Goal: Task Accomplishment & Management: Complete application form

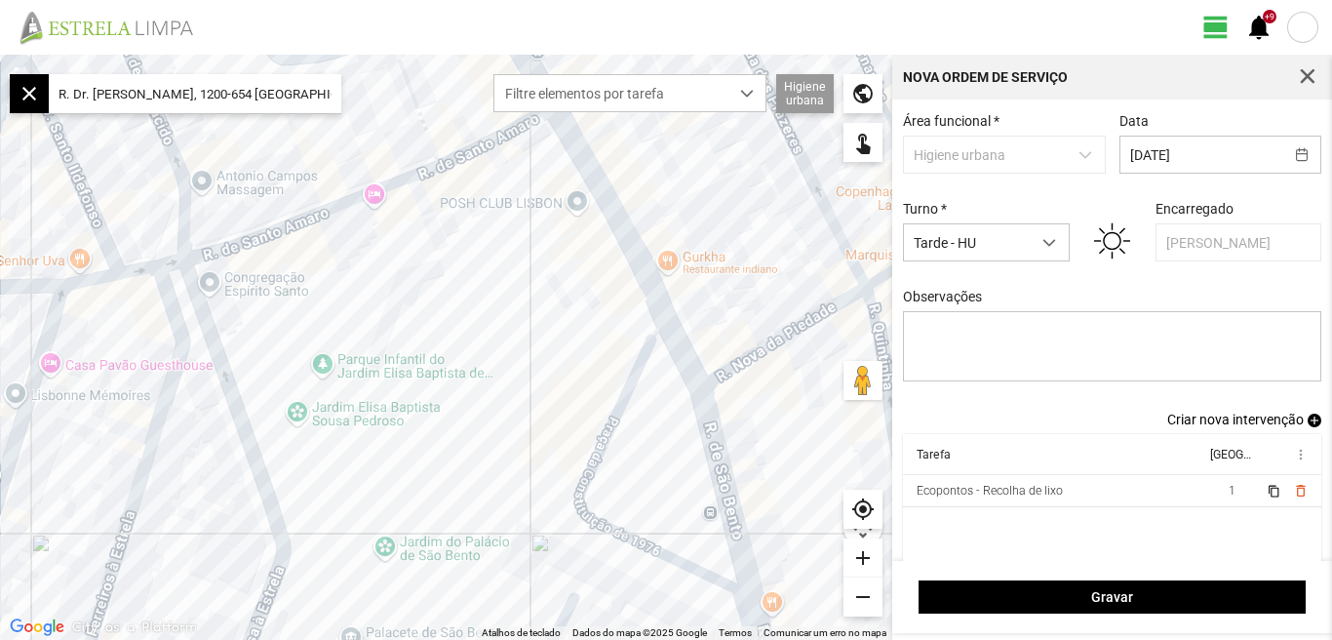
scroll to position [11, 87]
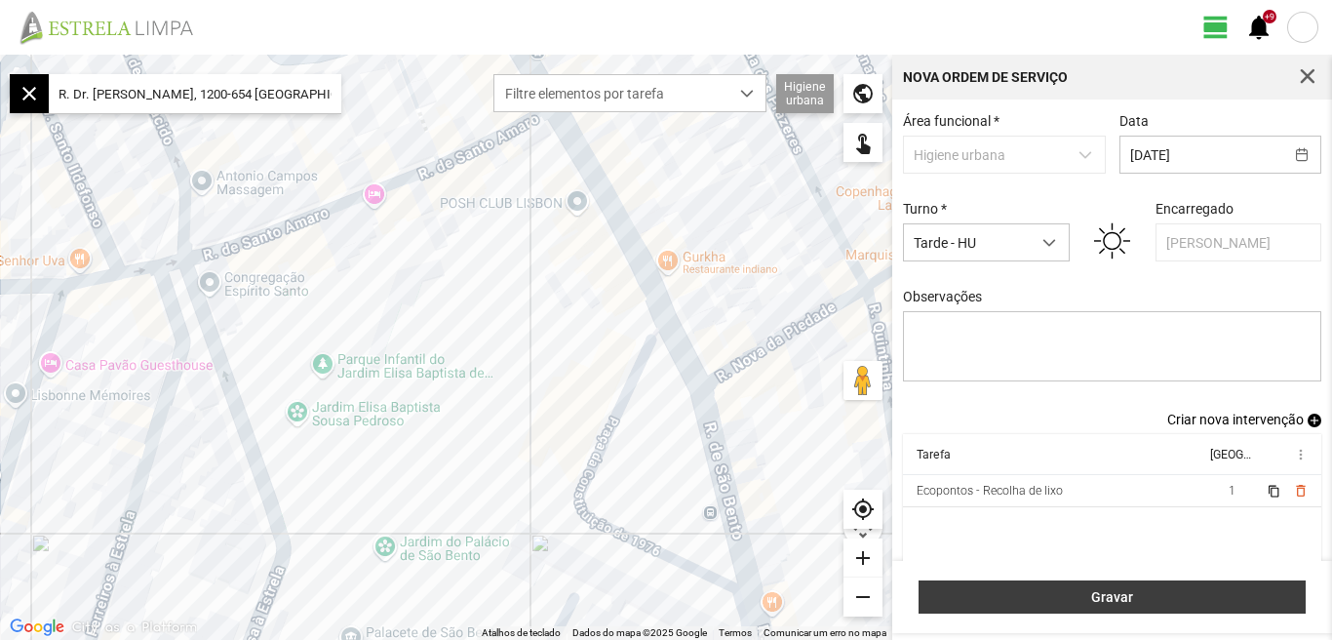
click at [1108, 603] on span "Gravar" at bounding box center [1112, 597] width 367 height 16
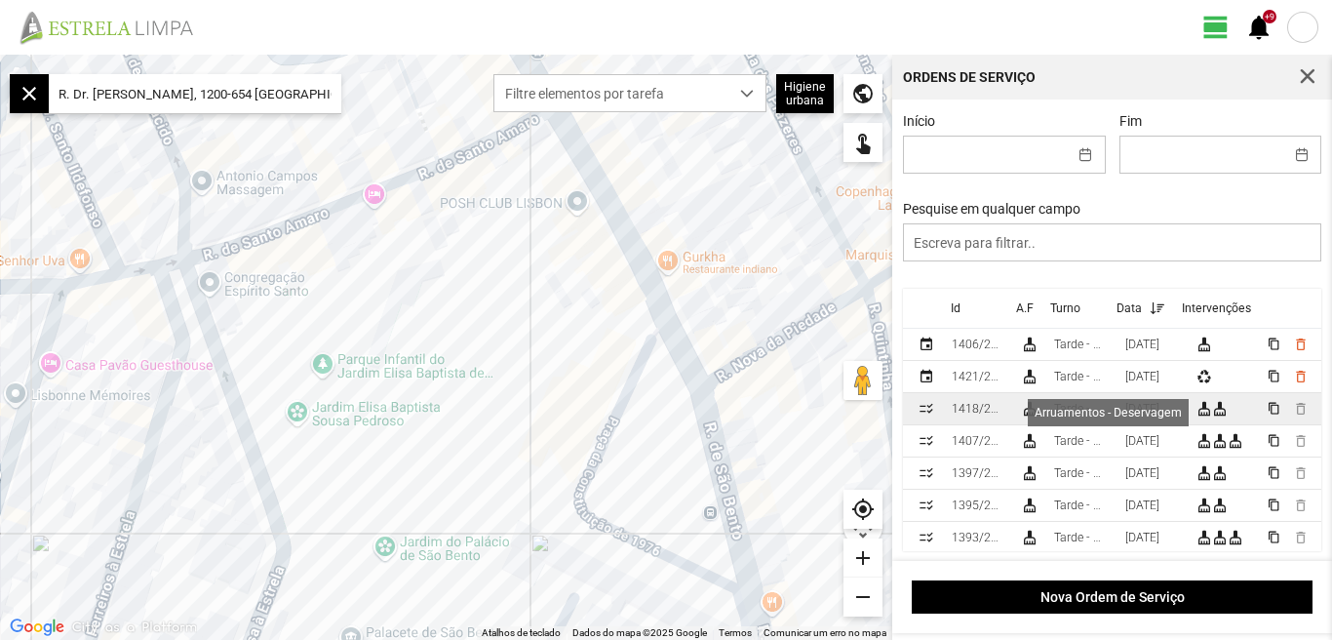
click at [1203, 411] on div "cleaning_services" at bounding box center [1204, 409] width 16 height 16
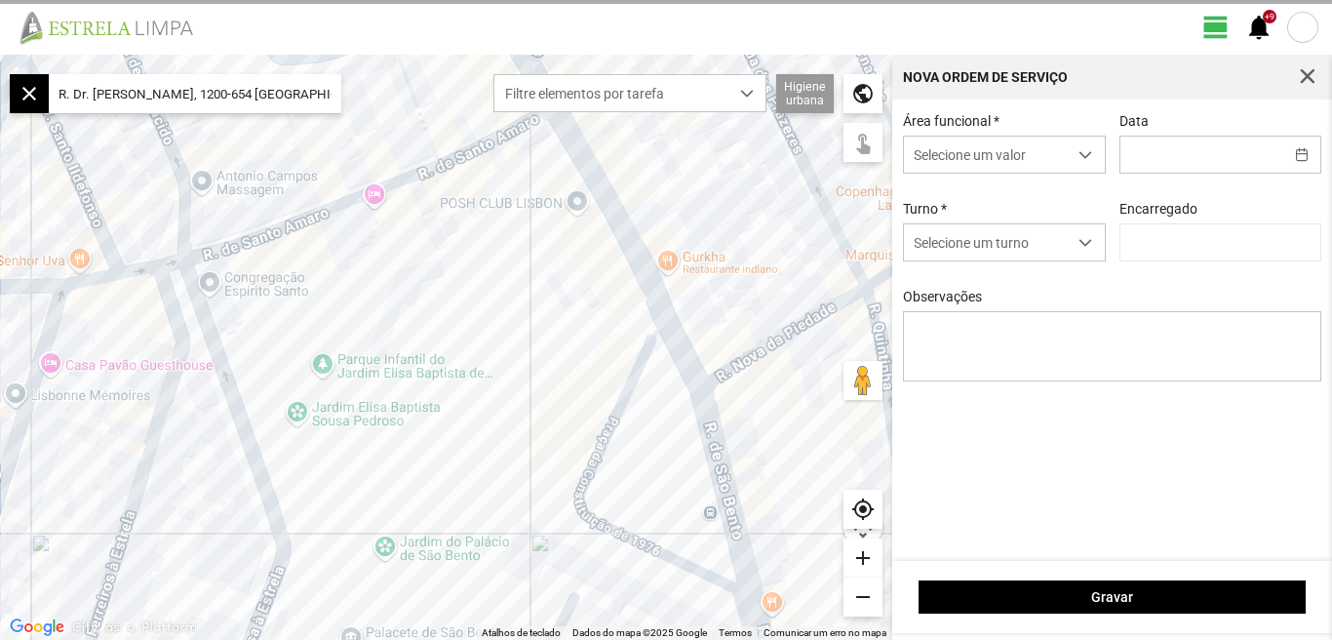
type input "[DATE]"
type input "[PERSON_NAME]"
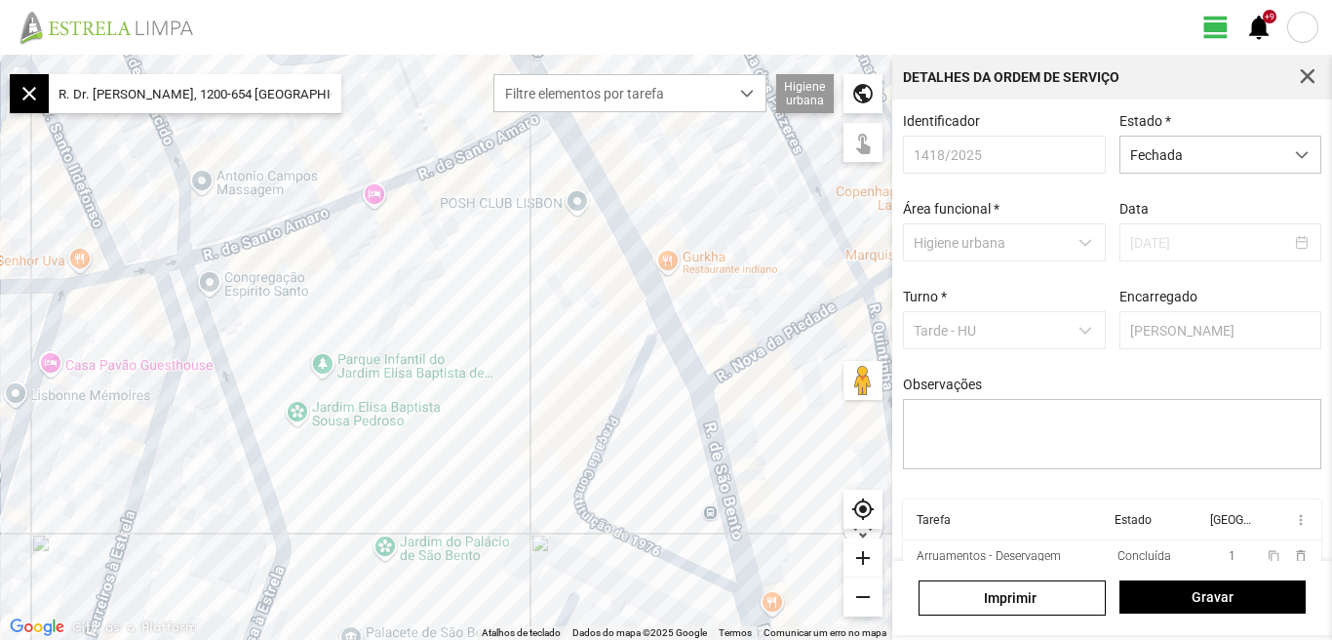
scroll to position [83, 0]
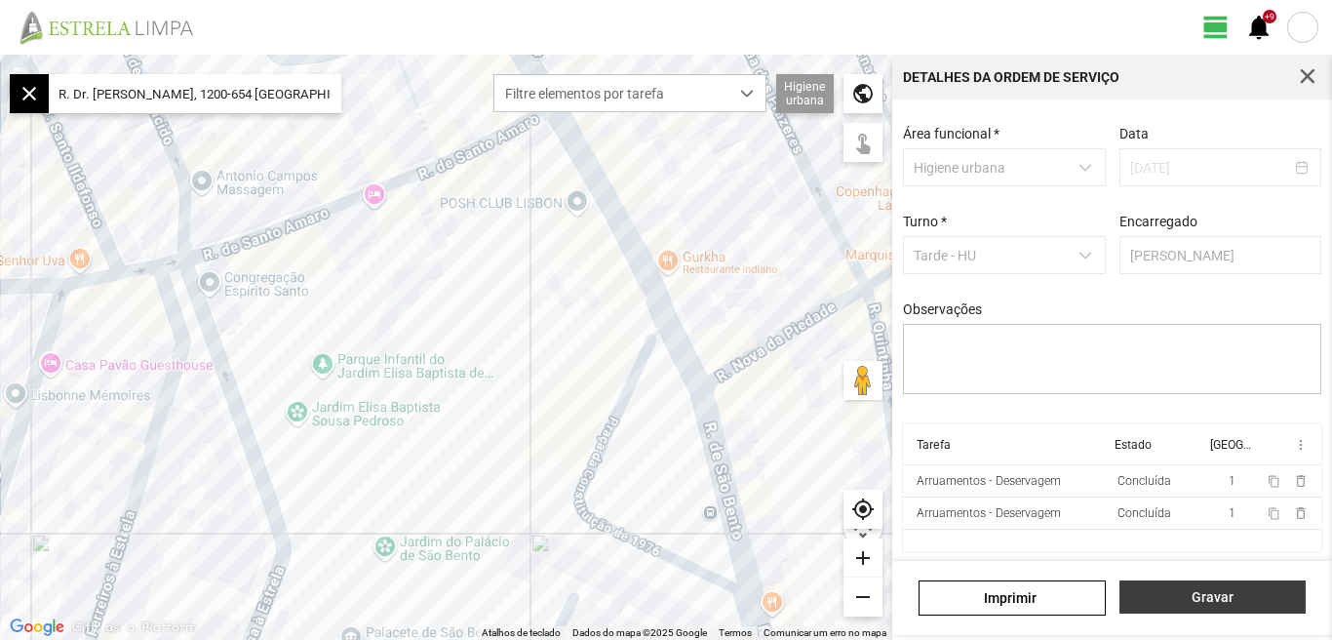
click at [1211, 600] on span "Gravar" at bounding box center [1212, 597] width 166 height 16
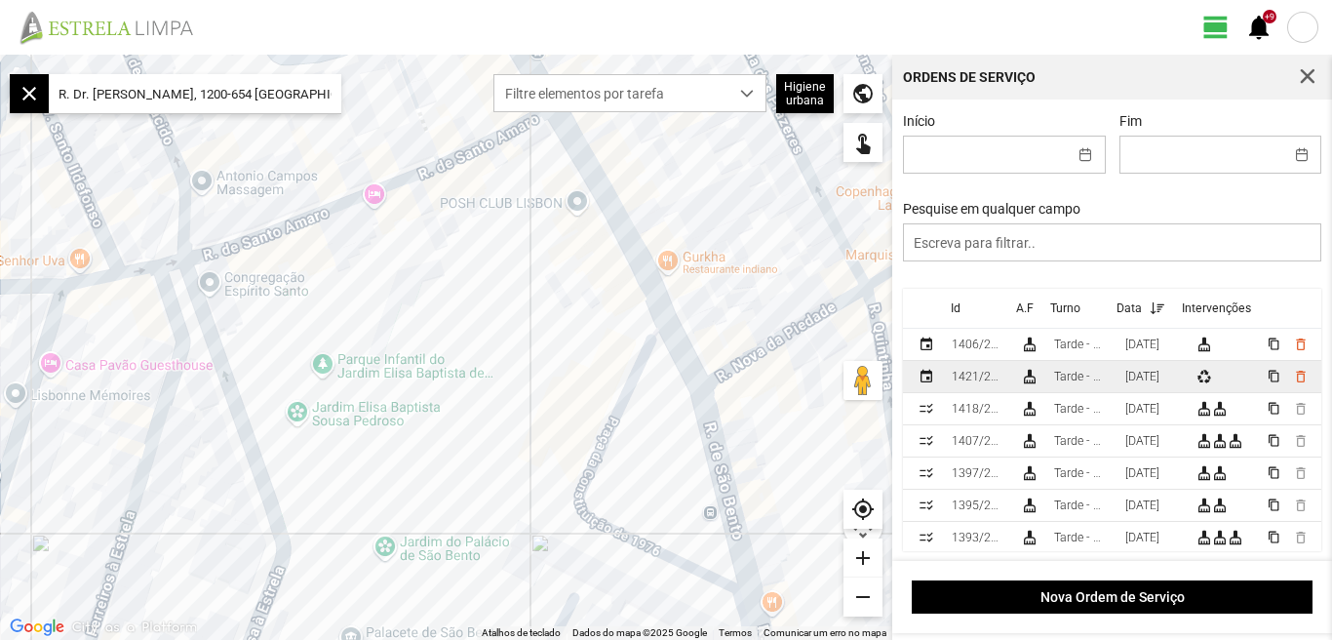
click at [1151, 382] on div "[DATE]" at bounding box center [1142, 377] width 34 height 14
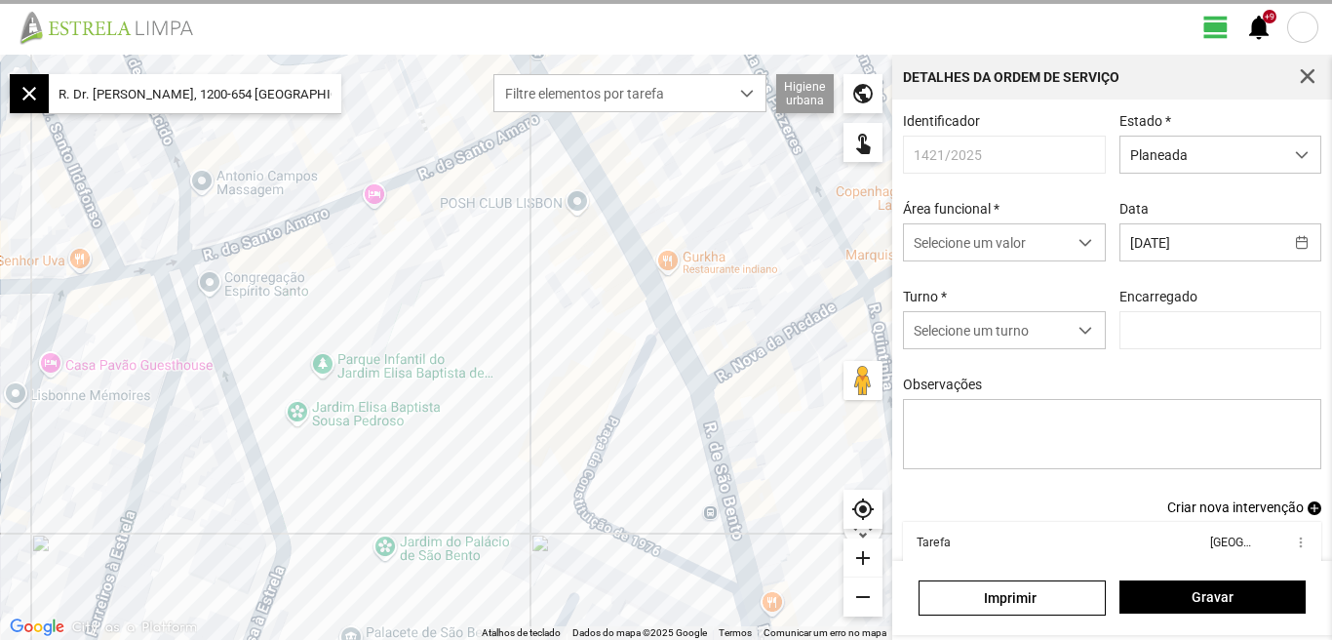
type input "[PERSON_NAME]"
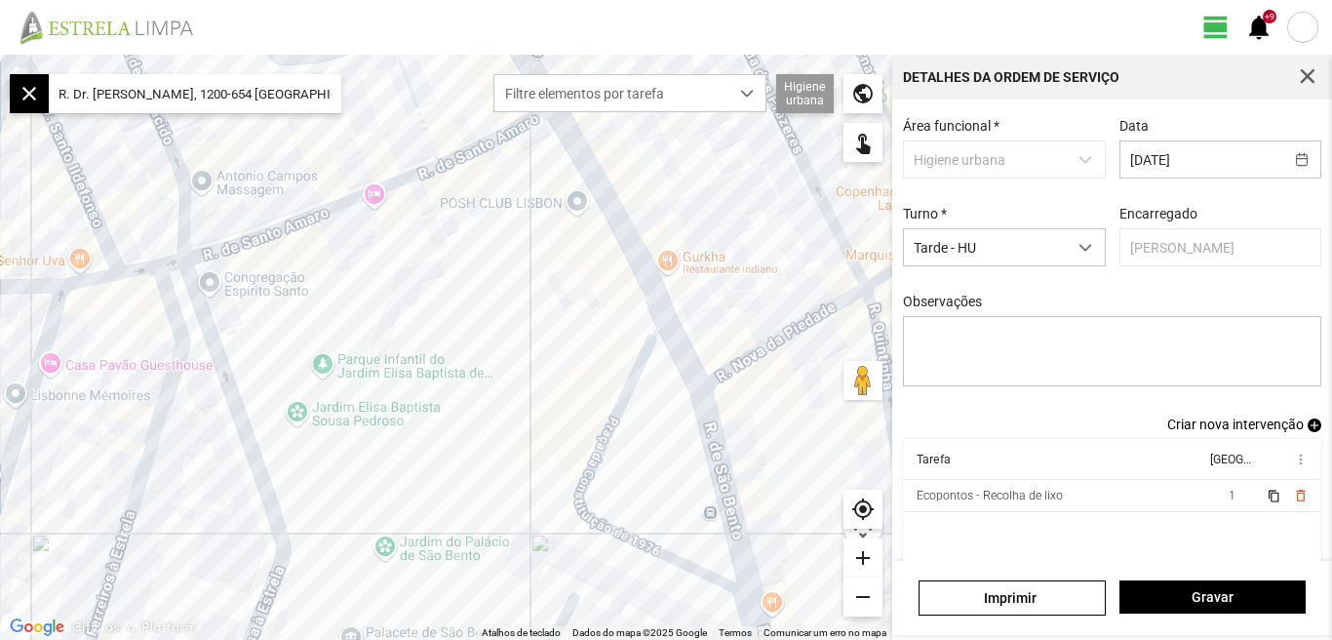
scroll to position [106, 0]
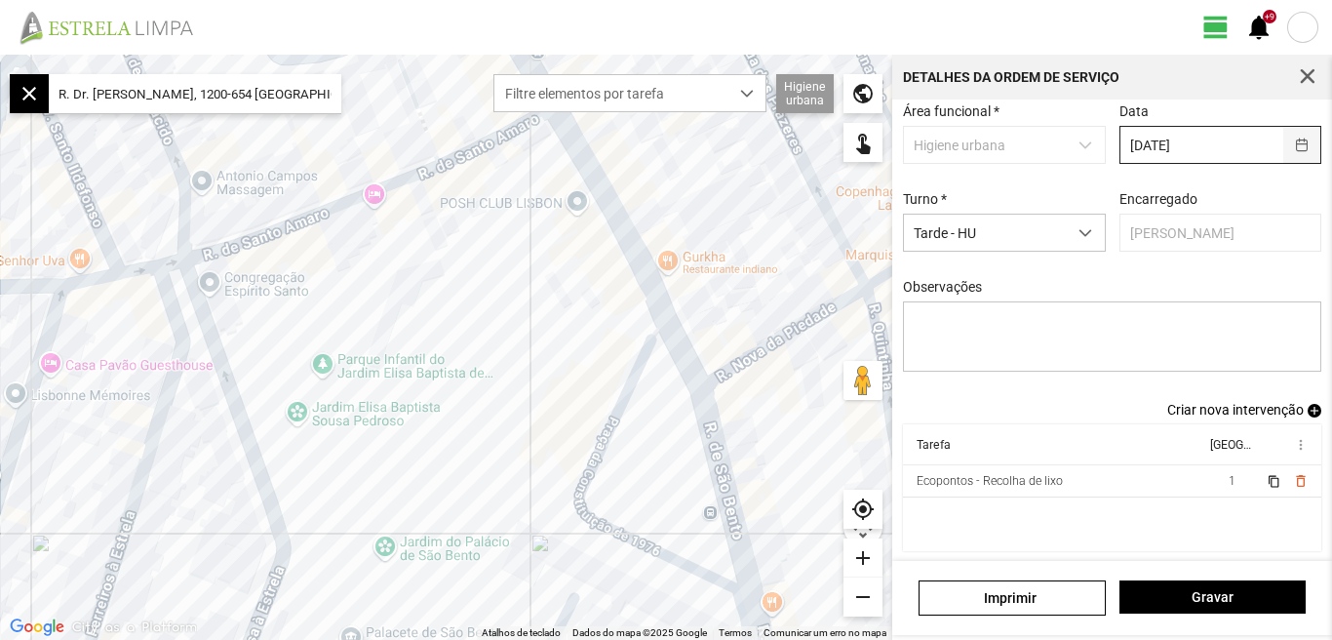
click at [1288, 136] on button "button" at bounding box center [1302, 145] width 38 height 36
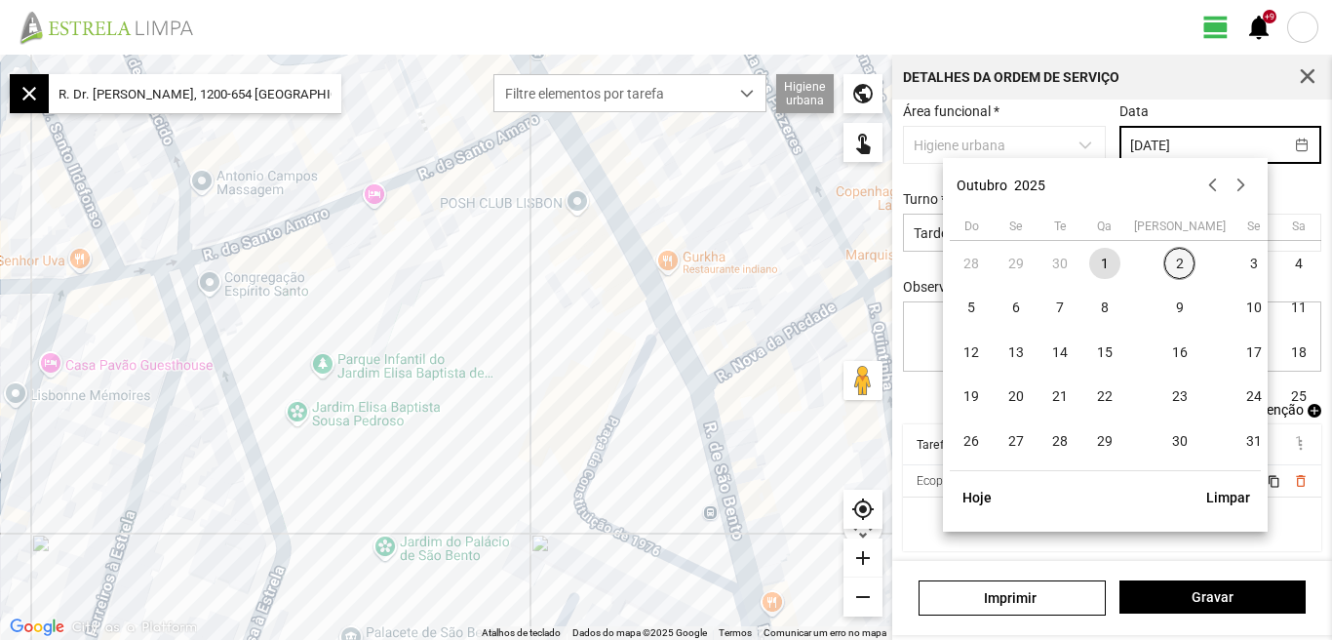
click at [1164, 264] on span "2" at bounding box center [1179, 263] width 31 height 31
type input "[DATE]"
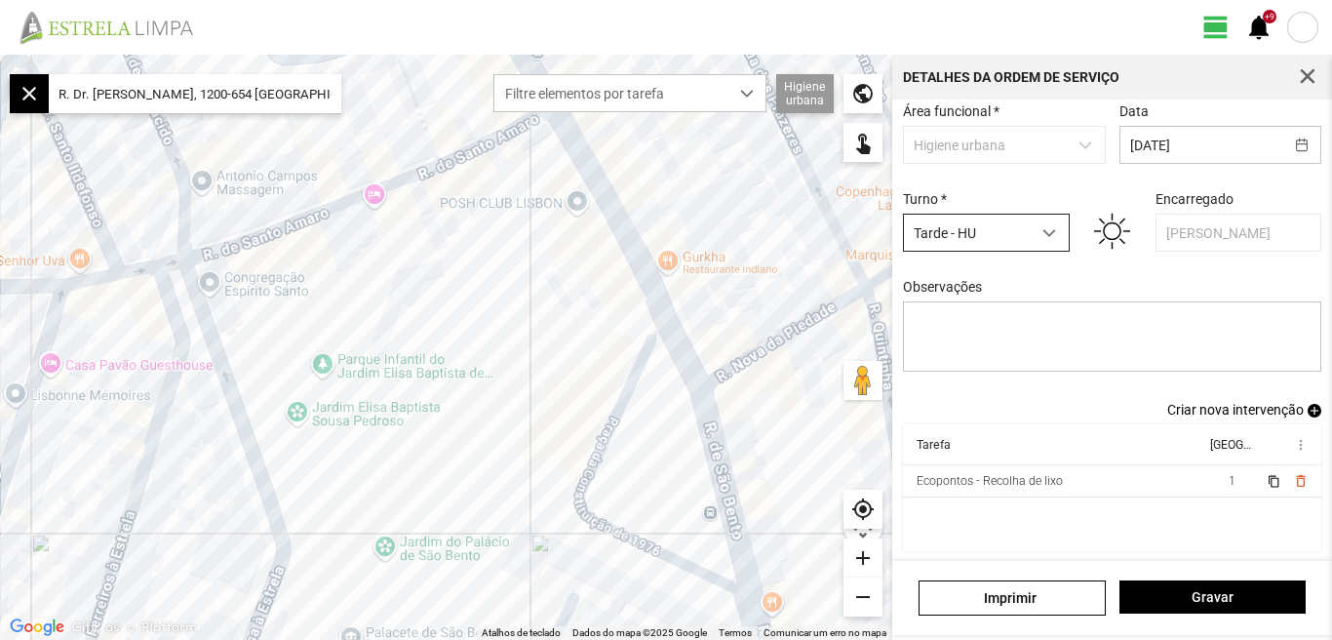
click at [1048, 228] on span "dropdown trigger" at bounding box center [1049, 233] width 14 height 14
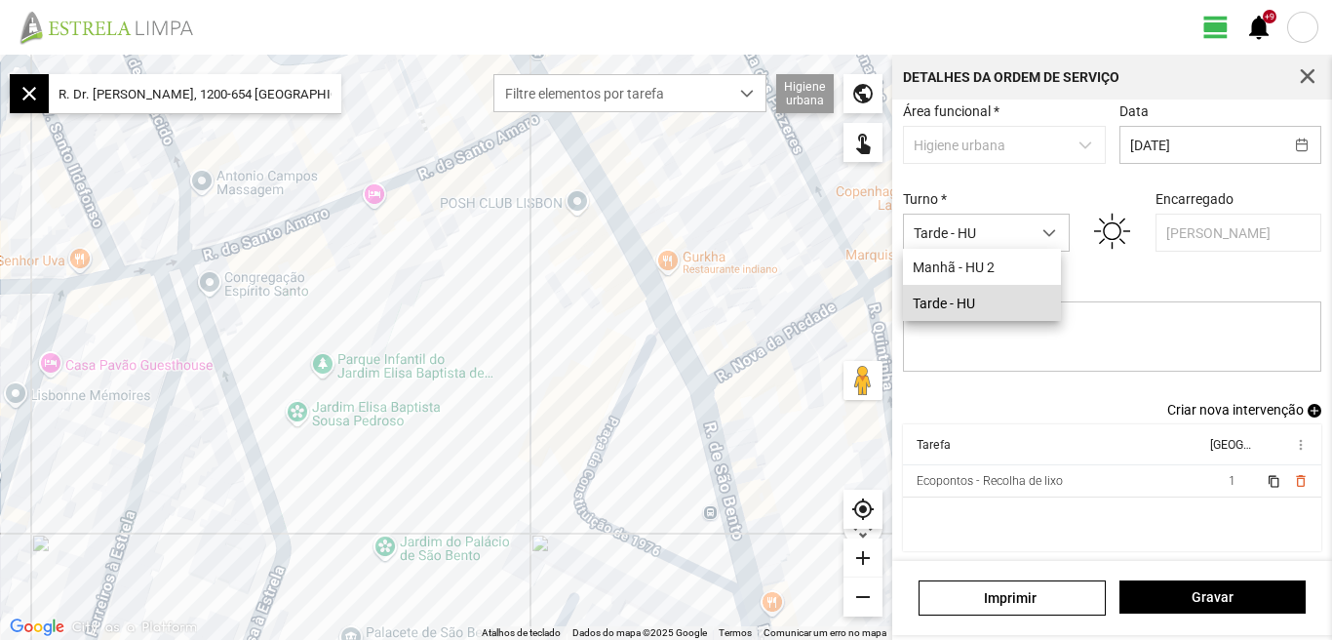
click at [977, 306] on li "Tarde - HU" at bounding box center [982, 303] width 158 height 36
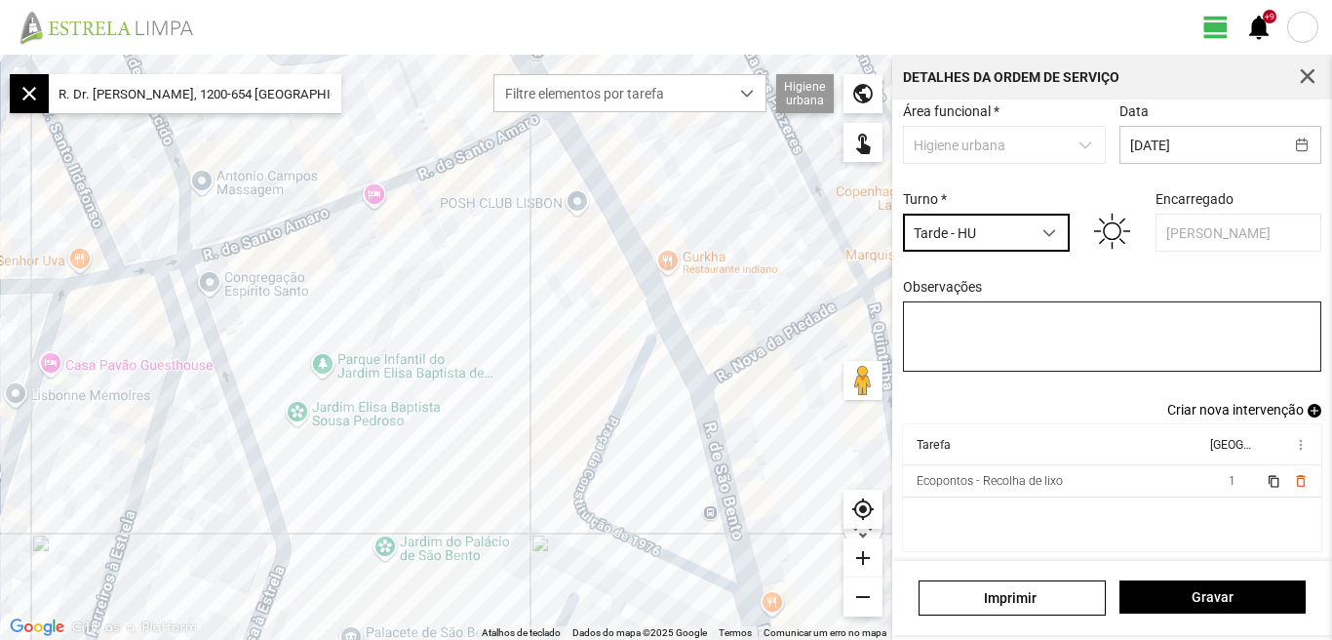
click at [1224, 407] on span "Criar nova intervenção" at bounding box center [1235, 410] width 136 height 16
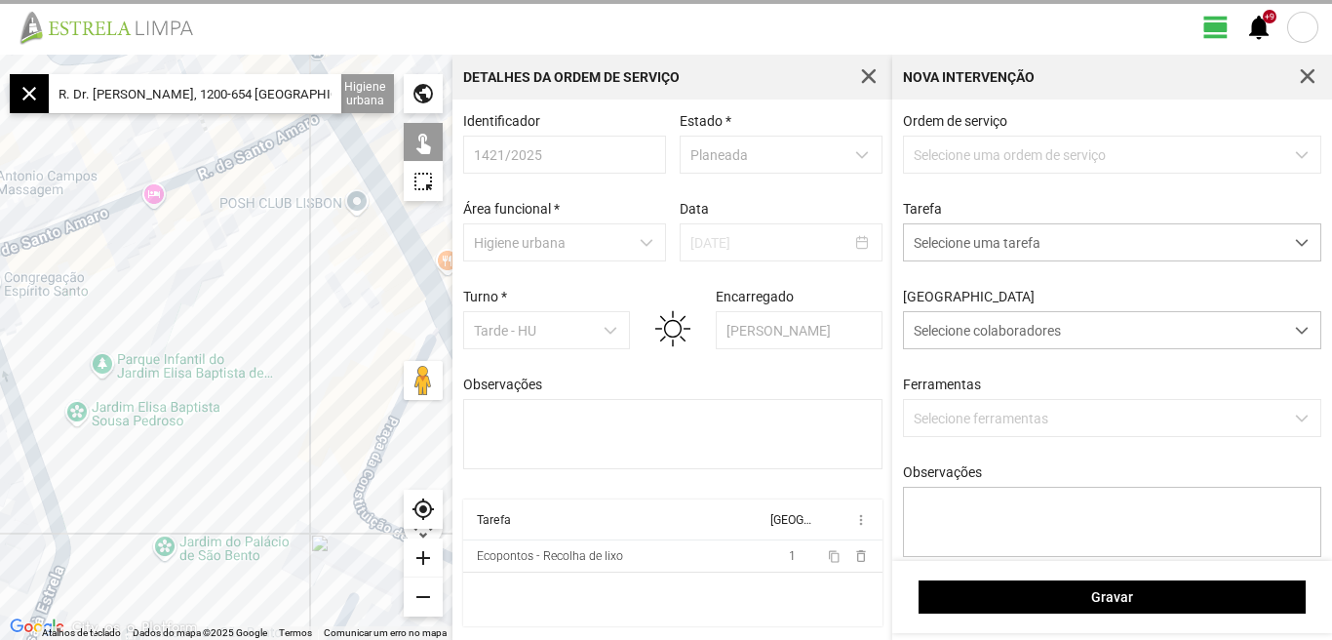
scroll to position [4, 0]
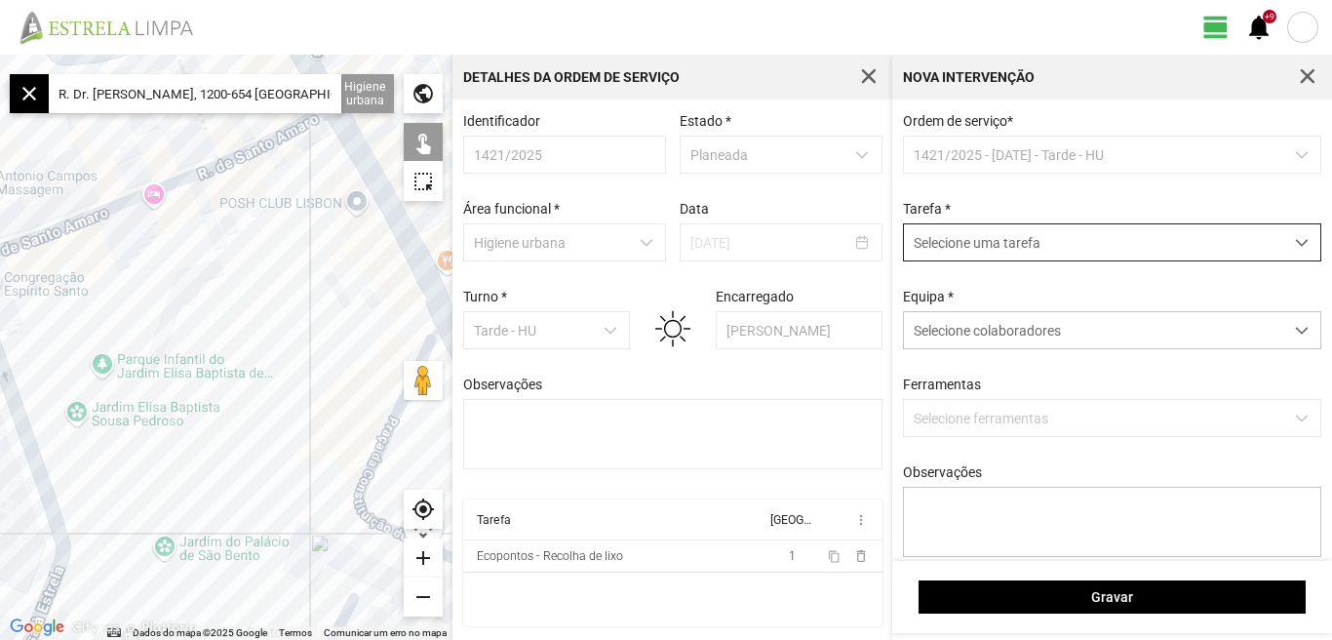
click at [1295, 239] on span "dropdown trigger" at bounding box center [1302, 243] width 14 height 14
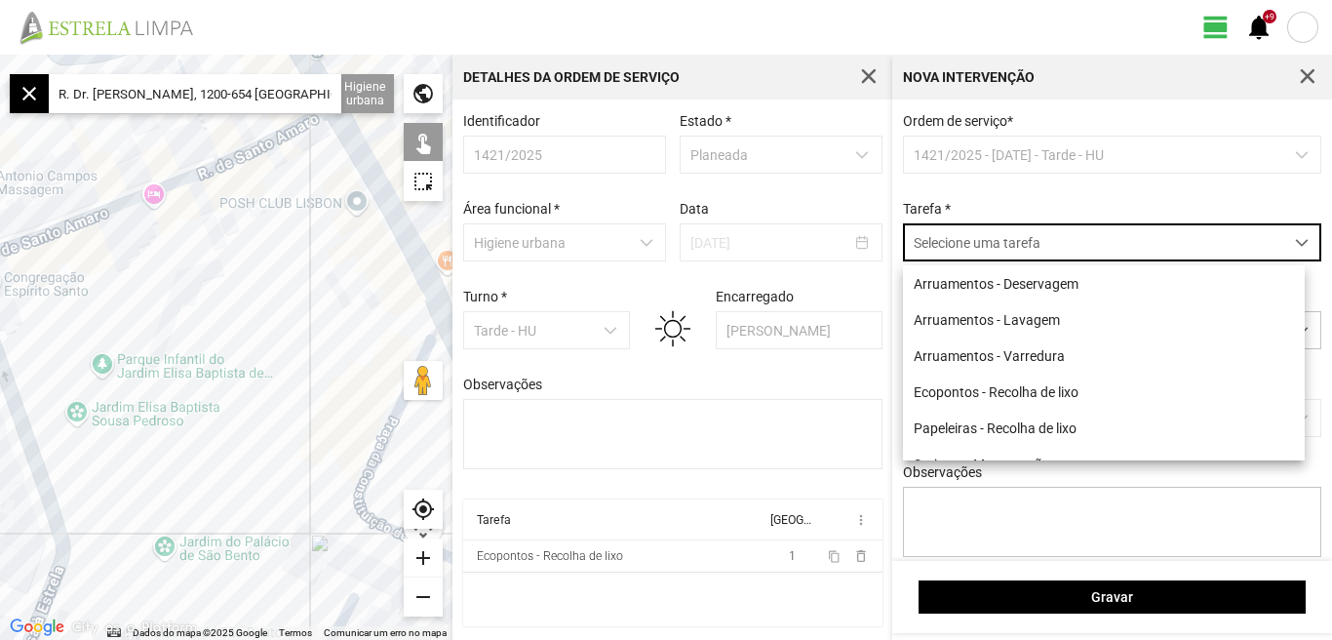
scroll to position [11, 87]
click at [968, 289] on li "Arruamentos - Deservagem" at bounding box center [1104, 283] width 402 height 36
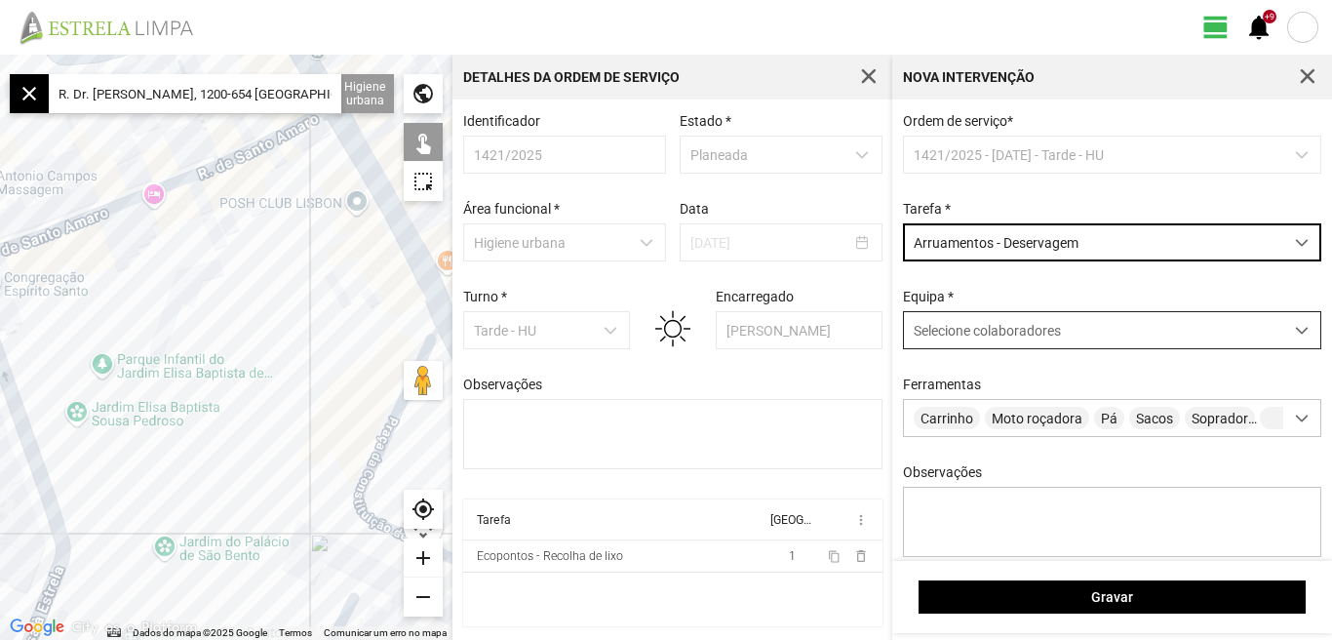
click at [1295, 335] on span at bounding box center [1302, 331] width 14 height 14
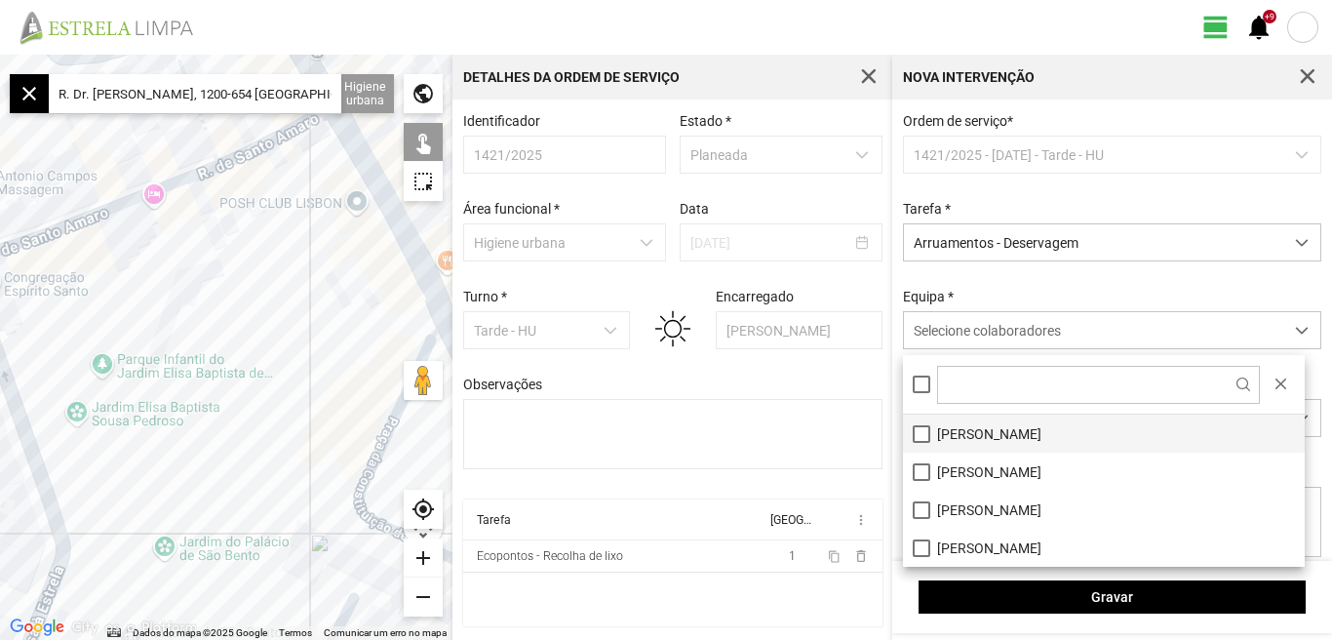
click at [976, 435] on li "[PERSON_NAME]" at bounding box center [1104, 433] width 402 height 38
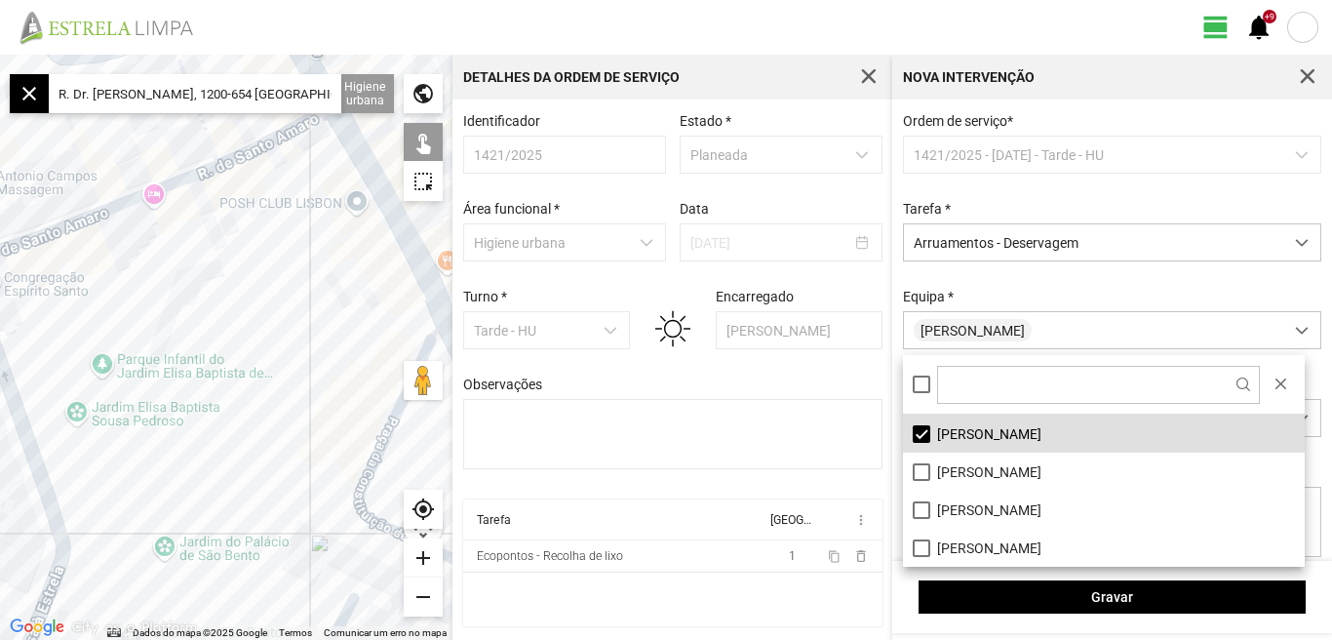
click at [730, 4] on fbc-header "view_day +9 notifications" at bounding box center [666, 27] width 1332 height 55
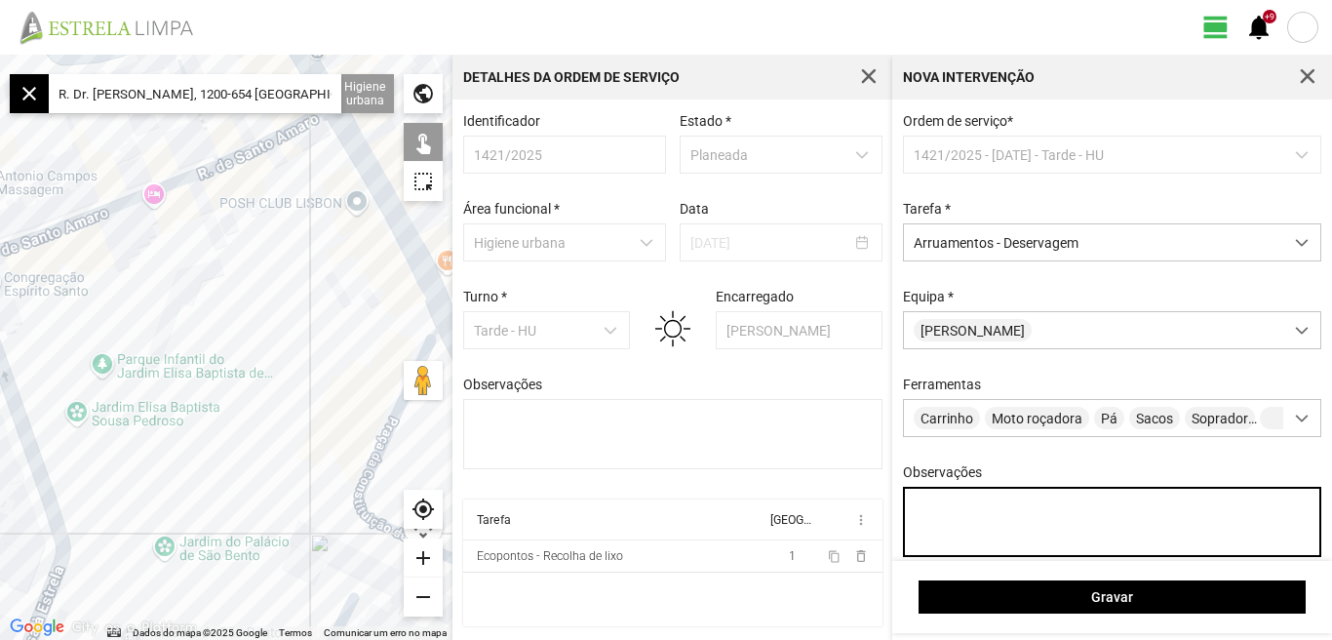
click at [952, 526] on textarea "Observações" at bounding box center [1112, 521] width 419 height 70
type textarea "[PERSON_NAME]"
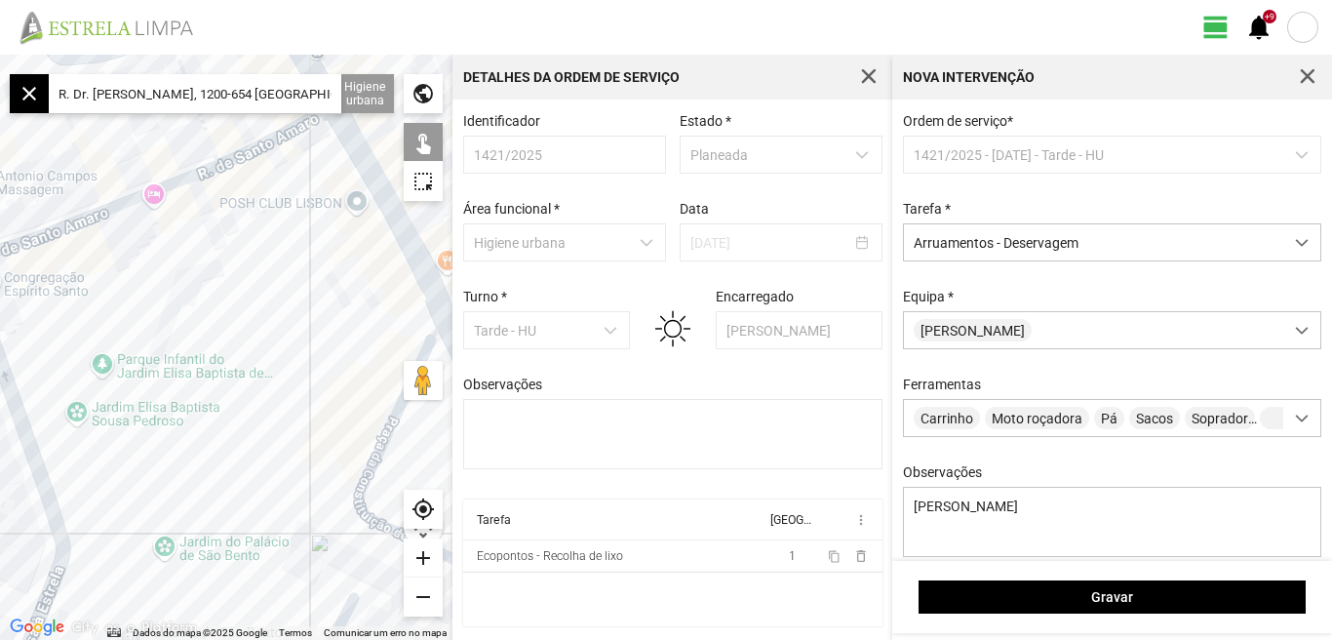
drag, startPoint x: 56, startPoint y: 90, endPoint x: 401, endPoint y: 108, distance: 345.6
click at [0, 55] on fbc-map "← Mover para a esquerda → Mover para a direita ↑ Mover para cima ↓ Mover para b…" at bounding box center [0, 55] width 0 height 0
click at [167, 96] on input "text" at bounding box center [195, 93] width 292 height 39
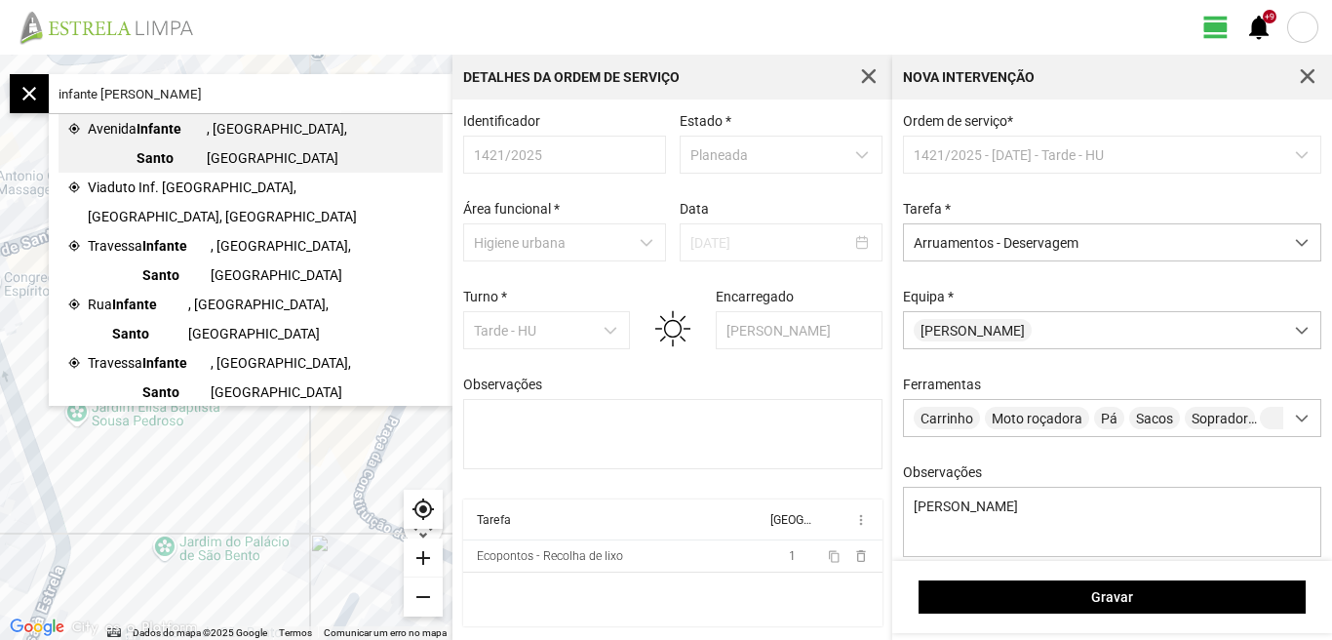
click at [174, 132] on span "Infante Santo" at bounding box center [171, 143] width 70 height 58
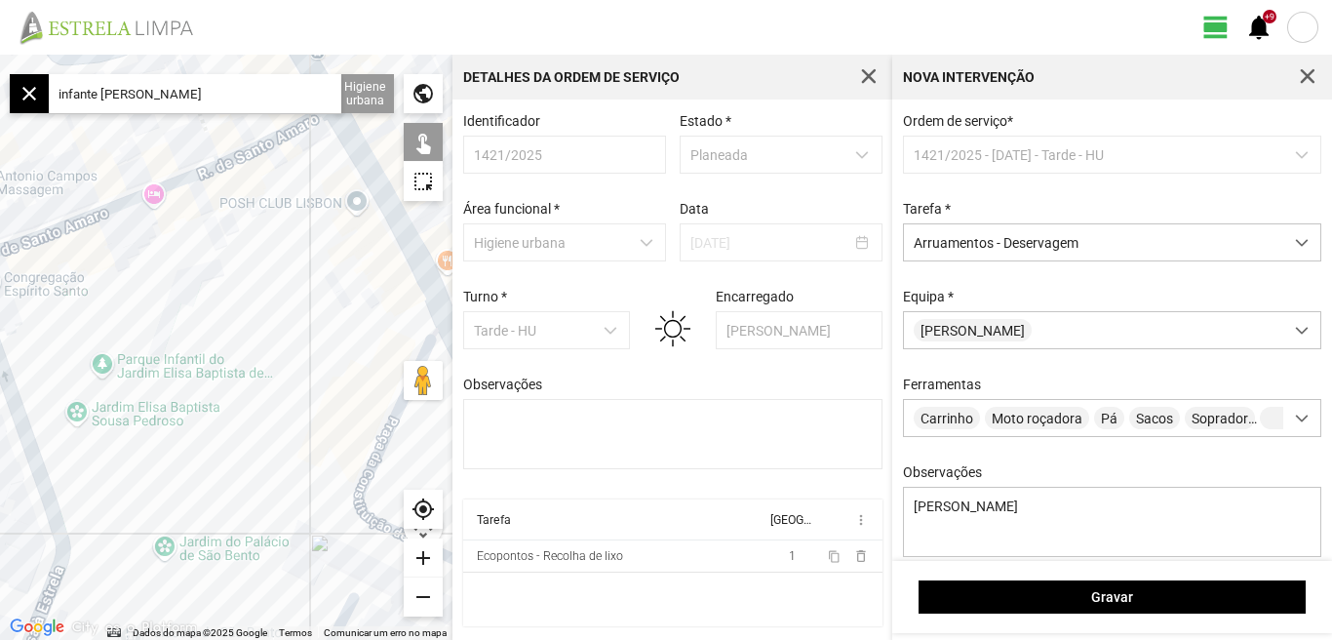
type input "Av. Infante Santo, [GEOGRAPHIC_DATA], [GEOGRAPHIC_DATA]"
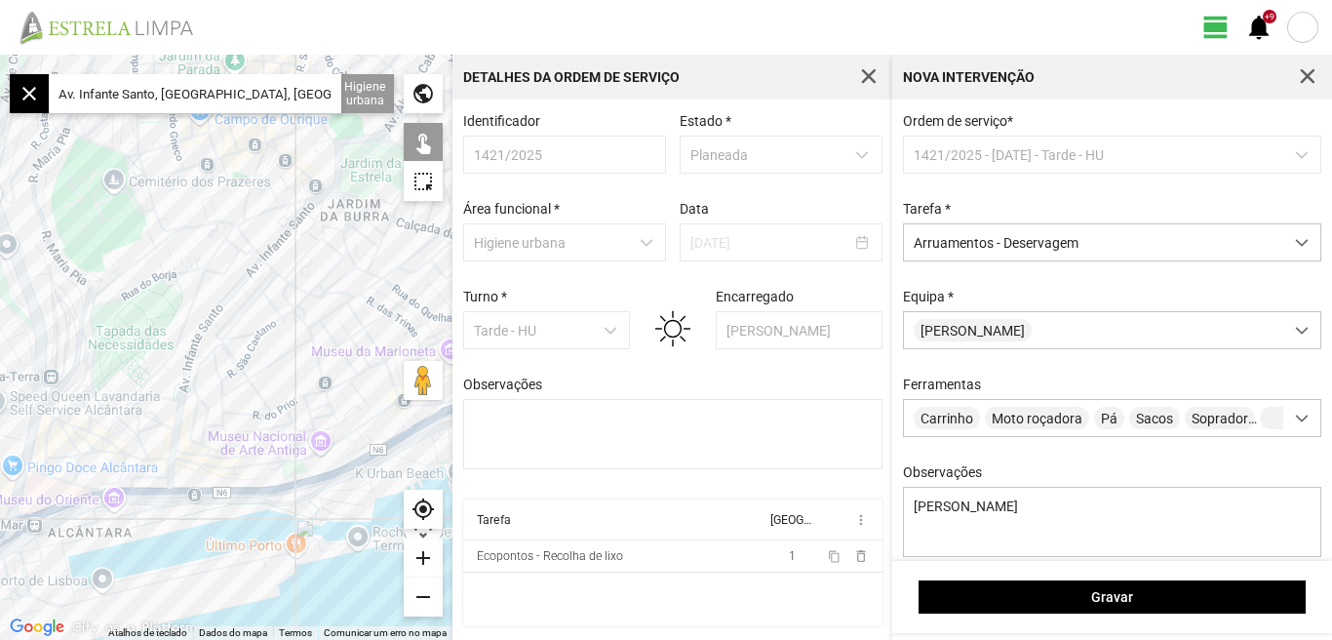
click at [420, 556] on div "add" at bounding box center [423, 557] width 39 height 39
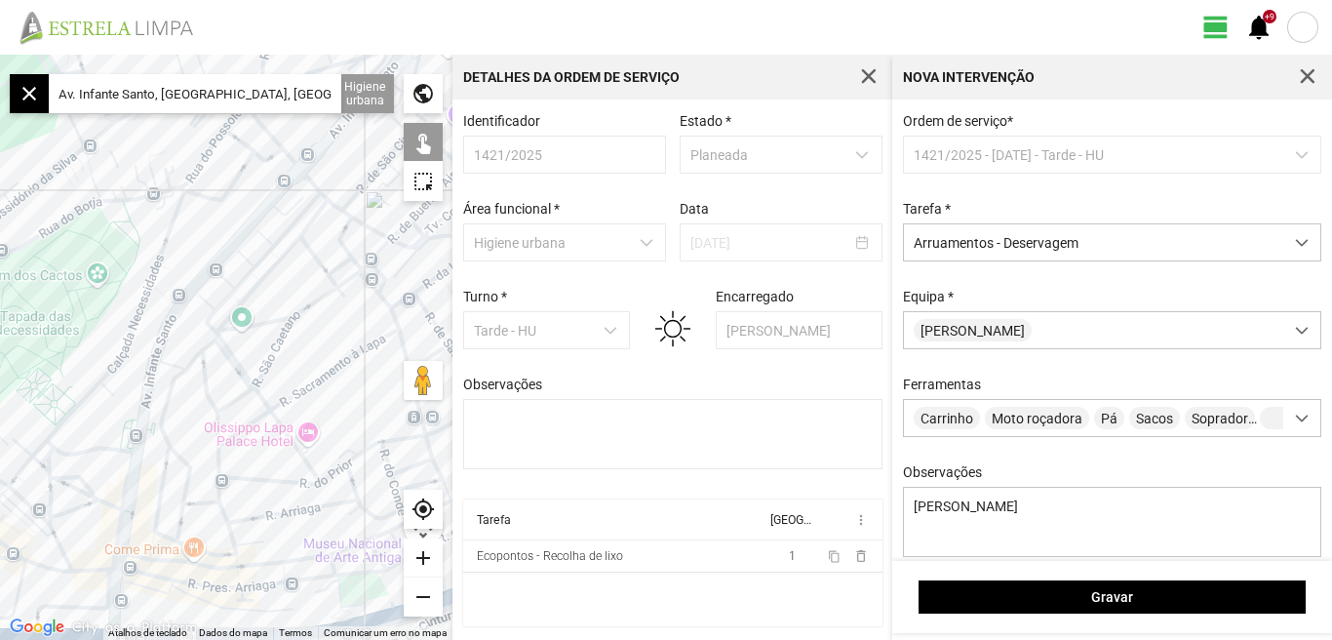
click at [421, 556] on div "add" at bounding box center [423, 557] width 39 height 39
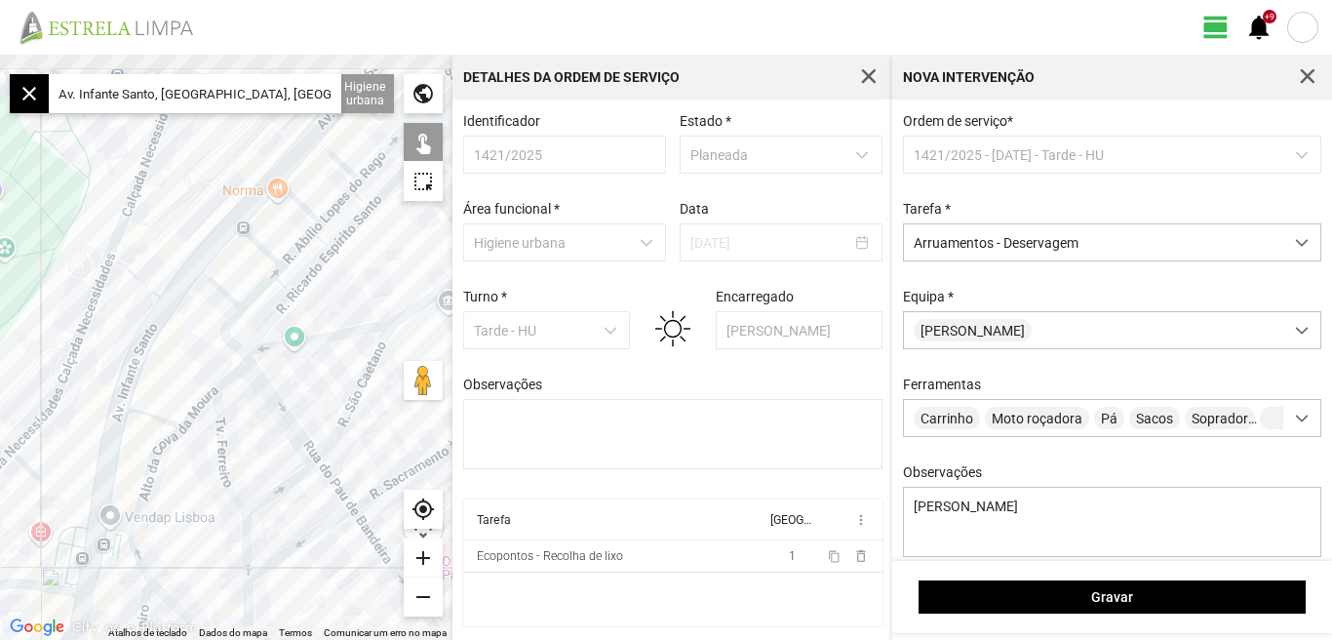
drag, startPoint x: 225, startPoint y: 423, endPoint x: 233, endPoint y: 509, distance: 86.1
click at [233, 509] on div at bounding box center [226, 347] width 452 height 585
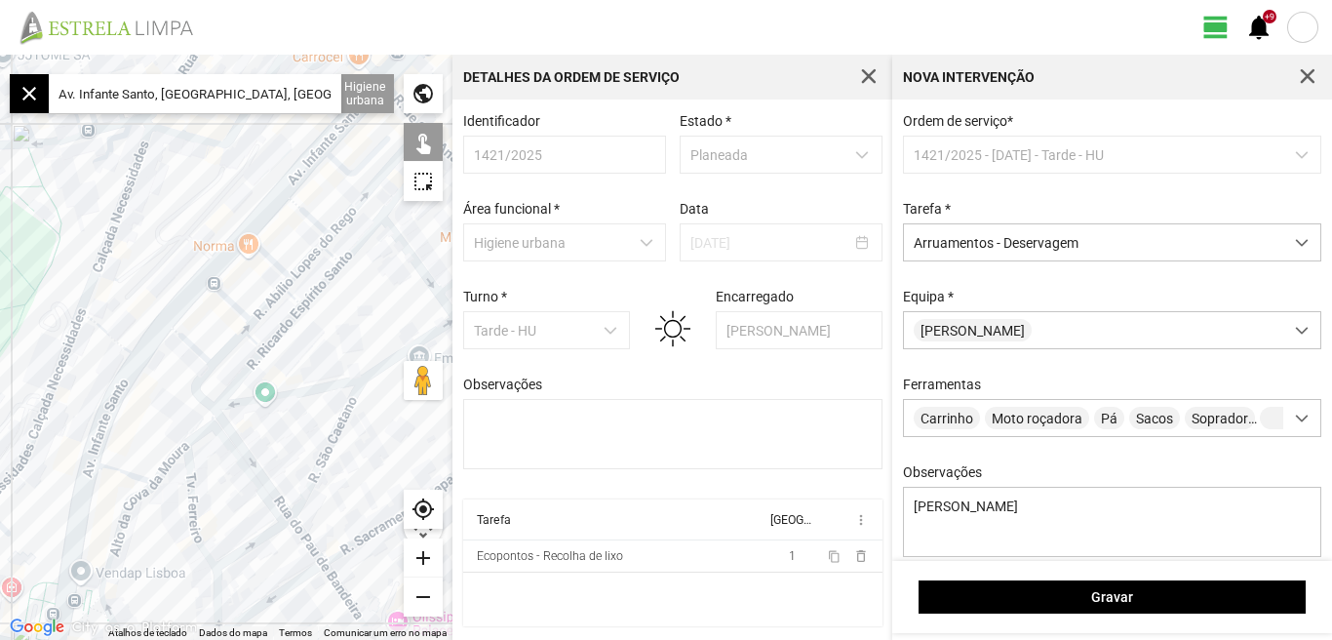
click at [419, 558] on div "add" at bounding box center [423, 557] width 39 height 39
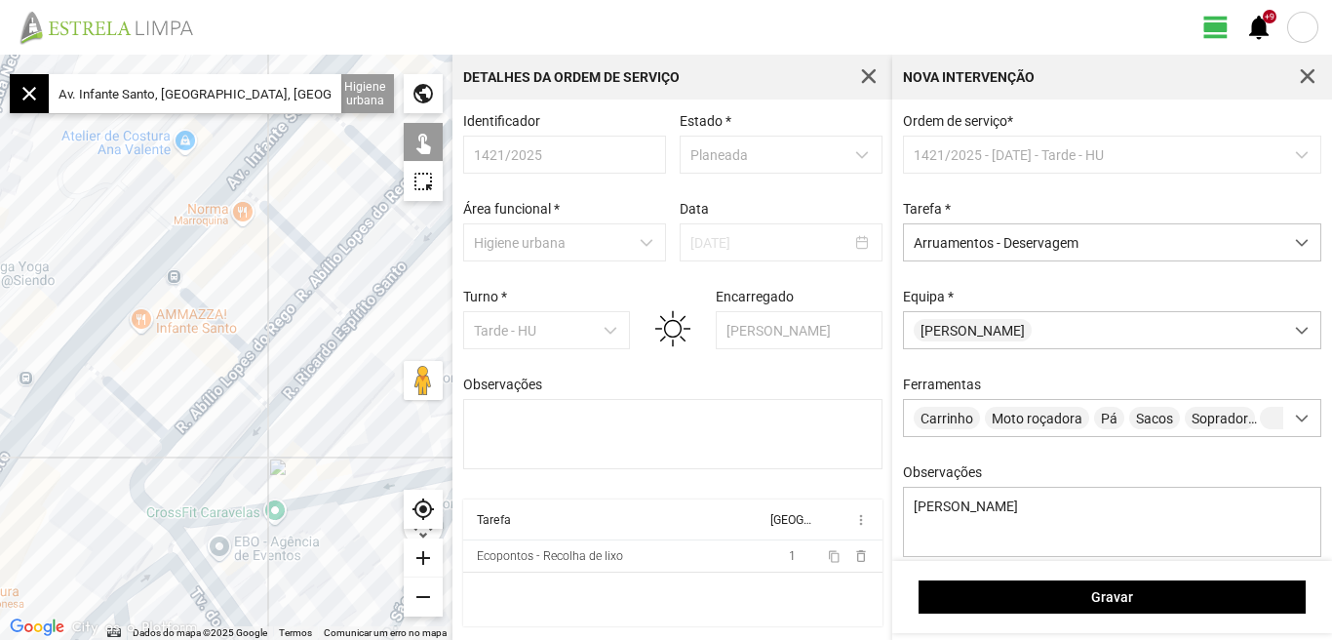
drag, startPoint x: 343, startPoint y: 405, endPoint x: 290, endPoint y: 470, distance: 84.5
click at [290, 470] on div at bounding box center [226, 347] width 452 height 585
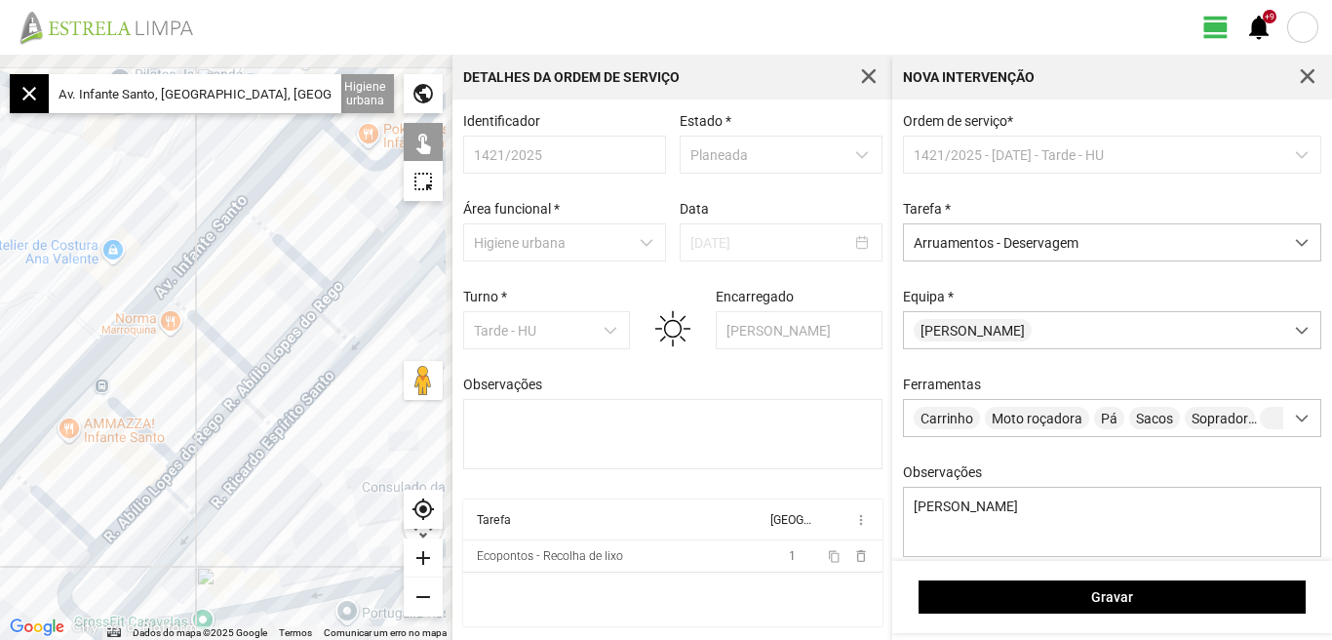
drag, startPoint x: 336, startPoint y: 417, endPoint x: 261, endPoint y: 548, distance: 150.7
click at [261, 548] on div at bounding box center [226, 347] width 452 height 585
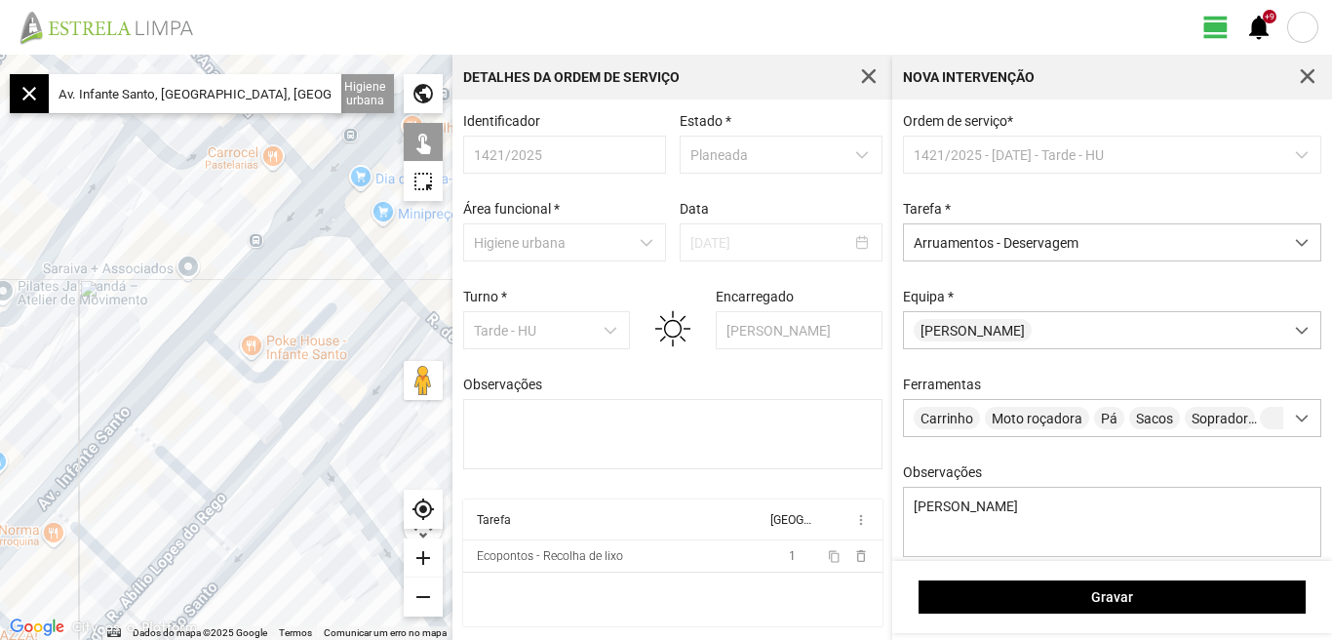
drag, startPoint x: 343, startPoint y: 436, endPoint x: 290, endPoint y: 525, distance: 104.5
click at [291, 525] on div at bounding box center [226, 347] width 452 height 585
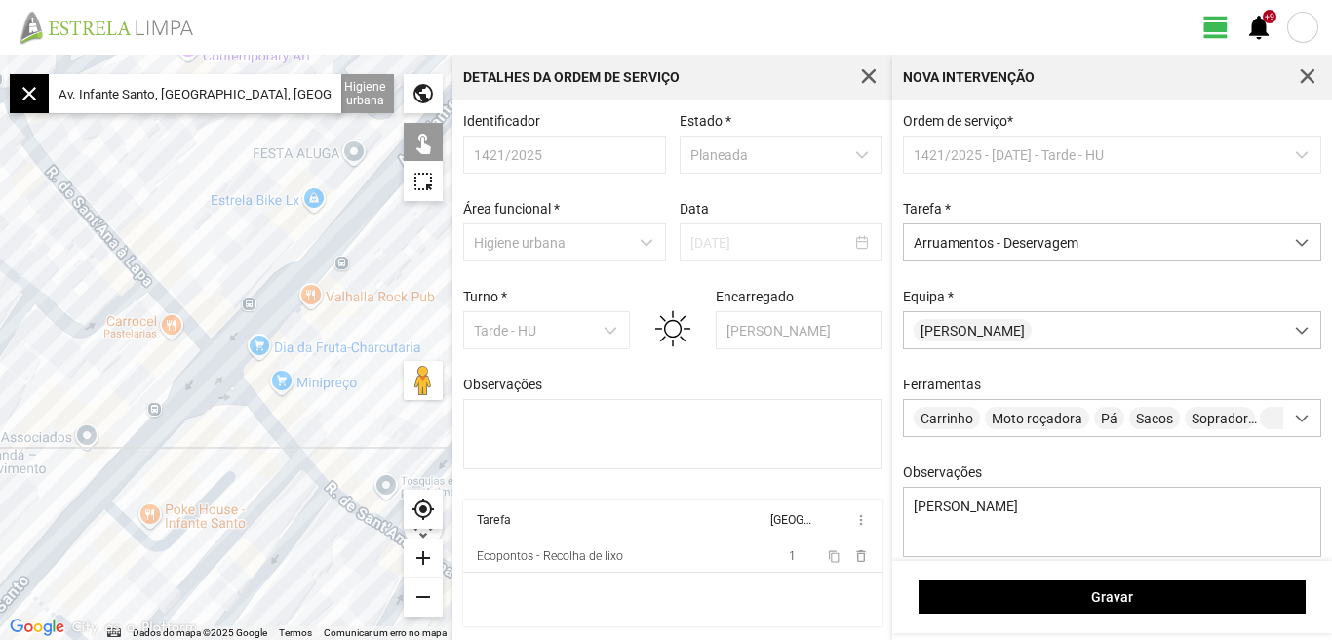
drag, startPoint x: 199, startPoint y: 427, endPoint x: 132, endPoint y: 520, distance: 114.5
click at [132, 520] on div at bounding box center [226, 347] width 452 height 585
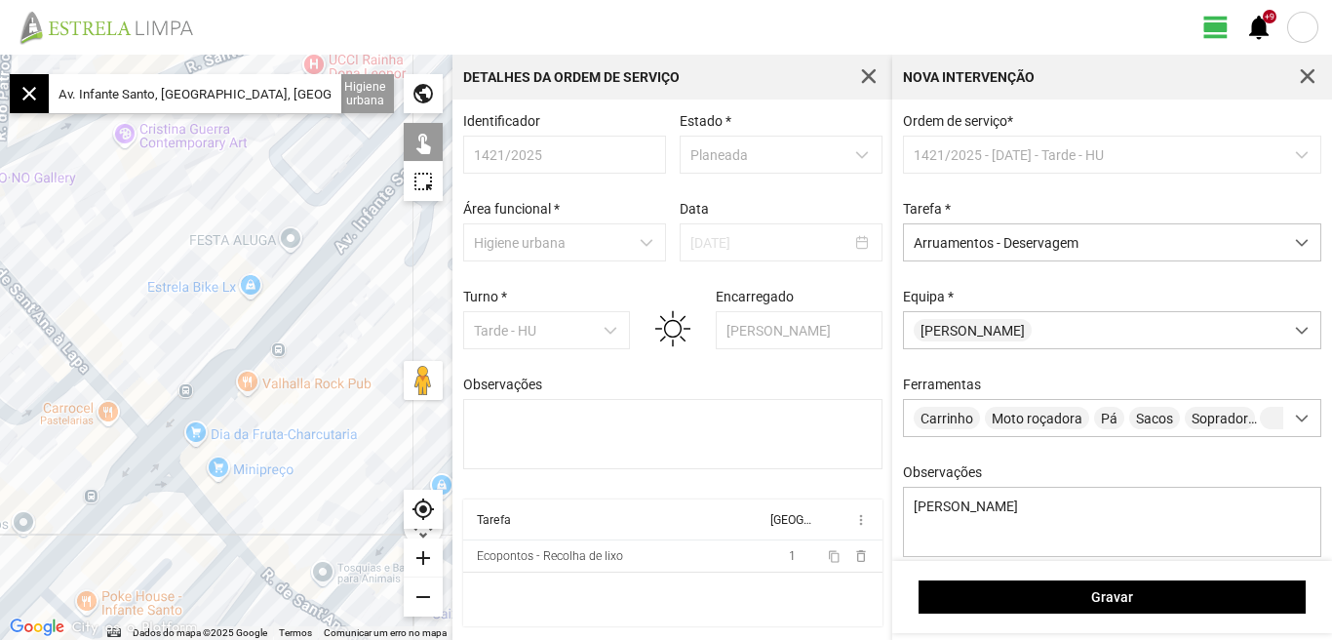
drag, startPoint x: 261, startPoint y: 433, endPoint x: 192, endPoint y: 500, distance: 96.5
click at [193, 499] on div at bounding box center [226, 347] width 452 height 585
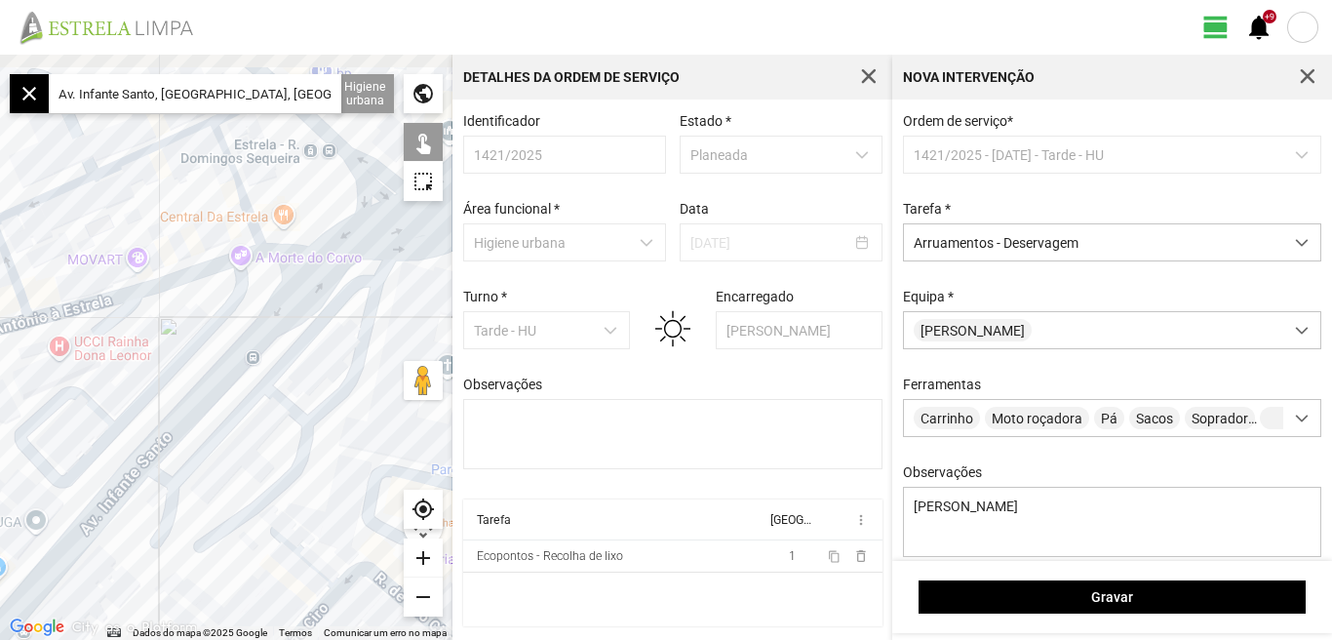
drag, startPoint x: 212, startPoint y: 473, endPoint x: 201, endPoint y: 486, distance: 17.4
click at [201, 486] on div at bounding box center [226, 347] width 452 height 585
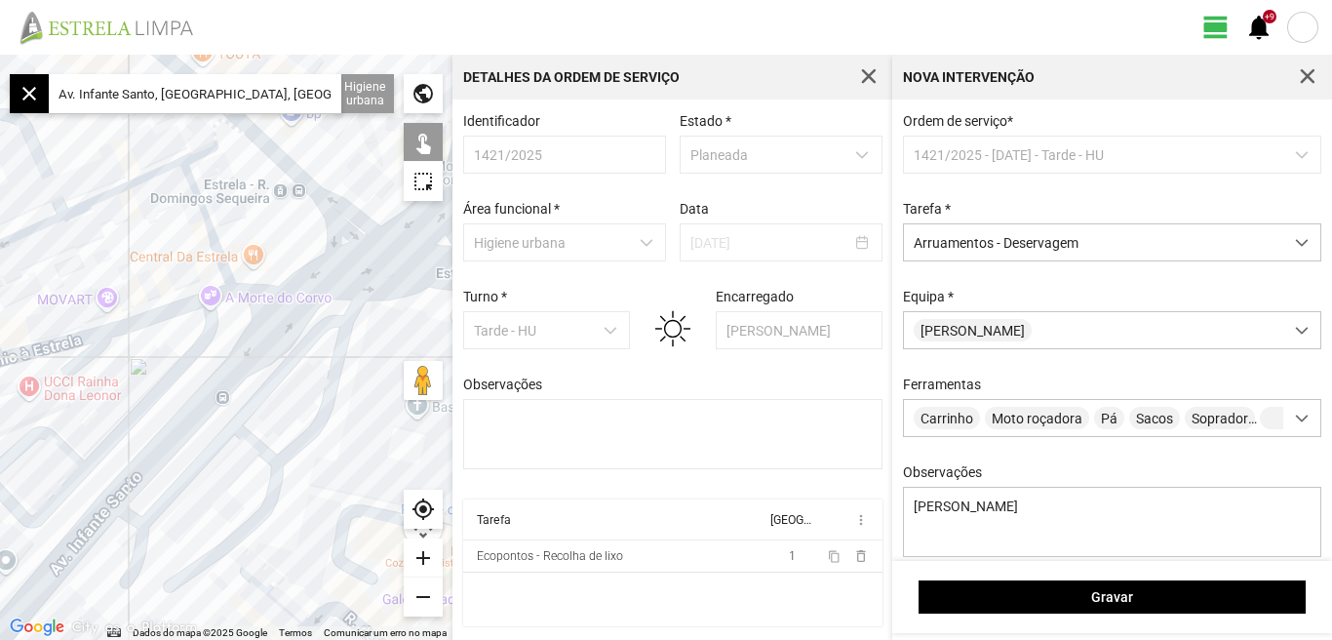
click at [231, 365] on div at bounding box center [226, 347] width 452 height 585
click at [331, 281] on div at bounding box center [226, 347] width 452 height 585
drag, startPoint x: 326, startPoint y: 359, endPoint x: 346, endPoint y: 315, distance: 48.4
click at [336, 330] on div at bounding box center [226, 347] width 452 height 585
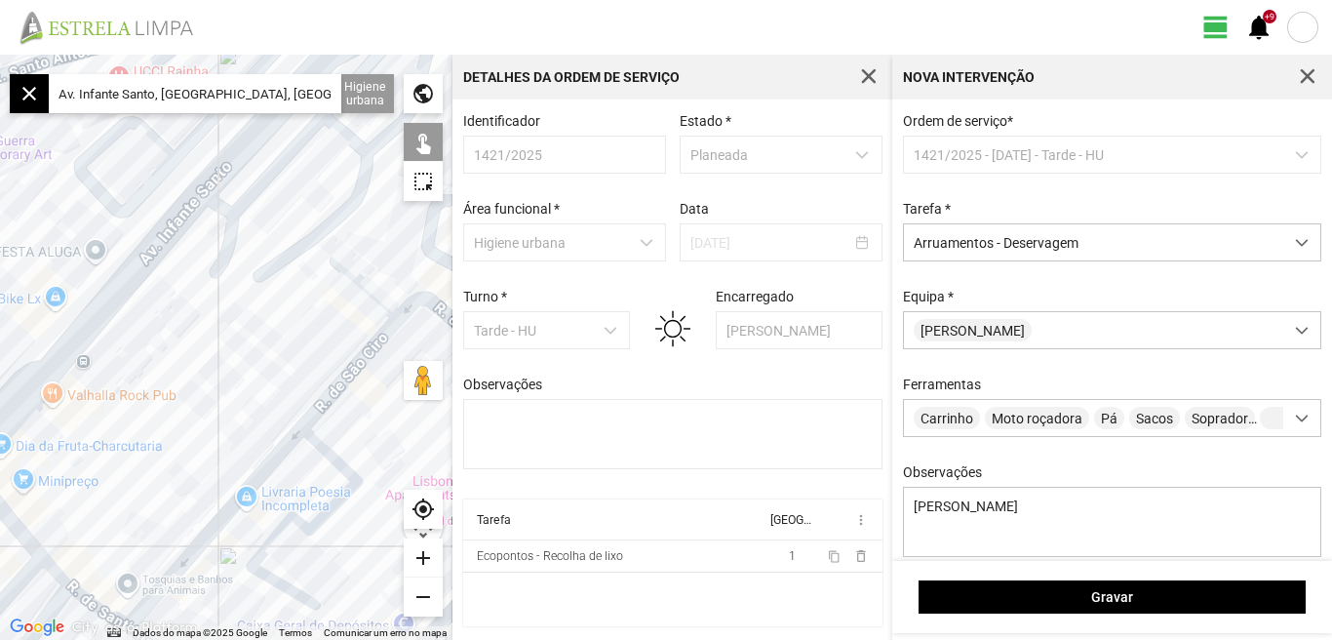
drag, startPoint x: 243, startPoint y: 407, endPoint x: 370, endPoint y: 253, distance: 200.1
click at [373, 254] on div at bounding box center [226, 347] width 452 height 585
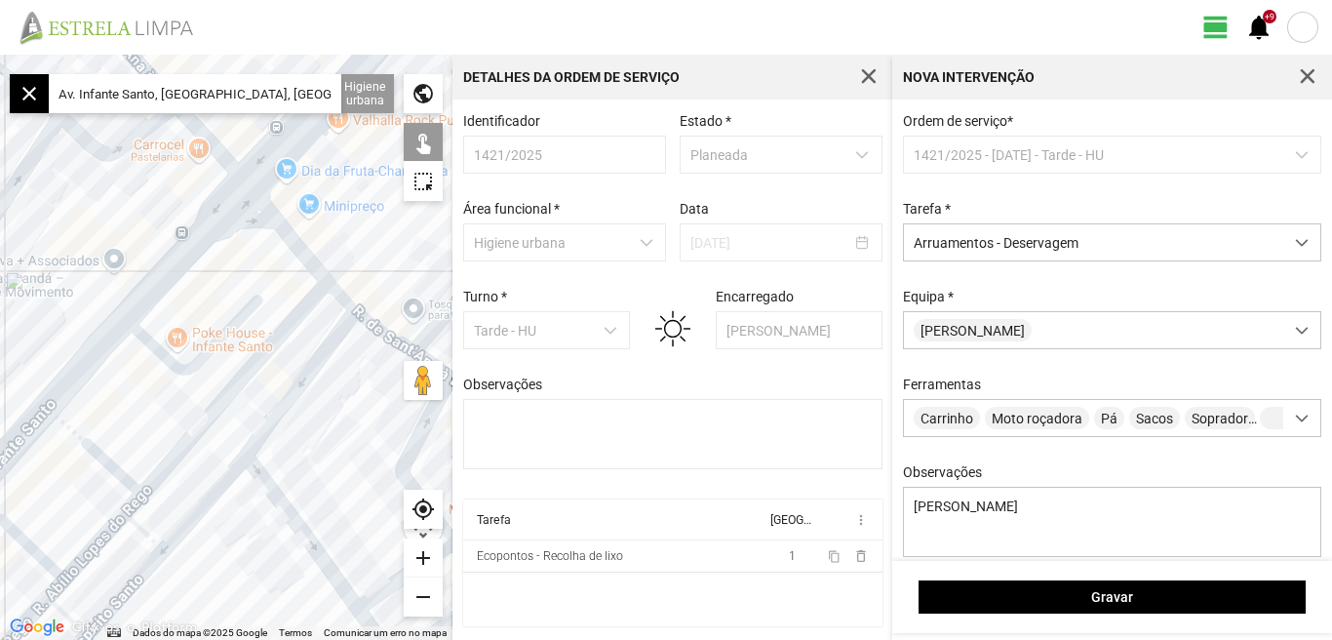
click at [184, 254] on div at bounding box center [226, 347] width 452 height 585
click at [152, 342] on div at bounding box center [226, 347] width 452 height 585
click at [101, 348] on div at bounding box center [226, 347] width 452 height 585
click at [90, 445] on div at bounding box center [226, 347] width 452 height 585
drag, startPoint x: 56, startPoint y: 471, endPoint x: 171, endPoint y: 383, distance: 144.7
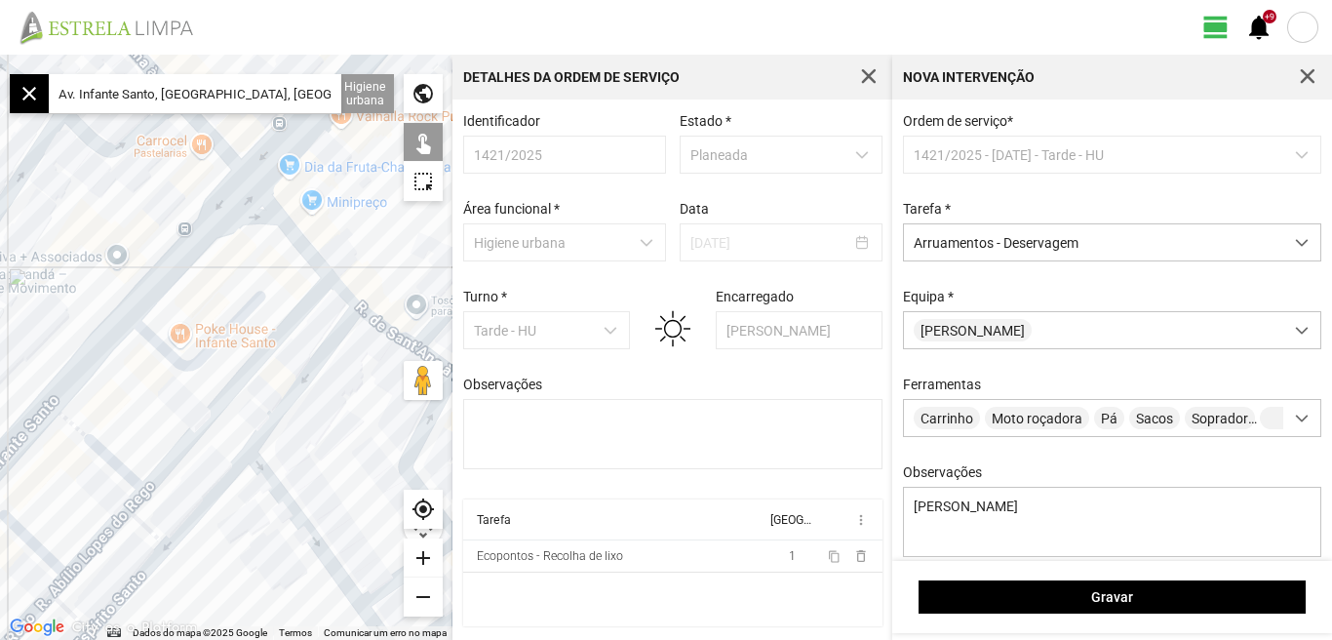
click at [171, 383] on div at bounding box center [226, 347] width 452 height 585
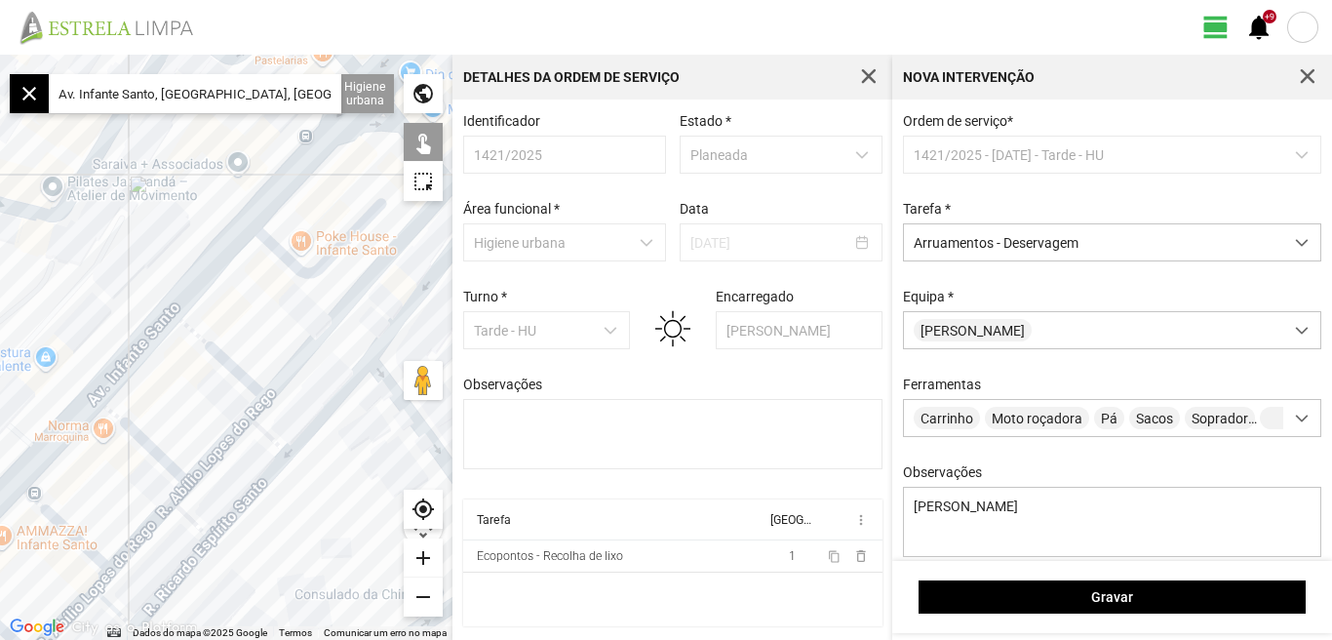
click at [137, 344] on div at bounding box center [226, 347] width 452 height 585
click at [149, 447] on div at bounding box center [226, 347] width 452 height 585
click at [53, 444] on div at bounding box center [226, 347] width 452 height 585
click at [46, 510] on div at bounding box center [226, 347] width 452 height 585
drag, startPoint x: 177, startPoint y: 411, endPoint x: 240, endPoint y: 367, distance: 76.8
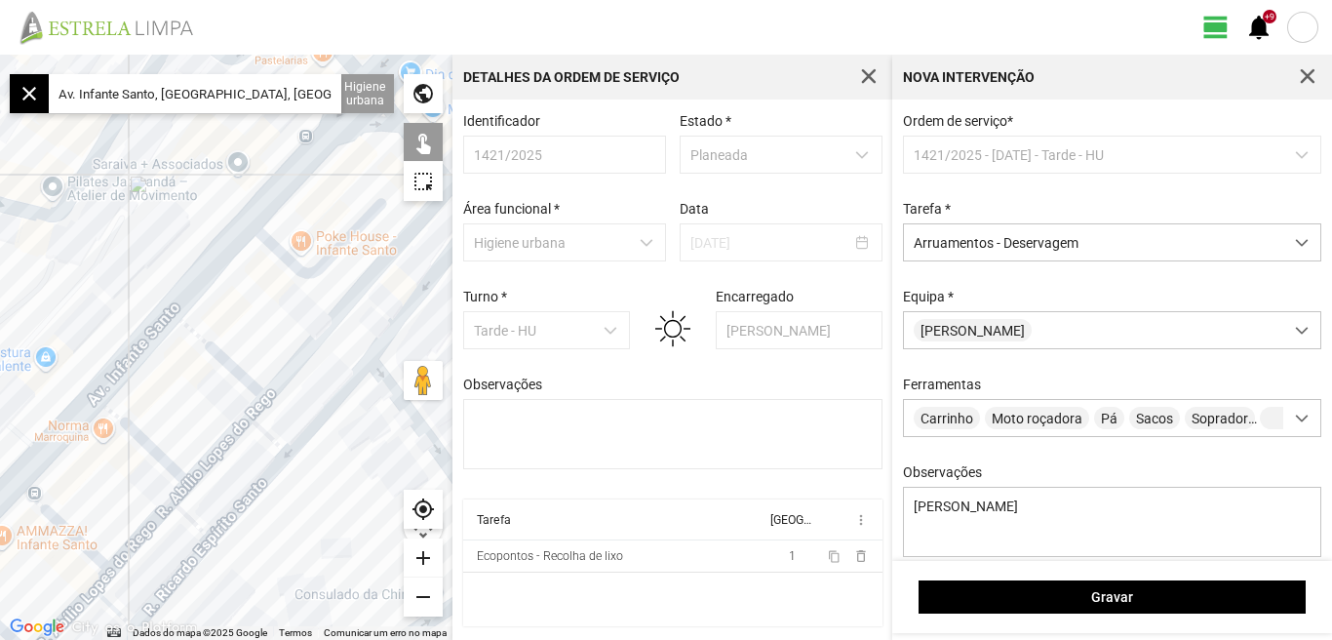
click at [240, 367] on div at bounding box center [226, 347] width 452 height 585
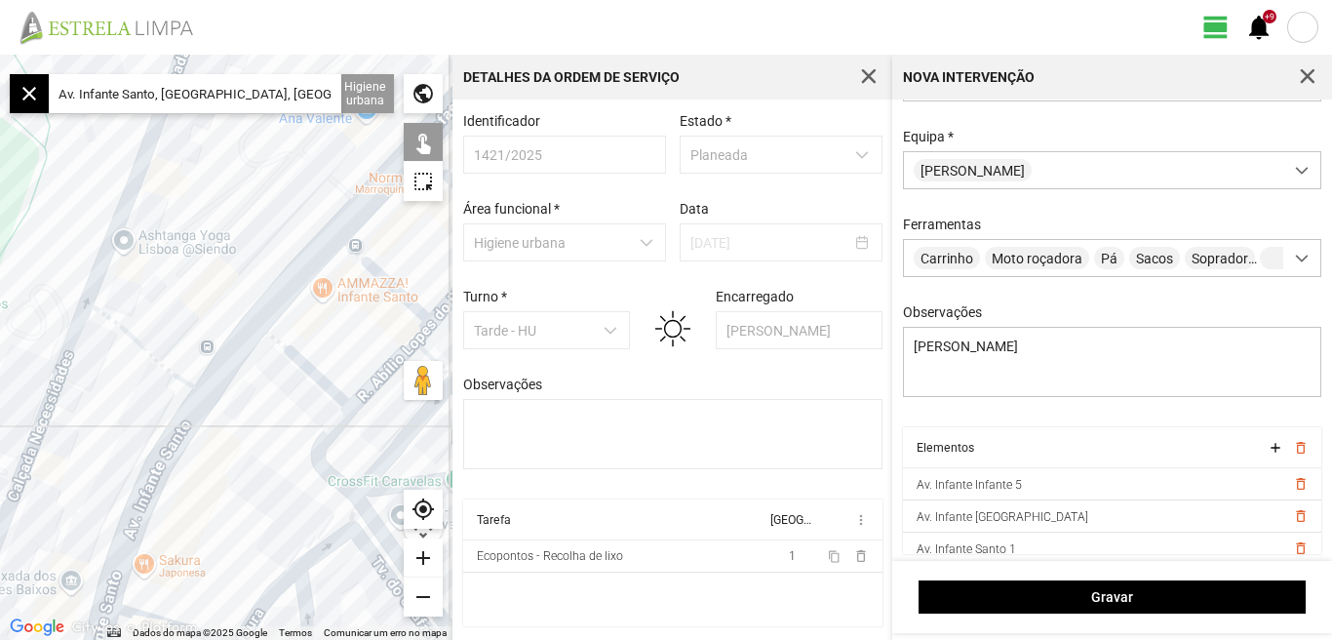
scroll to position [173, 0]
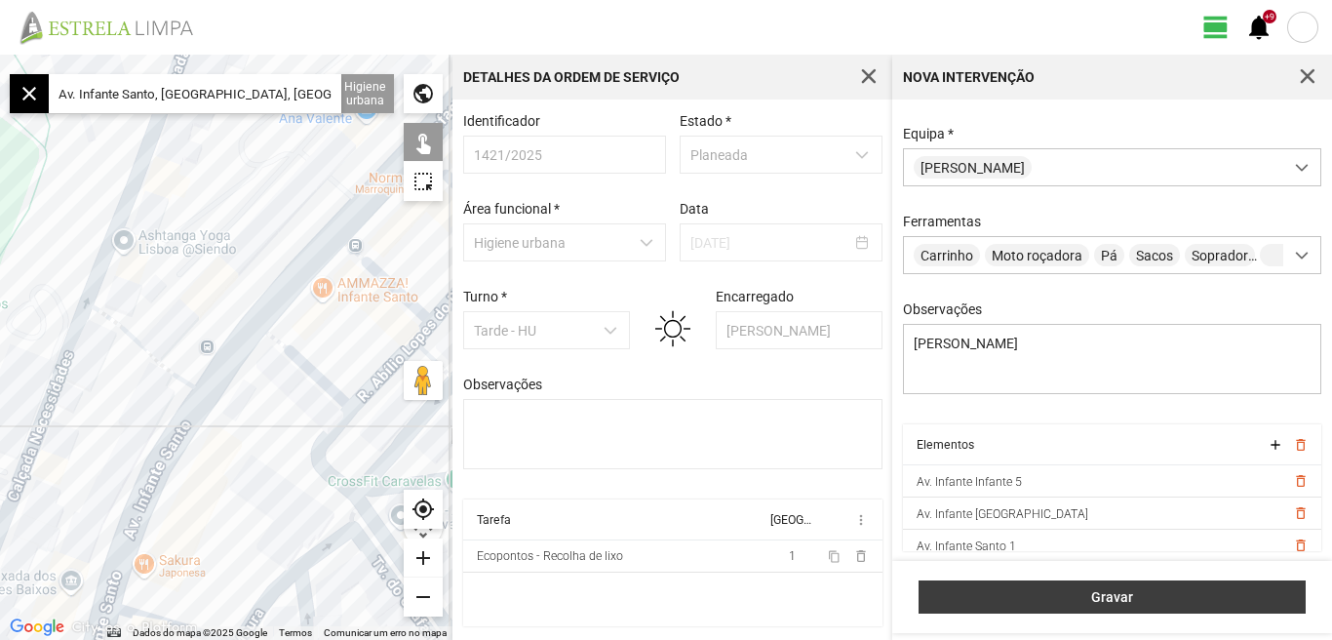
click at [1111, 593] on span "Gravar" at bounding box center [1112, 597] width 367 height 16
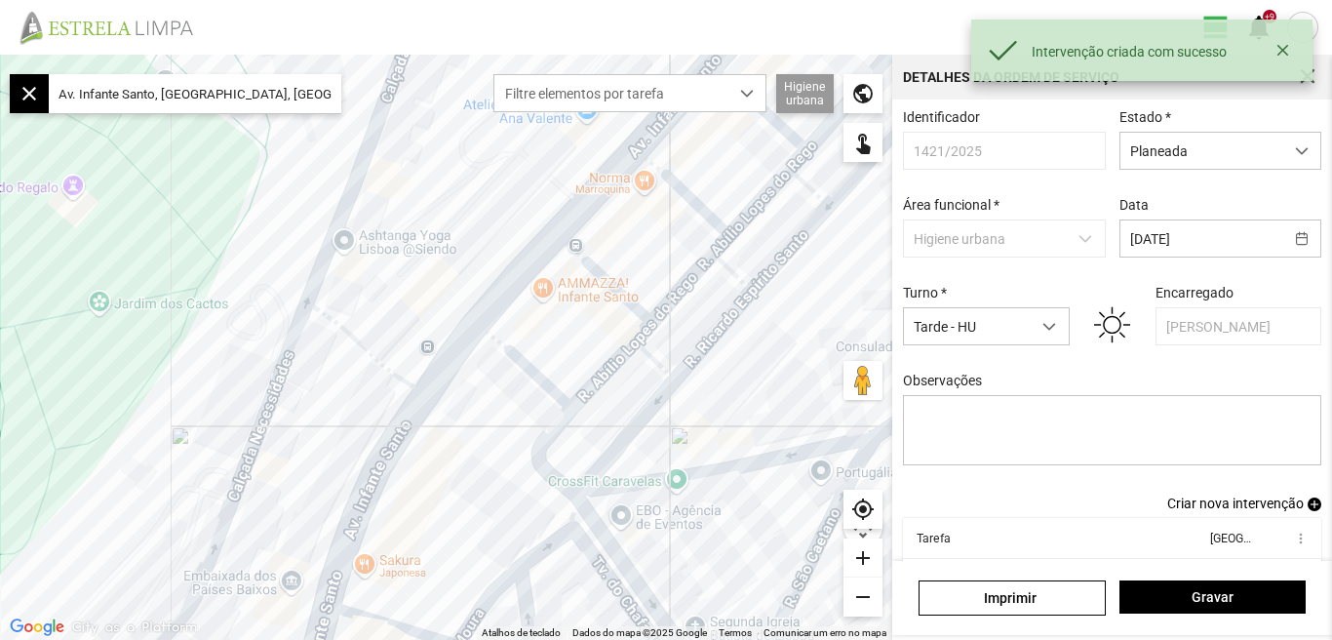
scroll to position [106, 0]
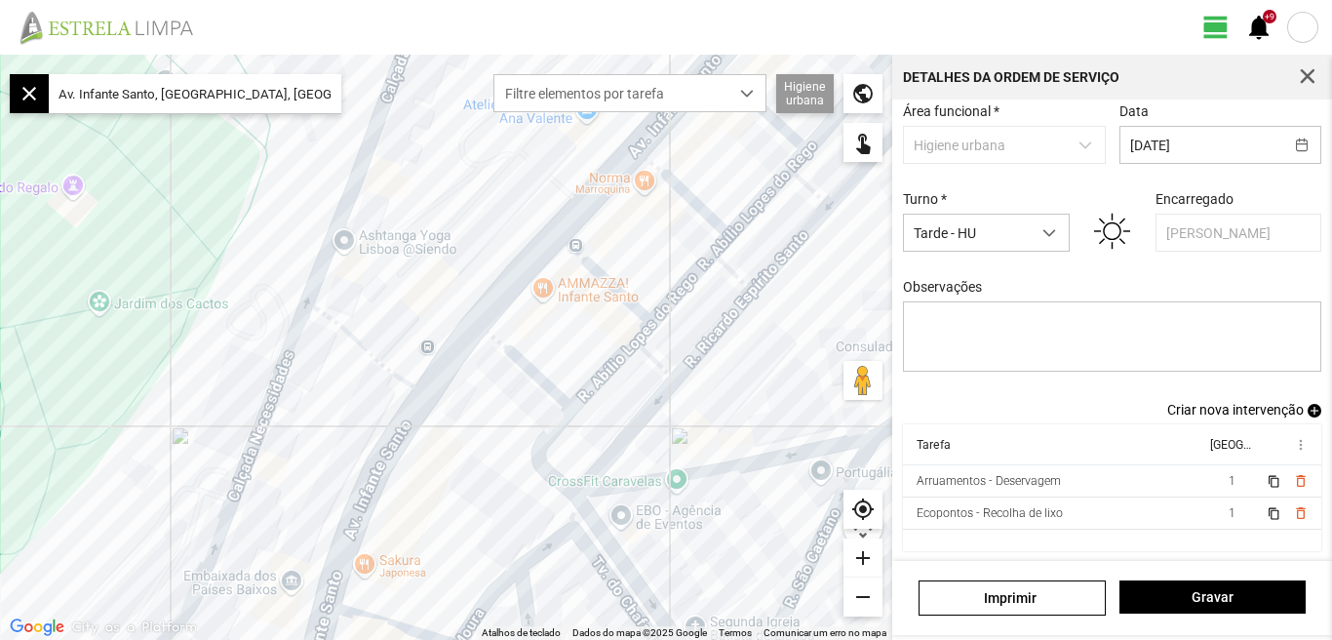
click at [1223, 411] on span "Criar nova intervenção" at bounding box center [1235, 410] width 136 height 16
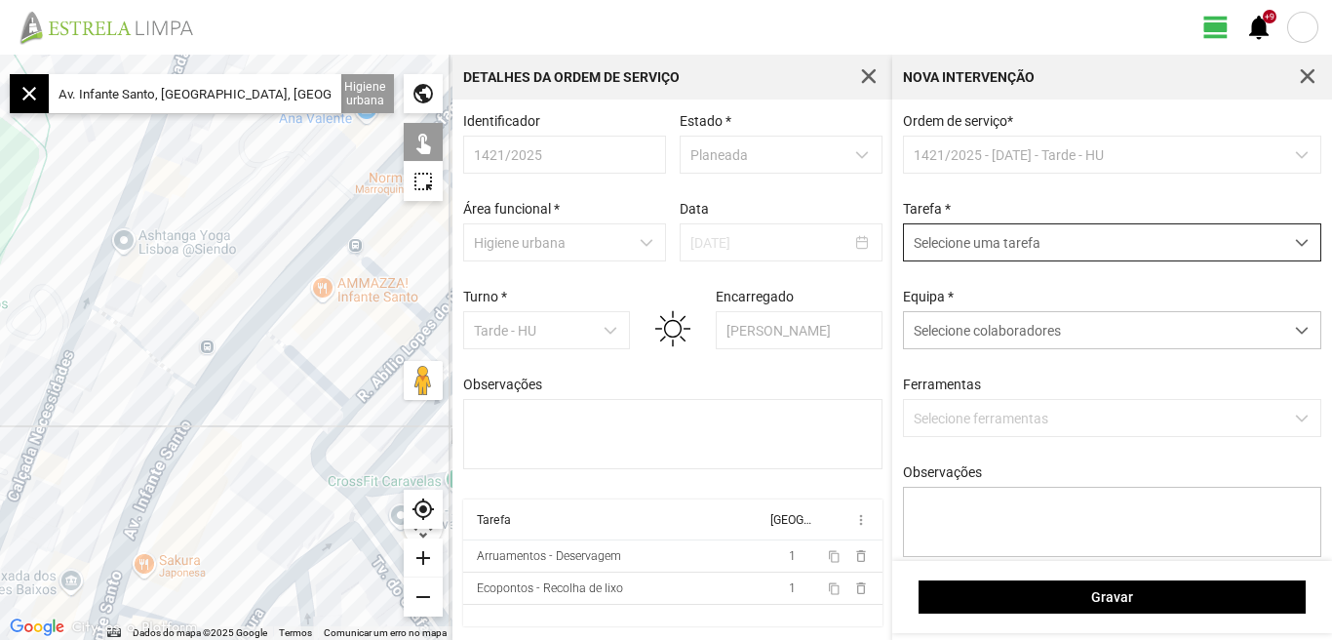
click at [1295, 242] on span "dropdown trigger" at bounding box center [1302, 243] width 14 height 14
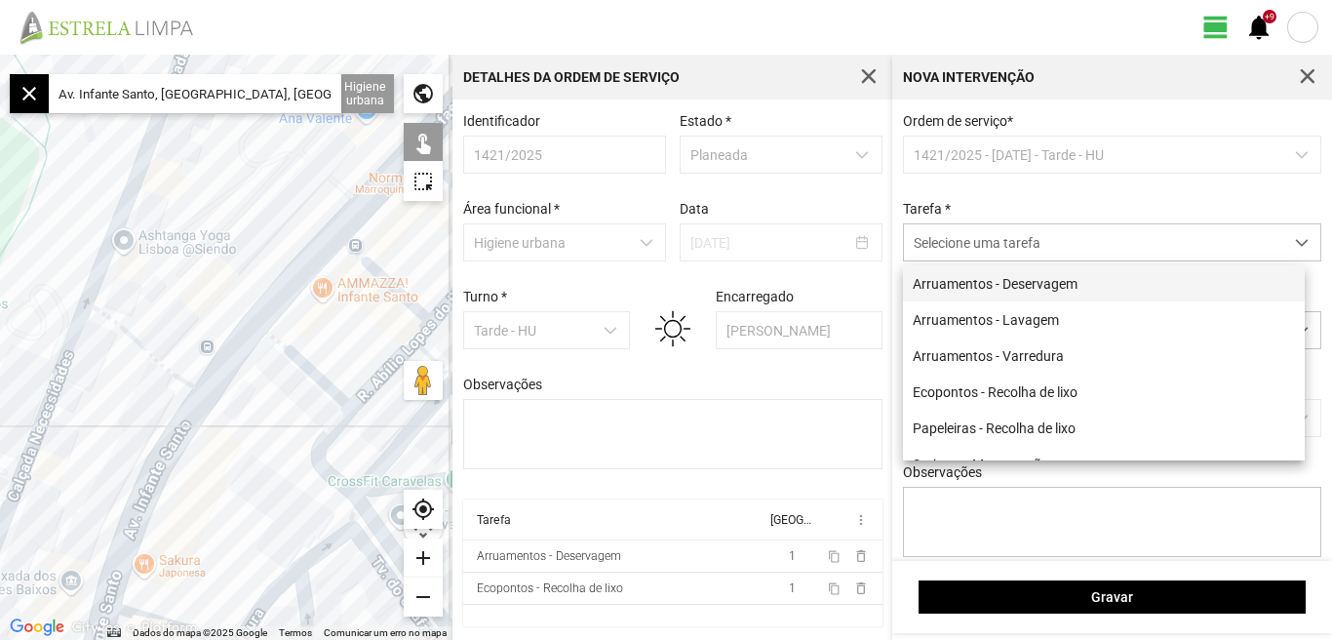
click at [1109, 291] on li "Arruamentos - Deservagem" at bounding box center [1104, 283] width 402 height 36
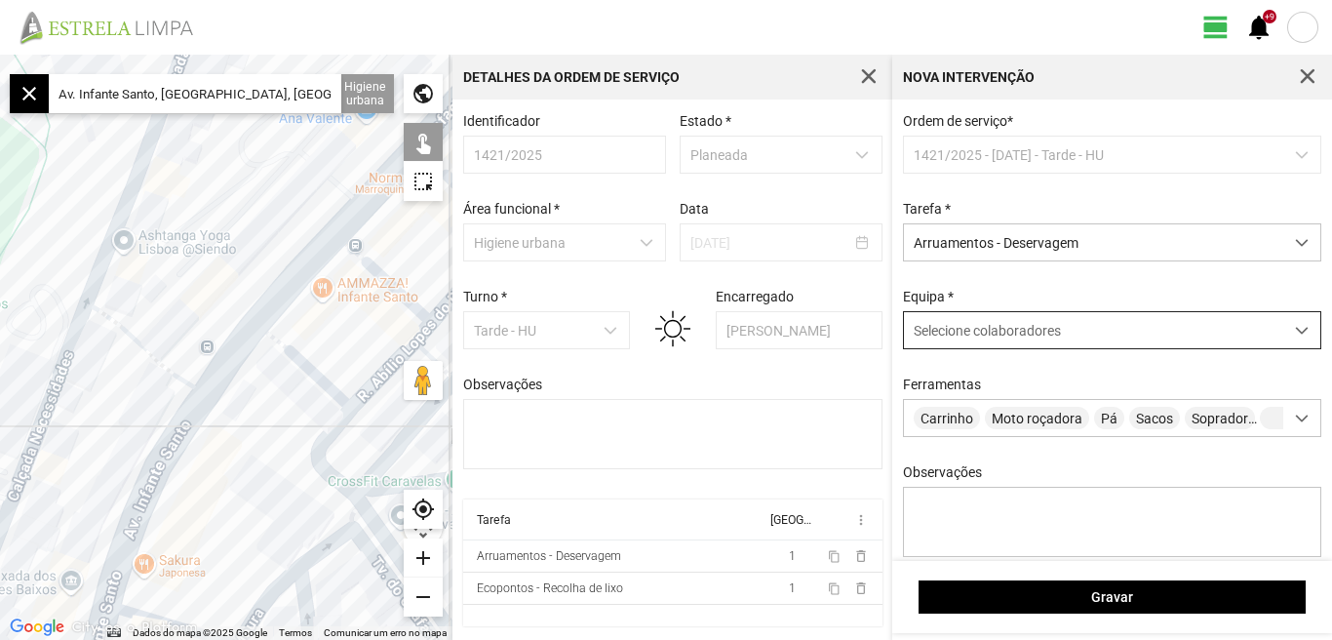
click at [1295, 332] on span at bounding box center [1302, 331] width 14 height 14
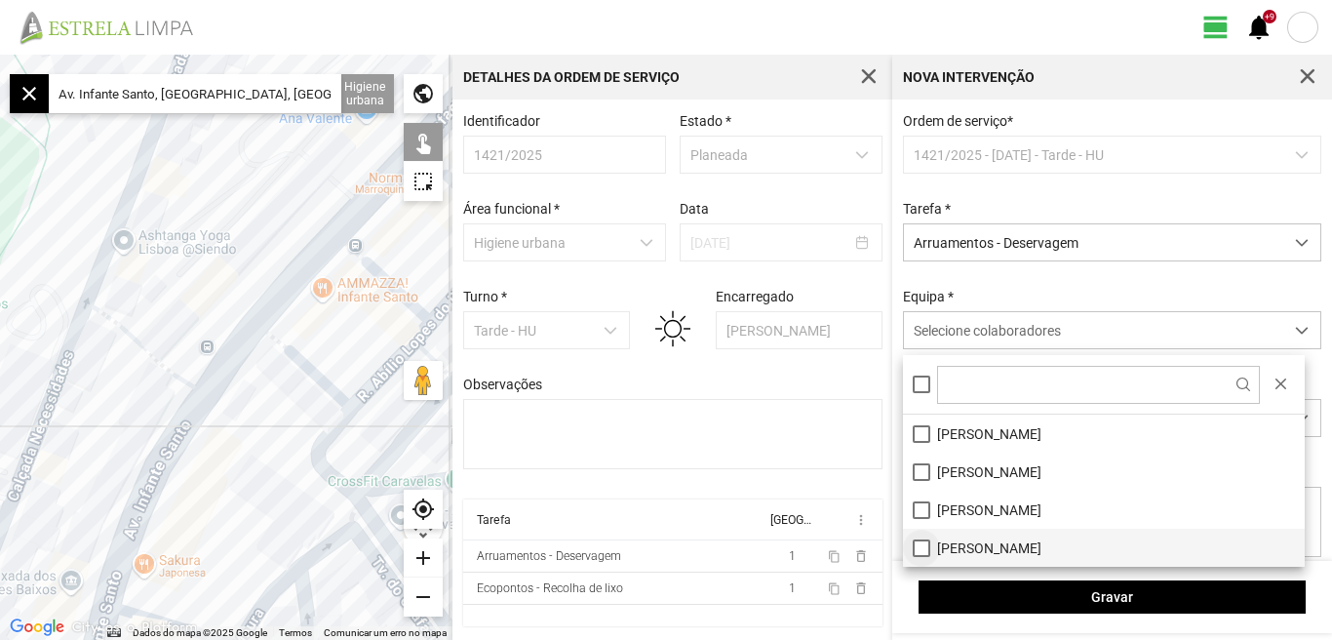
click at [928, 553] on li "[PERSON_NAME]" at bounding box center [1104, 547] width 402 height 38
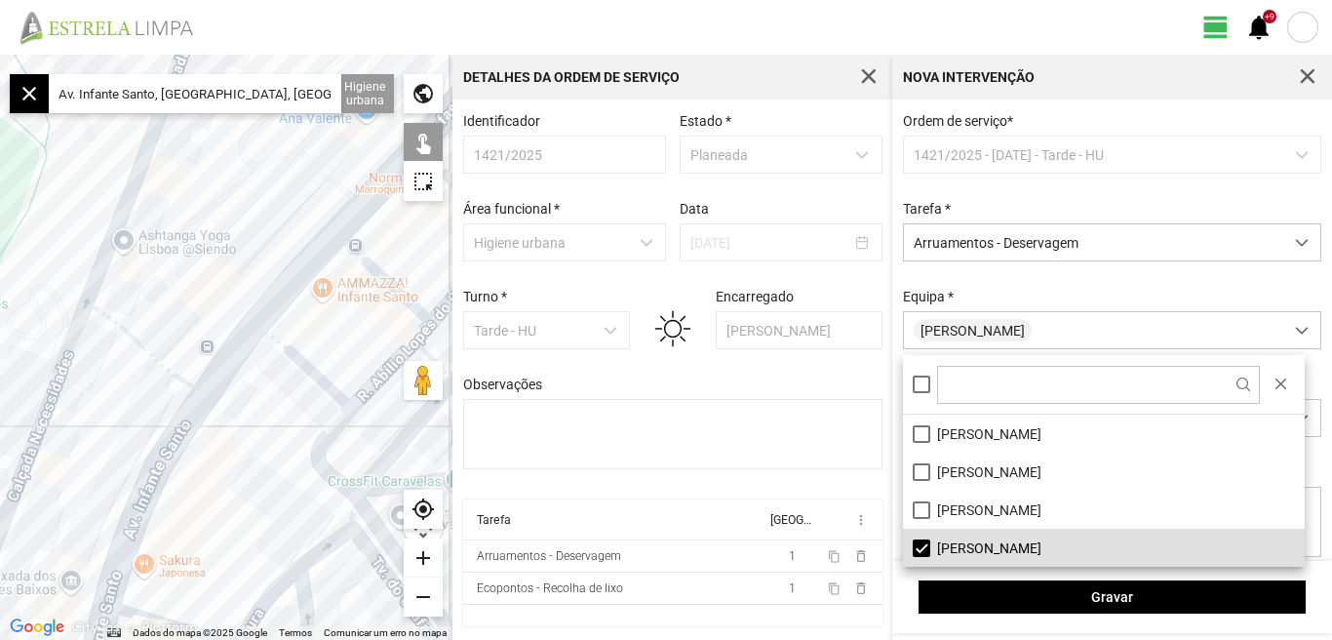
click at [1025, 29] on fbc-header "view_day +9 notifications" at bounding box center [666, 27] width 1332 height 55
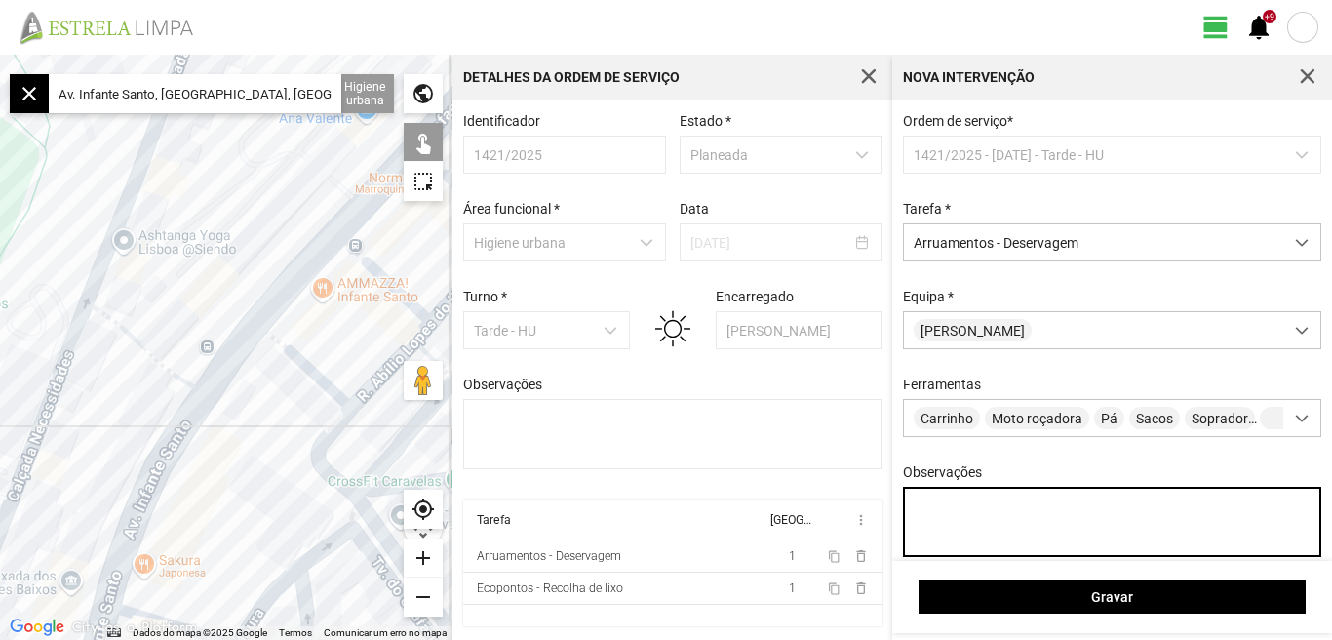
click at [993, 517] on textarea "Observações" at bounding box center [1112, 521] width 419 height 70
type textarea "J"
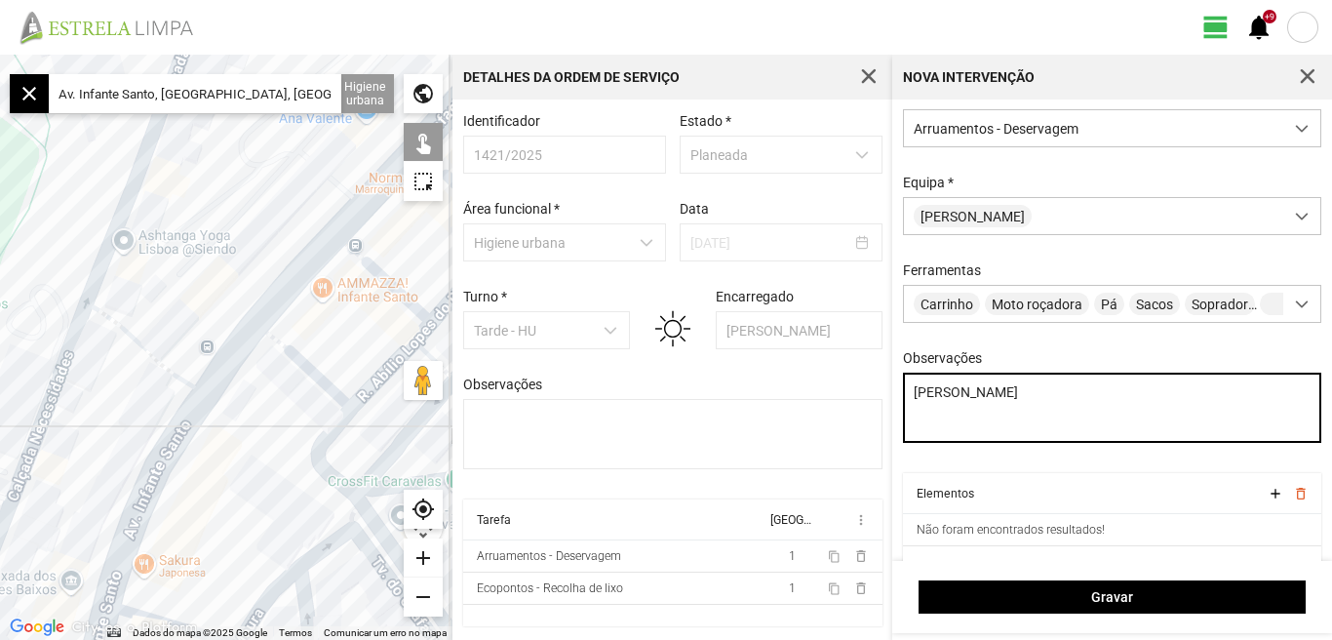
scroll to position [147, 0]
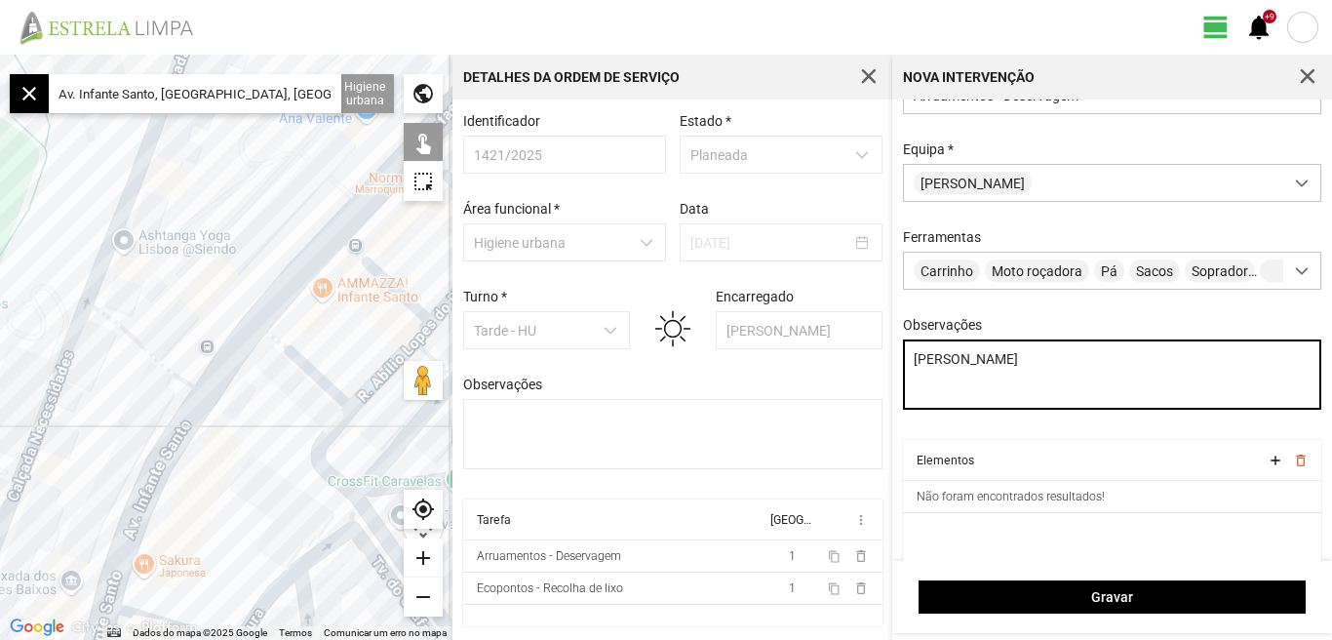
type textarea "[PERSON_NAME]"
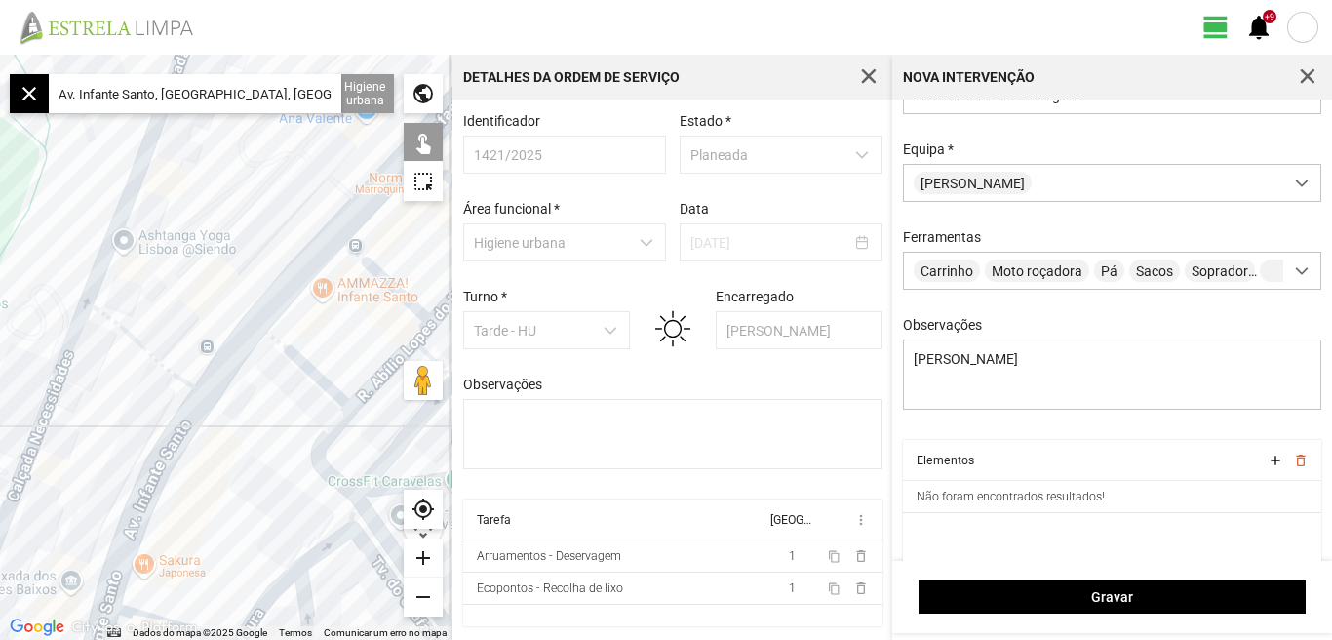
drag, startPoint x: 55, startPoint y: 93, endPoint x: 412, endPoint y: 62, distance: 359.1
click at [0, 55] on fbc-map "← Mover para a esquerda → Mover para a direita ↑ Mover para cima ↓ Mover para b…" at bounding box center [0, 55] width 0 height 0
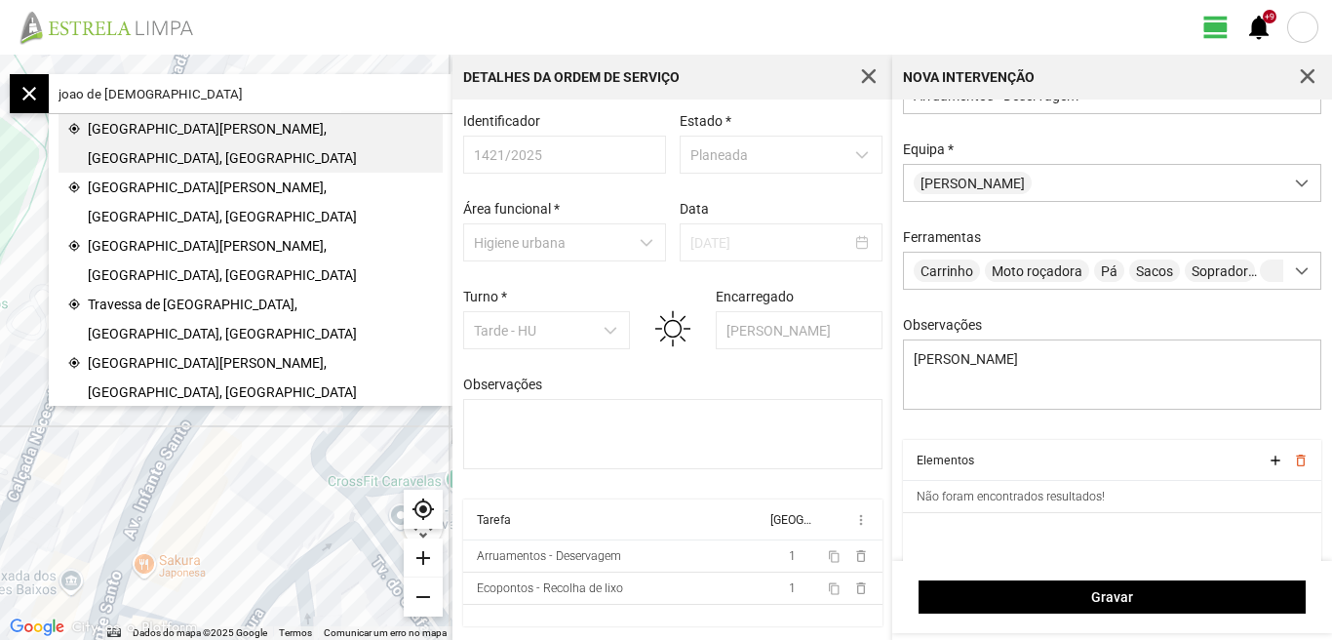
click at [136, 131] on span "[GEOGRAPHIC_DATA][PERSON_NAME], [GEOGRAPHIC_DATA], [GEOGRAPHIC_DATA]" at bounding box center [260, 143] width 345 height 58
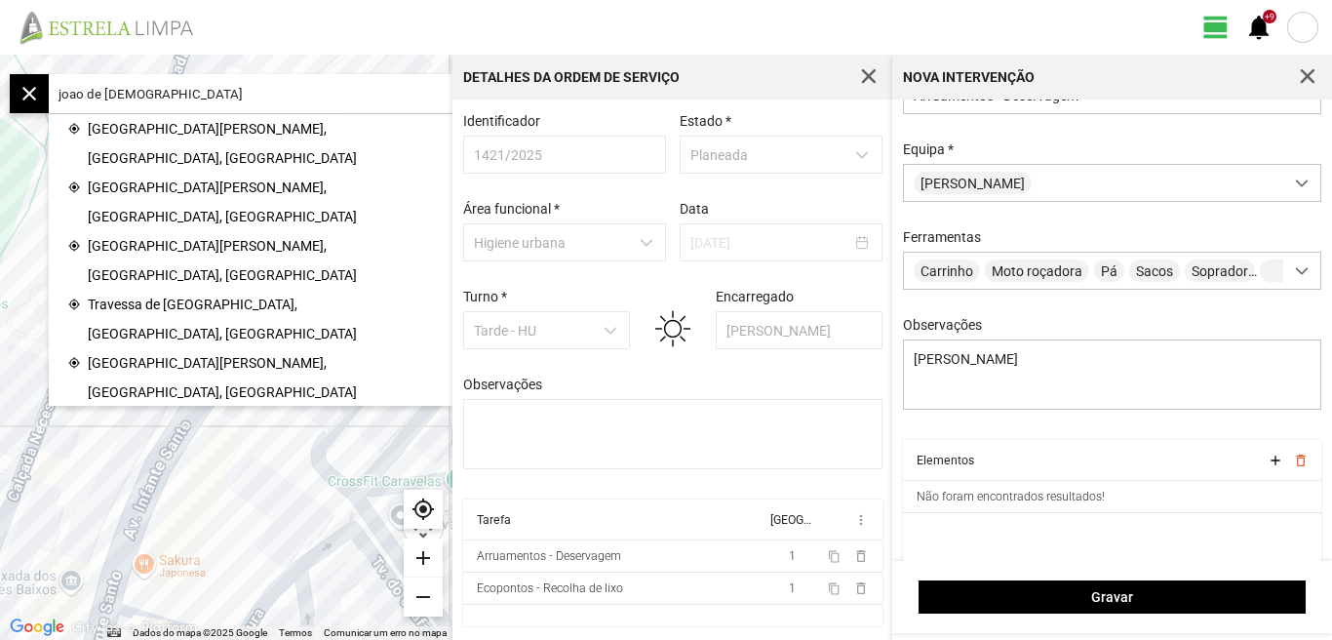
type input "R. [PERSON_NAME], 1200-667 [GEOGRAPHIC_DATA], [GEOGRAPHIC_DATA]"
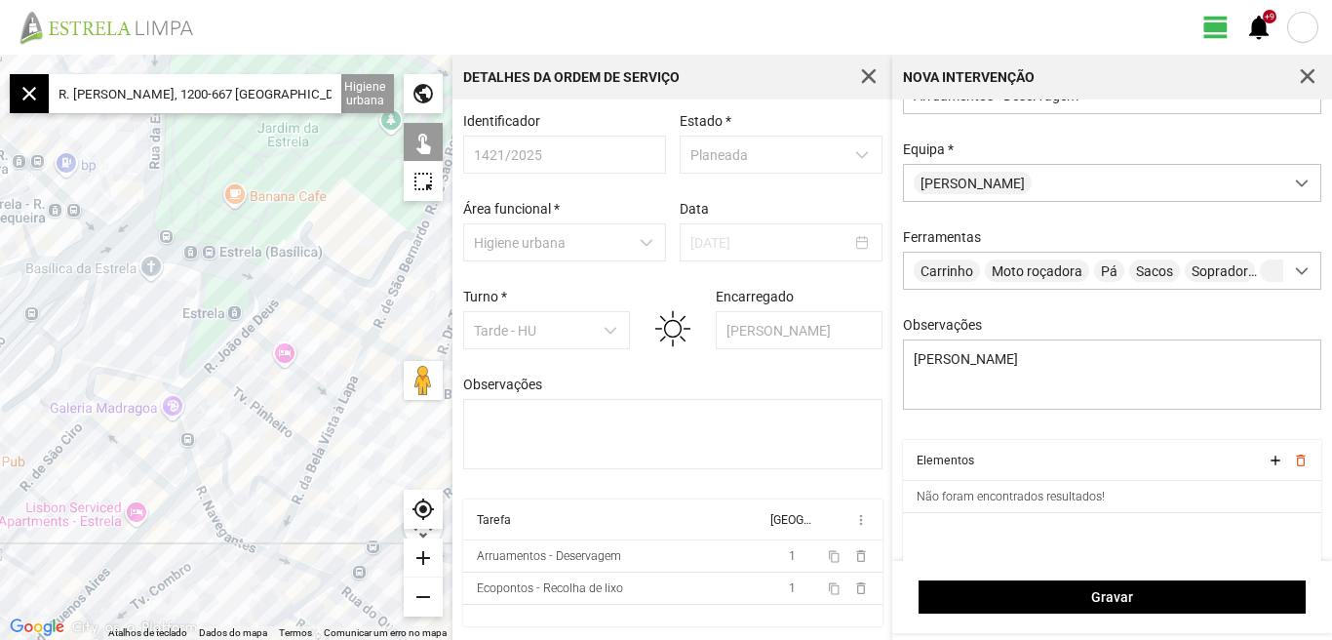
click at [423, 563] on div "add" at bounding box center [423, 557] width 39 height 39
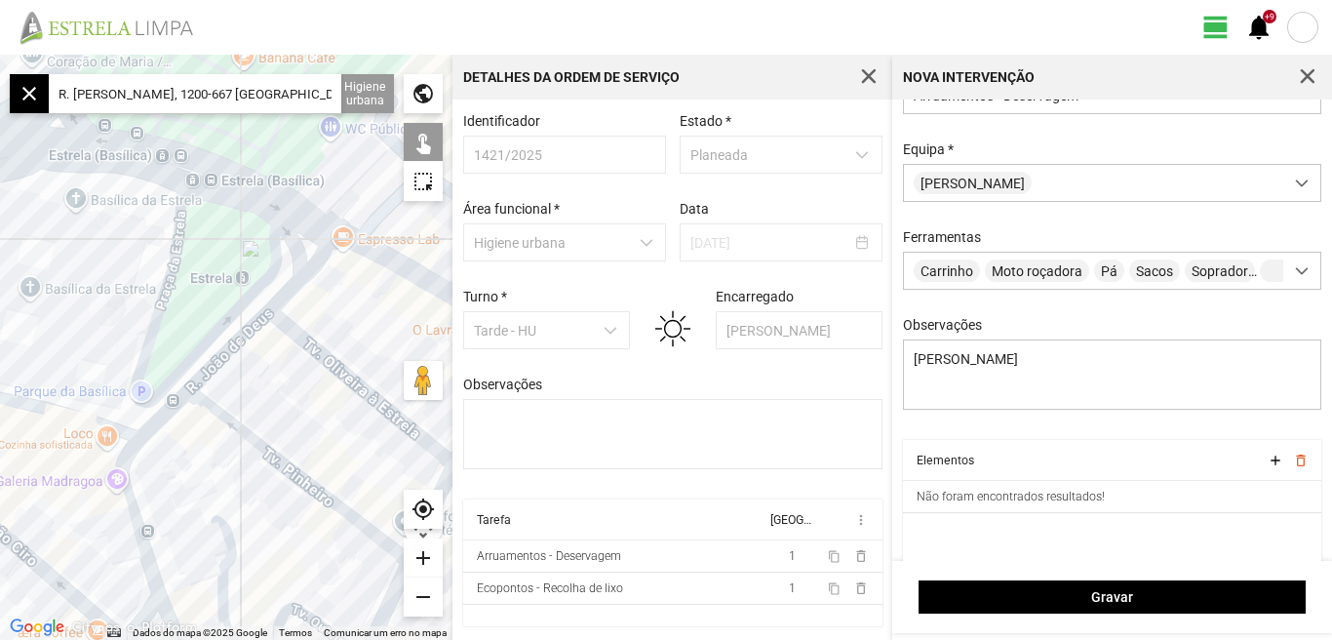
click at [303, 272] on div at bounding box center [226, 347] width 452 height 585
click at [247, 335] on div at bounding box center [226, 347] width 452 height 585
click at [159, 421] on div at bounding box center [226, 347] width 452 height 585
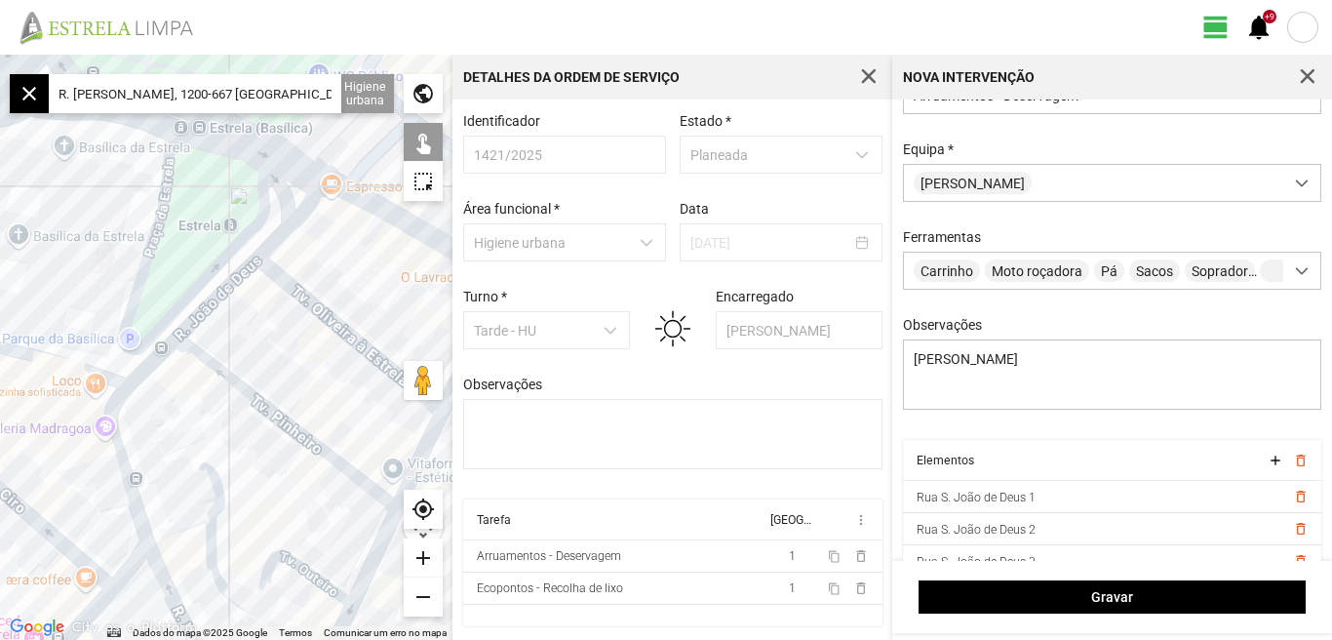
drag, startPoint x: 172, startPoint y: 462, endPoint x: 144, endPoint y: 309, distance: 155.5
click at [144, 315] on div at bounding box center [226, 347] width 452 height 585
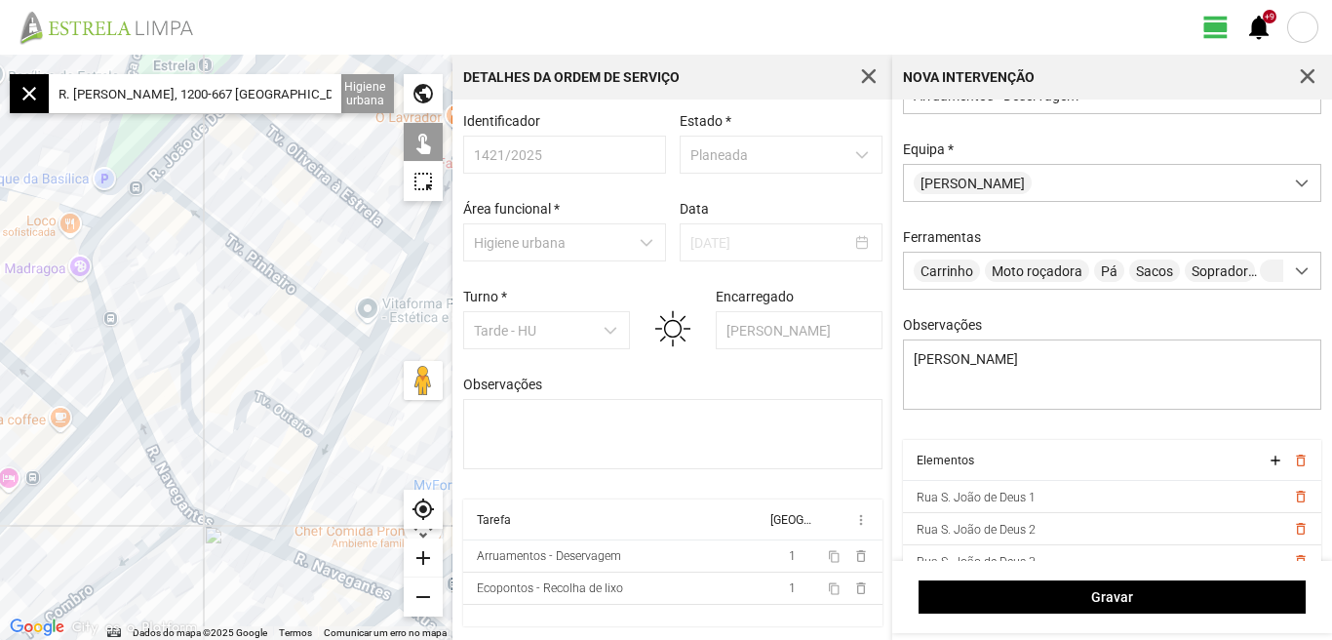
click at [111, 350] on div at bounding box center [226, 347] width 452 height 585
click at [144, 441] on div at bounding box center [226, 347] width 452 height 585
click at [231, 531] on div at bounding box center [226, 347] width 452 height 585
click at [294, 418] on div at bounding box center [226, 347] width 452 height 585
click at [292, 291] on div at bounding box center [226, 347] width 452 height 585
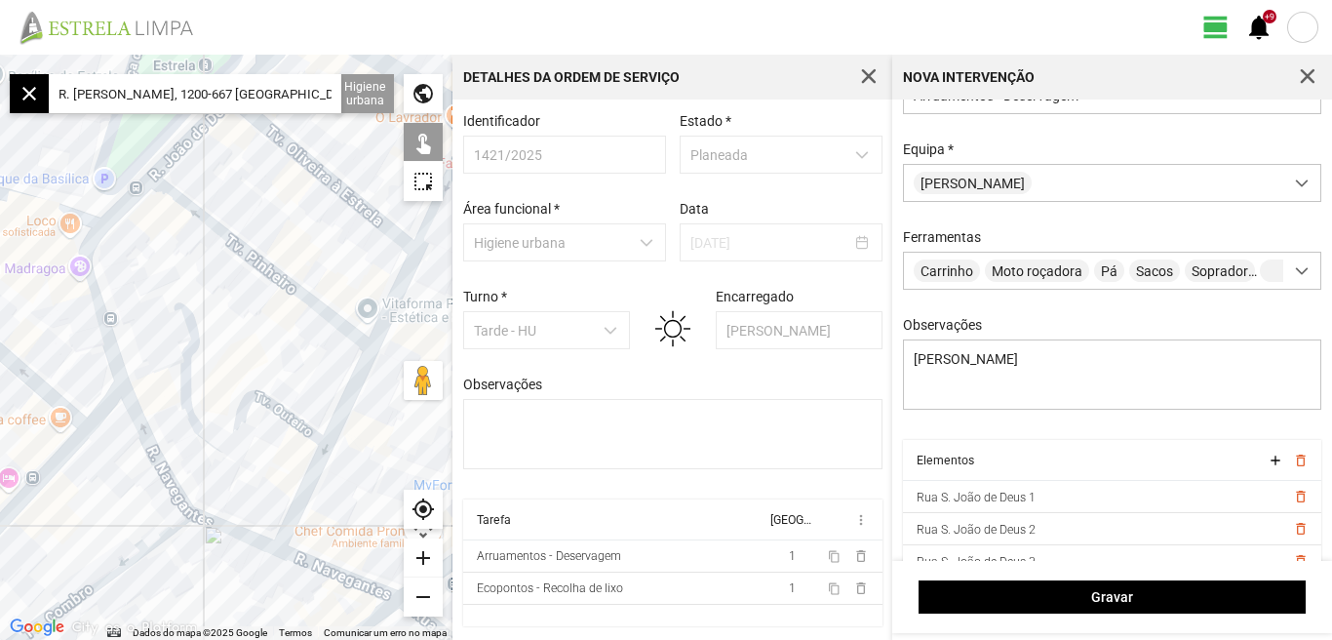
click at [350, 191] on div at bounding box center [226, 347] width 452 height 585
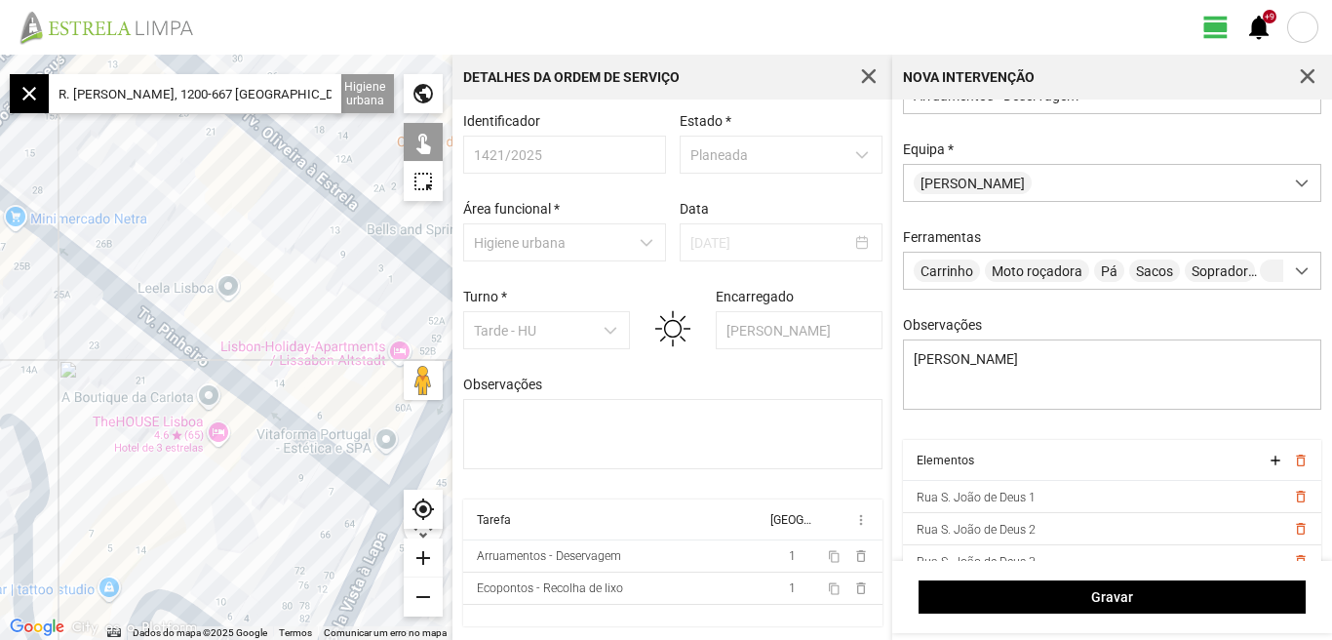
click at [352, 200] on div at bounding box center [226, 347] width 452 height 585
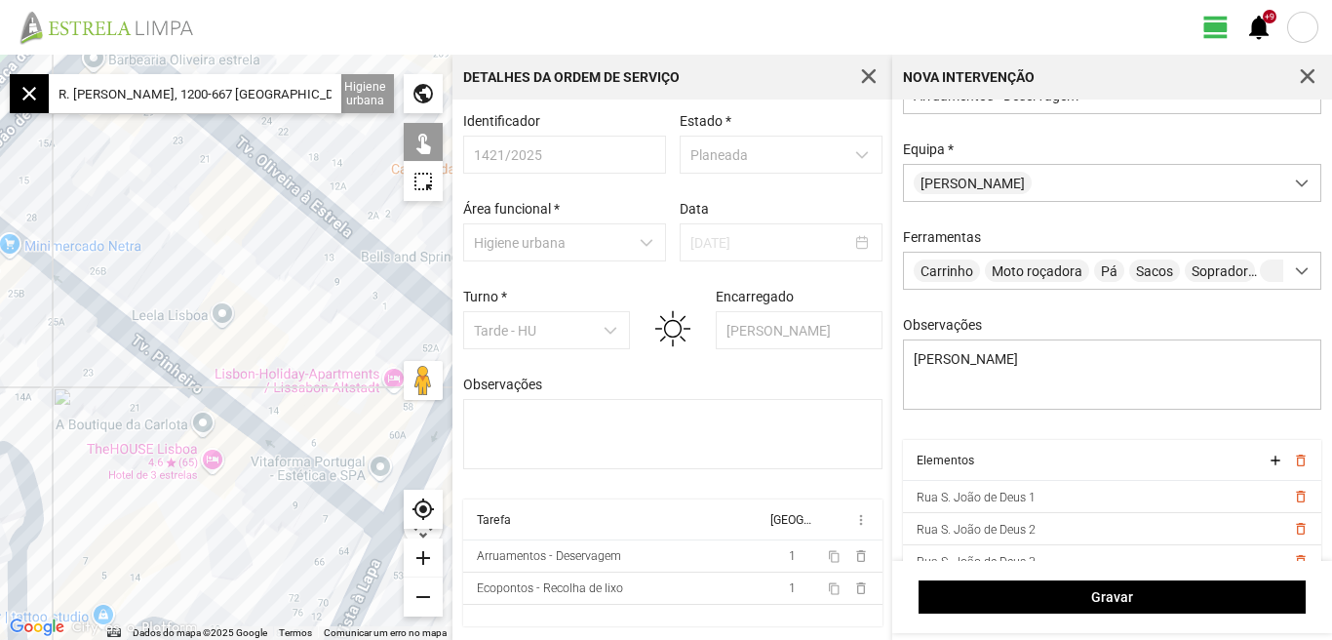
drag, startPoint x: 307, startPoint y: 296, endPoint x: 206, endPoint y: 444, distance: 178.8
click at [207, 444] on div at bounding box center [226, 347] width 452 height 585
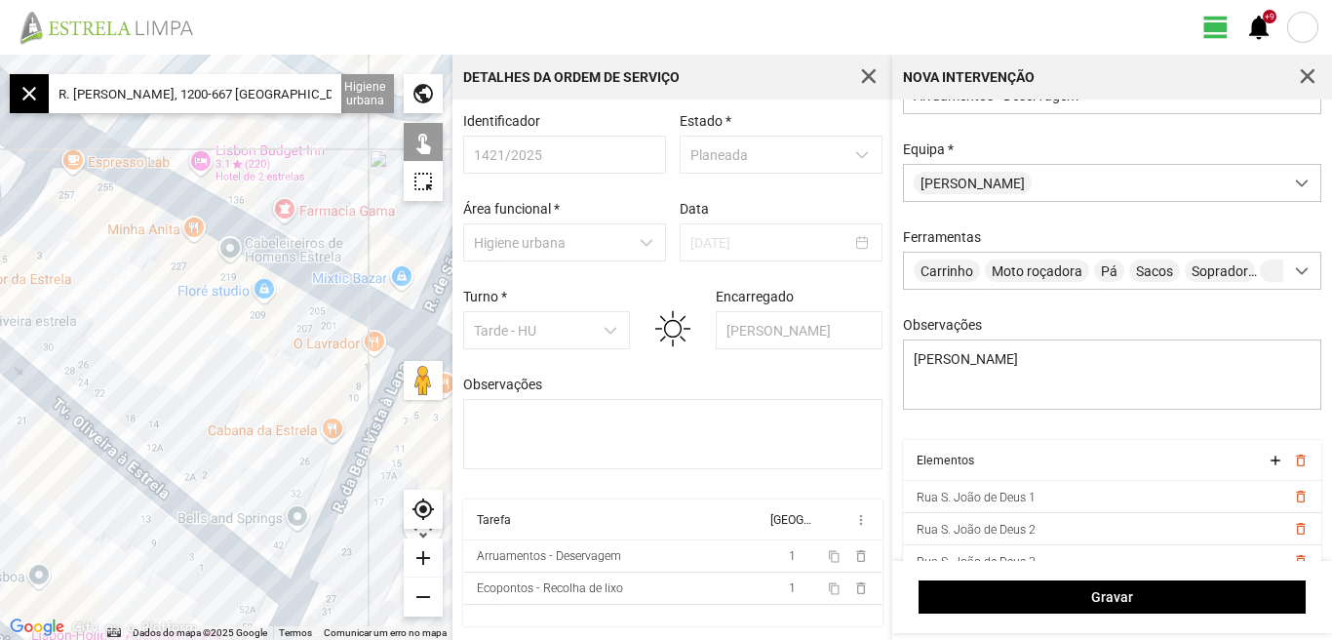
click at [208, 347] on div at bounding box center [226, 347] width 452 height 585
click at [159, 193] on div at bounding box center [226, 347] width 452 height 585
click at [161, 191] on div at bounding box center [226, 347] width 452 height 585
drag, startPoint x: 225, startPoint y: 406, endPoint x: 48, endPoint y: 292, distance: 210.9
click at [74, 305] on div at bounding box center [226, 347] width 452 height 585
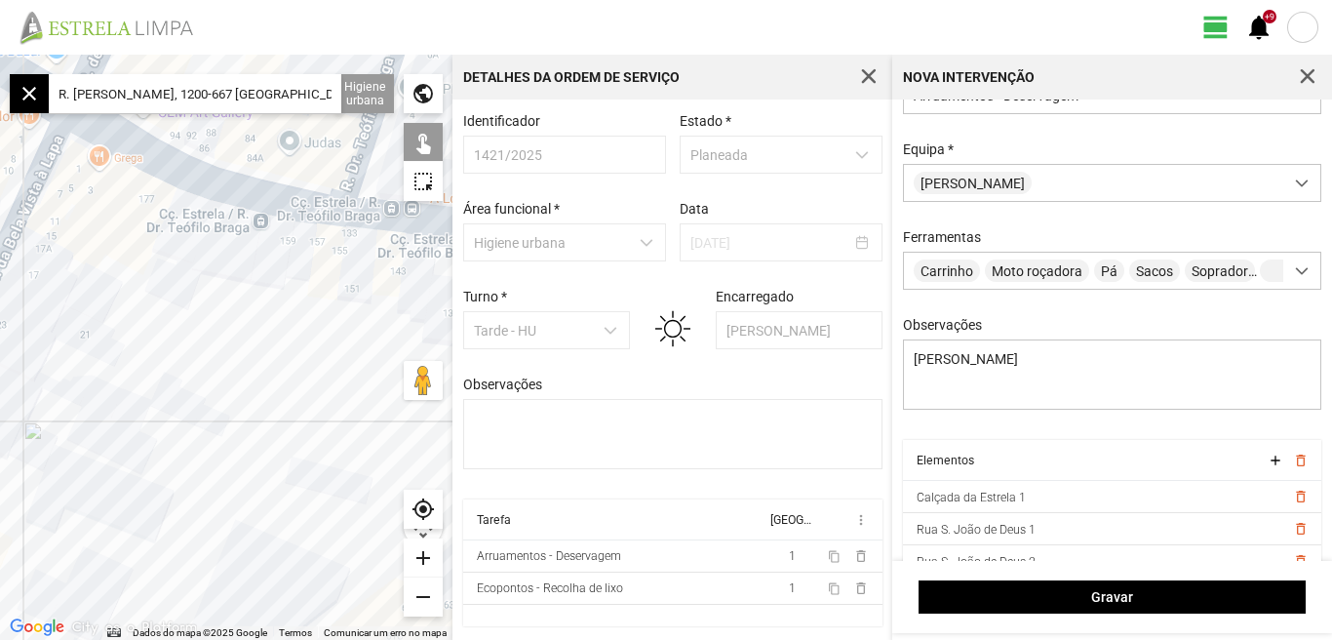
click at [189, 175] on div at bounding box center [226, 347] width 452 height 585
drag, startPoint x: 253, startPoint y: 401, endPoint x: 59, endPoint y: 395, distance: 194.1
click at [60, 395] on div at bounding box center [226, 347] width 452 height 585
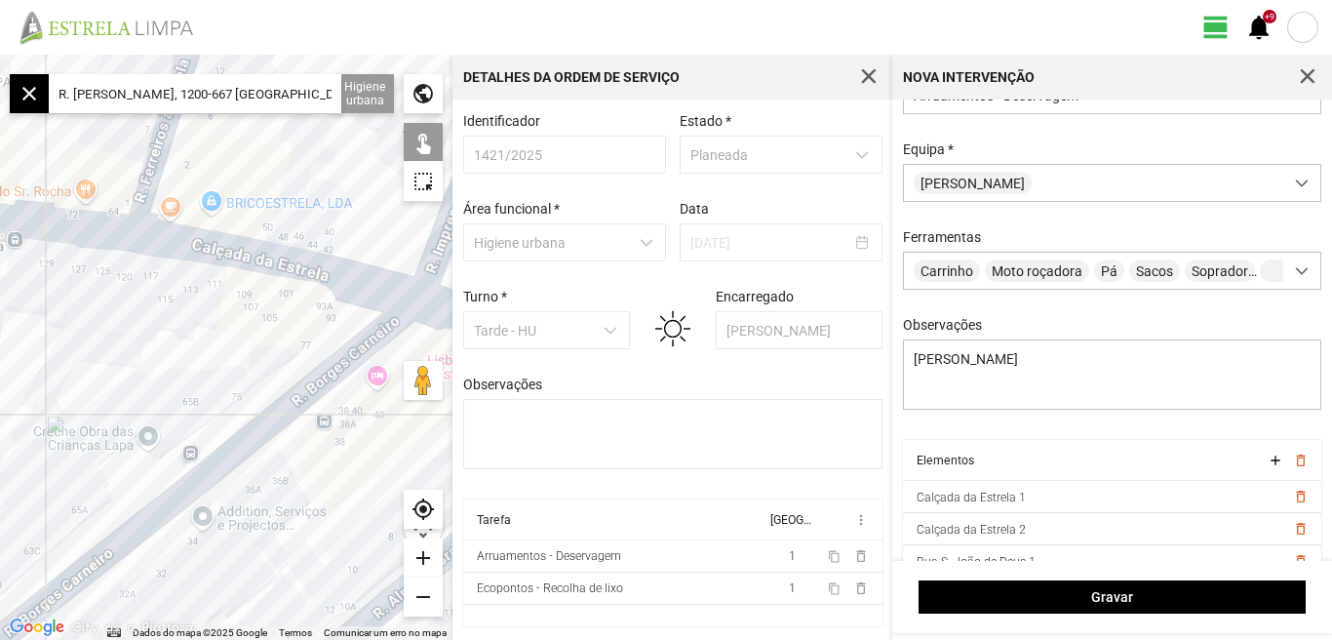
click at [95, 225] on div at bounding box center [226, 347] width 452 height 585
click at [258, 259] on div at bounding box center [226, 347] width 452 height 585
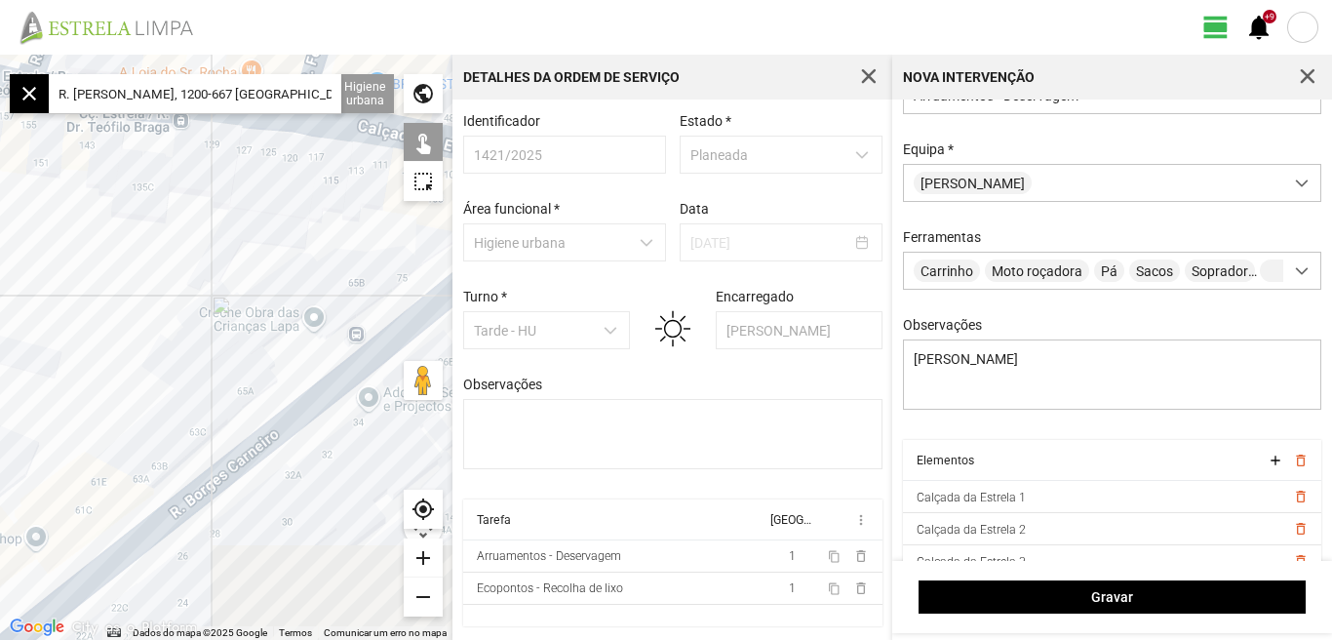
drag, startPoint x: 158, startPoint y: 363, endPoint x: 342, endPoint y: 229, distance: 227.6
click at [339, 231] on div at bounding box center [226, 347] width 452 height 585
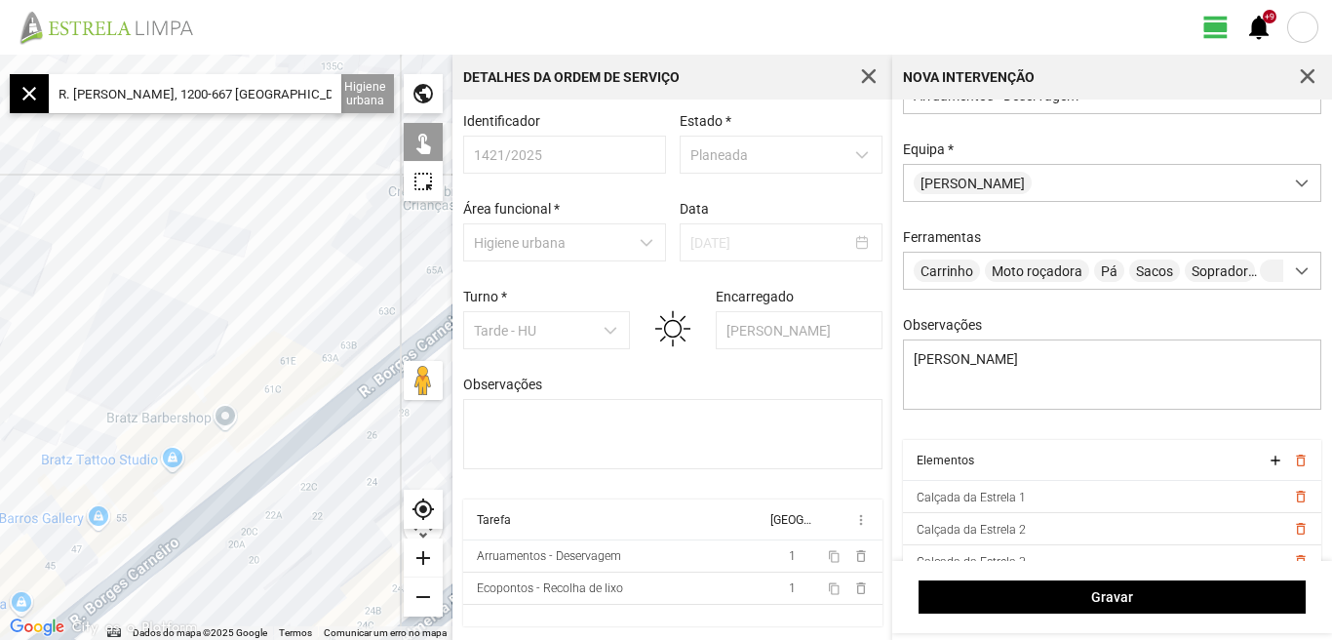
drag, startPoint x: 232, startPoint y: 291, endPoint x: 391, endPoint y: 189, distance: 188.5
click at [391, 189] on div at bounding box center [226, 347] width 452 height 585
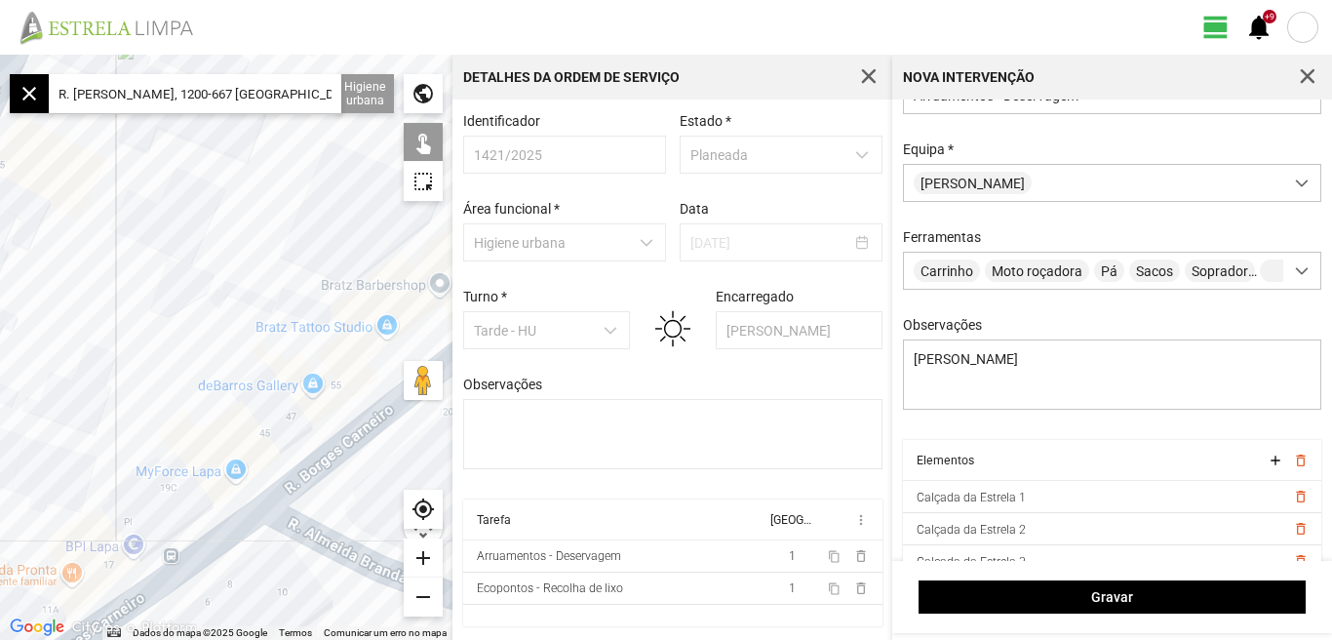
click at [412, 592] on div "remove" at bounding box center [423, 596] width 39 height 39
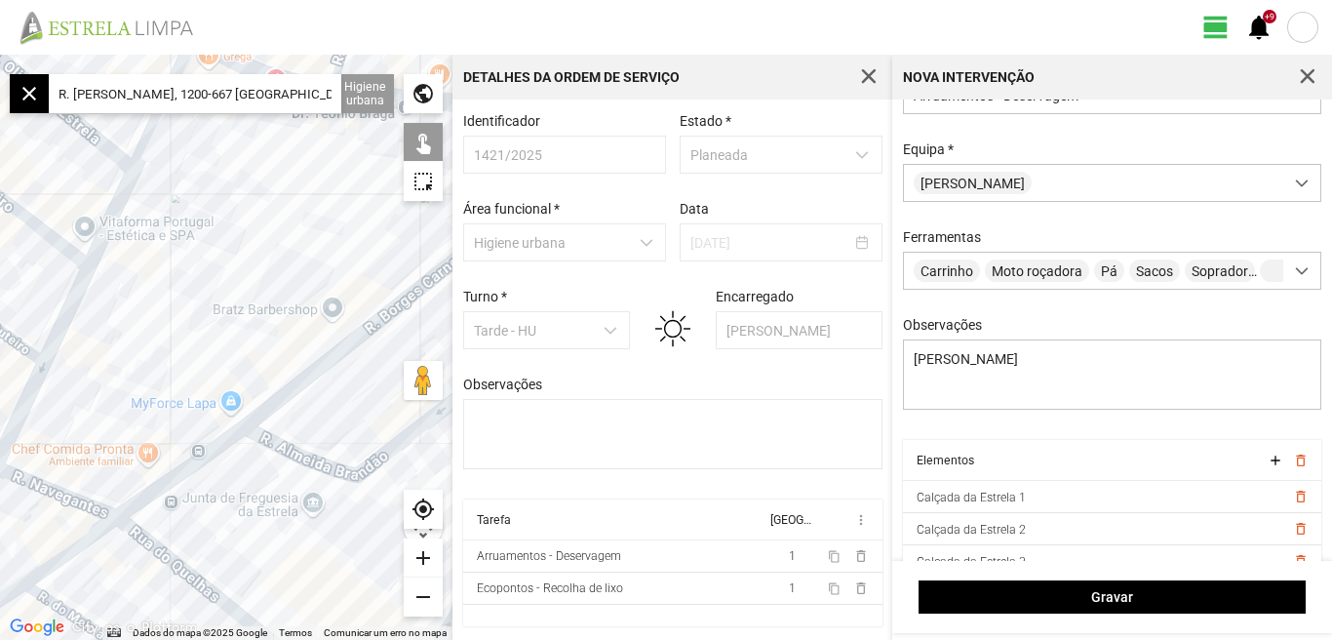
click at [413, 592] on div "remove" at bounding box center [423, 596] width 39 height 39
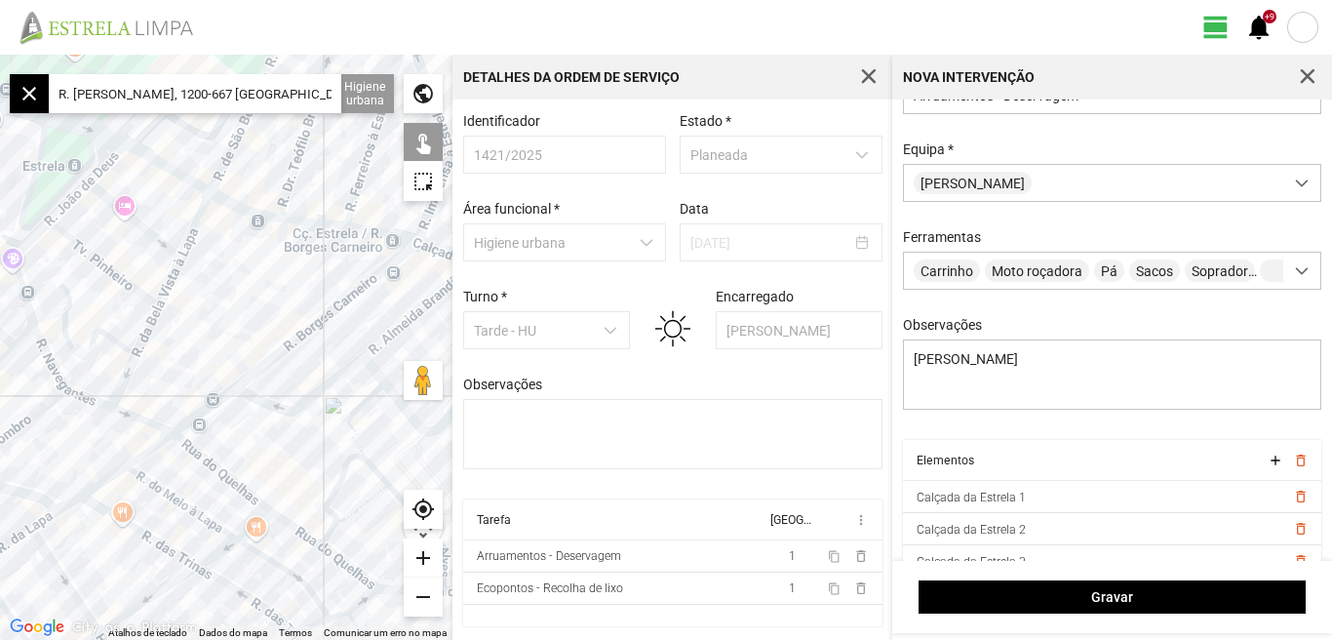
click at [188, 238] on div at bounding box center [226, 347] width 452 height 585
click at [168, 286] on div at bounding box center [226, 347] width 452 height 585
click at [152, 322] on div at bounding box center [226, 347] width 452 height 585
click at [124, 374] on div at bounding box center [226, 347] width 452 height 585
click at [136, 417] on div at bounding box center [226, 347] width 452 height 585
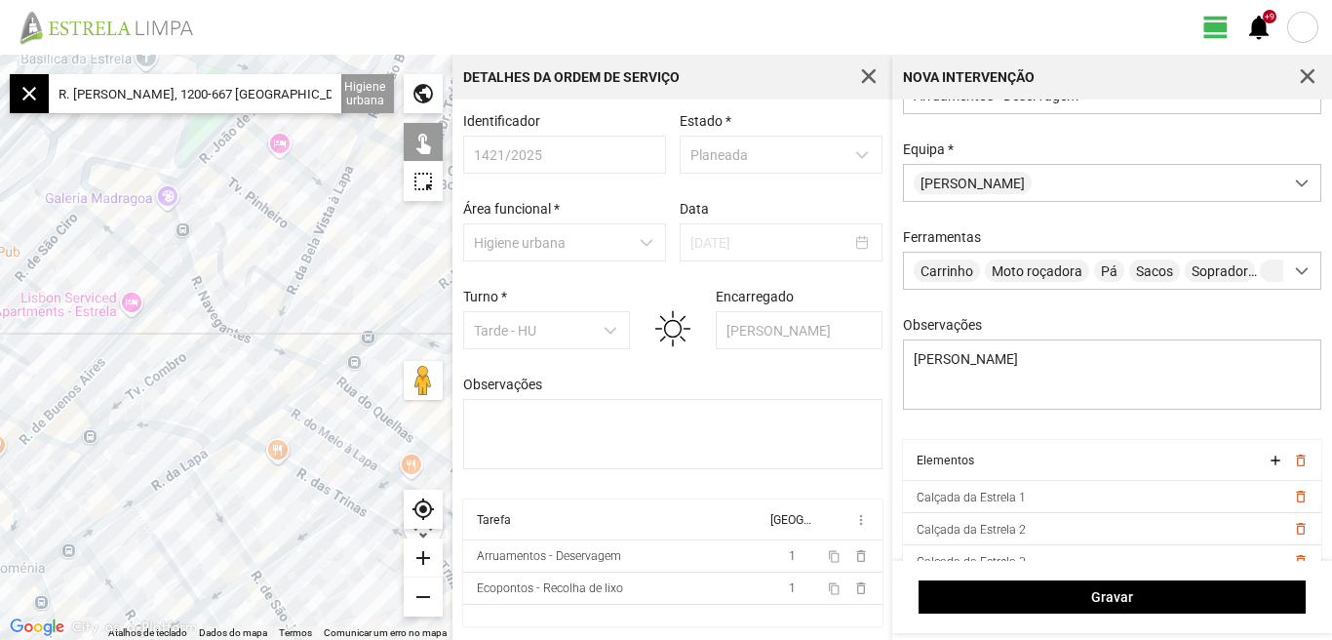
drag, startPoint x: 184, startPoint y: 327, endPoint x: 345, endPoint y: 263, distance: 172.9
click at [345, 263] on div at bounding box center [226, 347] width 452 height 585
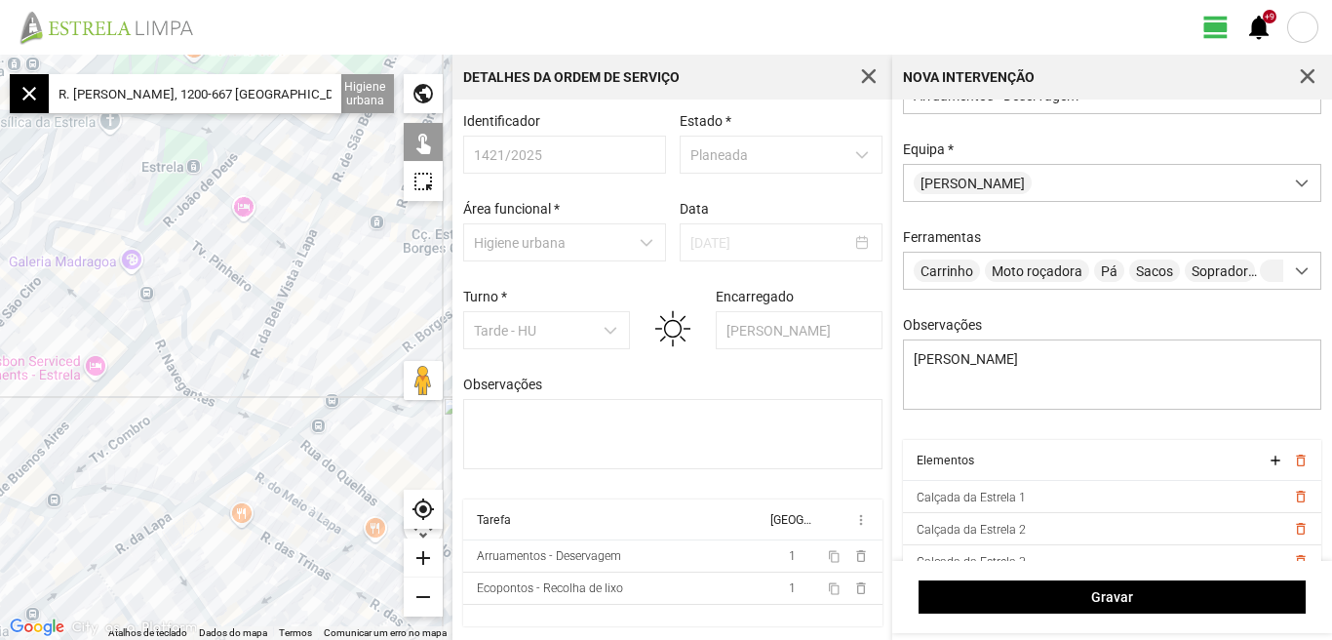
drag, startPoint x: 348, startPoint y: 274, endPoint x: 314, endPoint y: 337, distance: 72.0
click at [314, 337] on div at bounding box center [226, 347] width 452 height 585
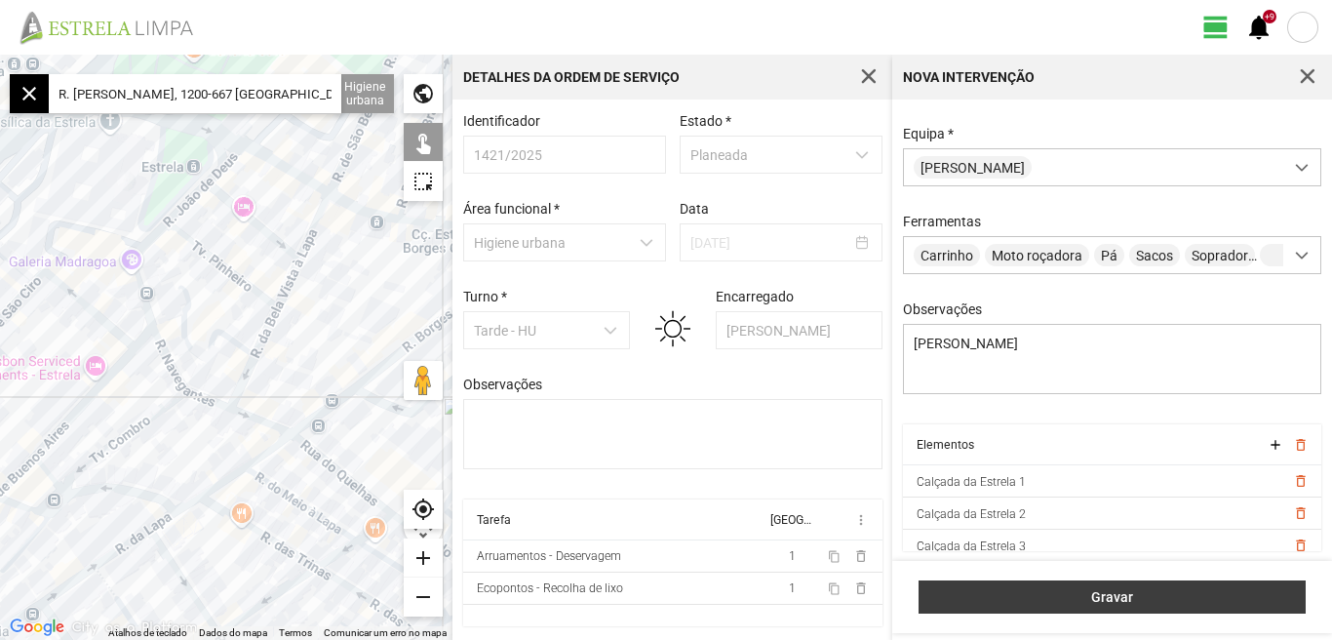
click at [1115, 593] on span "Gravar" at bounding box center [1112, 597] width 367 height 16
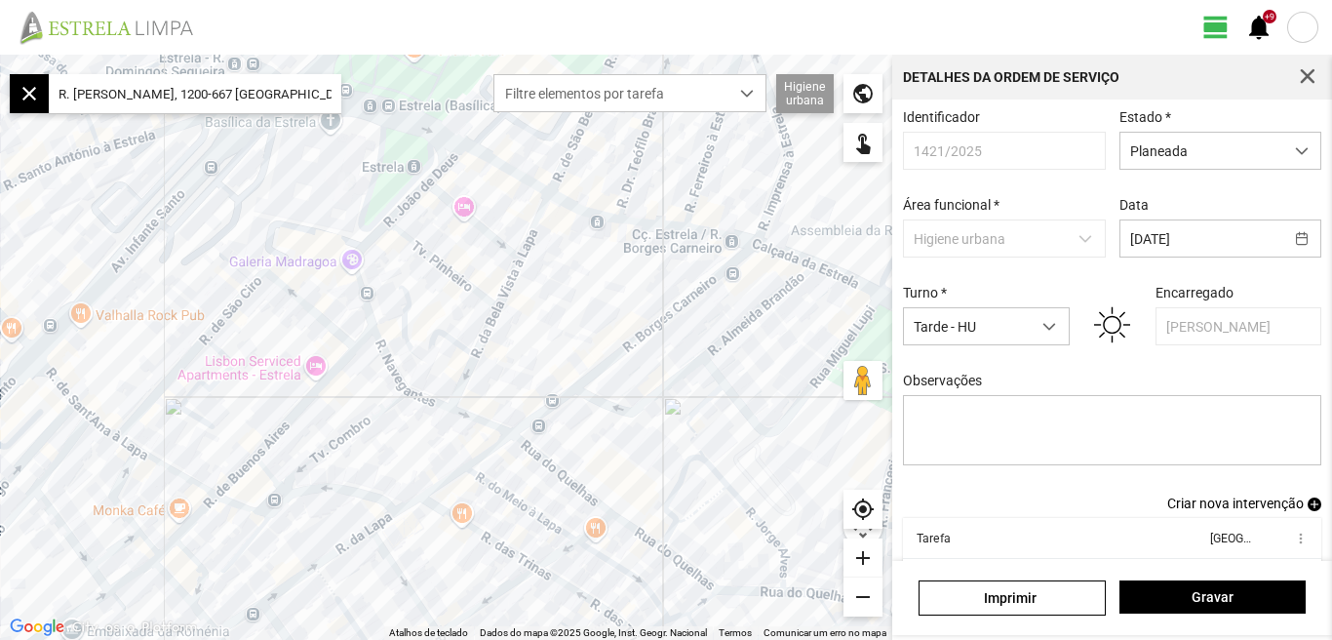
drag, startPoint x: 1331, startPoint y: 373, endPoint x: 1331, endPoint y: 540, distance: 166.7
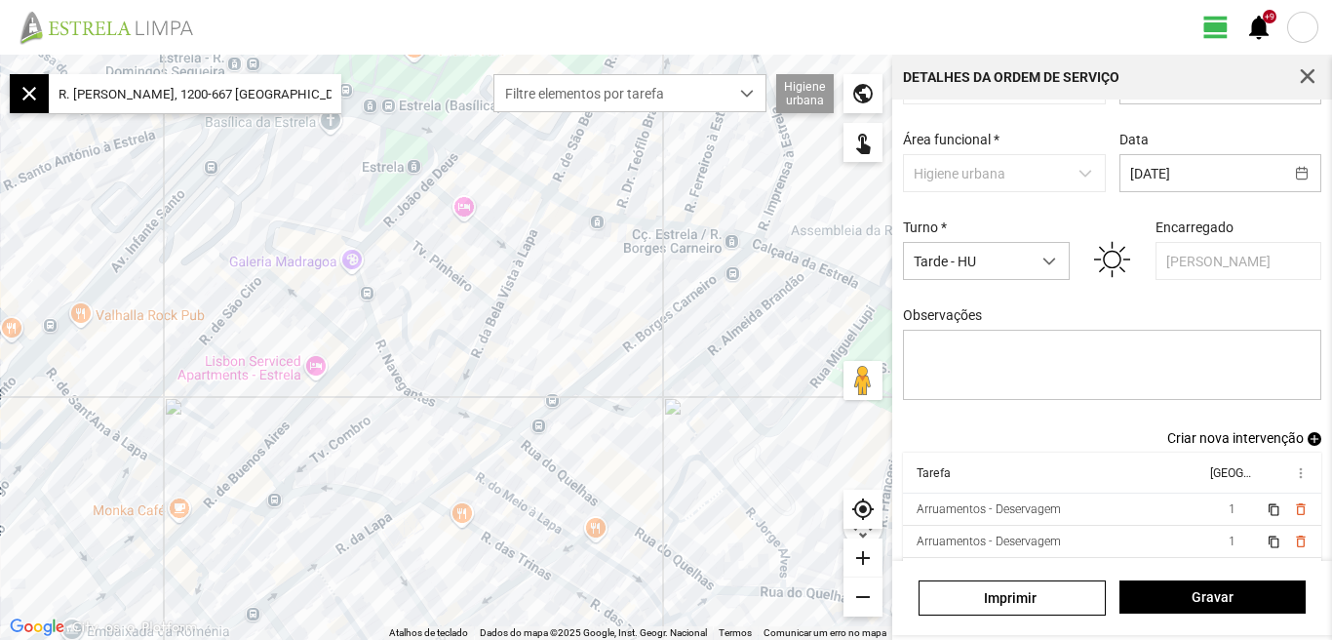
scroll to position [106, 0]
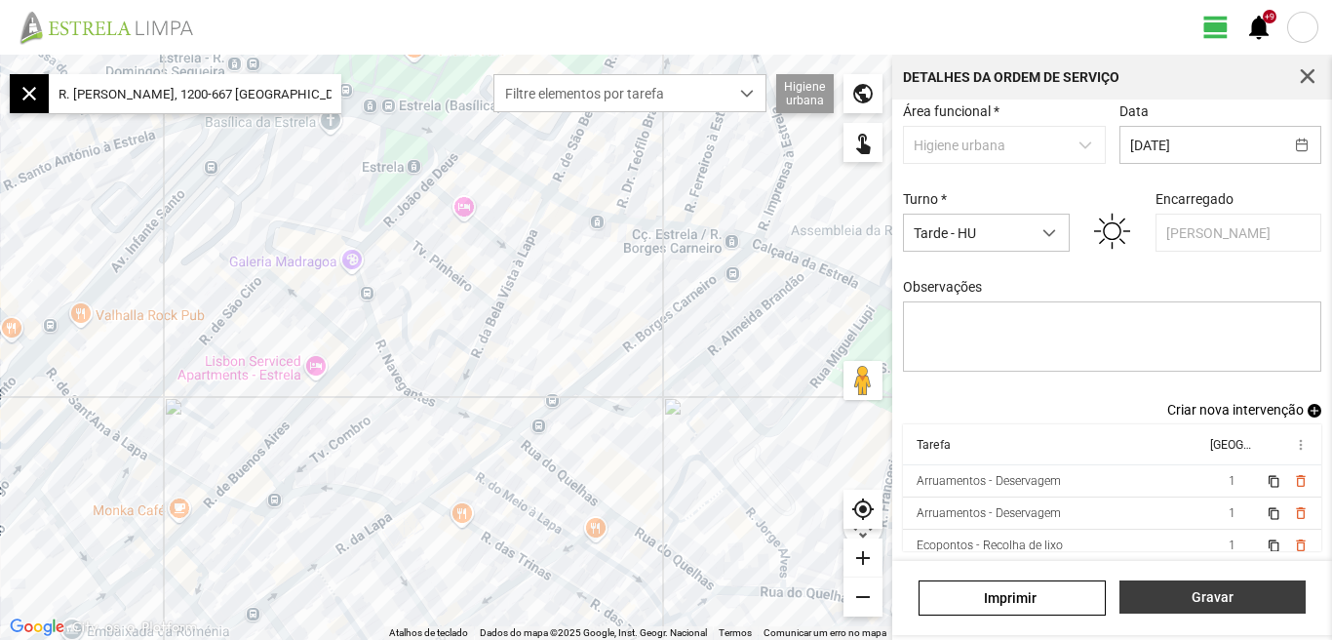
click at [1195, 603] on span "Gravar" at bounding box center [1212, 597] width 166 height 16
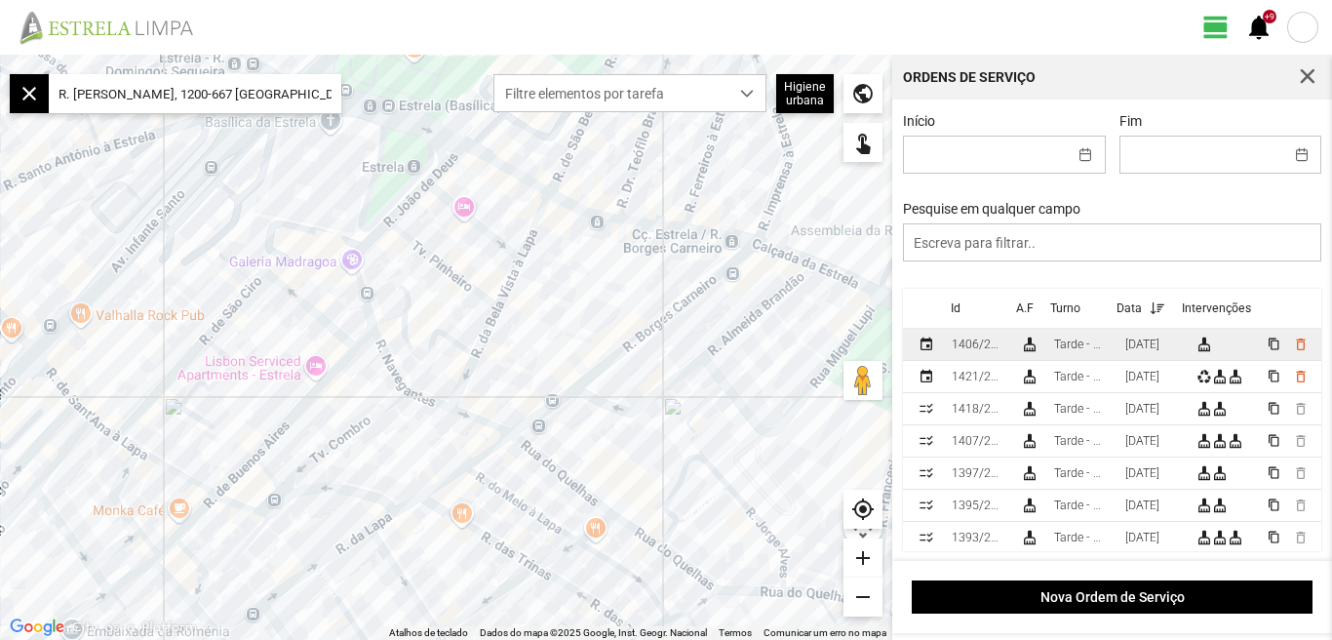
click at [1159, 351] on div "[DATE]" at bounding box center [1142, 344] width 34 height 14
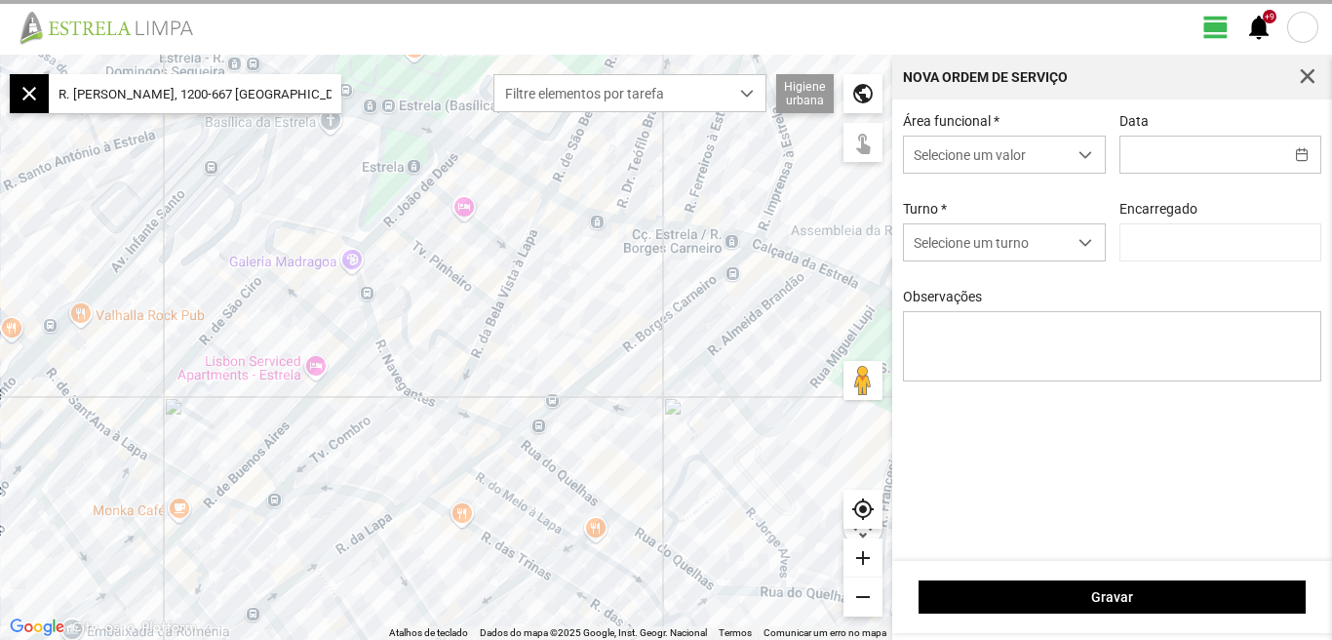
type input "[DATE]"
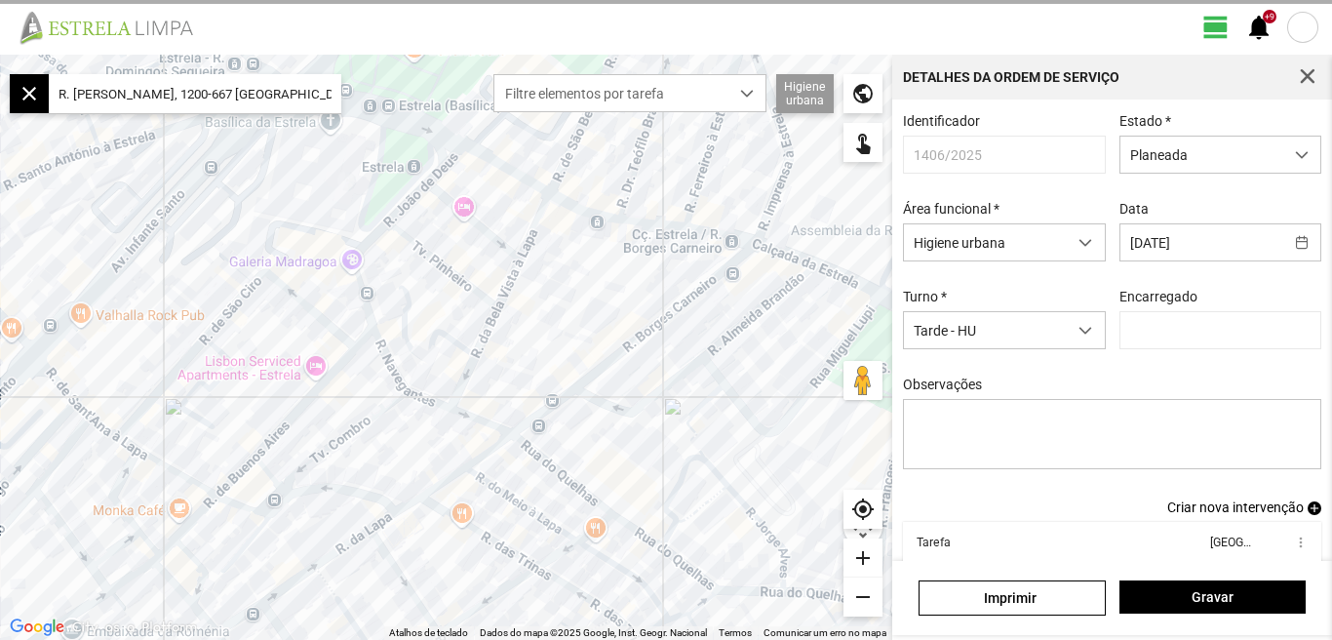
type input "[PERSON_NAME]"
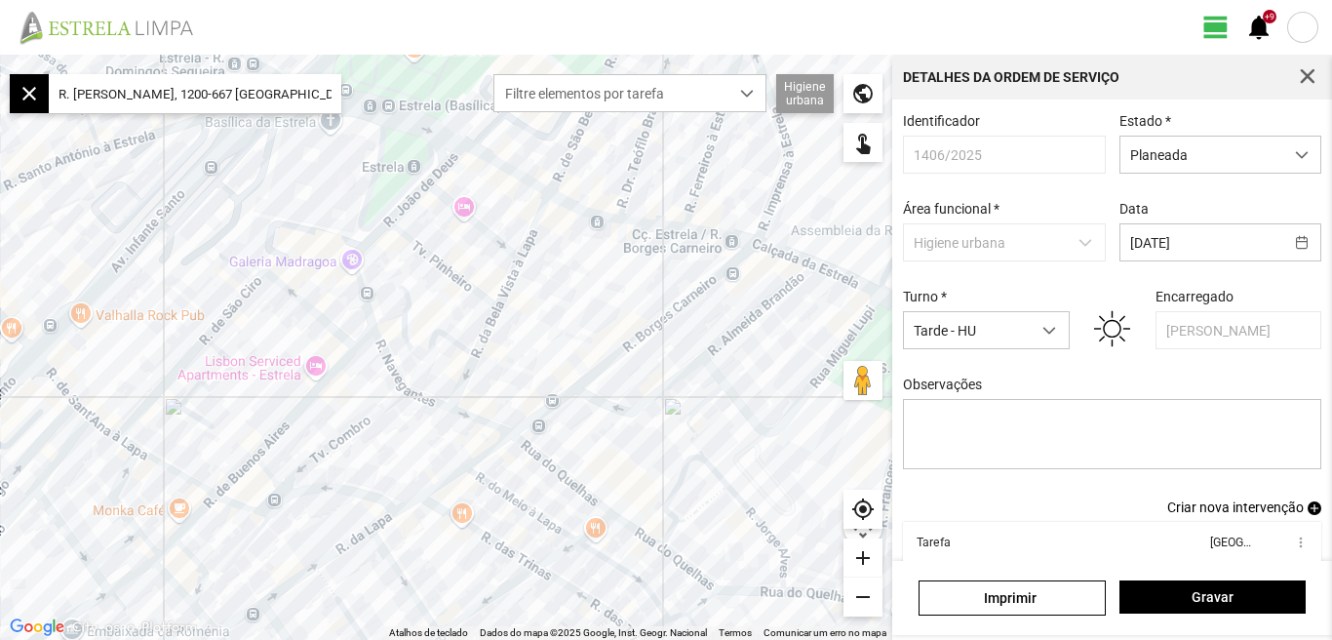
scroll to position [106, 0]
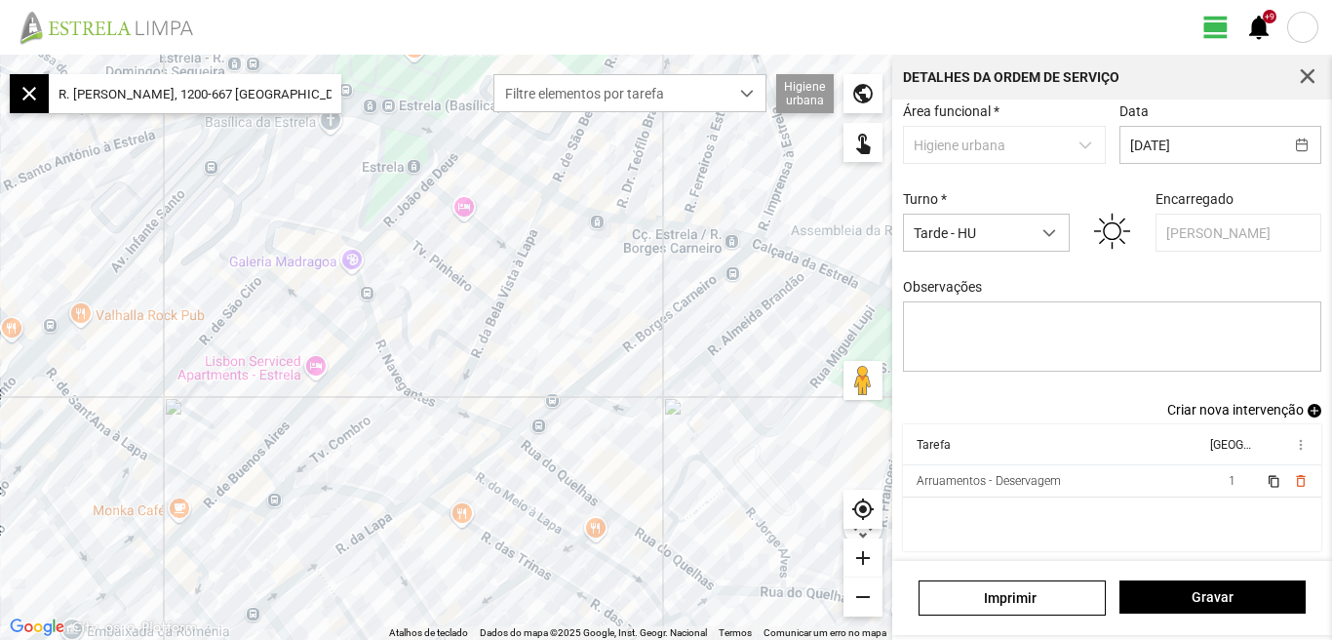
click at [1186, 409] on span "Criar nova intervenção" at bounding box center [1235, 410] width 136 height 16
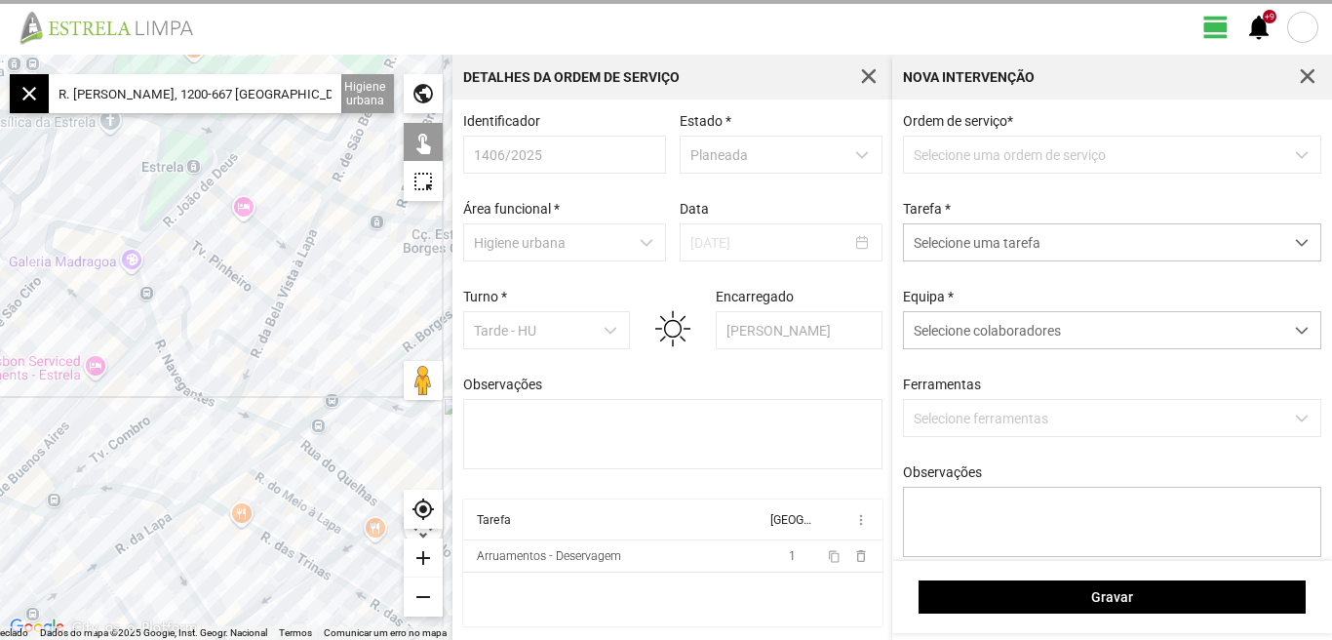
scroll to position [4, 0]
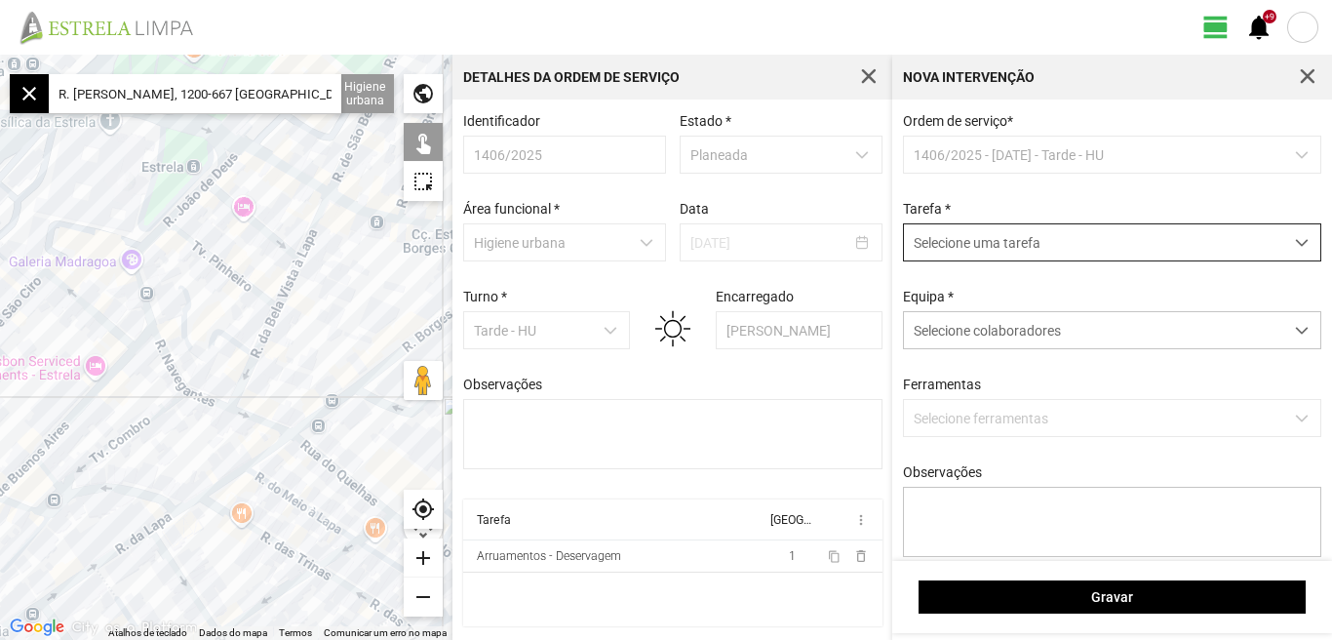
click at [1295, 246] on span "dropdown trigger" at bounding box center [1302, 243] width 14 height 14
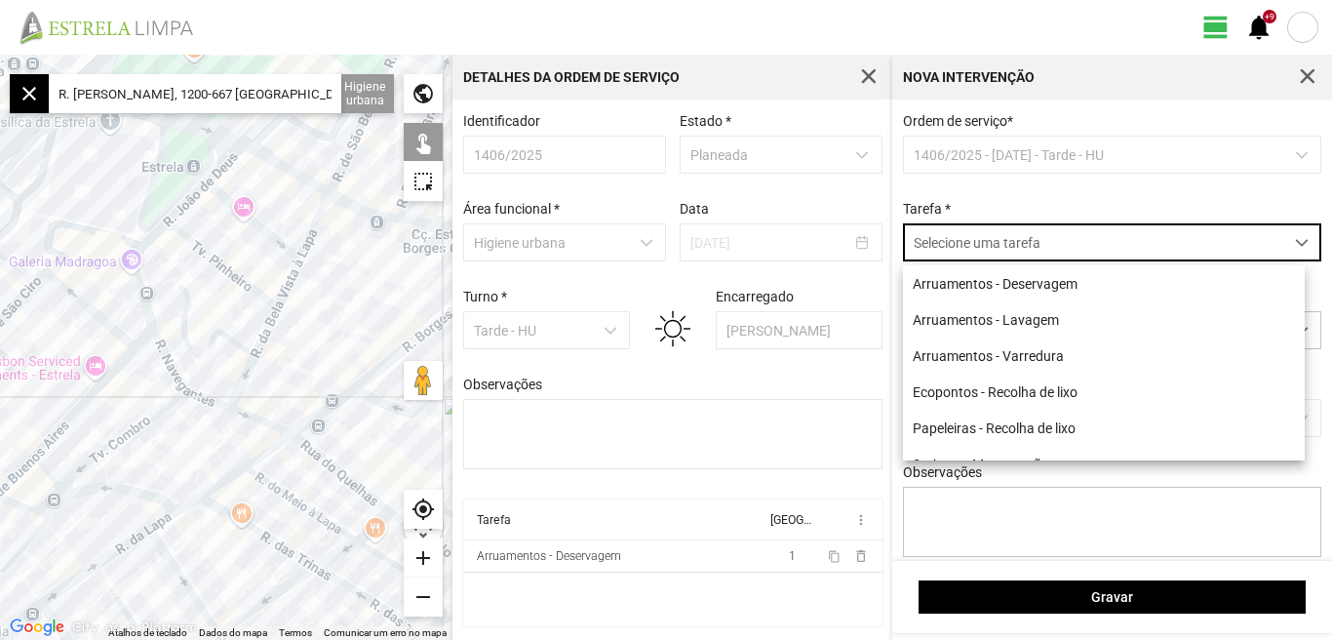
scroll to position [11, 87]
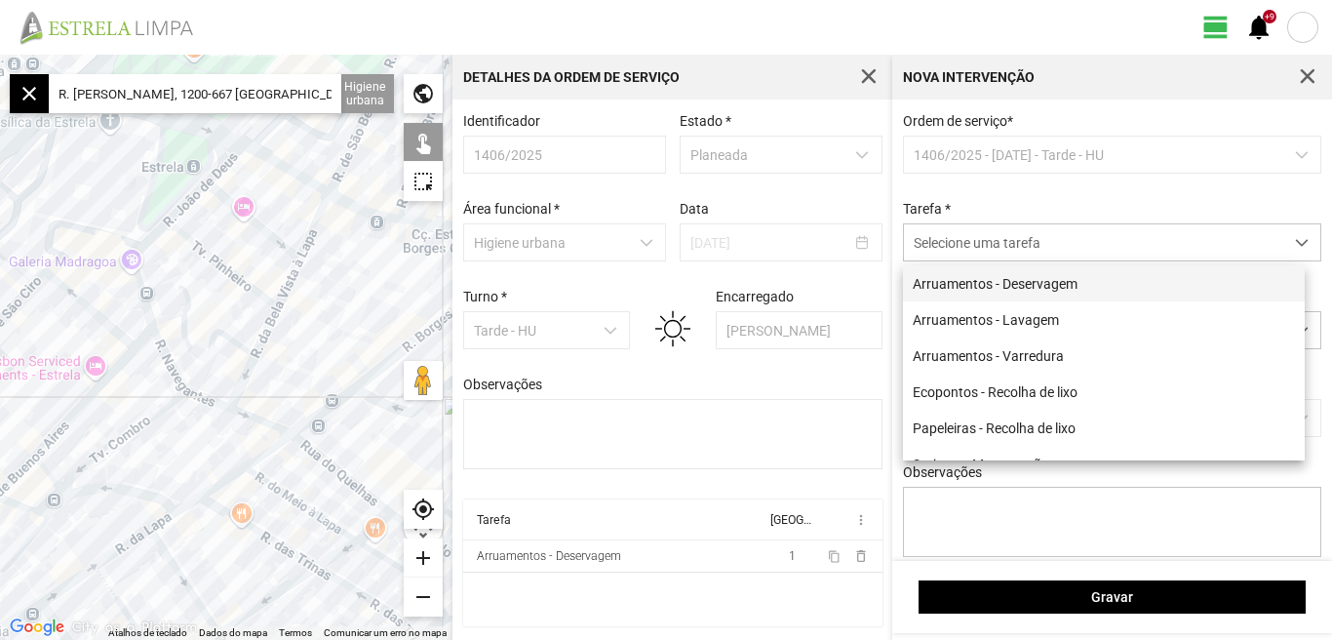
click at [1037, 283] on li "Arruamentos - Deservagem" at bounding box center [1104, 283] width 402 height 36
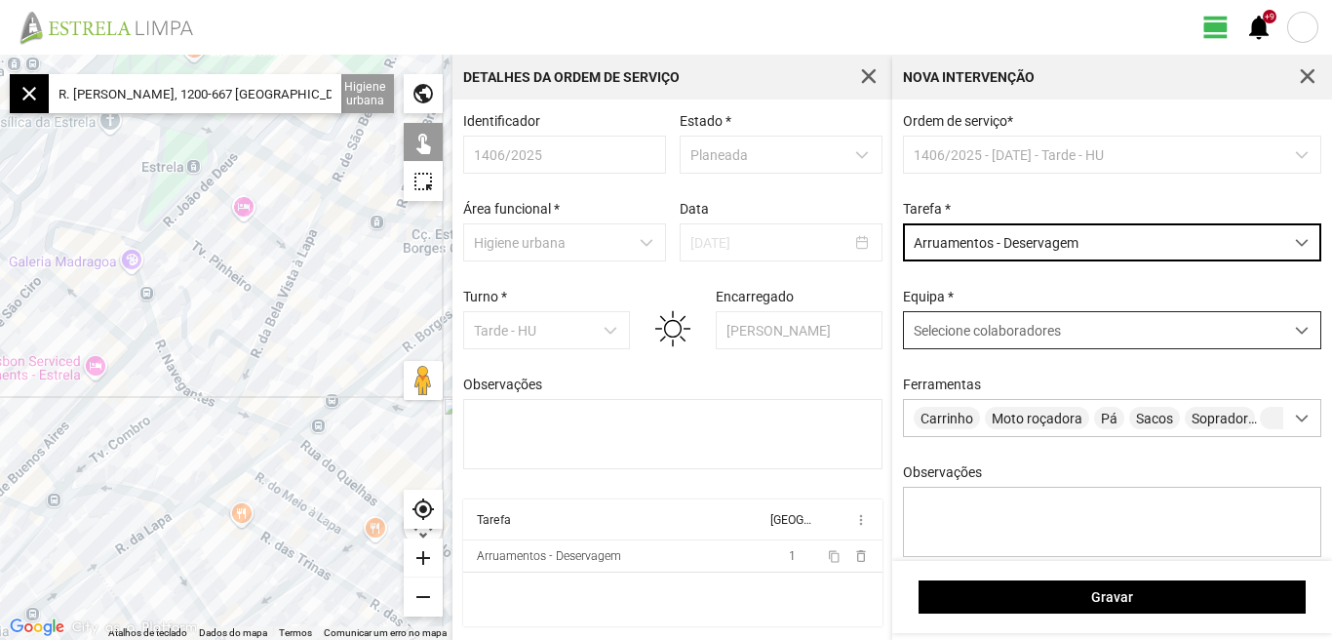
click at [1295, 332] on span at bounding box center [1302, 331] width 14 height 14
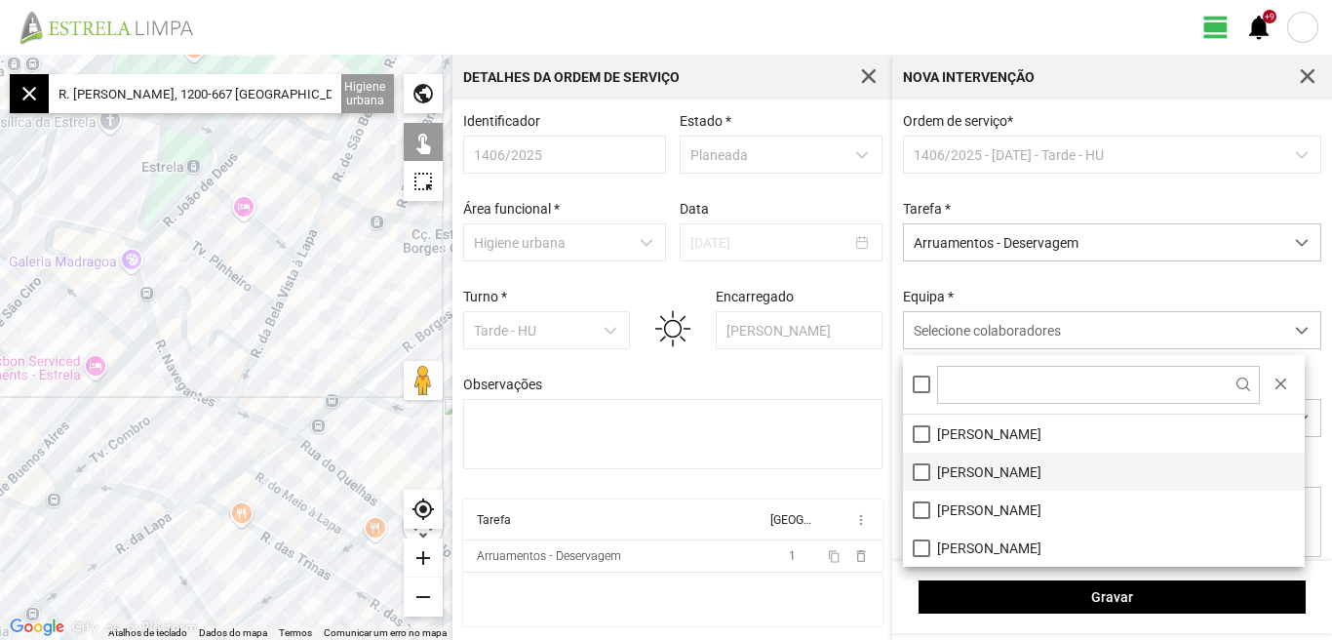
click at [924, 466] on li "[PERSON_NAME]" at bounding box center [1104, 471] width 402 height 38
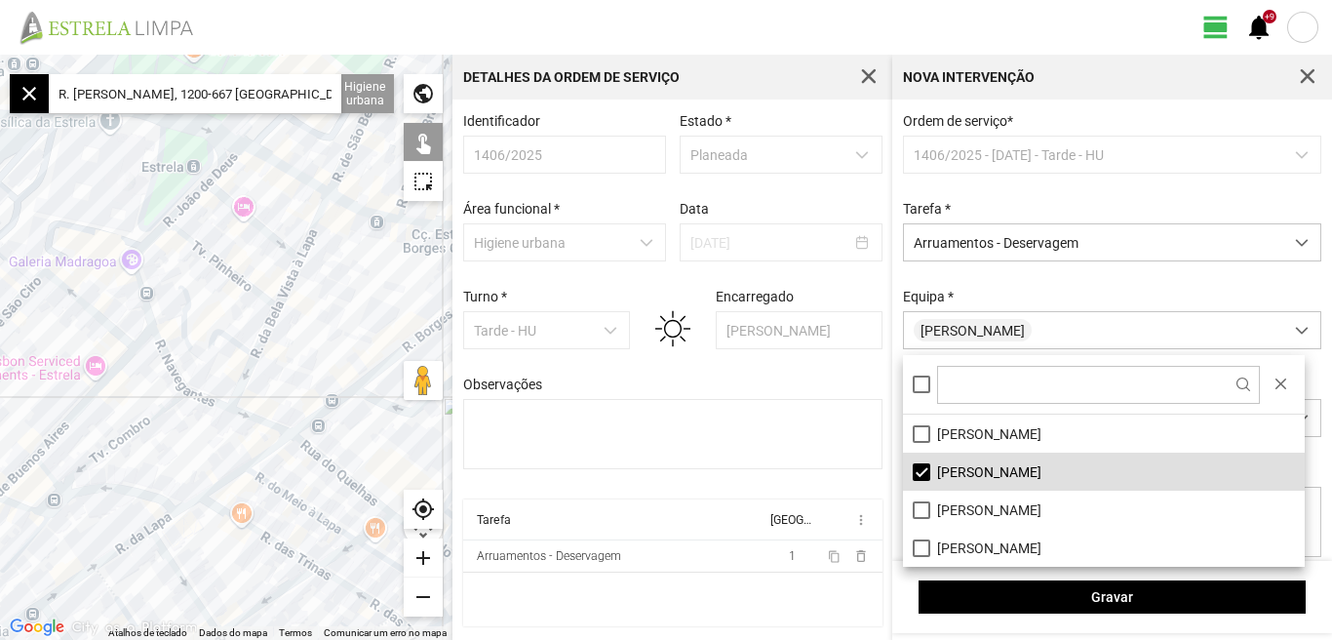
click at [705, 19] on fbc-header "view_day +9 notifications" at bounding box center [666, 27] width 1332 height 55
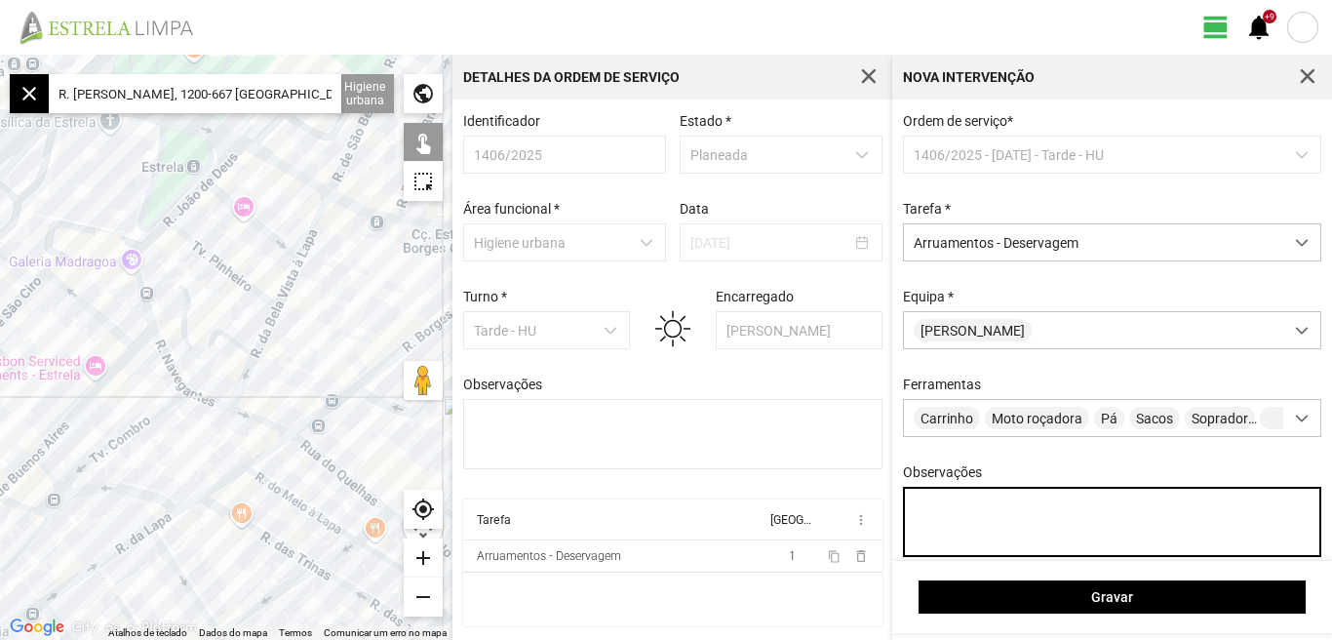
click at [951, 533] on textarea "Observações" at bounding box center [1112, 521] width 419 height 70
type textarea "H"
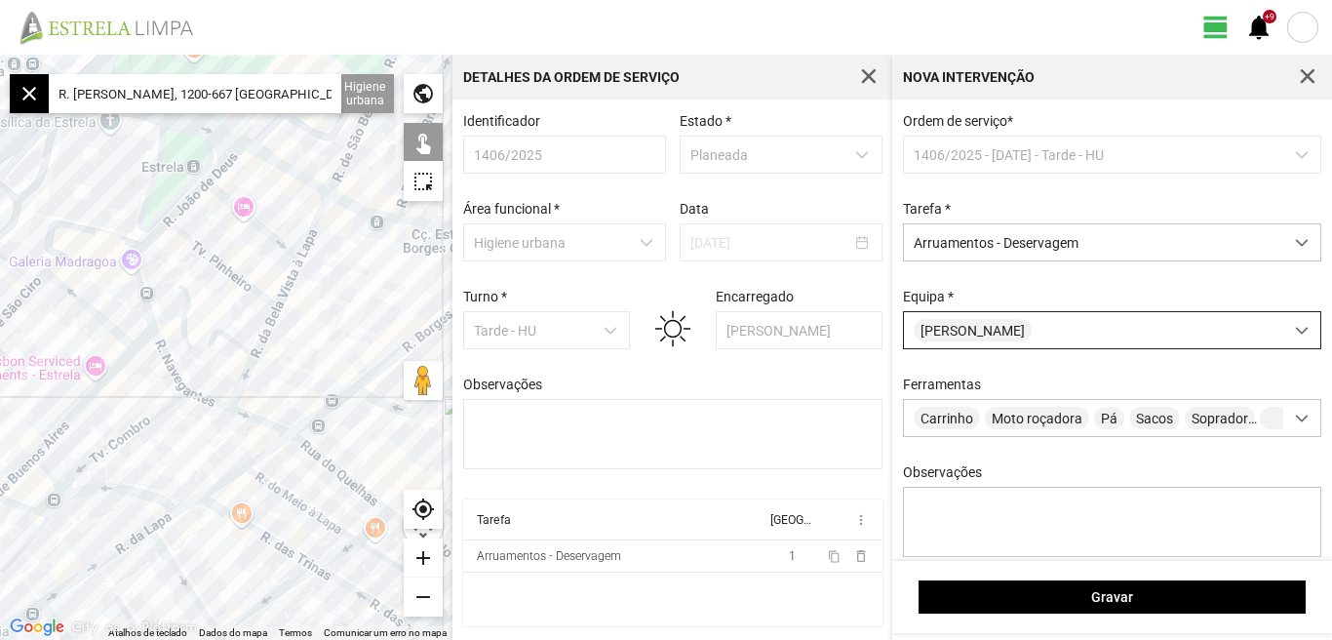
click at [1286, 326] on div at bounding box center [1302, 330] width 38 height 36
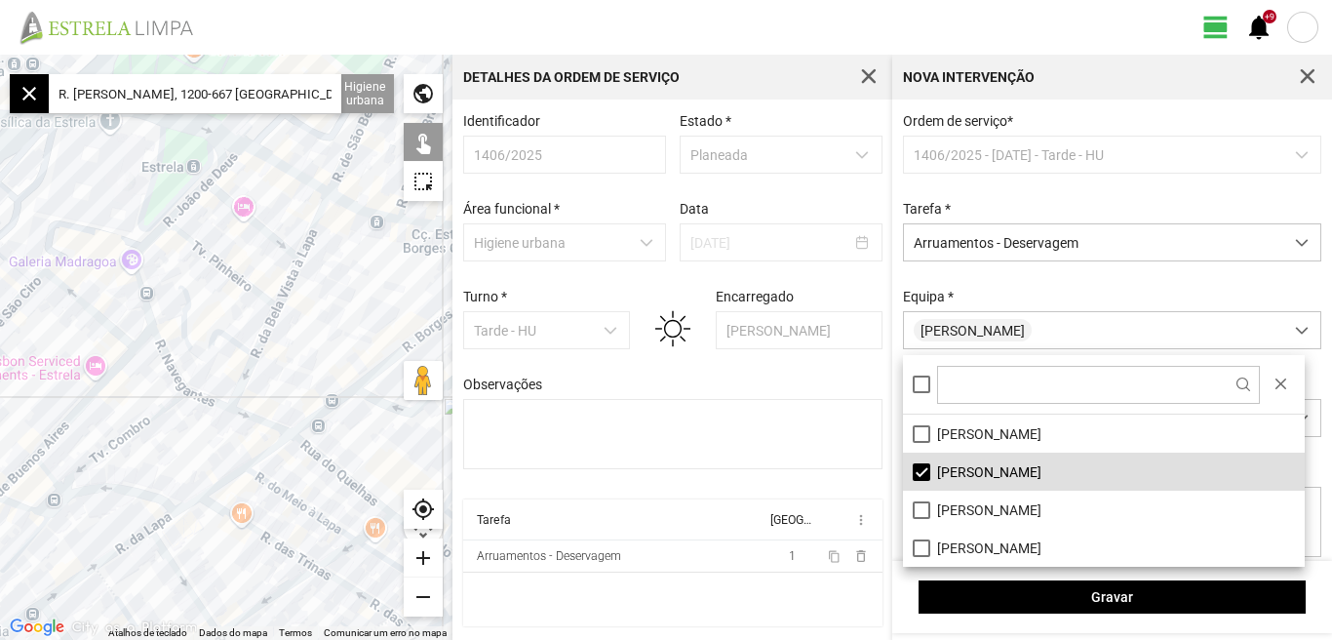
click at [923, 462] on li "[PERSON_NAME]" at bounding box center [1104, 471] width 402 height 38
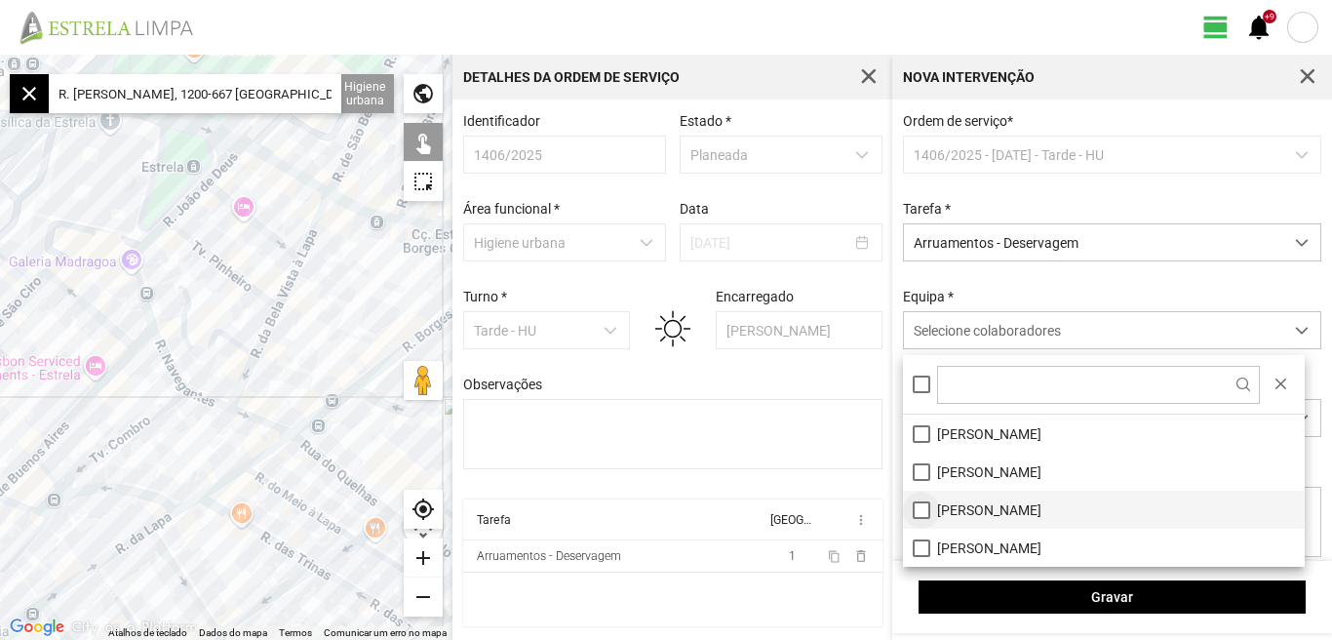
click at [922, 506] on li "[PERSON_NAME]" at bounding box center [1104, 509] width 402 height 38
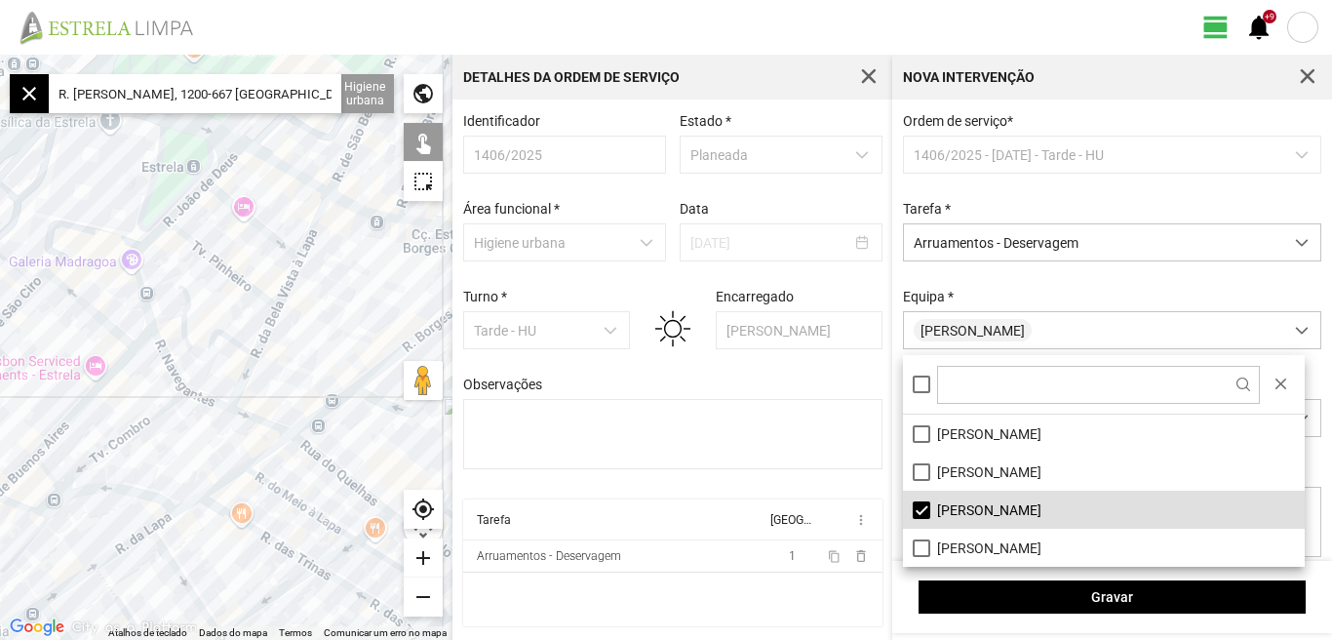
click at [739, 11] on fbc-header "view_day +9 notifications" at bounding box center [666, 27] width 1332 height 55
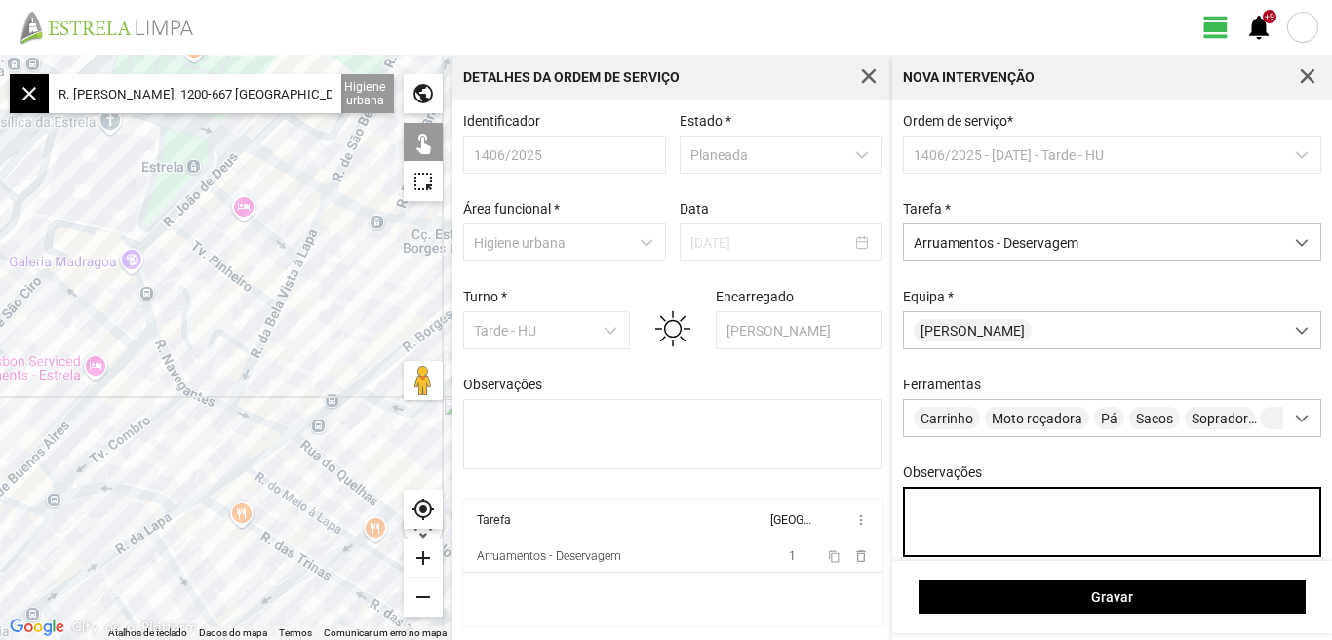
click at [942, 541] on textarea "Observações" at bounding box center [1112, 521] width 419 height 70
type textarea "n"
type textarea "[PERSON_NAME]"
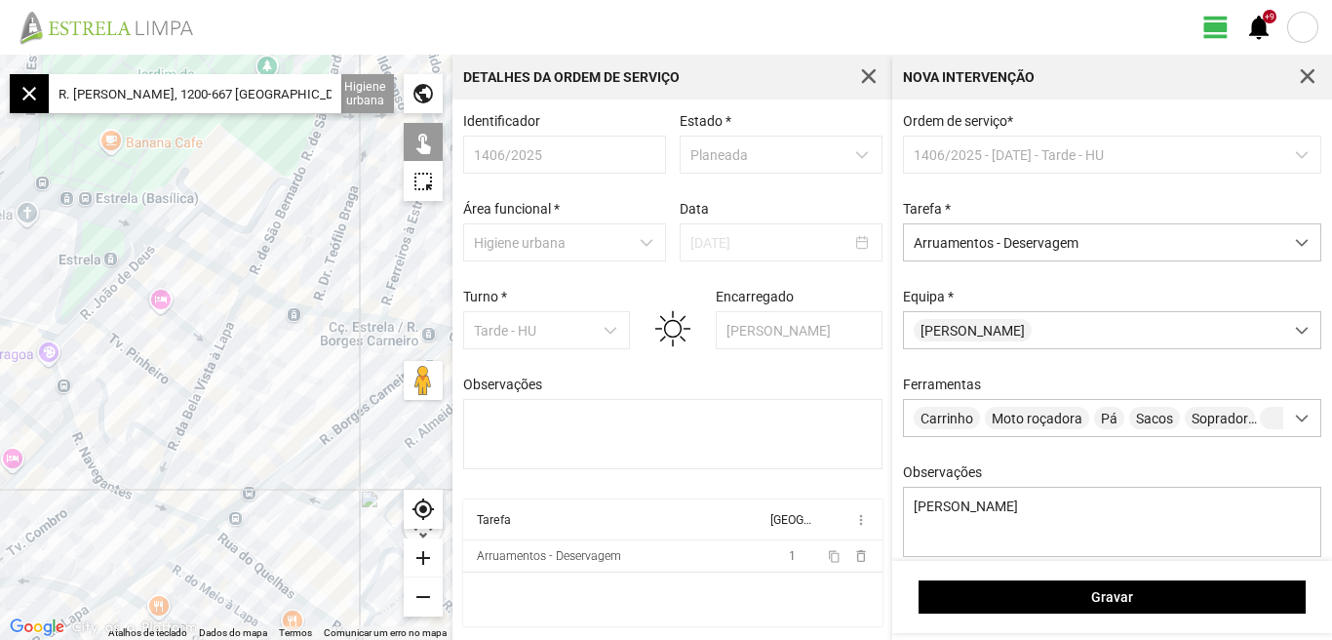
drag, startPoint x: 355, startPoint y: 353, endPoint x: 266, endPoint y: 454, distance: 134.7
click at [266, 454] on div at bounding box center [226, 347] width 452 height 585
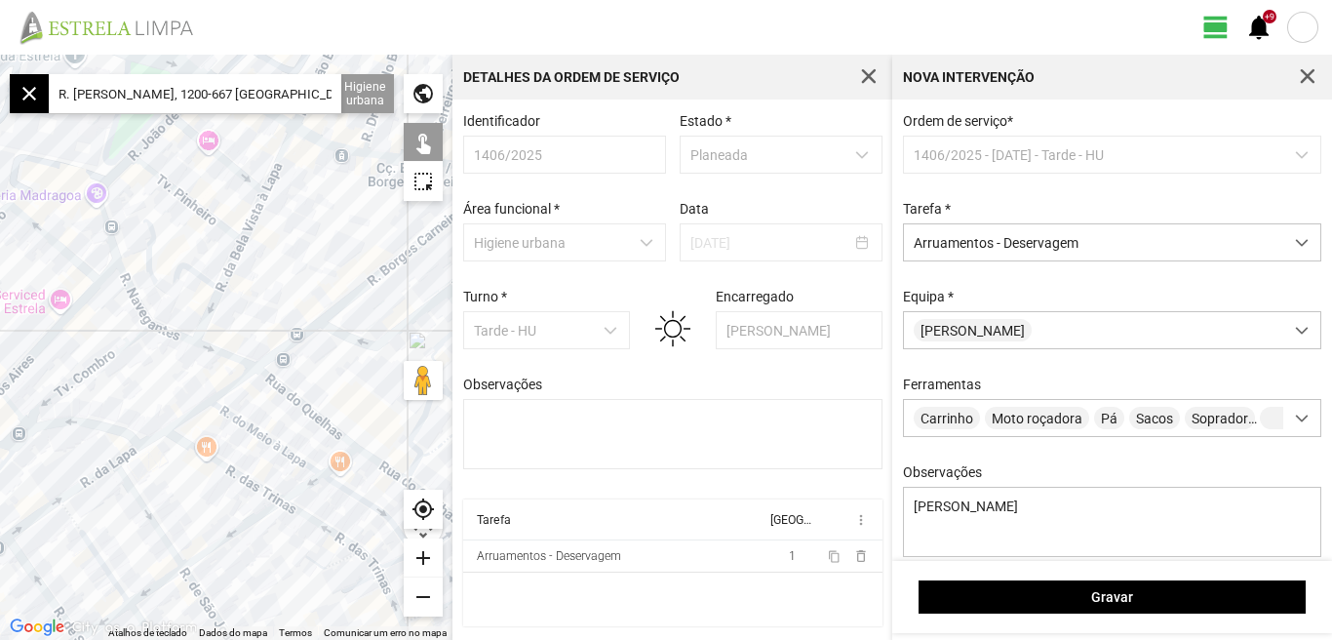
drag, startPoint x: 255, startPoint y: 412, endPoint x: 313, endPoint y: 234, distance: 187.5
click at [311, 235] on div at bounding box center [226, 347] width 452 height 585
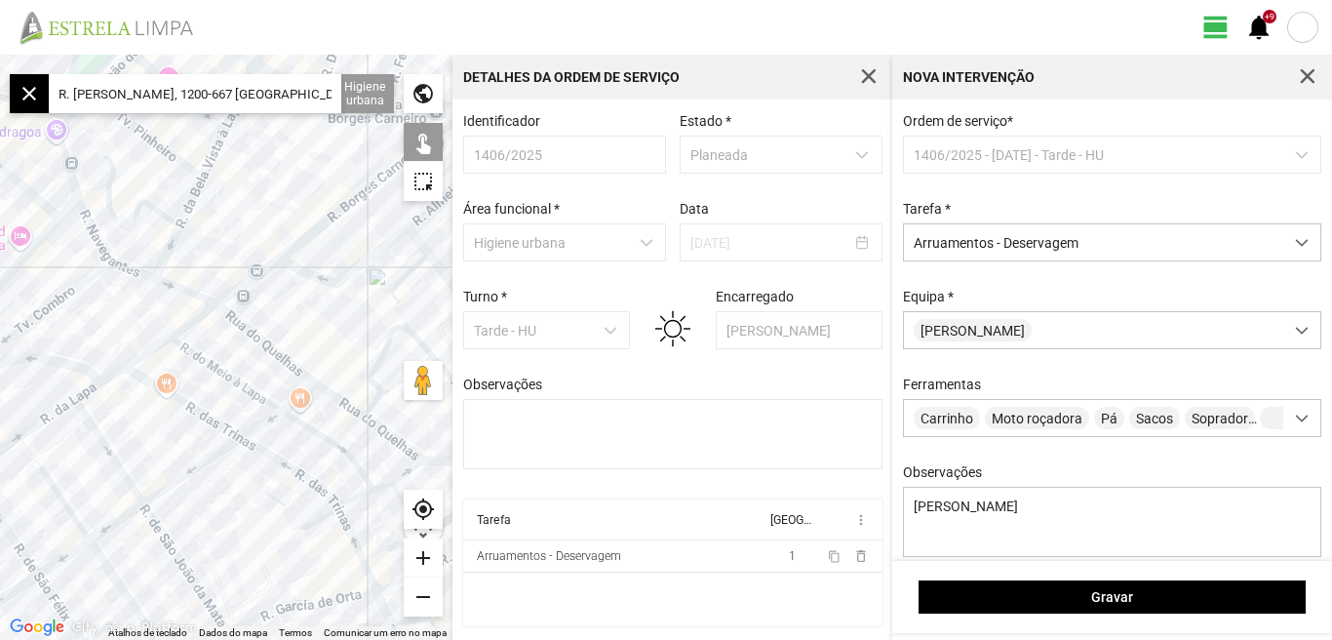
drag, startPoint x: 291, startPoint y: 213, endPoint x: 97, endPoint y: 153, distance: 202.0
click at [101, 157] on div at bounding box center [226, 347] width 452 height 585
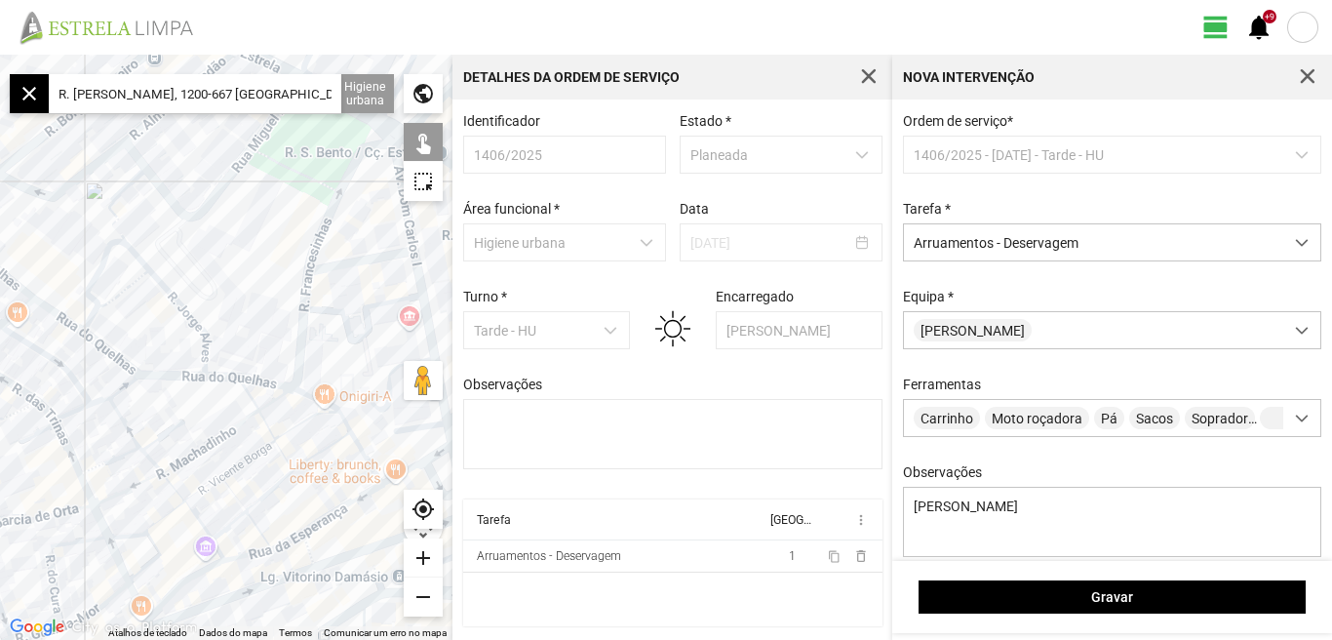
drag, startPoint x: 126, startPoint y: 250, endPoint x: 205, endPoint y: 258, distance: 79.5
click at [205, 258] on div at bounding box center [226, 347] width 452 height 585
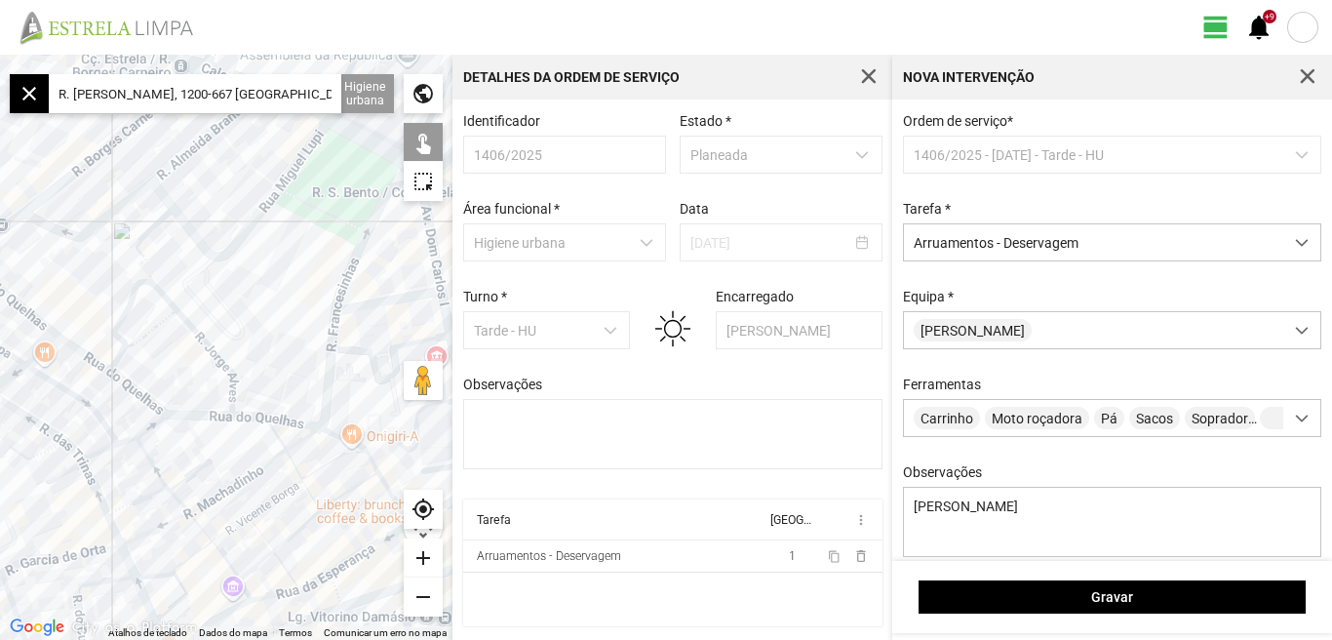
drag, startPoint x: 206, startPoint y: 258, endPoint x: 234, endPoint y: 301, distance: 51.4
click at [234, 301] on div at bounding box center [226, 347] width 452 height 585
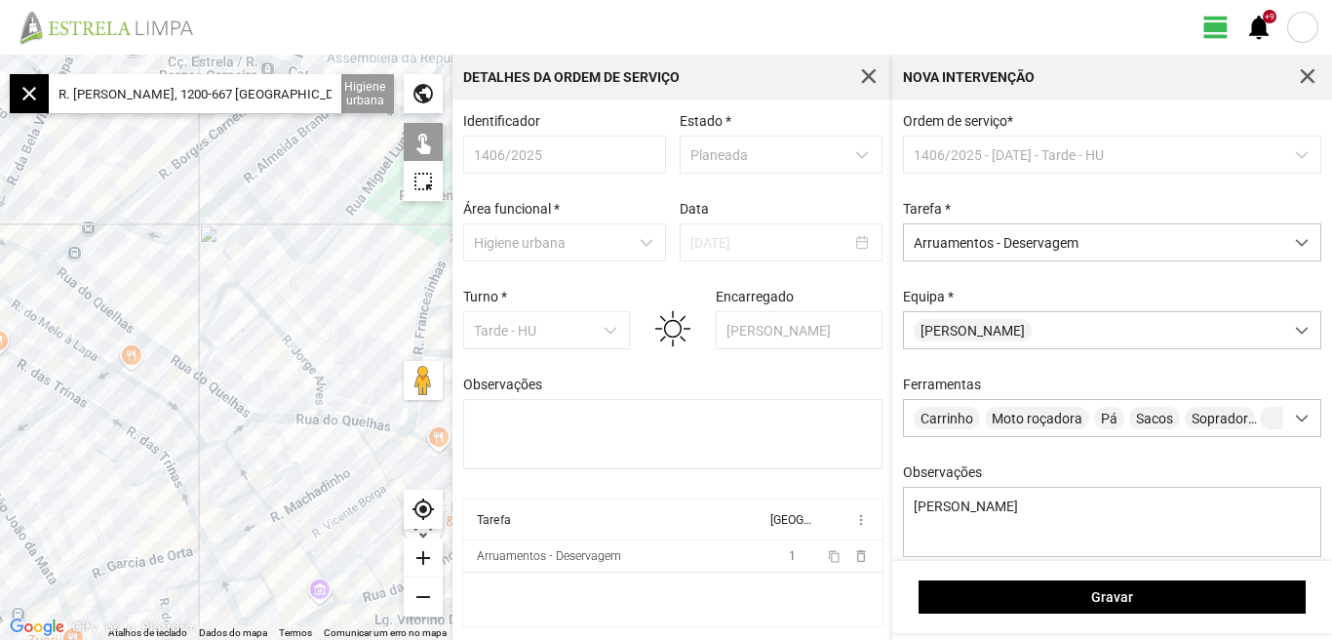
drag, startPoint x: 234, startPoint y: 301, endPoint x: 326, endPoint y: 302, distance: 91.6
click at [326, 302] on div at bounding box center [226, 347] width 452 height 585
click at [95, 294] on div at bounding box center [226, 347] width 452 height 585
click at [179, 361] on div at bounding box center [226, 347] width 452 height 585
click at [229, 394] on div at bounding box center [226, 347] width 452 height 585
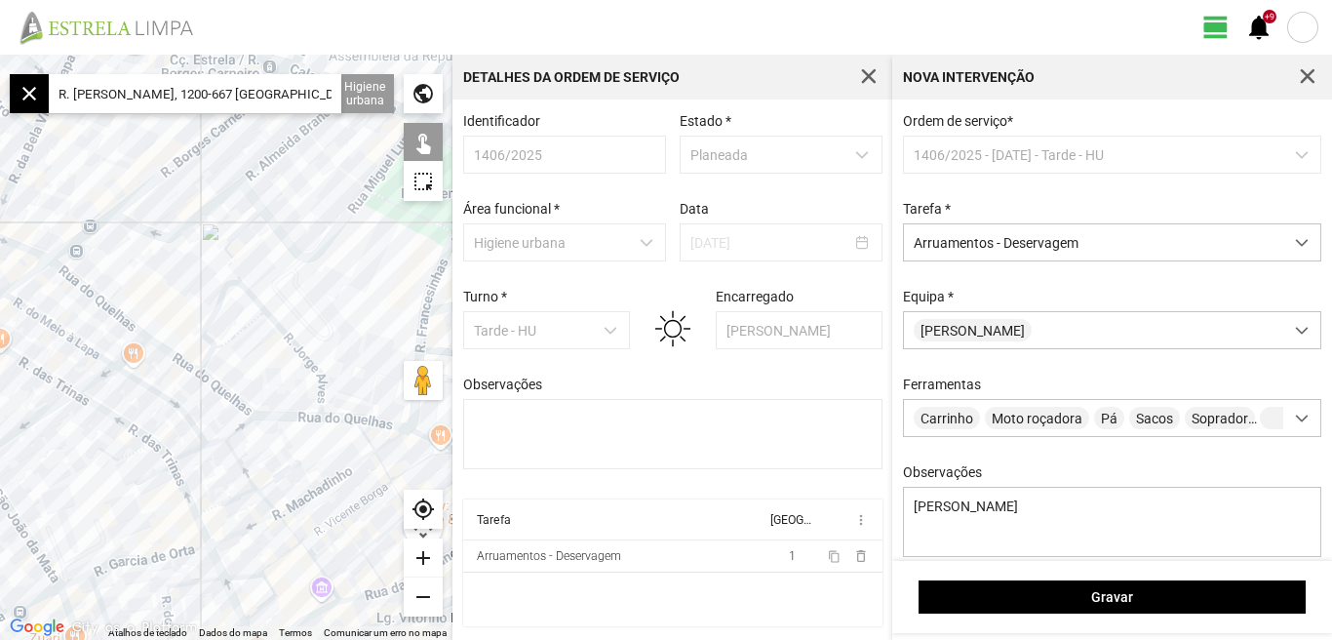
drag, startPoint x: 391, startPoint y: 295, endPoint x: 287, endPoint y: 267, distance: 108.1
click at [287, 267] on div at bounding box center [226, 347] width 452 height 585
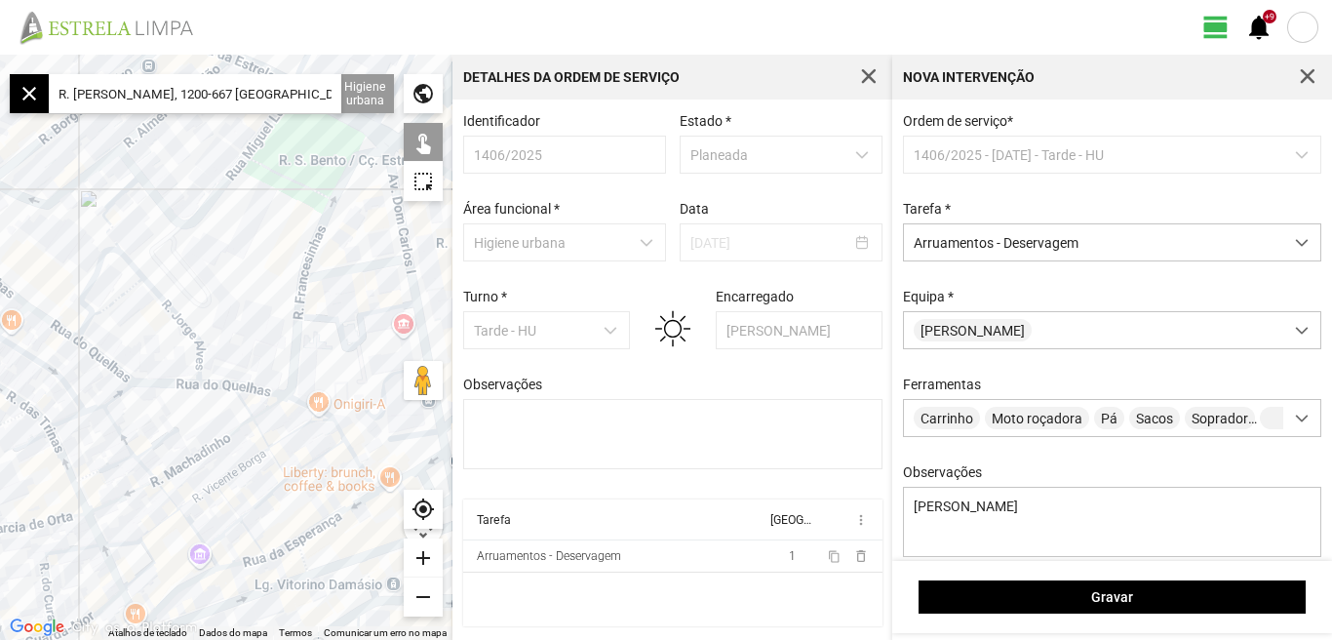
click at [164, 381] on div at bounding box center [226, 347] width 452 height 585
click at [181, 322] on div at bounding box center [226, 347] width 452 height 585
click at [93, 275] on div at bounding box center [226, 347] width 452 height 585
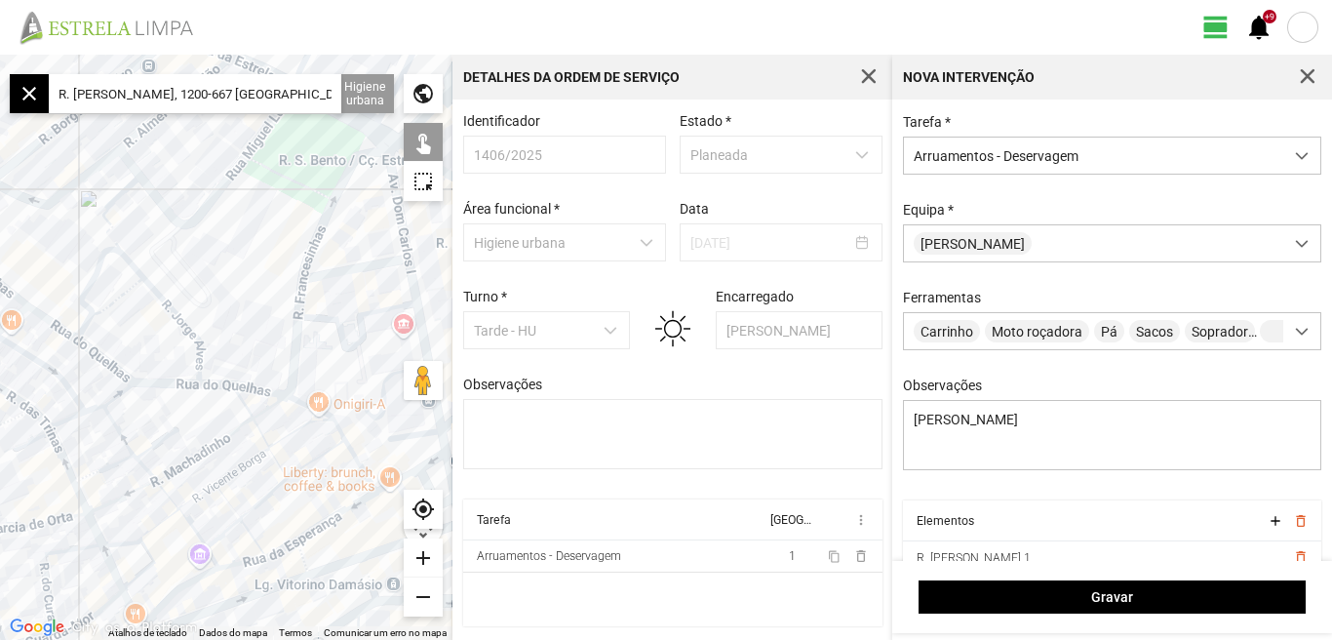
scroll to position [173, 0]
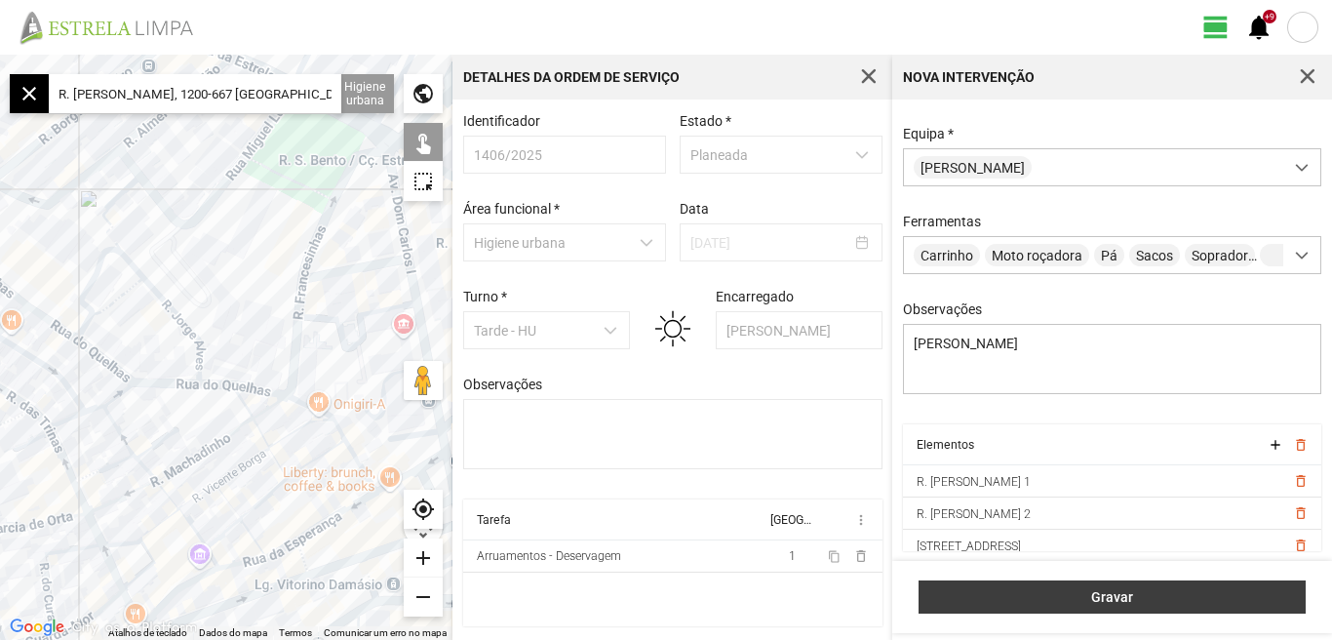
click at [1110, 603] on span "Gravar" at bounding box center [1112, 597] width 367 height 16
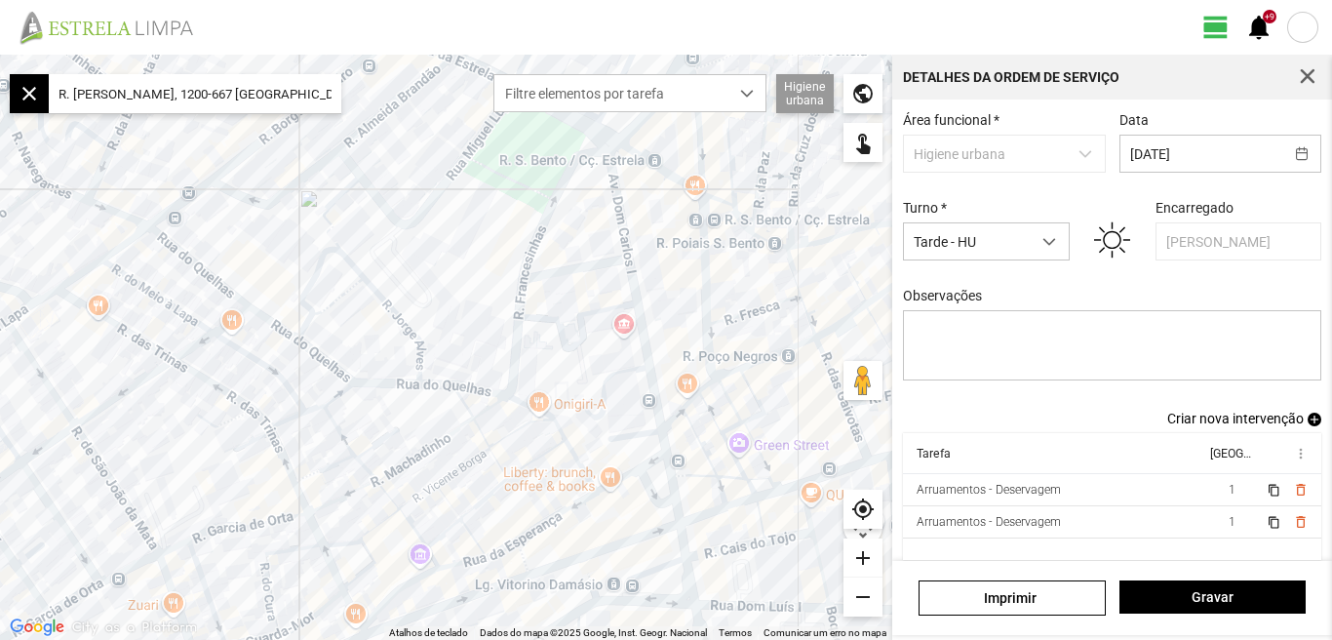
scroll to position [106, 0]
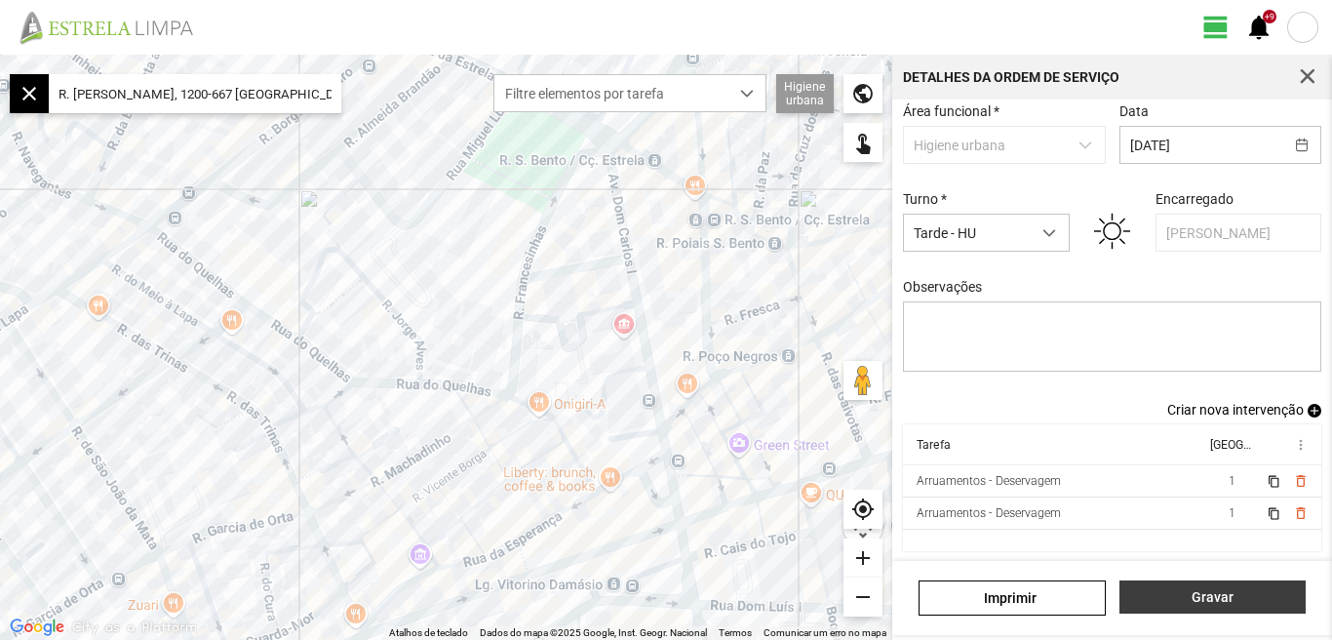
click at [1174, 606] on button "Gravar" at bounding box center [1212, 596] width 186 height 33
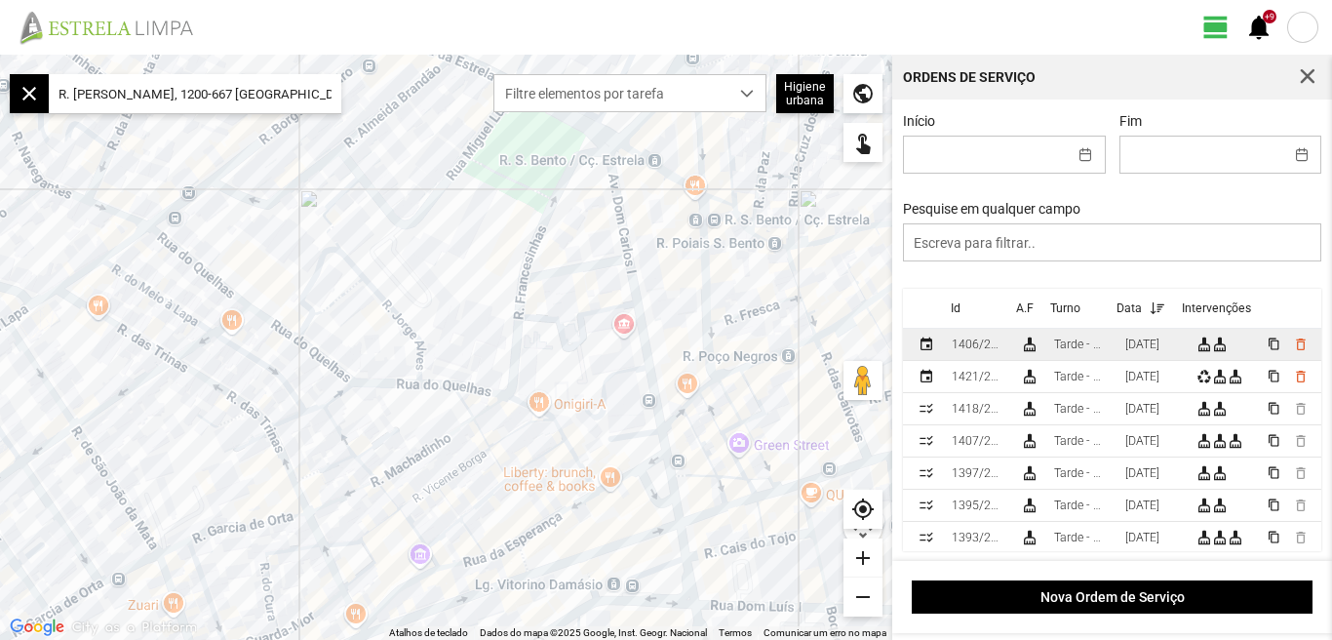
click at [1141, 343] on div "[DATE]" at bounding box center [1142, 344] width 34 height 14
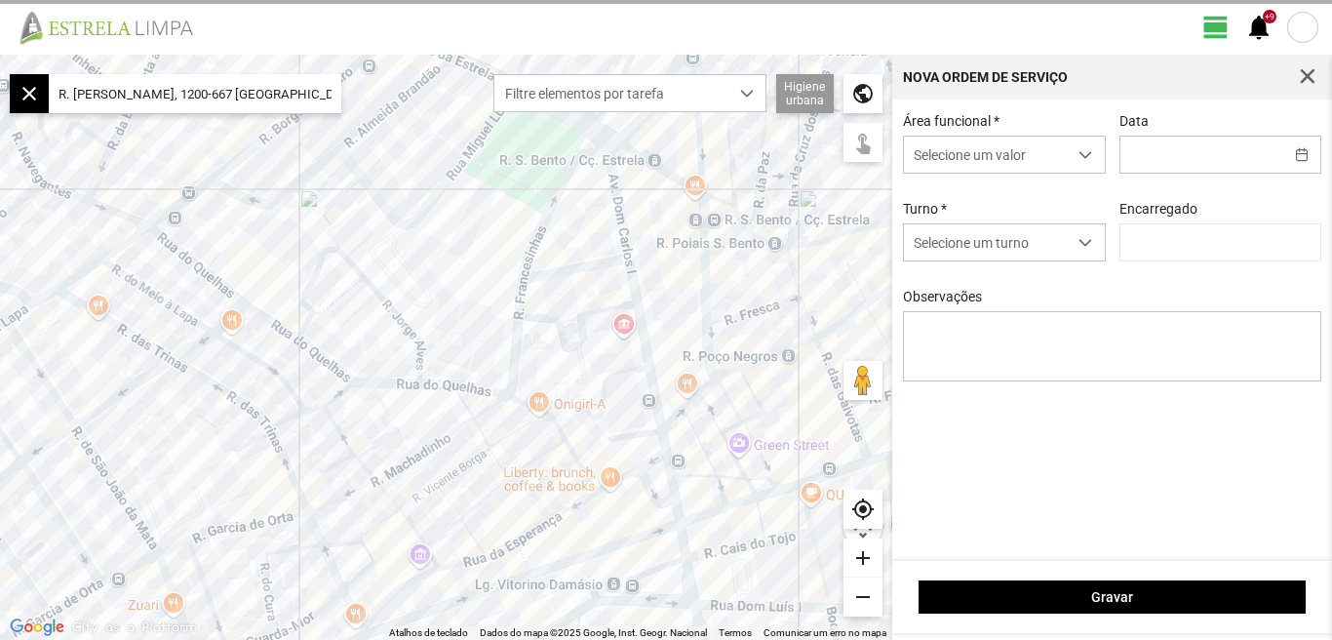
type input "[DATE]"
type input "[PERSON_NAME]"
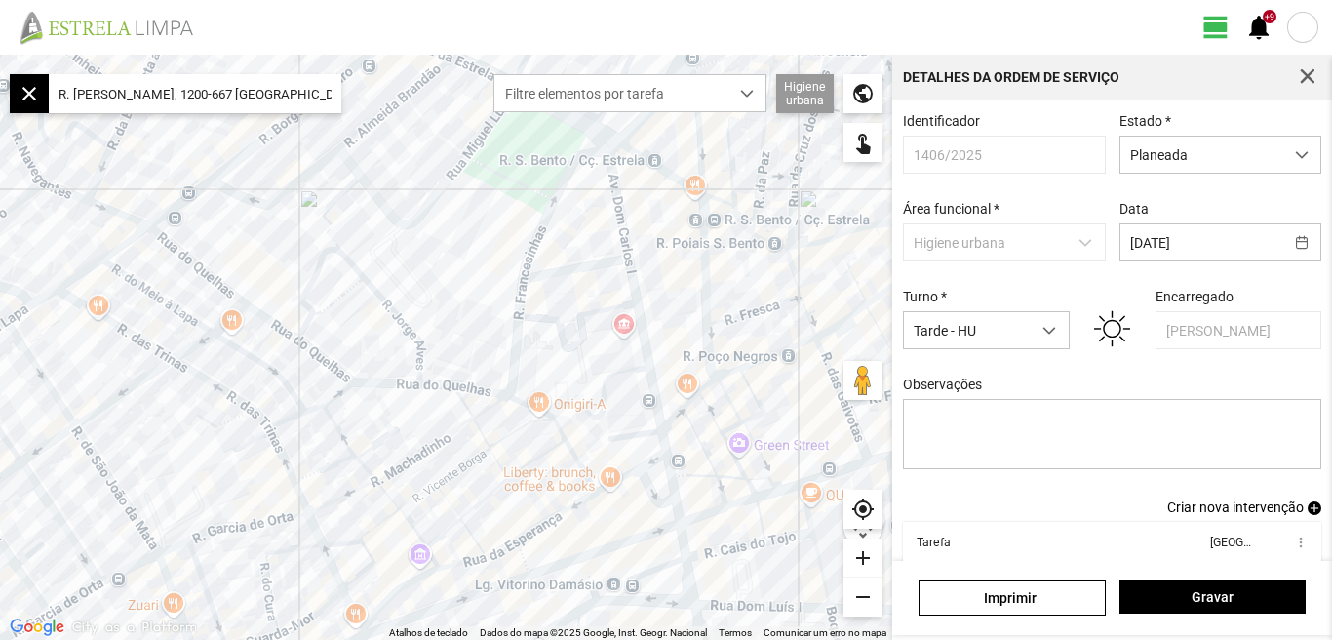
drag, startPoint x: 52, startPoint y: 95, endPoint x: 333, endPoint y: 94, distance: 281.8
click at [333, 94] on input "R. [PERSON_NAME], 1200-667 [GEOGRAPHIC_DATA], [GEOGRAPHIC_DATA]" at bounding box center [195, 93] width 292 height 39
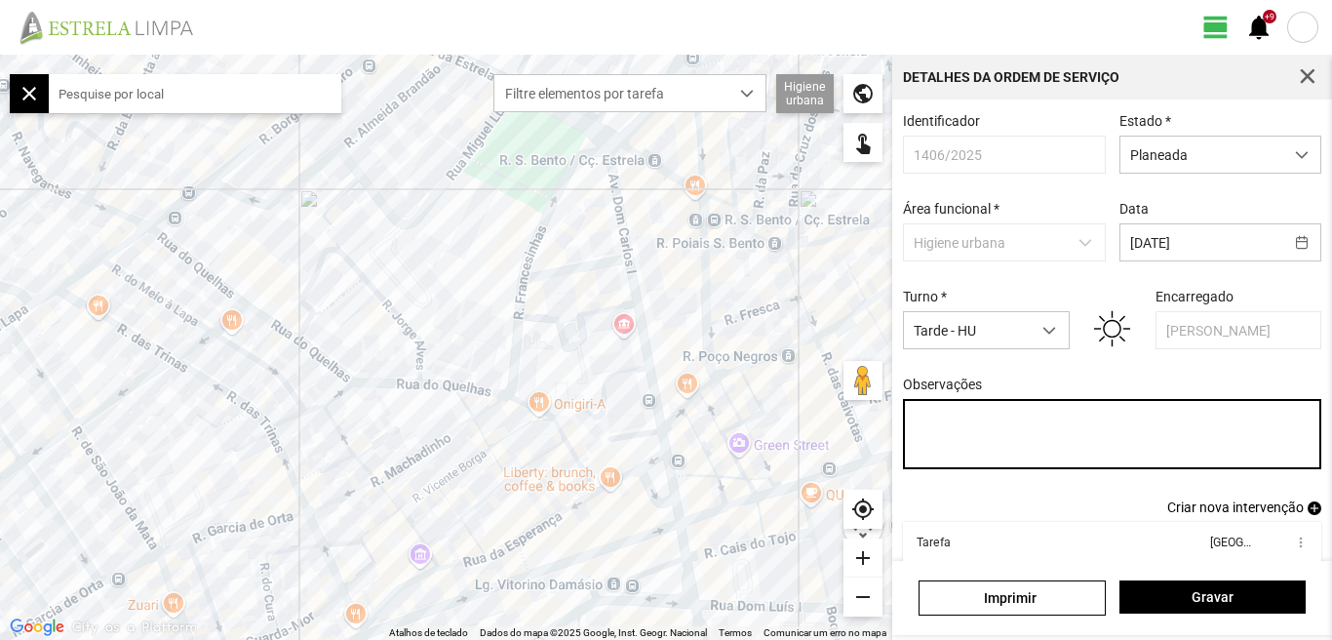
click at [933, 428] on textarea "Observações" at bounding box center [1112, 434] width 419 height 70
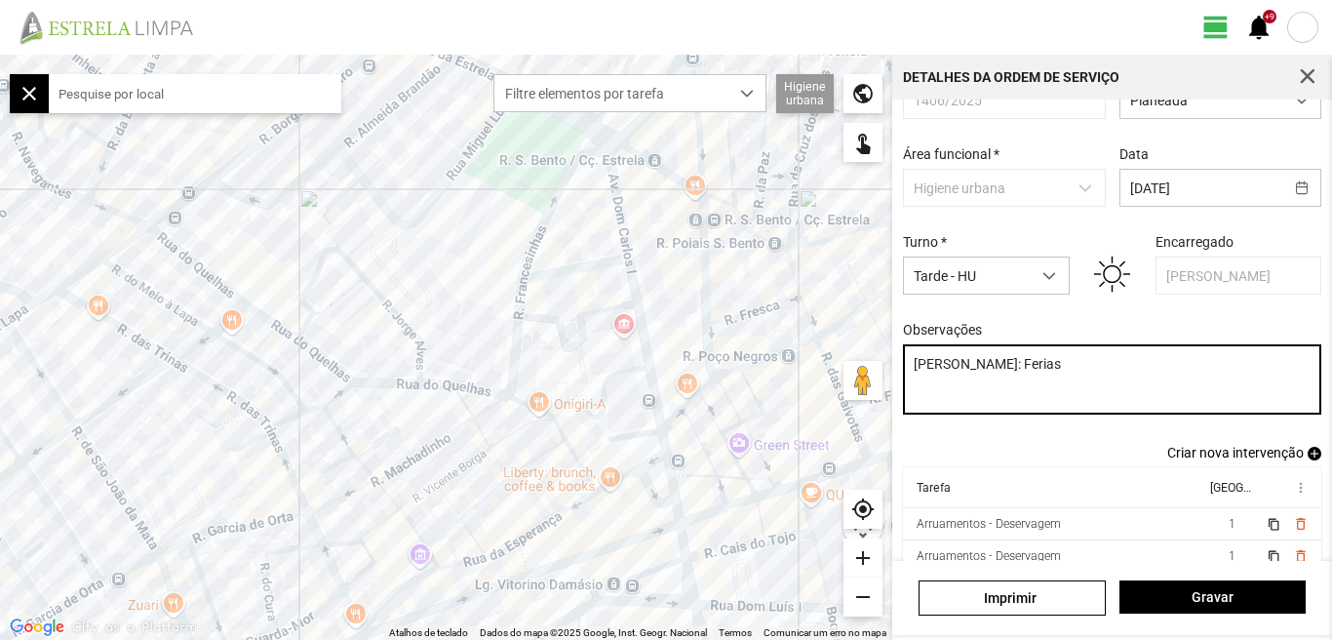
scroll to position [59, 0]
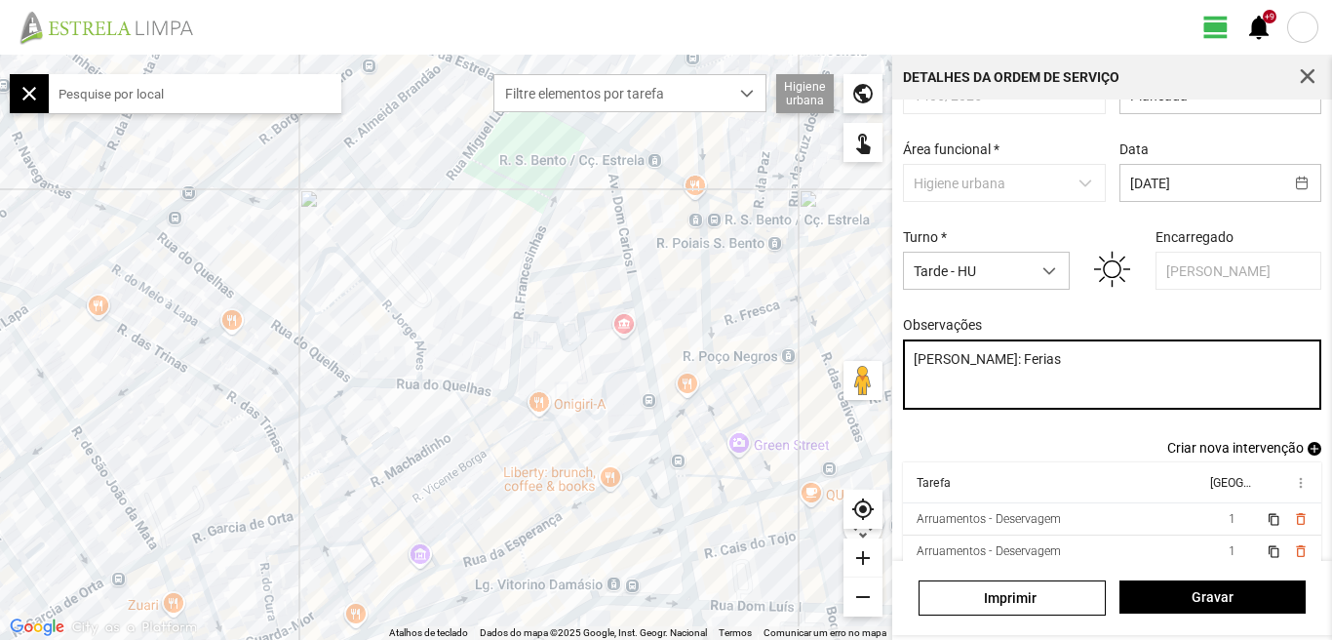
type textarea "[PERSON_NAME]: Ferias"
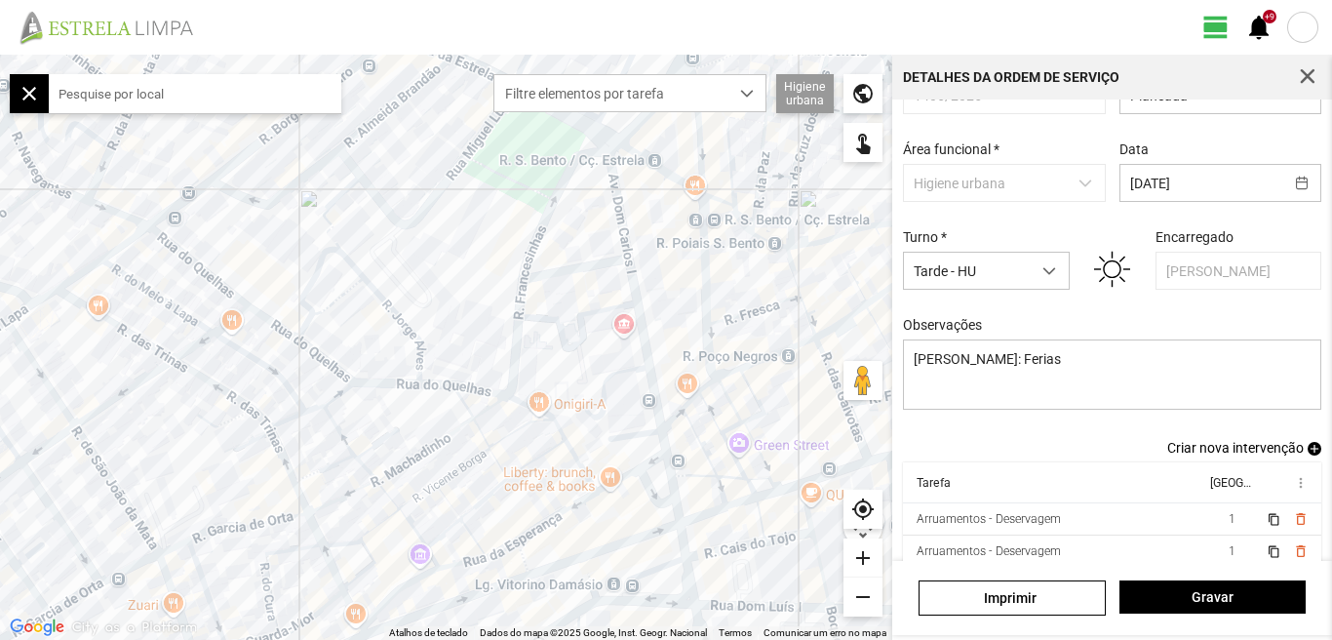
drag, startPoint x: 56, startPoint y: 87, endPoint x: 247, endPoint y: 106, distance: 192.1
click at [247, 106] on input "text" at bounding box center [195, 93] width 292 height 39
drag, startPoint x: 201, startPoint y: 93, endPoint x: 39, endPoint y: 112, distance: 163.0
click at [41, 112] on fbc-map-search "close" at bounding box center [175, 93] width 331 height 39
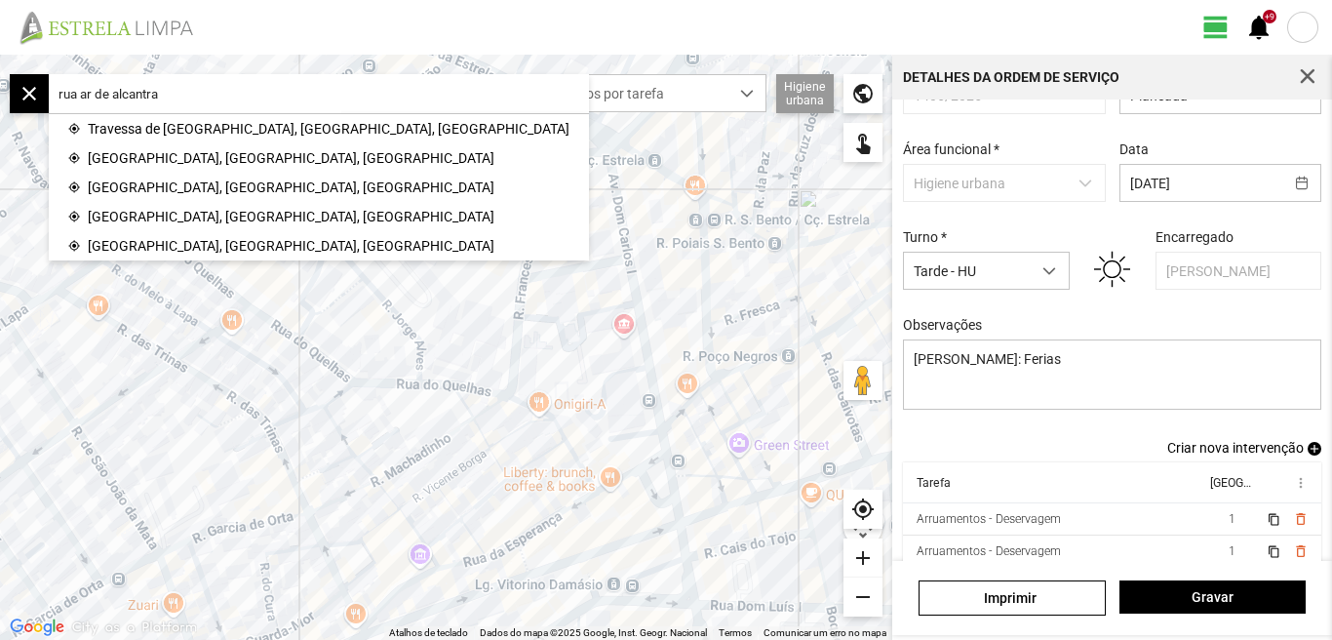
click at [91, 94] on input "rua ar de alcantra" at bounding box center [195, 93] width 292 height 39
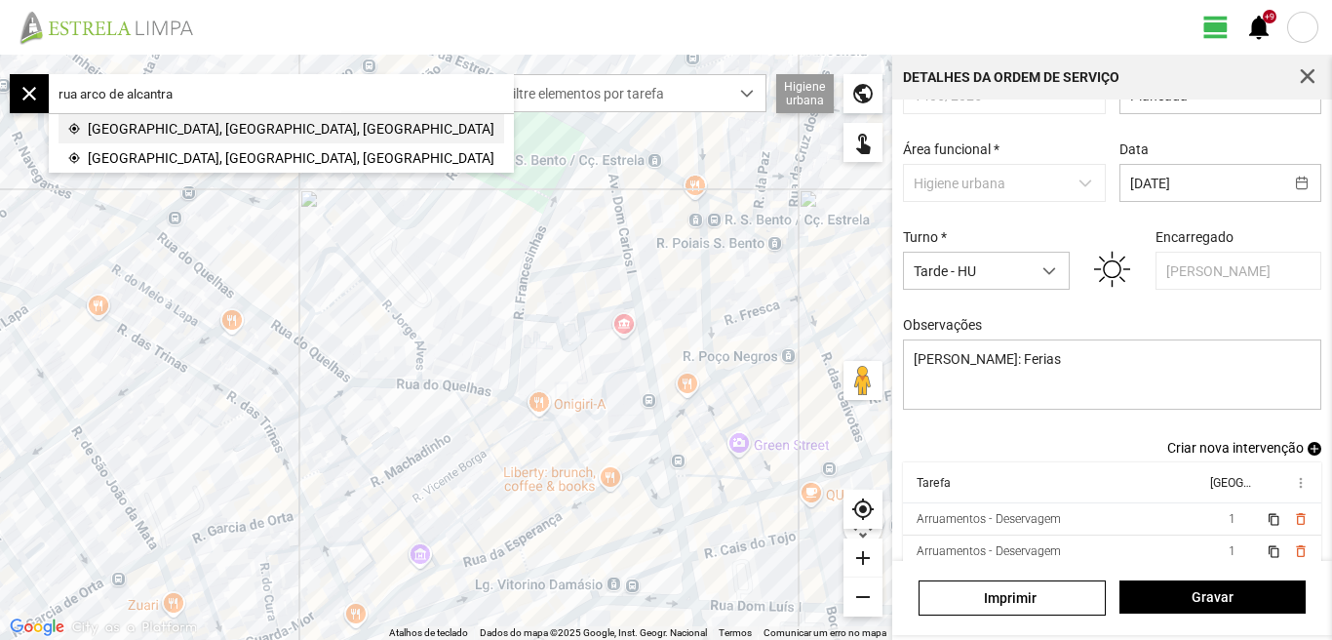
click at [116, 130] on span "[GEOGRAPHIC_DATA], [GEOGRAPHIC_DATA], [GEOGRAPHIC_DATA]" at bounding box center [291, 128] width 407 height 29
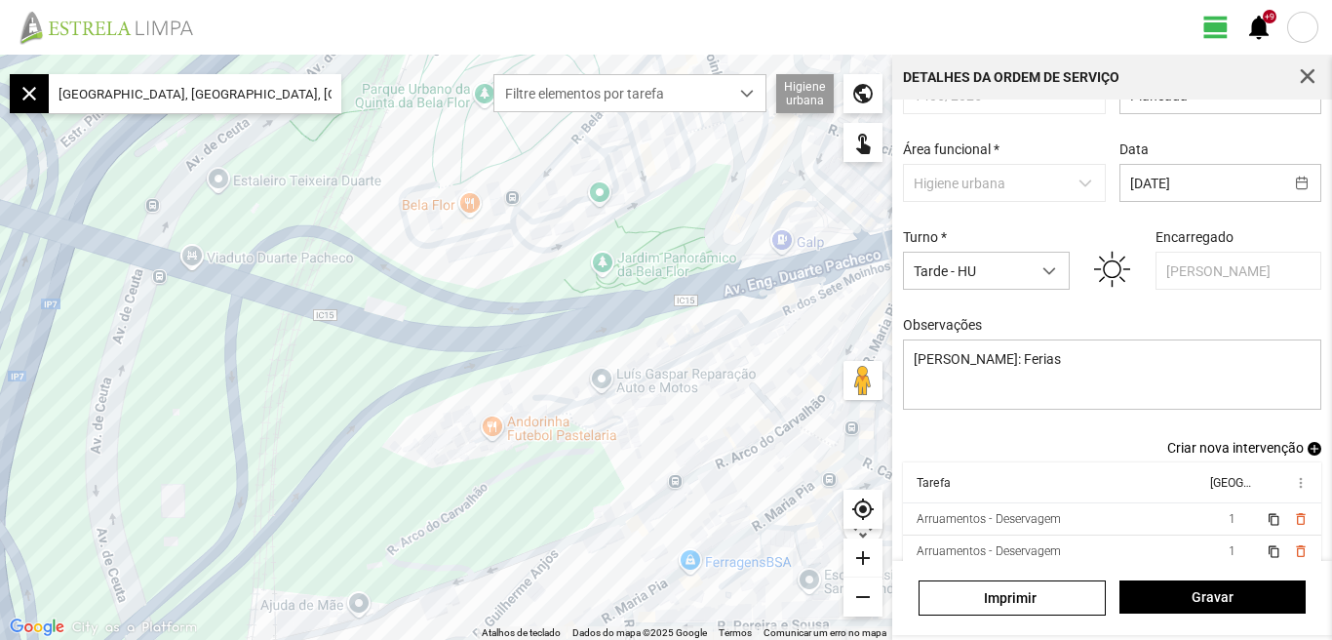
drag, startPoint x: 80, startPoint y: 92, endPoint x: 108, endPoint y: 90, distance: 28.3
click at [108, 90] on input "[GEOGRAPHIC_DATA], [GEOGRAPHIC_DATA], [GEOGRAPHIC_DATA]" at bounding box center [195, 93] width 292 height 39
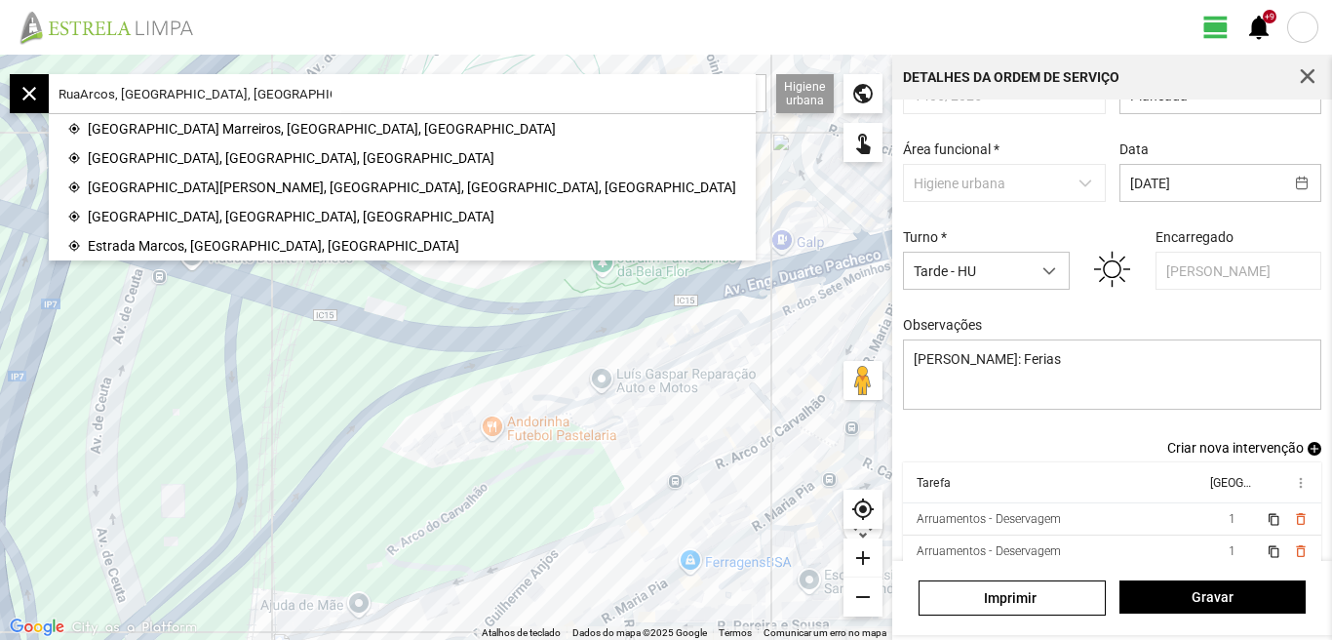
click at [114, 94] on input "RuaArcos, [GEOGRAPHIC_DATA], [GEOGRAPHIC_DATA]" at bounding box center [195, 93] width 292 height 39
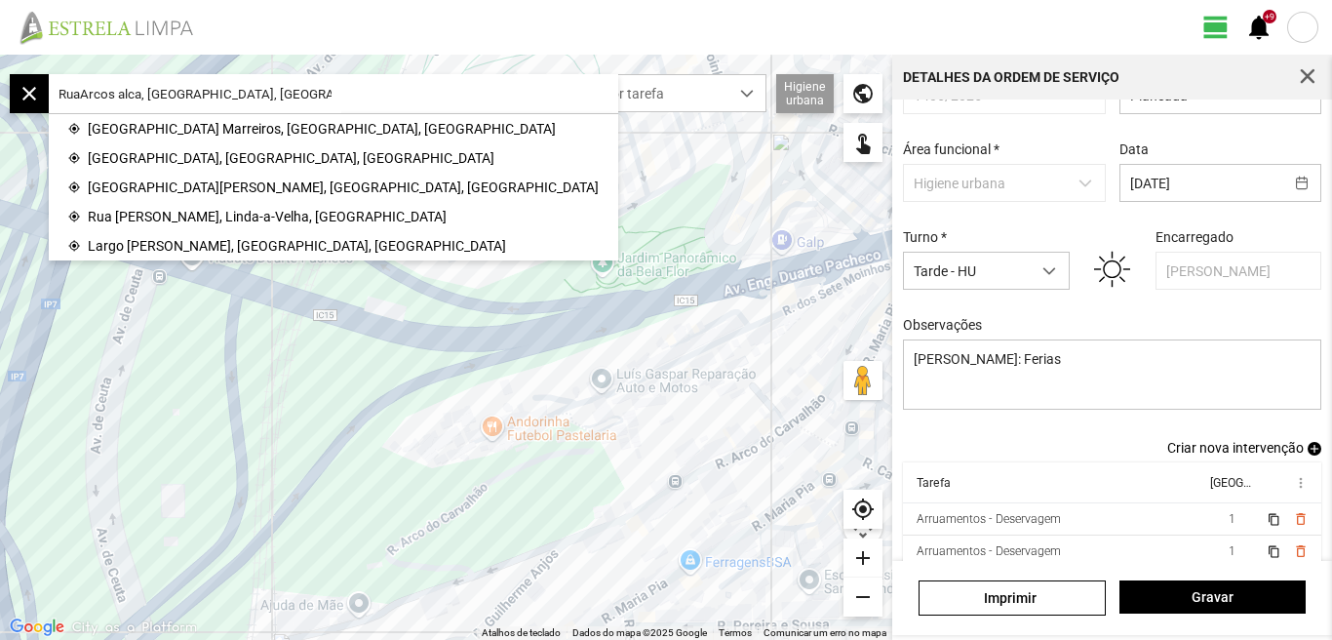
click at [76, 94] on input "RuaArcos alca, [GEOGRAPHIC_DATA], [GEOGRAPHIC_DATA]" at bounding box center [195, 93] width 292 height 39
click at [80, 93] on input "RuaArcos alca, [GEOGRAPHIC_DATA], [GEOGRAPHIC_DATA]" at bounding box center [195, 93] width 292 height 39
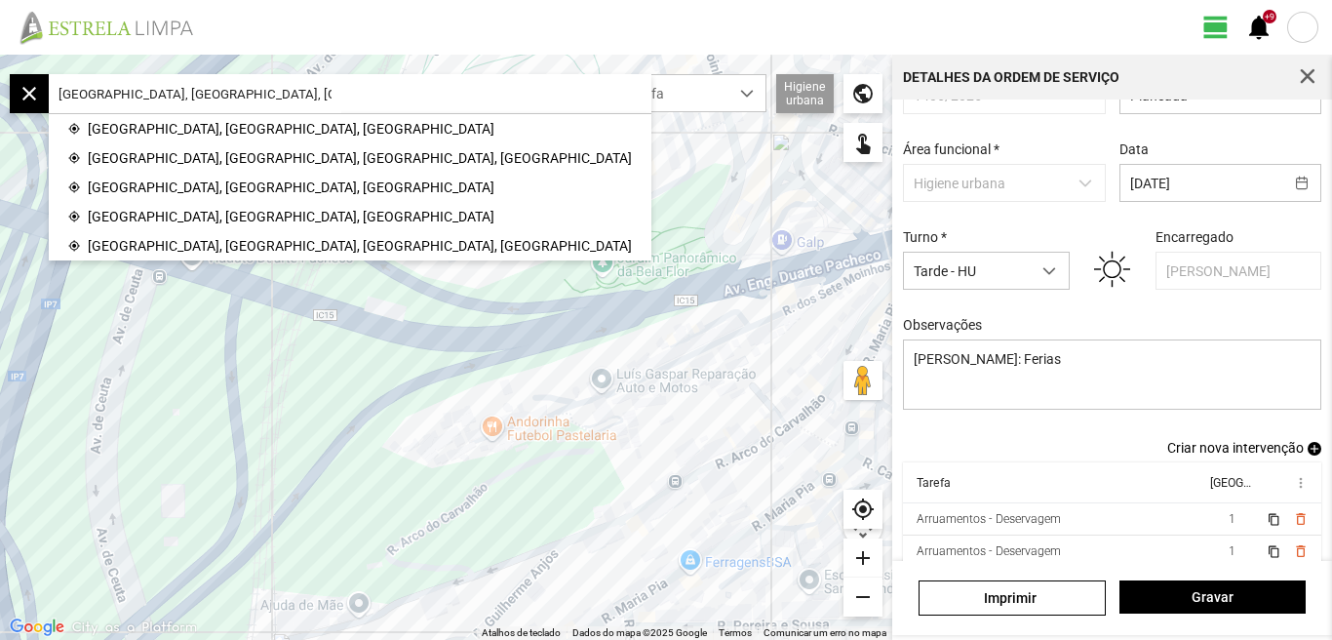
click at [144, 93] on input "[GEOGRAPHIC_DATA], [GEOGRAPHIC_DATA], [GEOGRAPHIC_DATA]" at bounding box center [195, 93] width 292 height 39
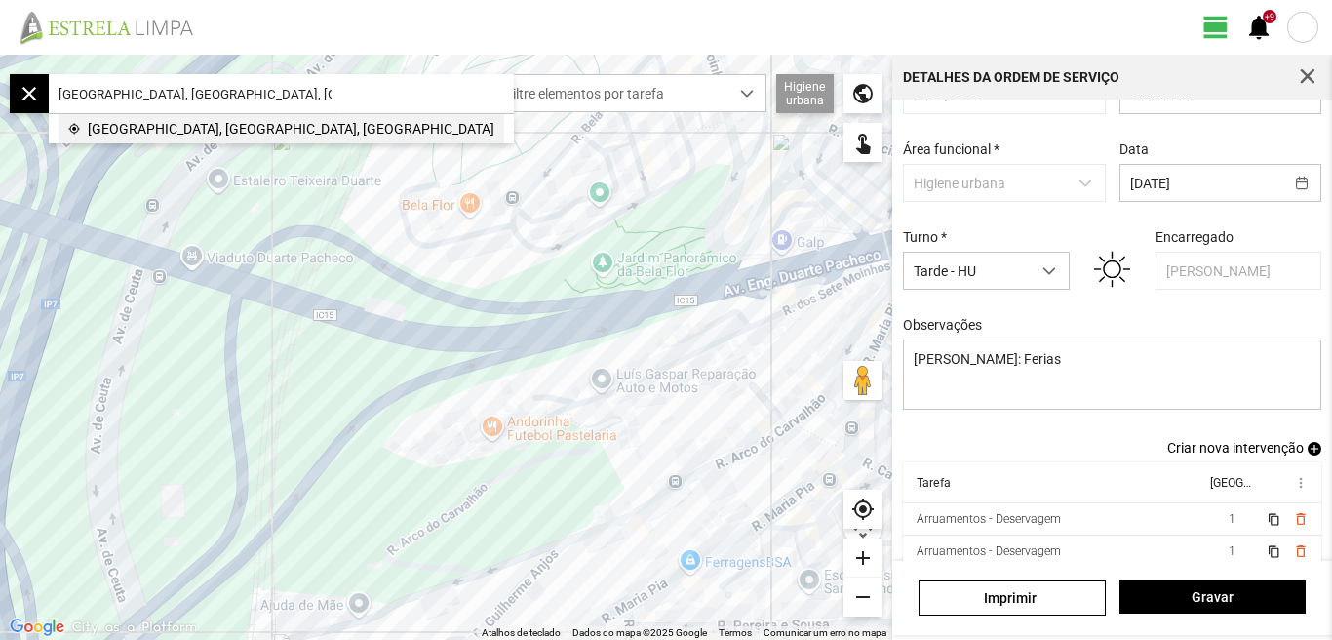
click at [146, 129] on span "[GEOGRAPHIC_DATA], [GEOGRAPHIC_DATA], [GEOGRAPHIC_DATA]" at bounding box center [291, 128] width 407 height 29
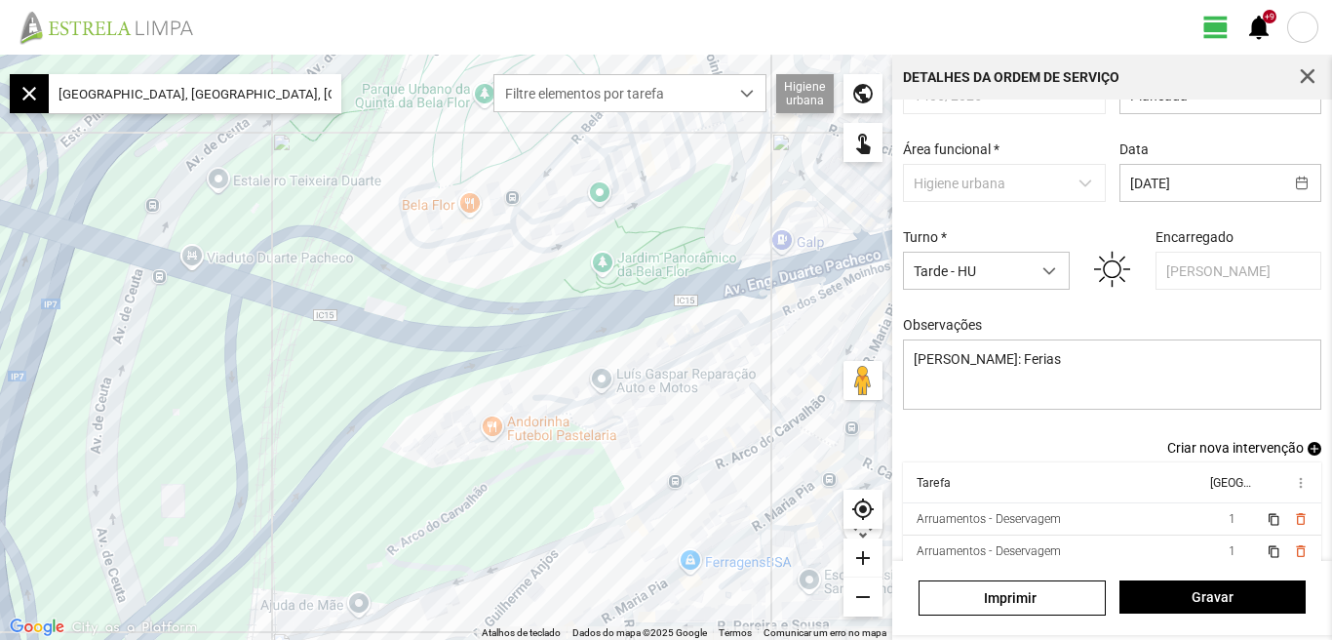
type input "[STREET_ADDRESS]"
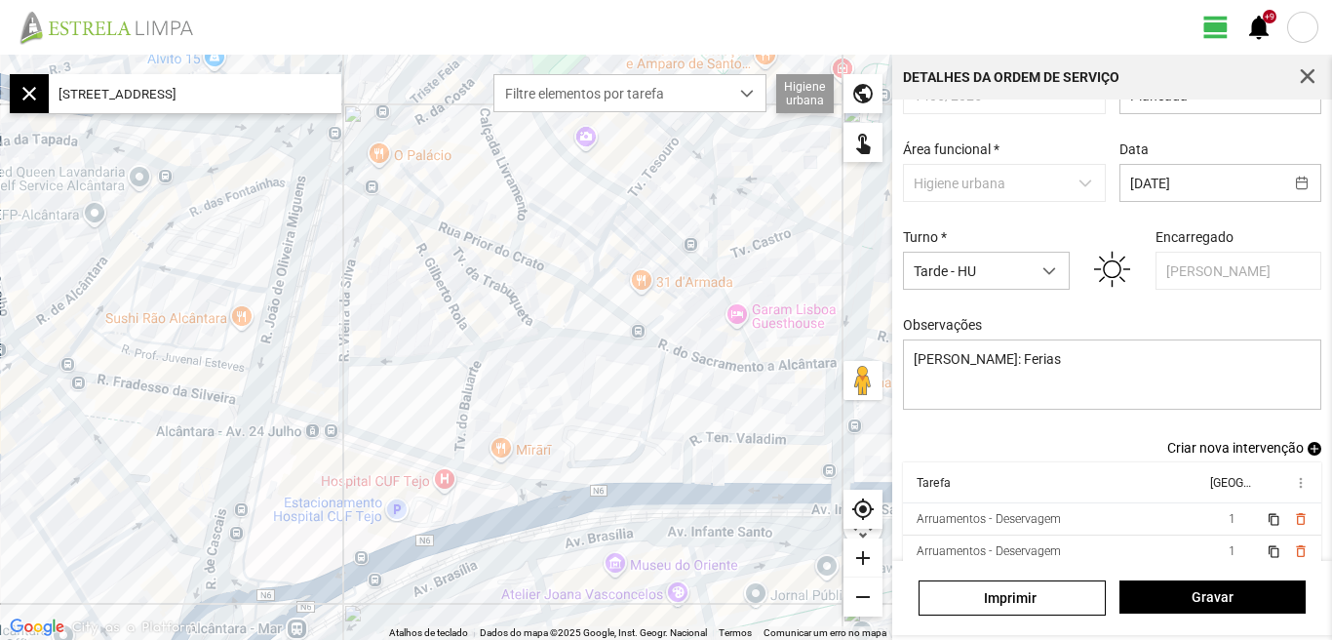
click at [861, 550] on div "add" at bounding box center [862, 557] width 39 height 39
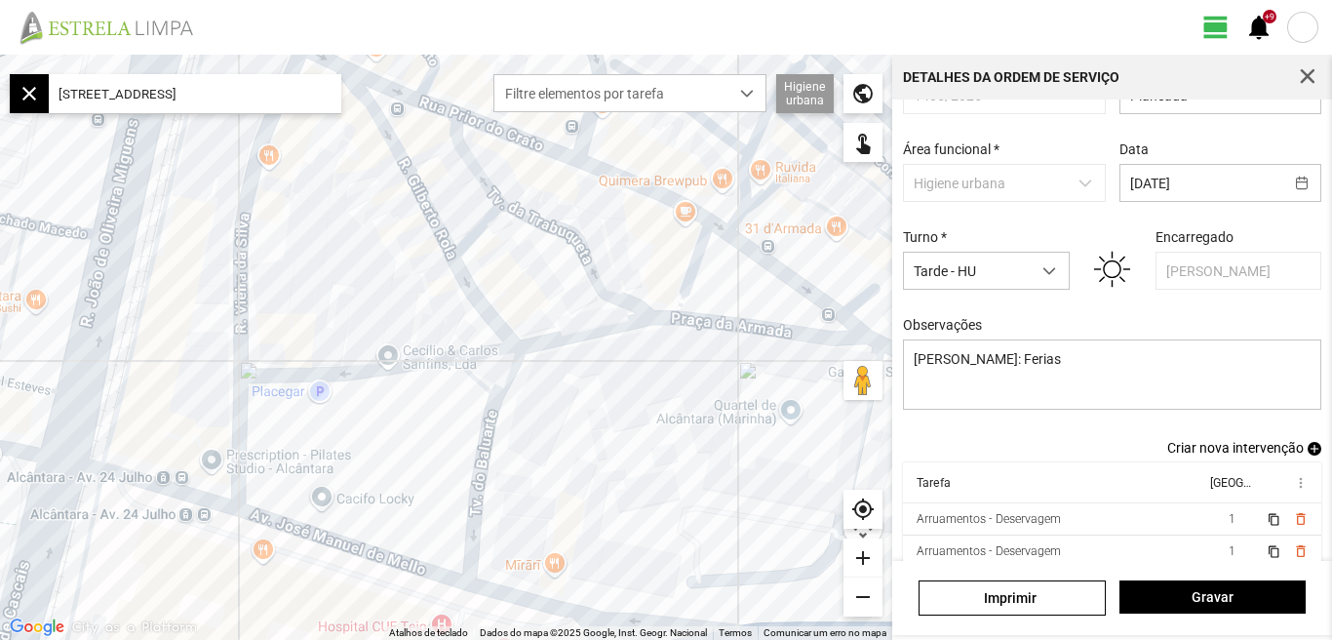
click at [861, 550] on div "add" at bounding box center [862, 557] width 39 height 39
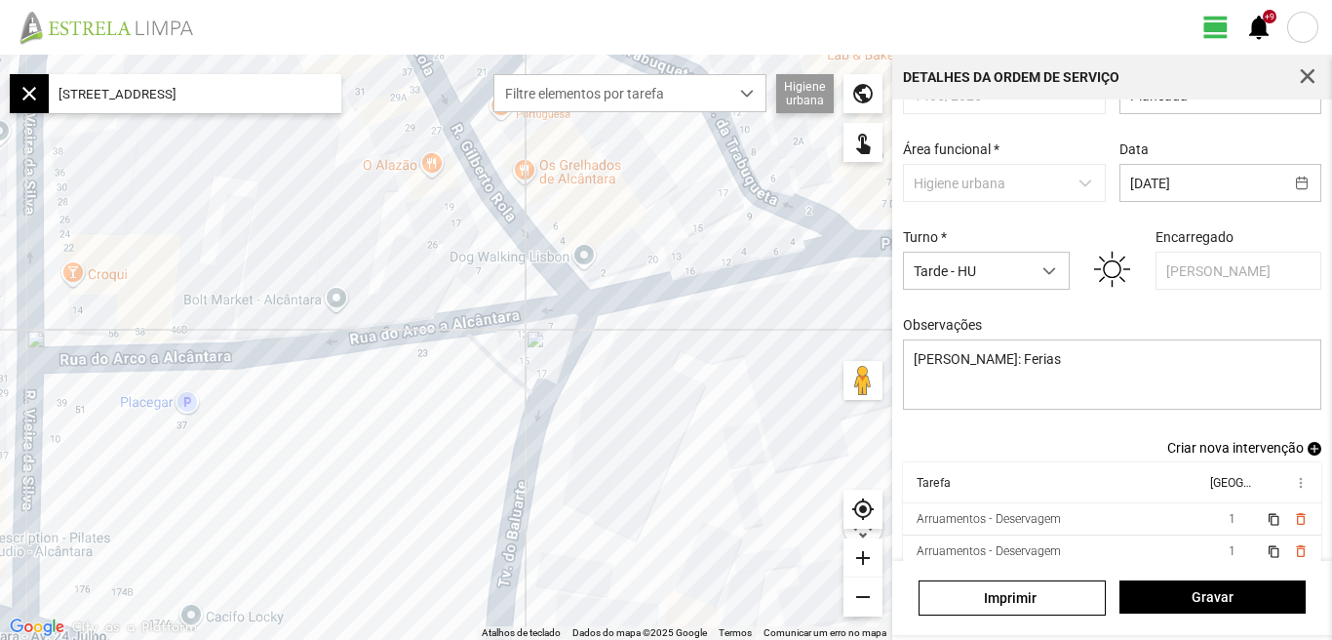
drag, startPoint x: 436, startPoint y: 432, endPoint x: 419, endPoint y: 371, distance: 62.7
click at [420, 376] on div at bounding box center [446, 347] width 892 height 585
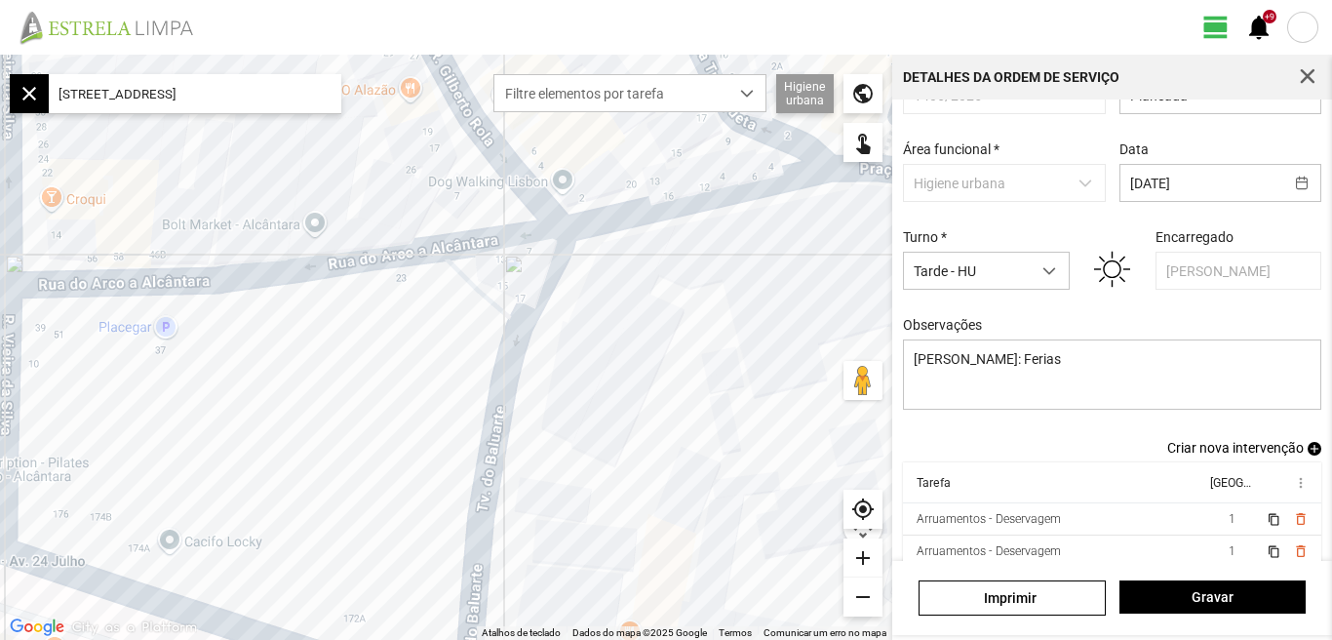
drag, startPoint x: 343, startPoint y: 454, endPoint x: 328, endPoint y: 373, distance: 82.4
click at [328, 389] on div at bounding box center [446, 347] width 892 height 585
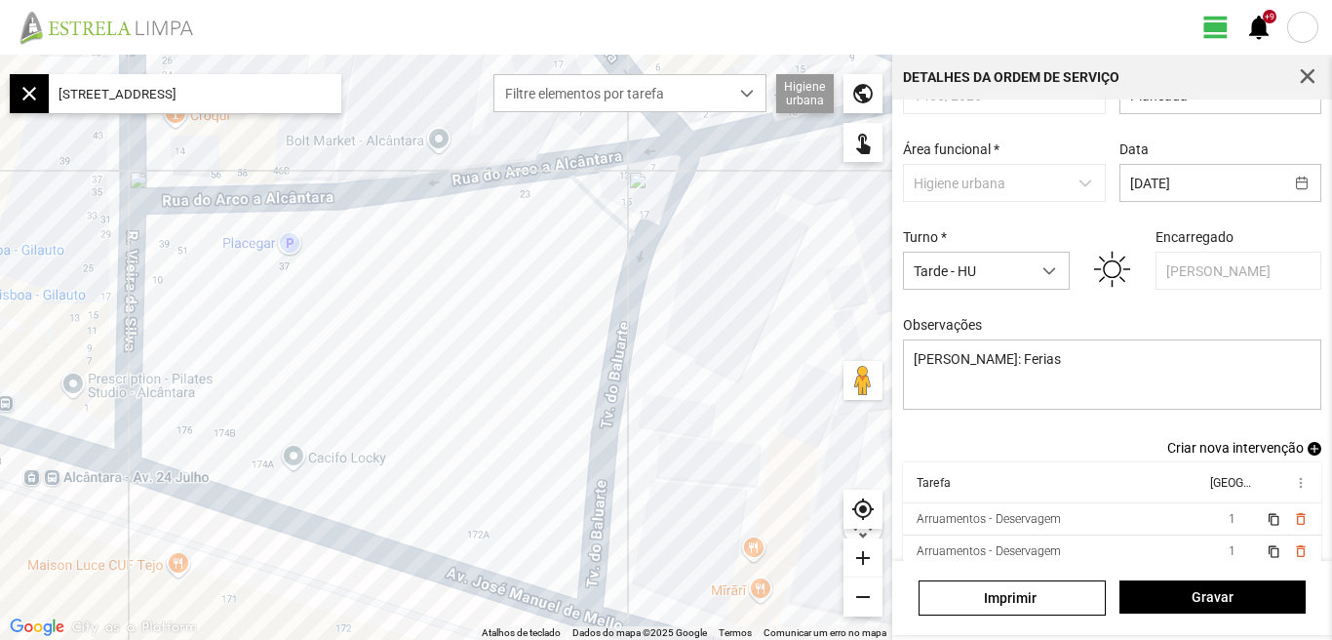
drag, startPoint x: 143, startPoint y: 314, endPoint x: 303, endPoint y: 324, distance: 160.2
click at [303, 324] on div at bounding box center [446, 347] width 892 height 585
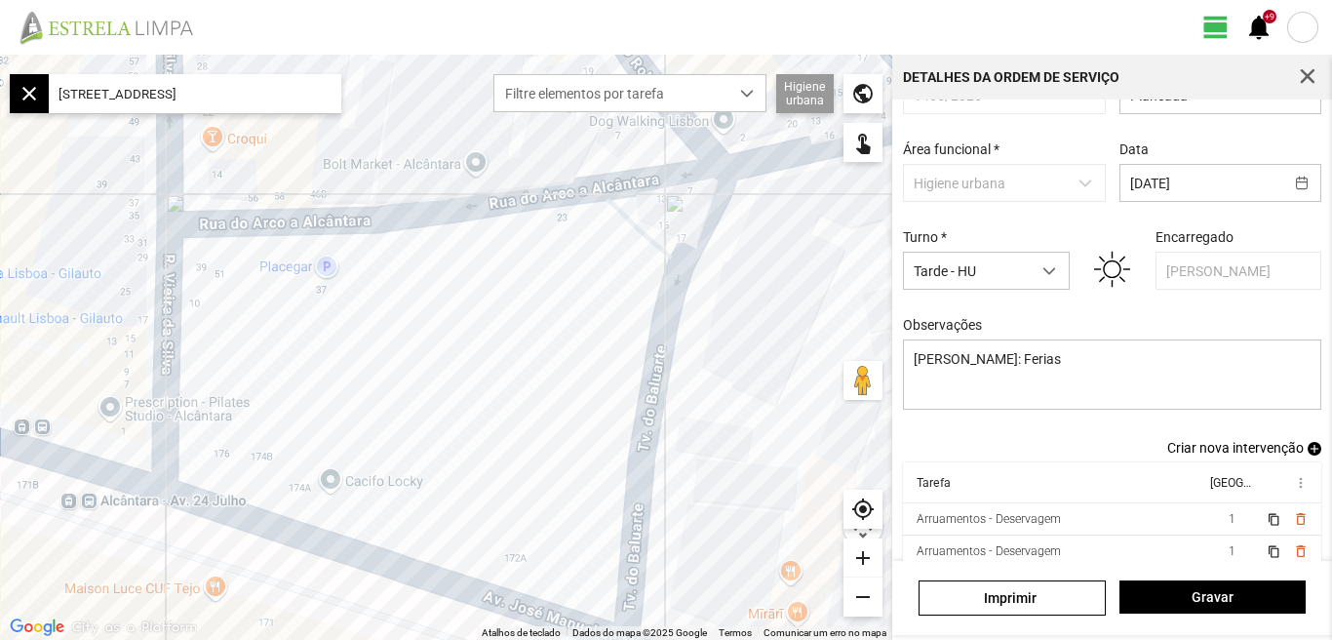
drag, startPoint x: 194, startPoint y: 312, endPoint x: 230, endPoint y: 339, distance: 45.2
click at [230, 339] on div at bounding box center [446, 347] width 892 height 585
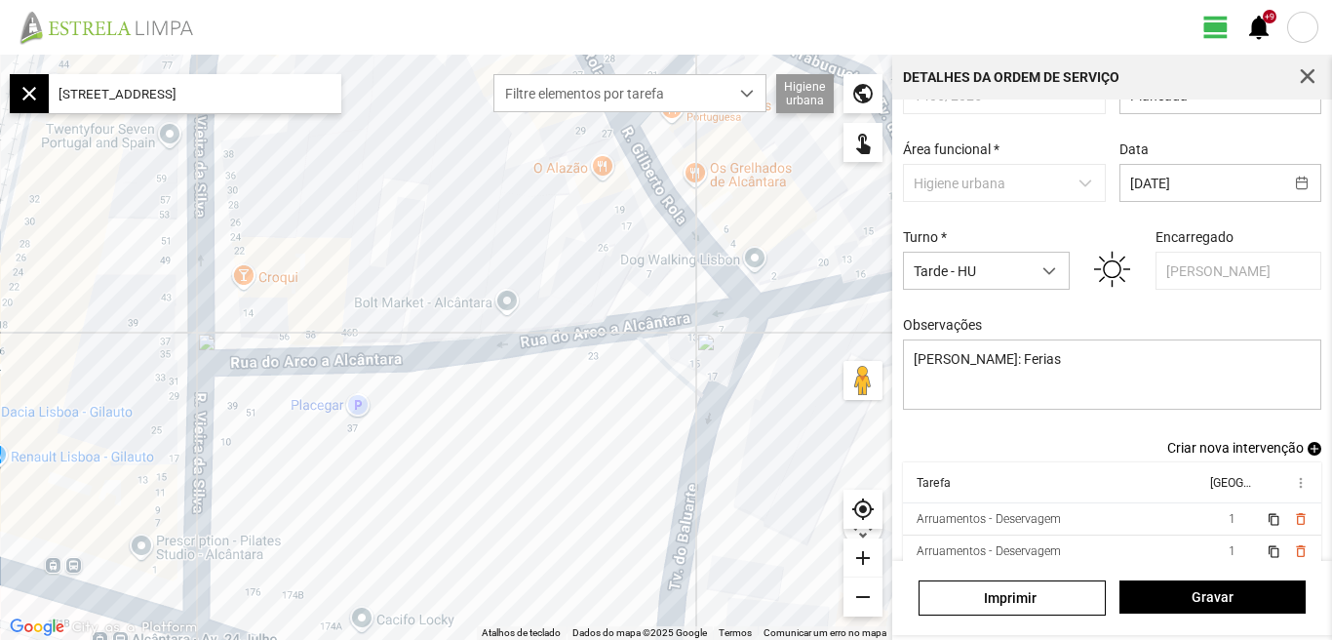
drag, startPoint x: 487, startPoint y: 356, endPoint x: 518, endPoint y: 541, distance: 187.7
click at [518, 541] on div at bounding box center [446, 347] width 892 height 585
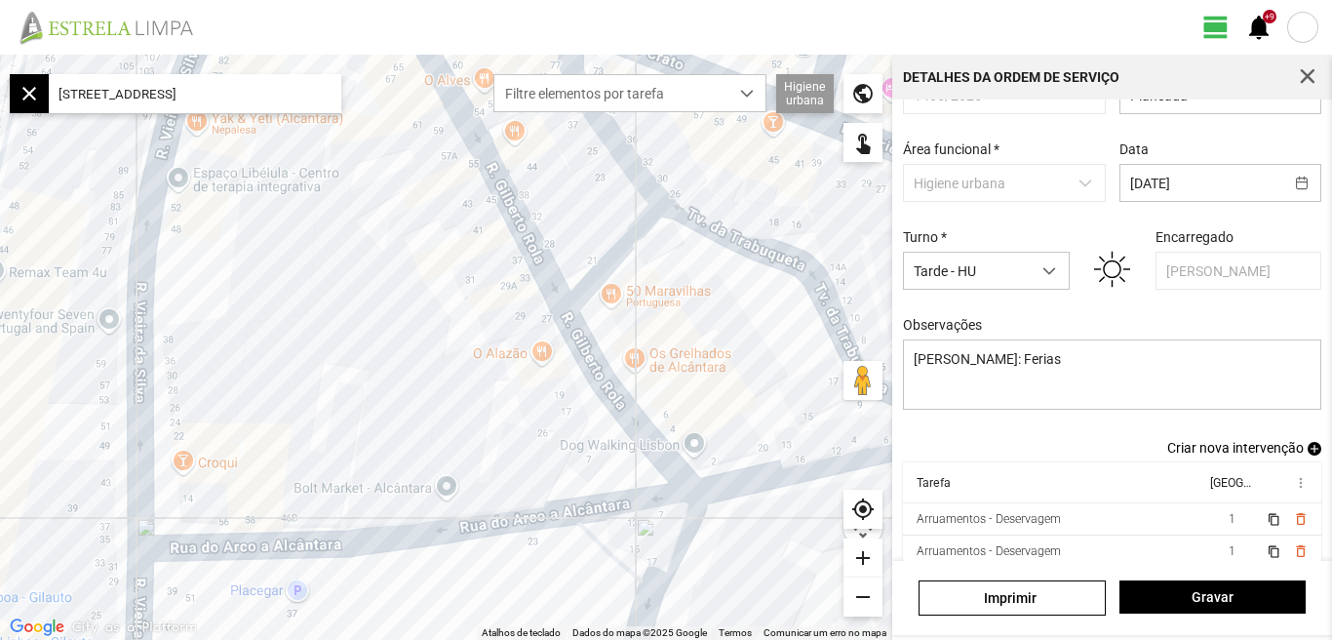
drag, startPoint x: 489, startPoint y: 292, endPoint x: 414, endPoint y: 464, distance: 188.2
click at [415, 464] on div at bounding box center [446, 347] width 892 height 585
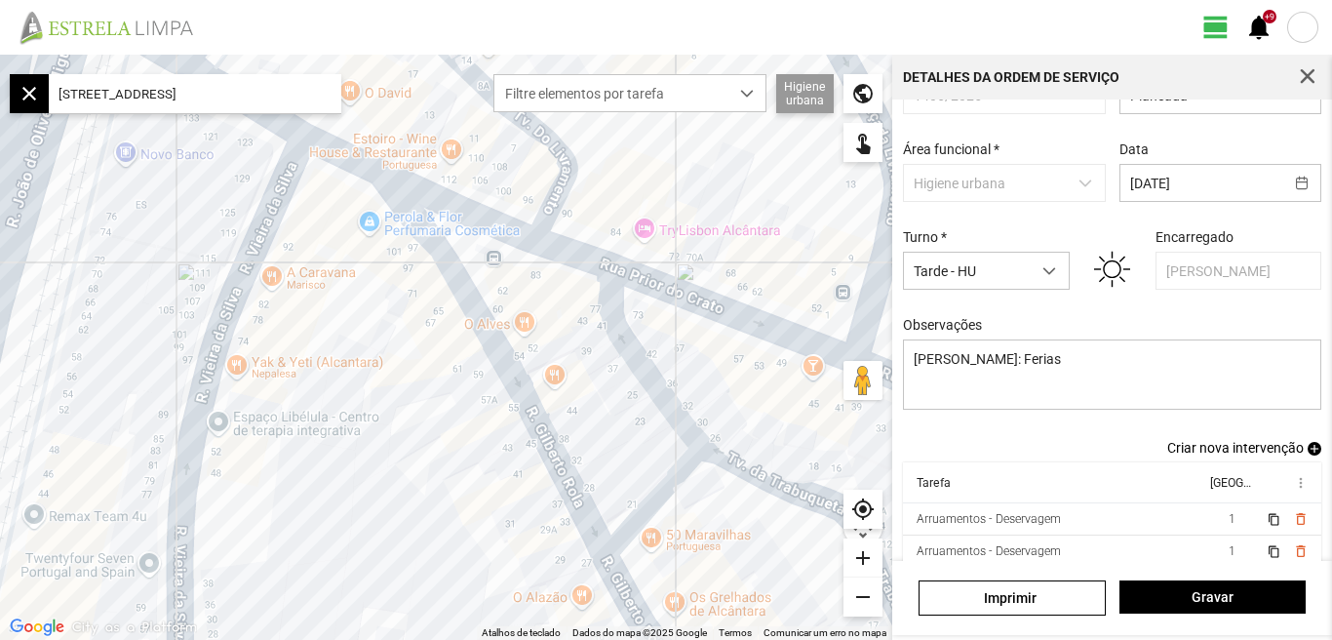
click at [363, 501] on div at bounding box center [446, 347] width 892 height 585
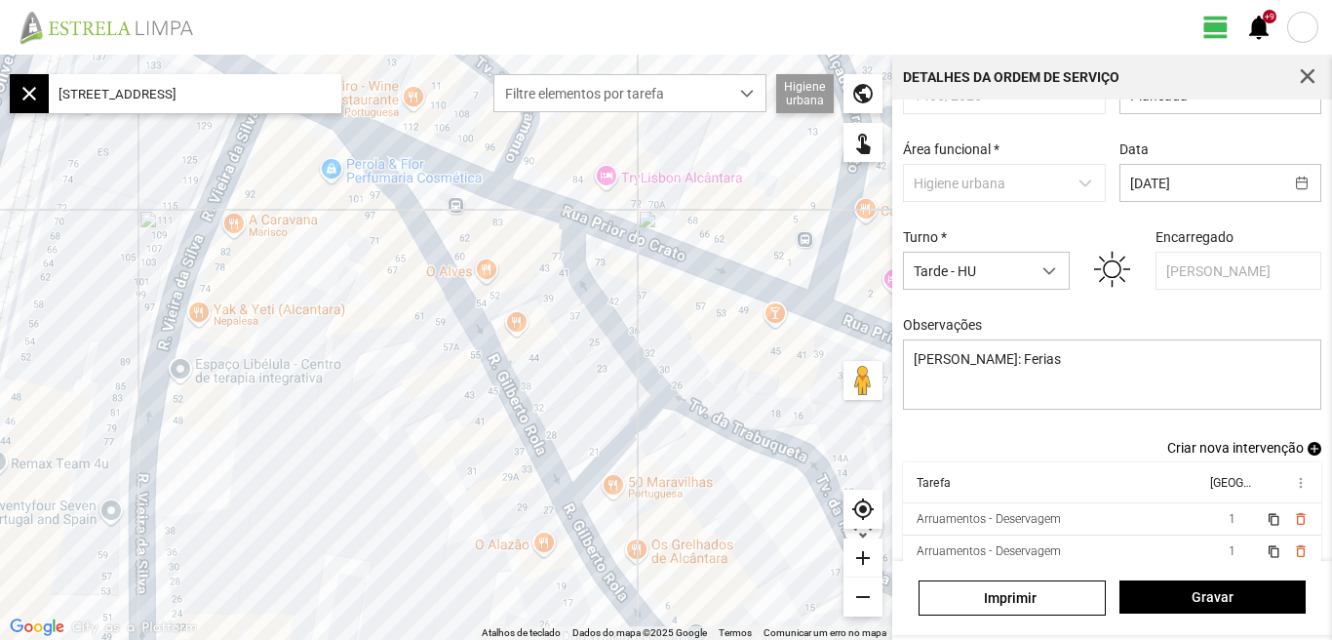
drag, startPoint x: 721, startPoint y: 528, endPoint x: 683, endPoint y: 463, distance: 75.6
click at [668, 448] on div at bounding box center [446, 347] width 892 height 585
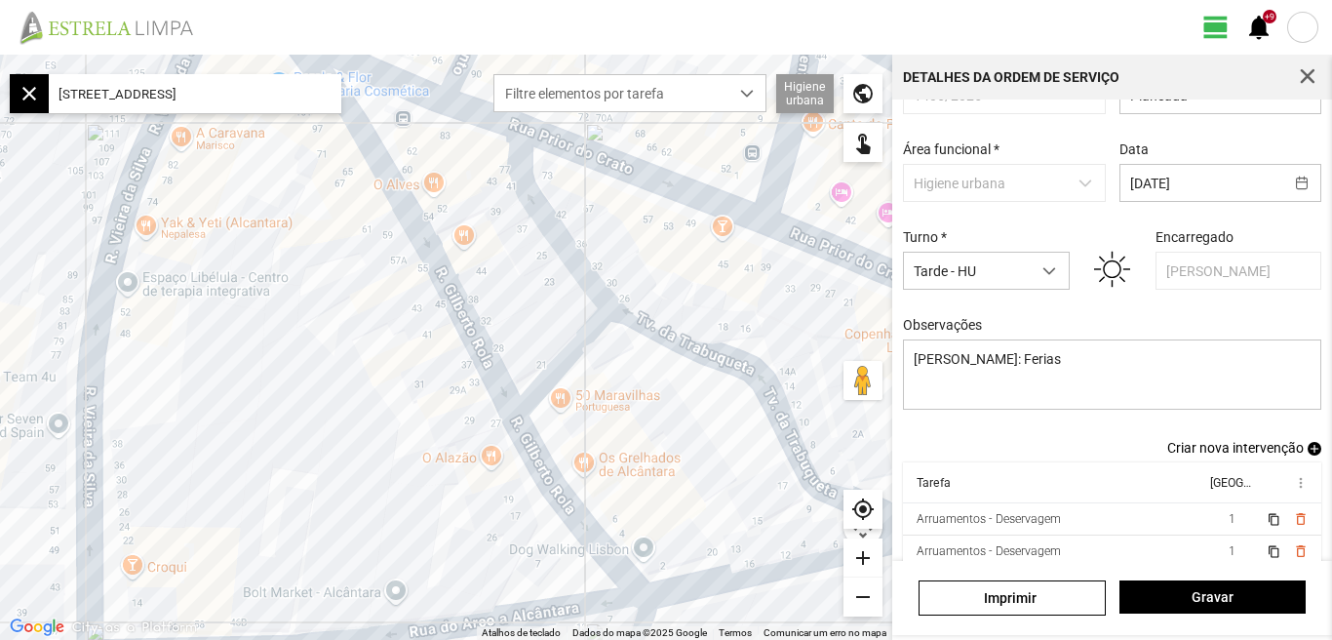
click at [859, 557] on div "add" at bounding box center [862, 557] width 39 height 39
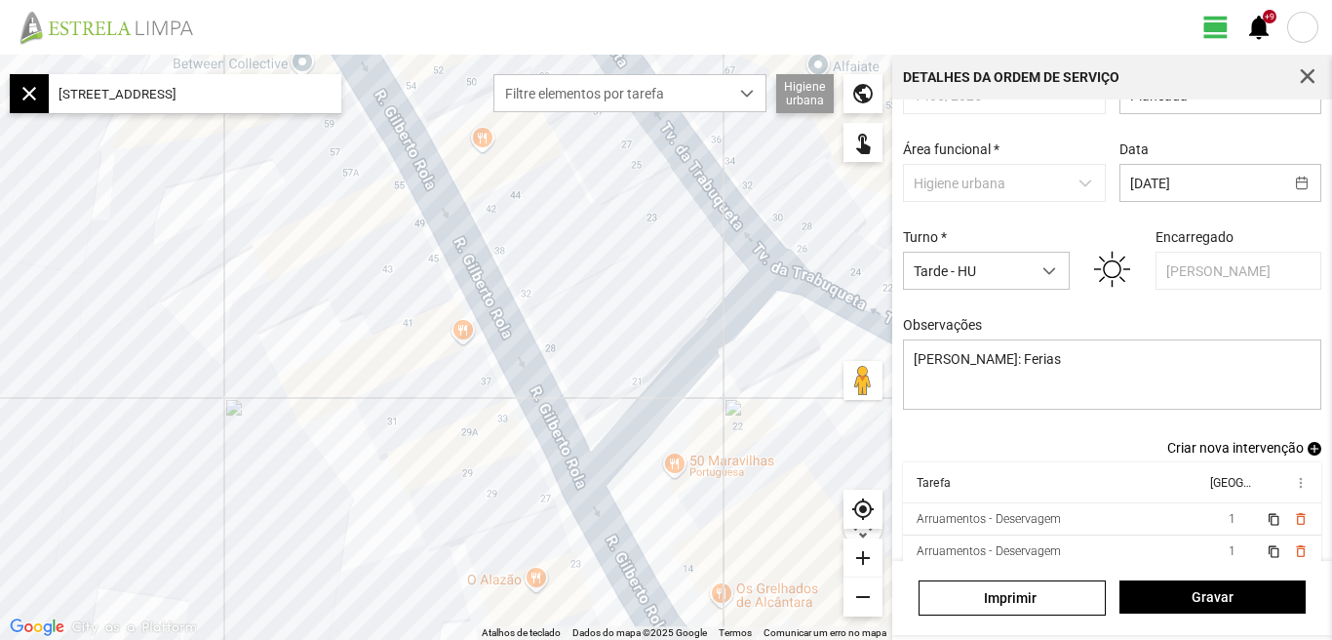
click at [859, 557] on div "add" at bounding box center [862, 557] width 39 height 39
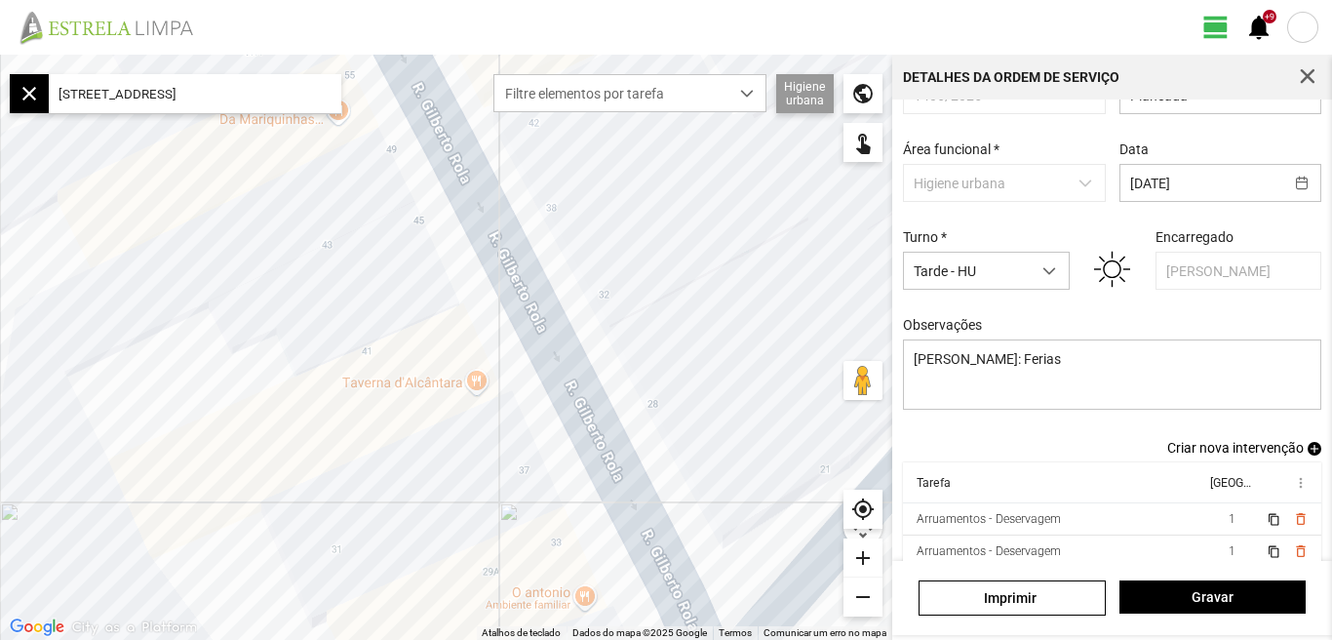
drag, startPoint x: 751, startPoint y: 354, endPoint x: 655, endPoint y: 500, distance: 174.7
click at [697, 558] on div at bounding box center [446, 347] width 892 height 585
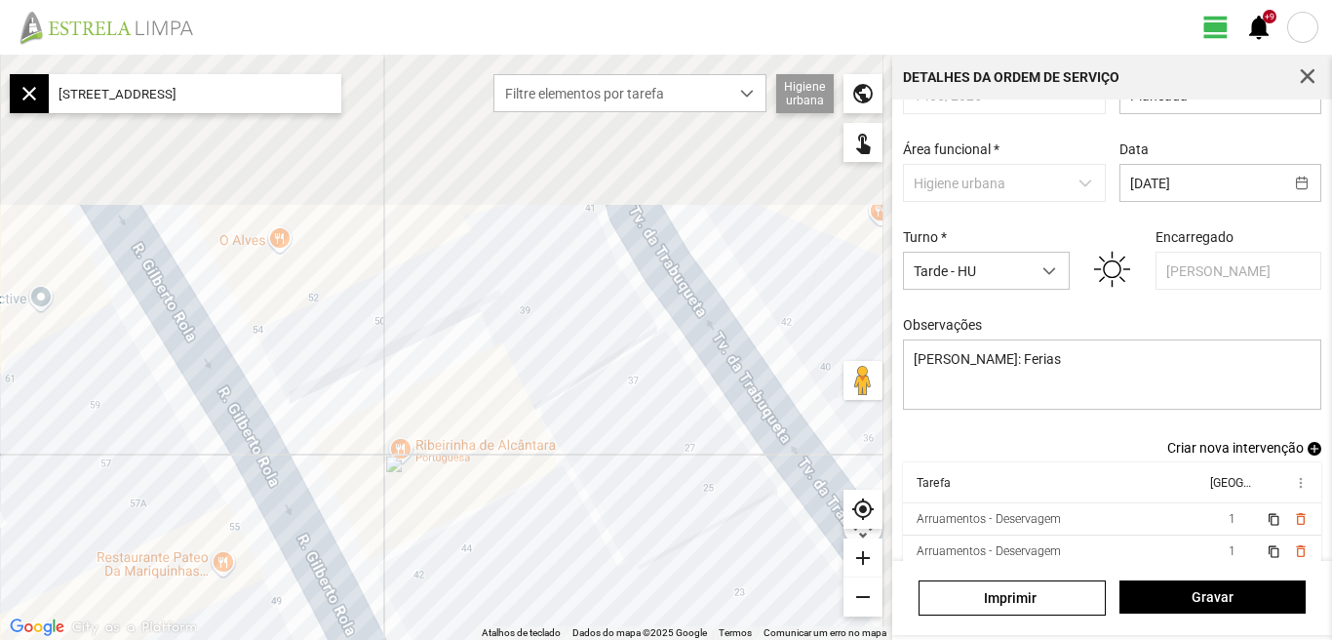
drag, startPoint x: 647, startPoint y: 370, endPoint x: 594, endPoint y: 576, distance: 212.6
click at [619, 604] on div at bounding box center [446, 347] width 892 height 585
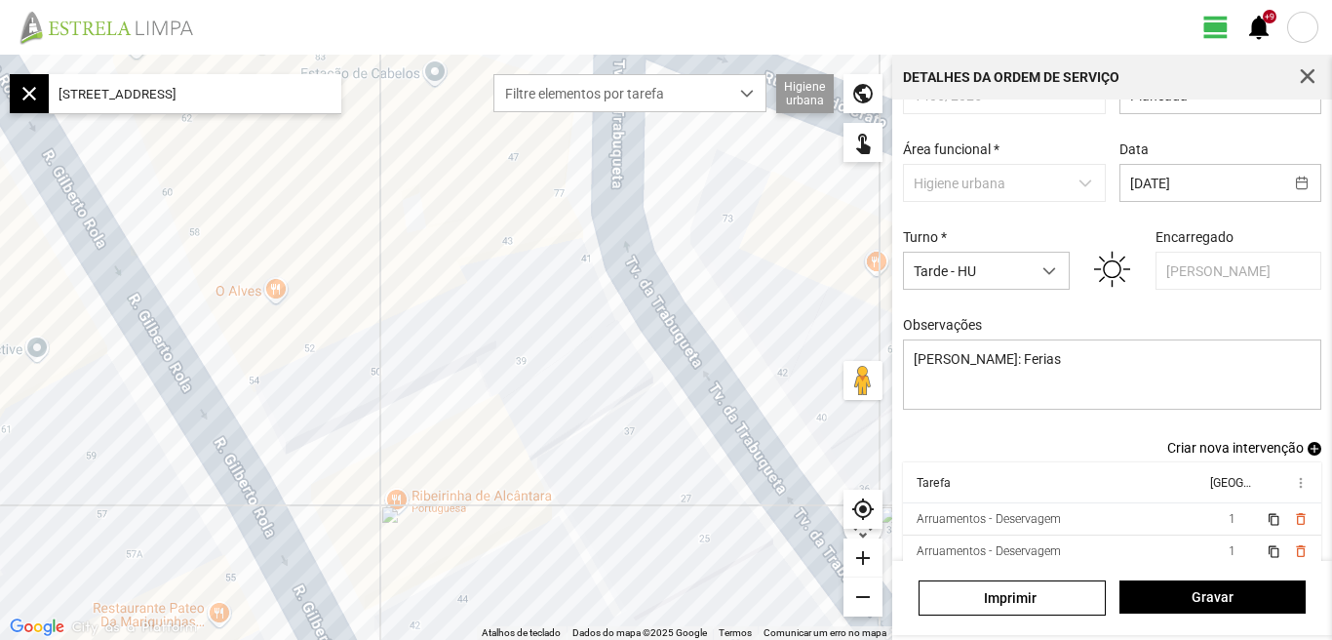
drag, startPoint x: 541, startPoint y: 458, endPoint x: 538, endPoint y: 598, distance: 139.4
click at [560, 608] on div at bounding box center [446, 347] width 892 height 585
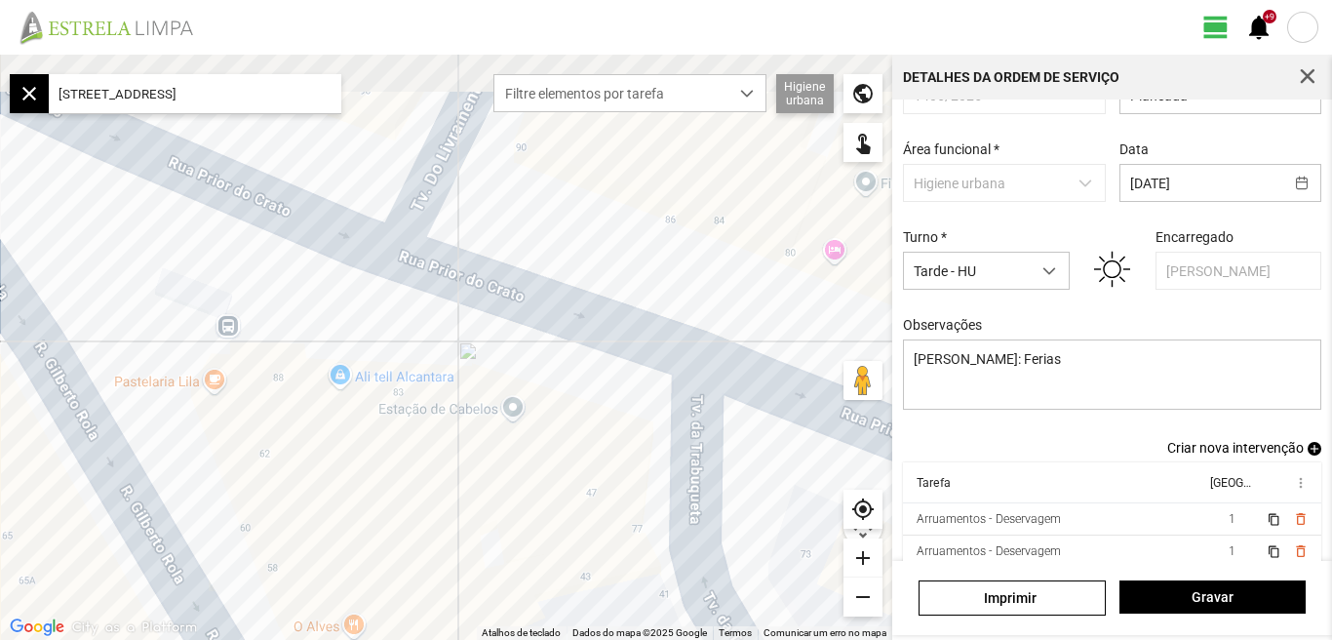
drag, startPoint x: 411, startPoint y: 546, endPoint x: 436, endPoint y: 613, distance: 71.6
click at [436, 613] on div at bounding box center [446, 347] width 892 height 585
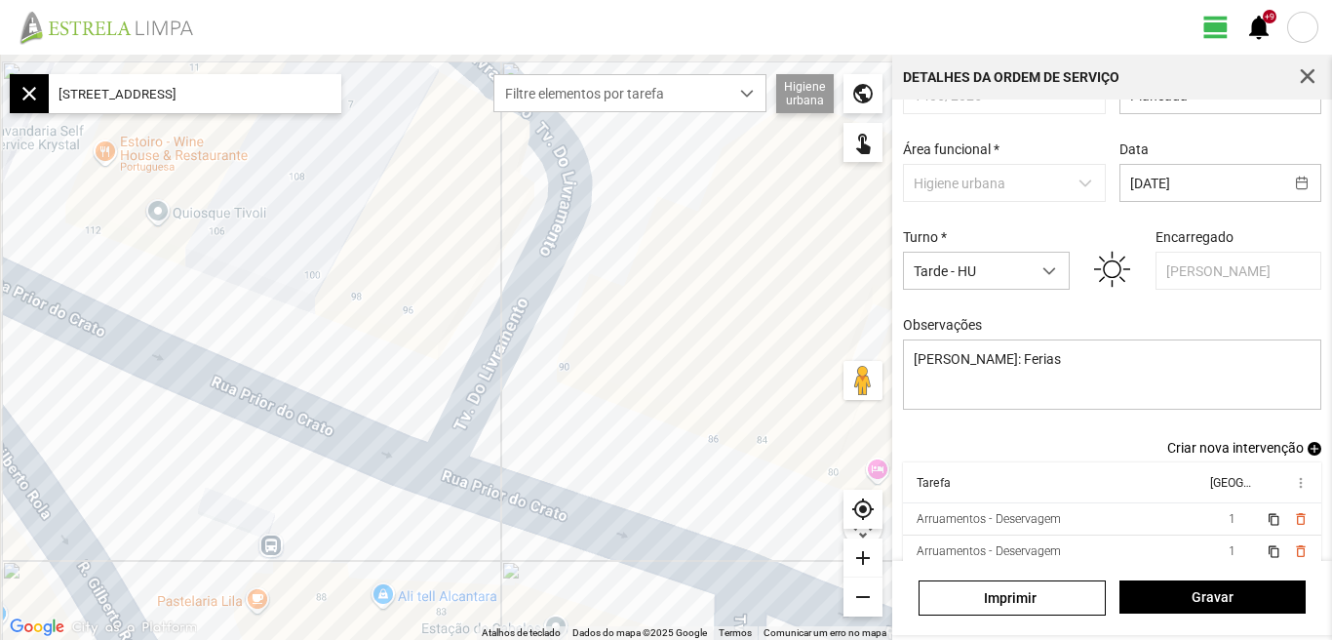
drag, startPoint x: 450, startPoint y: 142, endPoint x: 452, endPoint y: 376, distance: 234.0
click at [452, 376] on div at bounding box center [446, 347] width 892 height 585
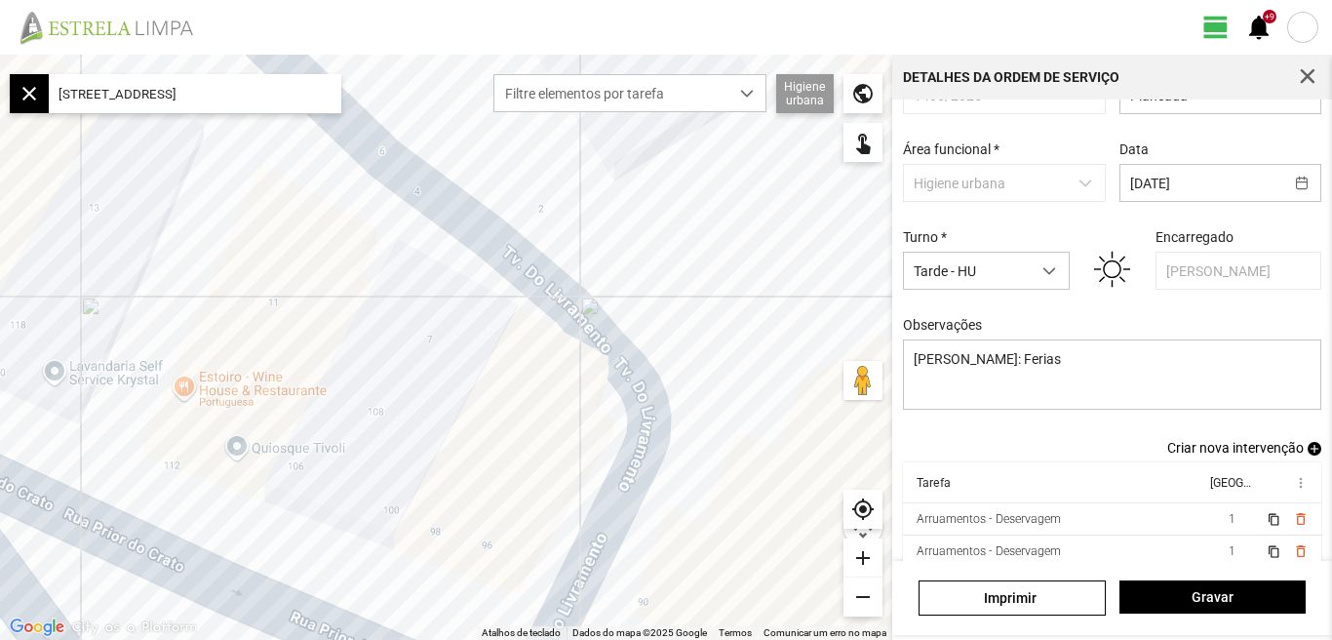
drag, startPoint x: 407, startPoint y: 277, endPoint x: 495, endPoint y: 382, distance: 137.7
click at [495, 382] on div at bounding box center [446, 347] width 892 height 585
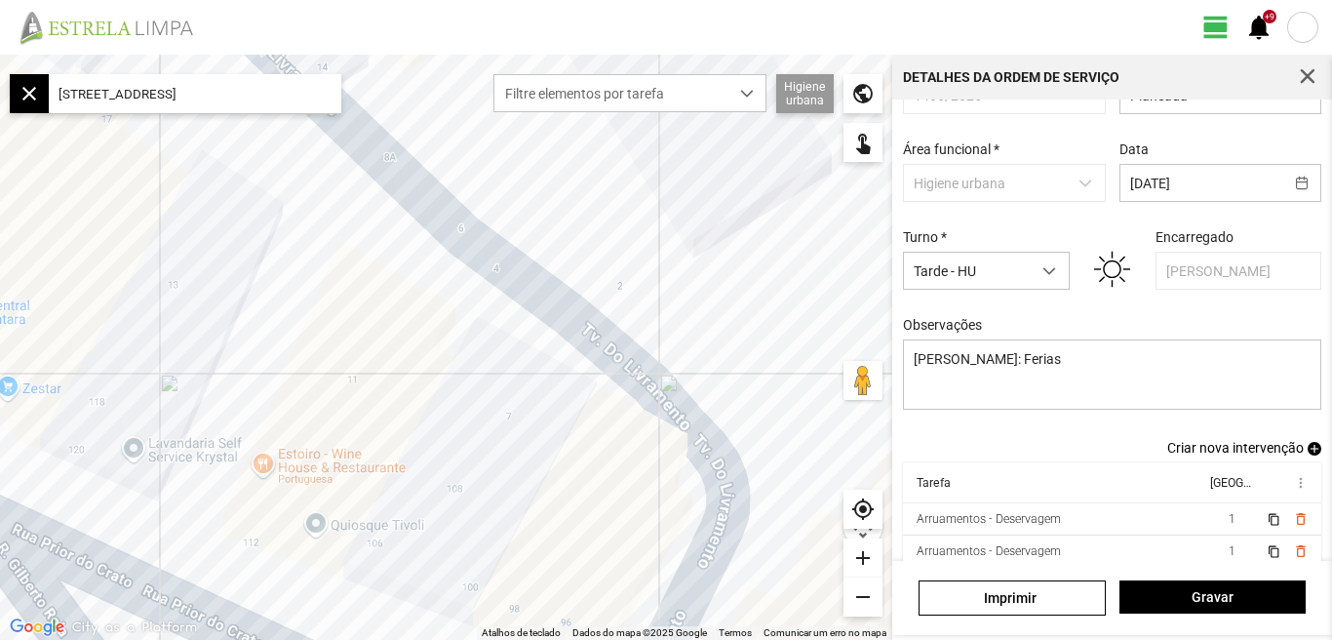
drag, startPoint x: 373, startPoint y: 310, endPoint x: 466, endPoint y: 418, distance: 142.4
click at [487, 431] on div at bounding box center [446, 347] width 892 height 585
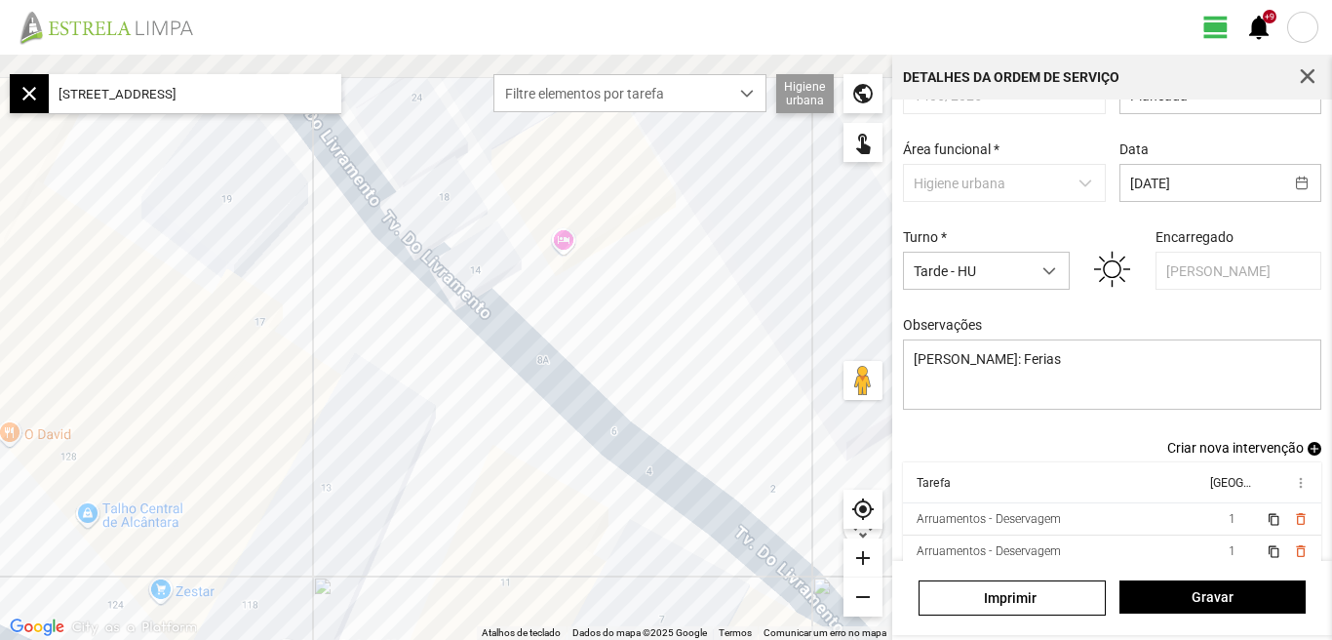
drag, startPoint x: 365, startPoint y: 345, endPoint x: 458, endPoint y: 485, distance: 167.9
click at [458, 485] on div at bounding box center [446, 347] width 892 height 585
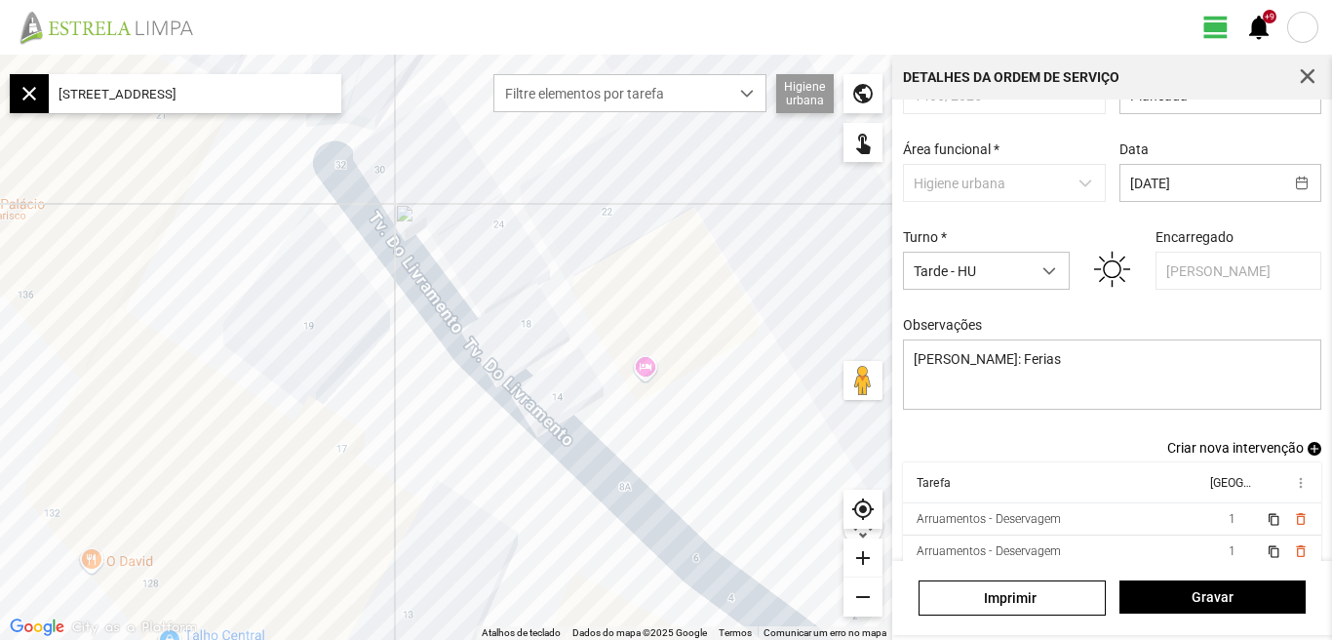
drag, startPoint x: 316, startPoint y: 385, endPoint x: 353, endPoint y: 458, distance: 82.0
click at [395, 509] on div at bounding box center [446, 347] width 892 height 585
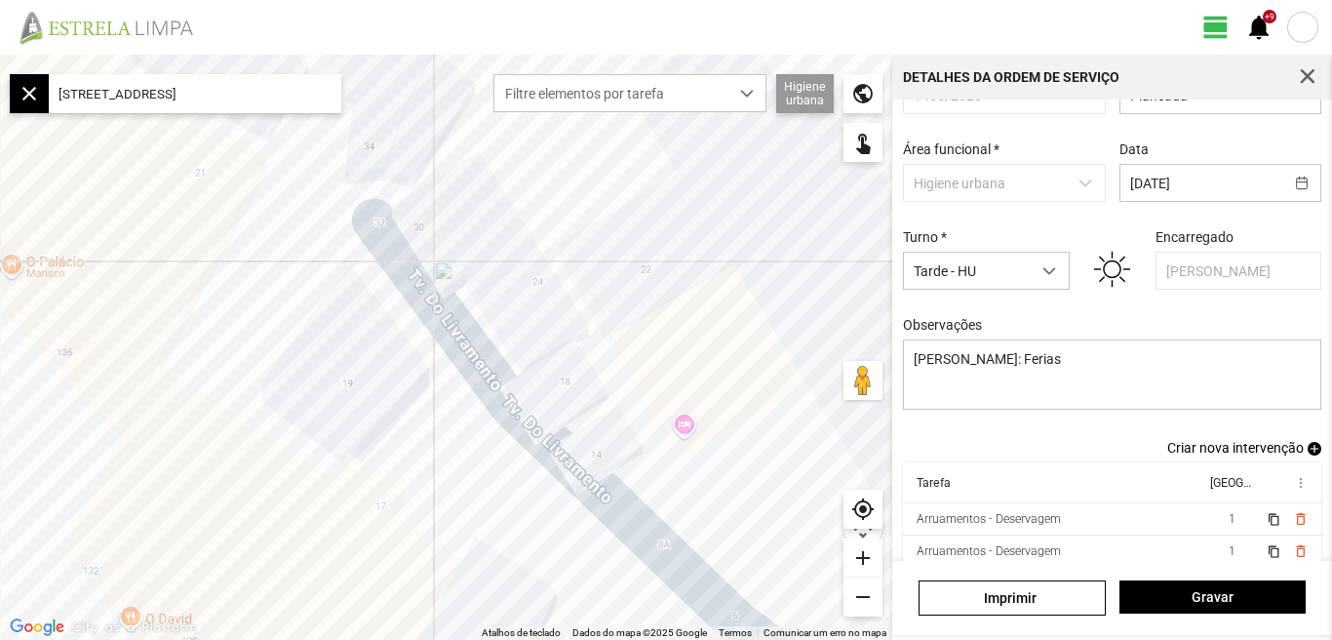
drag, startPoint x: 324, startPoint y: 427, endPoint x: 384, endPoint y: 516, distance: 107.4
click at [384, 516] on div at bounding box center [446, 347] width 892 height 585
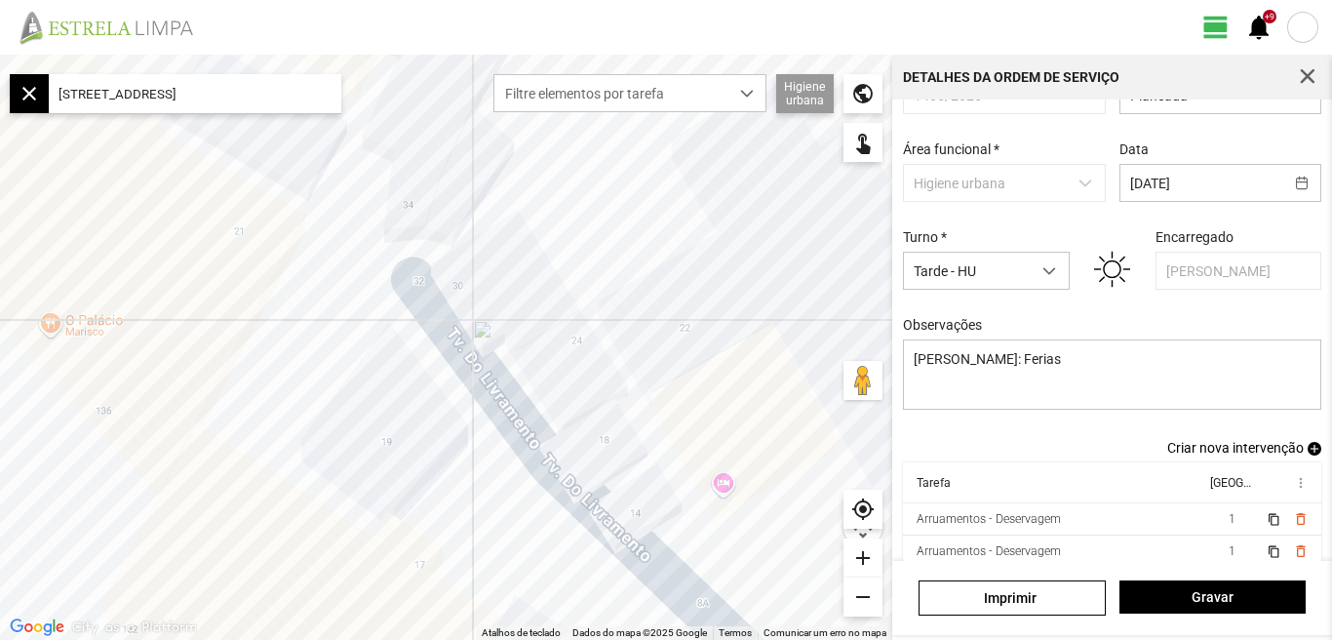
click at [412, 487] on div at bounding box center [446, 347] width 892 height 585
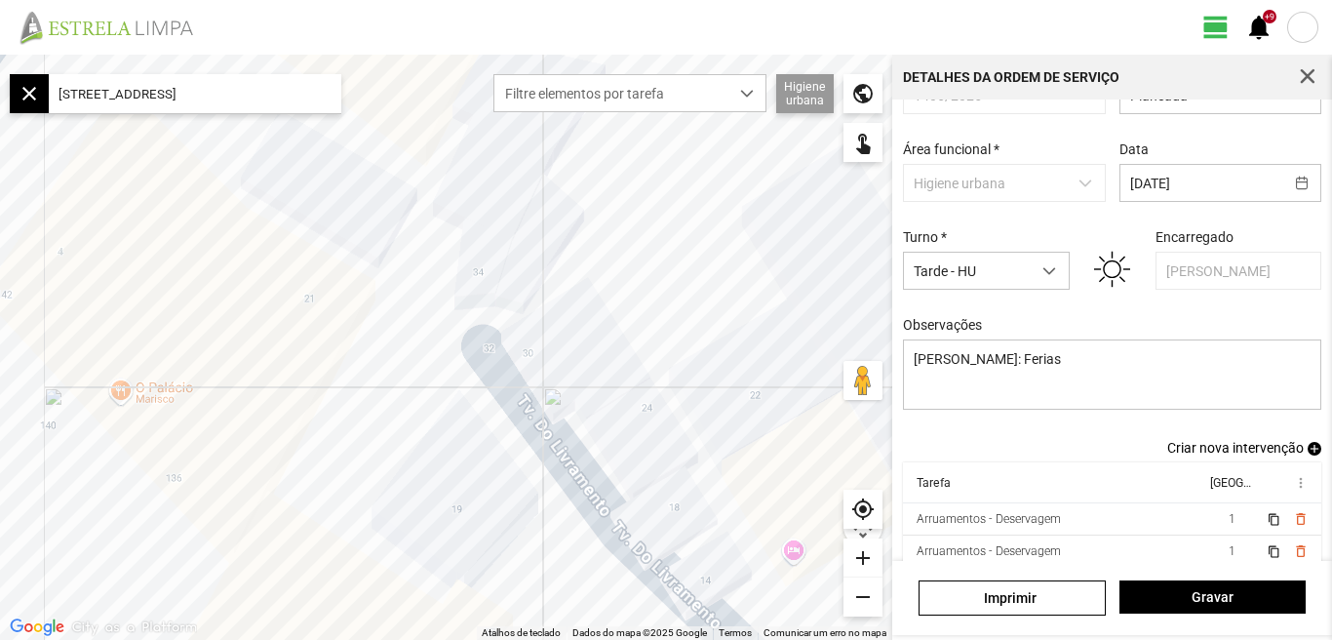
click at [865, 594] on div "remove" at bounding box center [862, 596] width 39 height 39
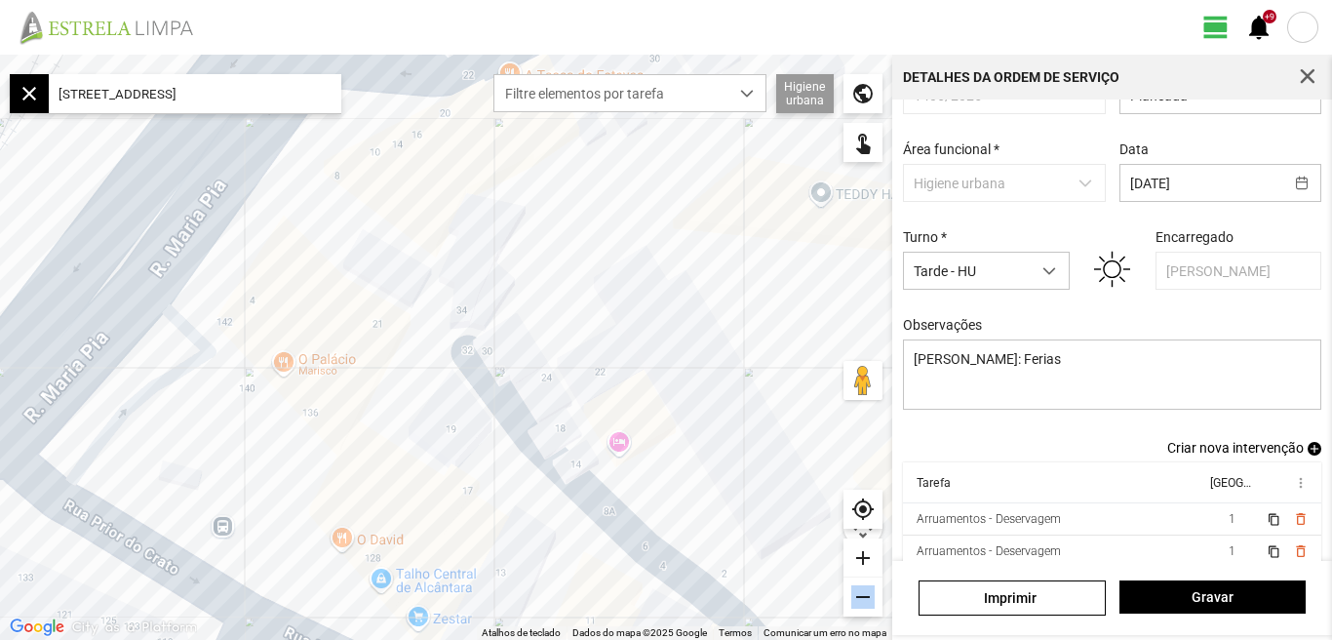
click at [865, 594] on div "remove" at bounding box center [862, 596] width 39 height 39
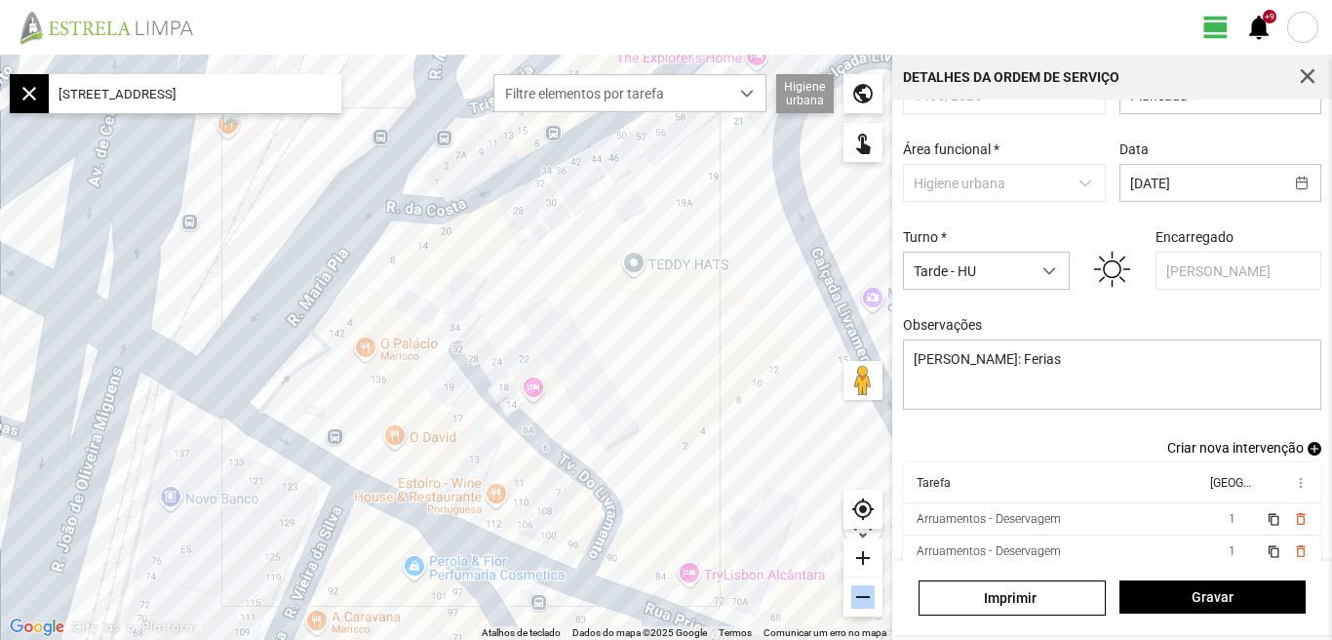
click at [865, 594] on div "remove" at bounding box center [862, 596] width 39 height 39
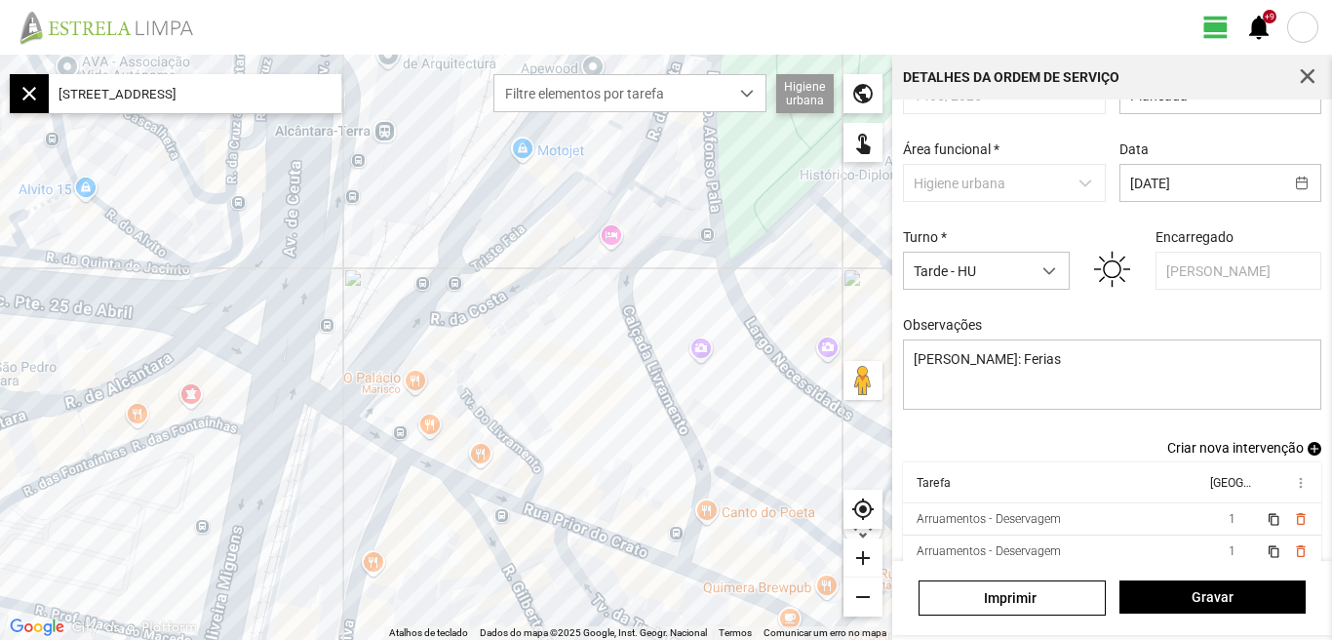
drag, startPoint x: 571, startPoint y: 332, endPoint x: 577, endPoint y: 406, distance: 73.4
click at [577, 406] on div at bounding box center [446, 347] width 892 height 585
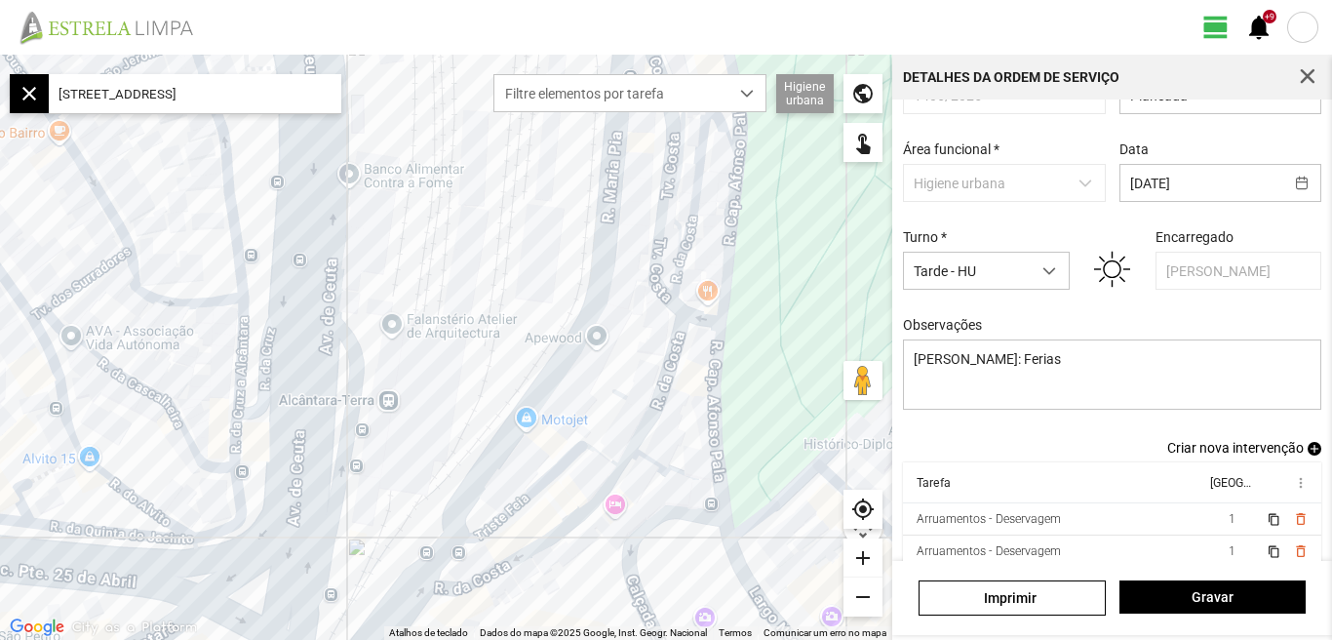
drag, startPoint x: 565, startPoint y: 453, endPoint x: 568, endPoint y: 592, distance: 138.5
click at [568, 592] on div at bounding box center [446, 347] width 892 height 585
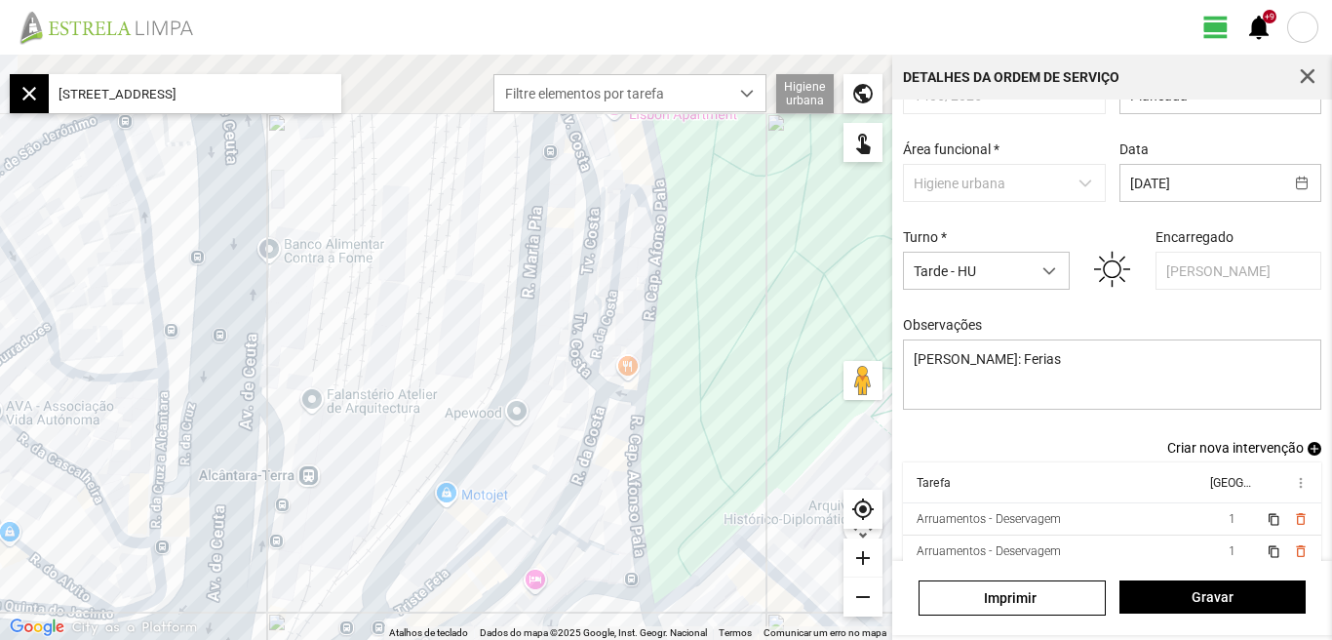
drag, startPoint x: 634, startPoint y: 337, endPoint x: 525, endPoint y: 439, distance: 148.3
click at [525, 439] on div at bounding box center [446, 347] width 892 height 585
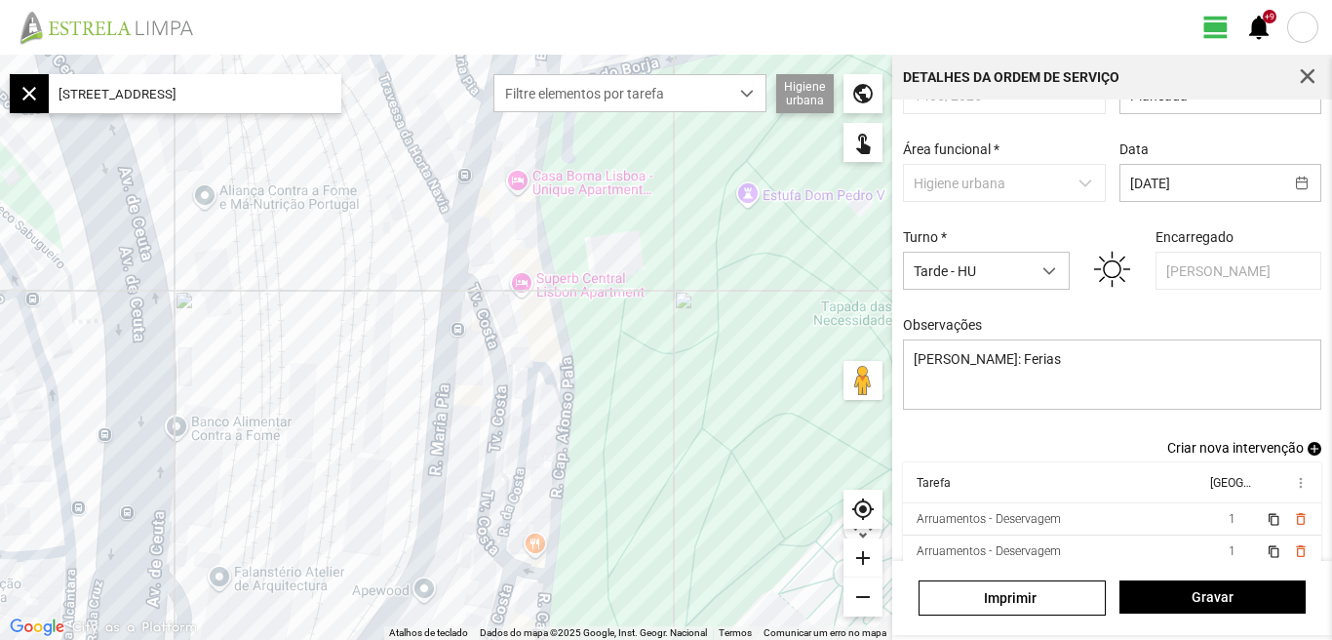
drag, startPoint x: 470, startPoint y: 209, endPoint x: 412, endPoint y: 361, distance: 162.6
click at [412, 361] on div at bounding box center [446, 347] width 892 height 585
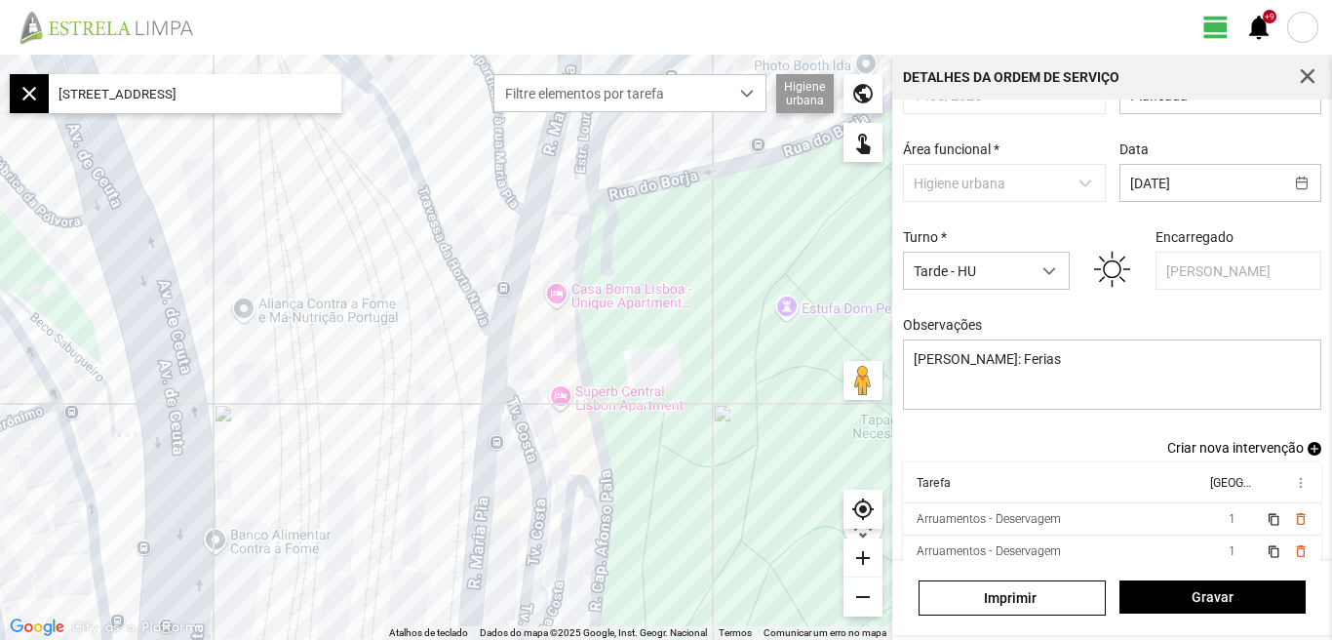
drag, startPoint x: 399, startPoint y: 304, endPoint x: 444, endPoint y: 423, distance: 127.1
click at [444, 423] on div at bounding box center [446, 347] width 892 height 585
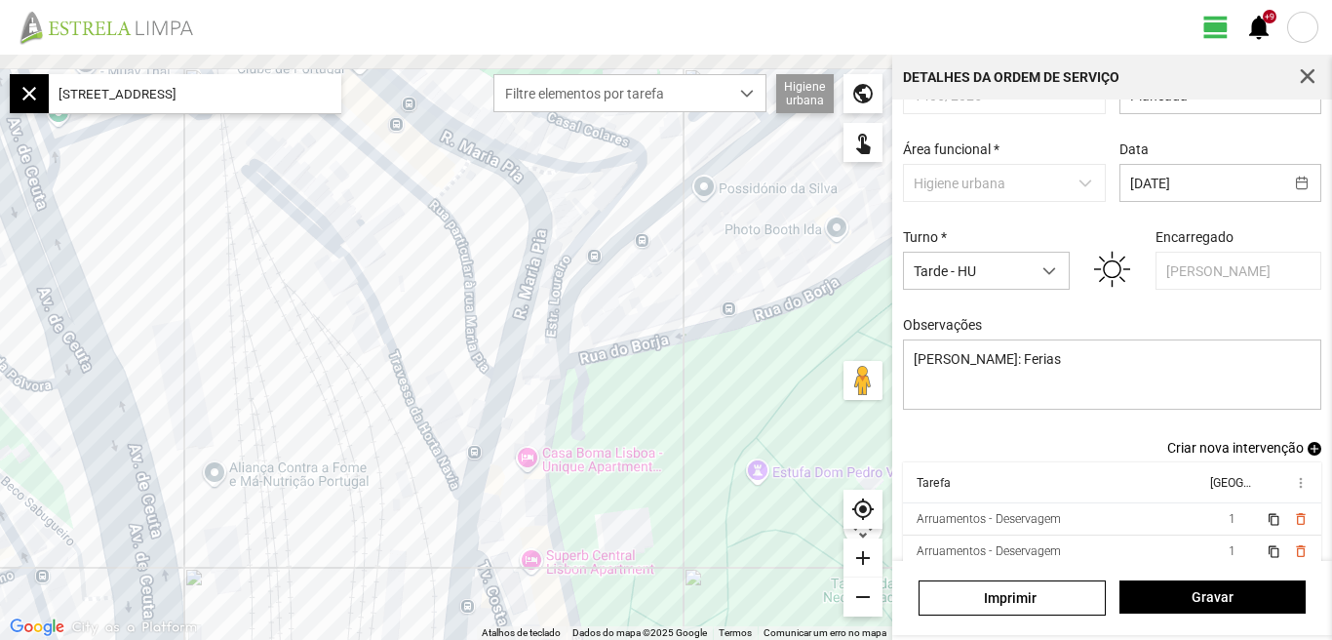
drag, startPoint x: 375, startPoint y: 198, endPoint x: 327, endPoint y: 397, distance: 204.8
click at [327, 397] on div at bounding box center [446, 347] width 892 height 585
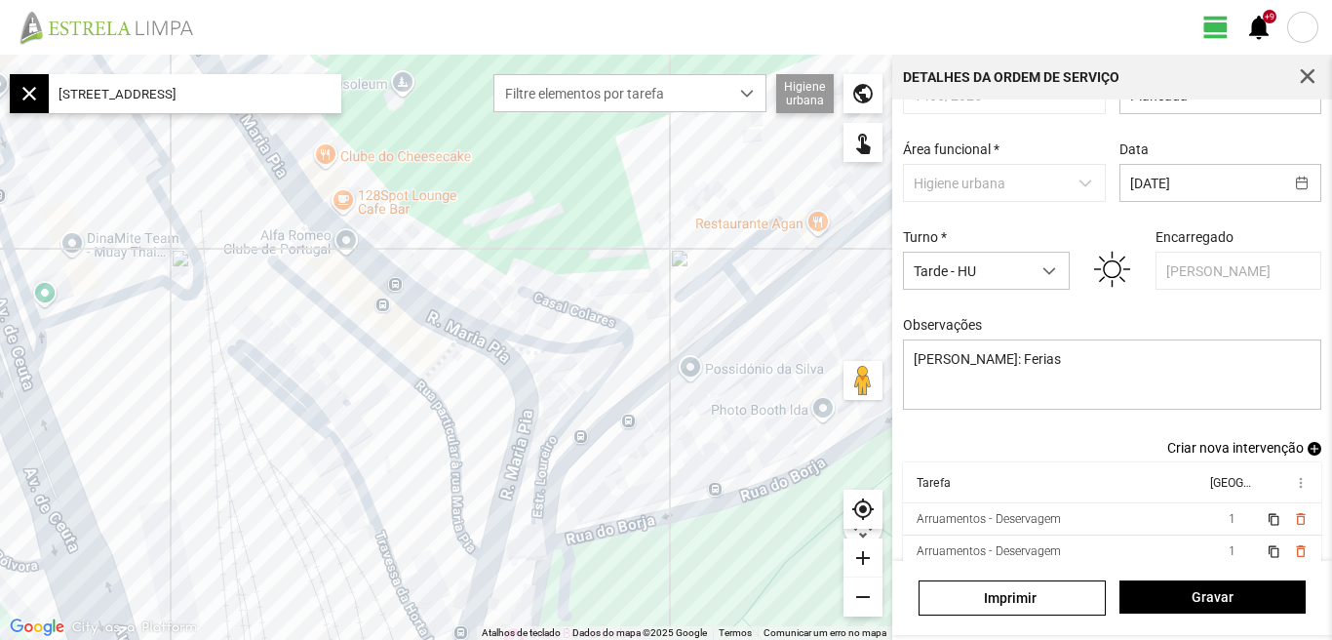
drag, startPoint x: 289, startPoint y: 179, endPoint x: 293, endPoint y: 316, distance: 136.6
click at [293, 316] on div at bounding box center [446, 347] width 892 height 585
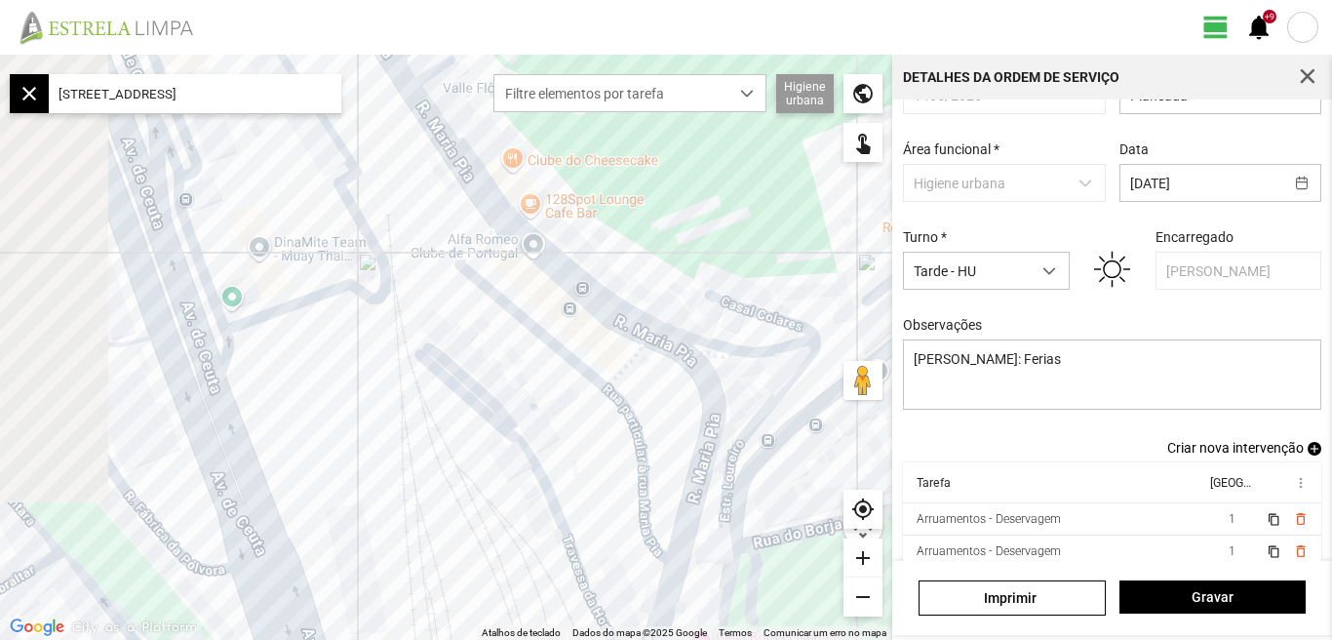
drag, startPoint x: 115, startPoint y: 475, endPoint x: 322, endPoint y: 479, distance: 206.7
click at [320, 479] on div at bounding box center [446, 347] width 892 height 585
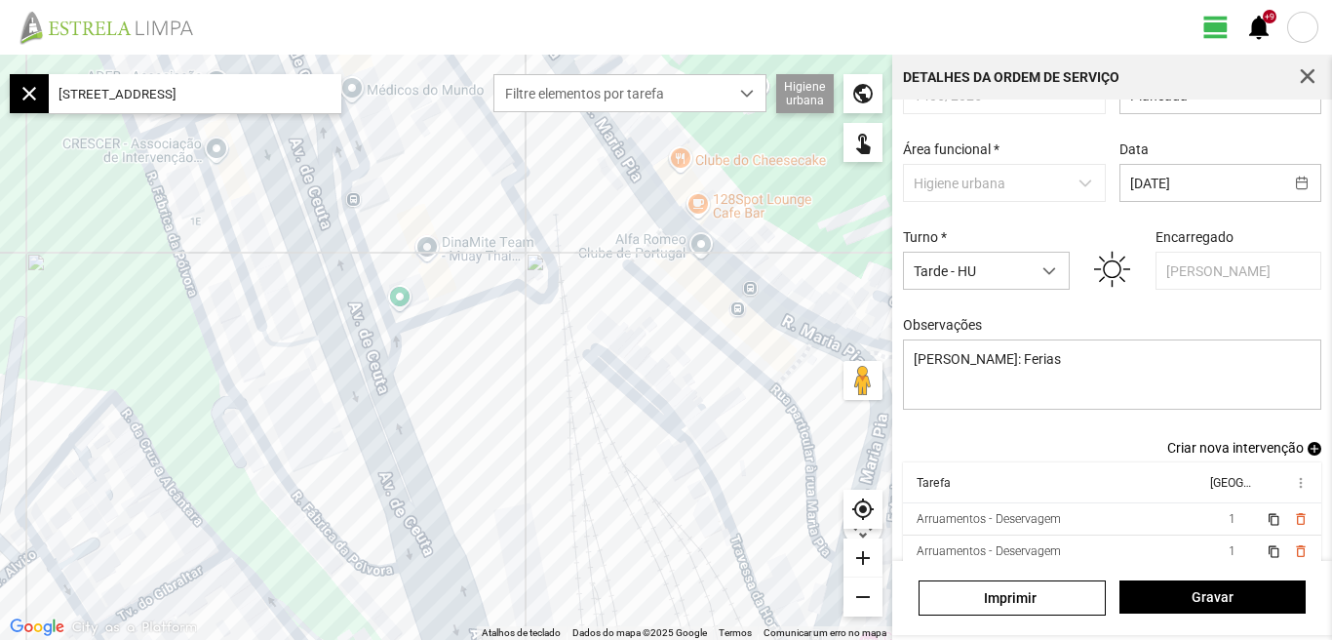
scroll to position [106, 0]
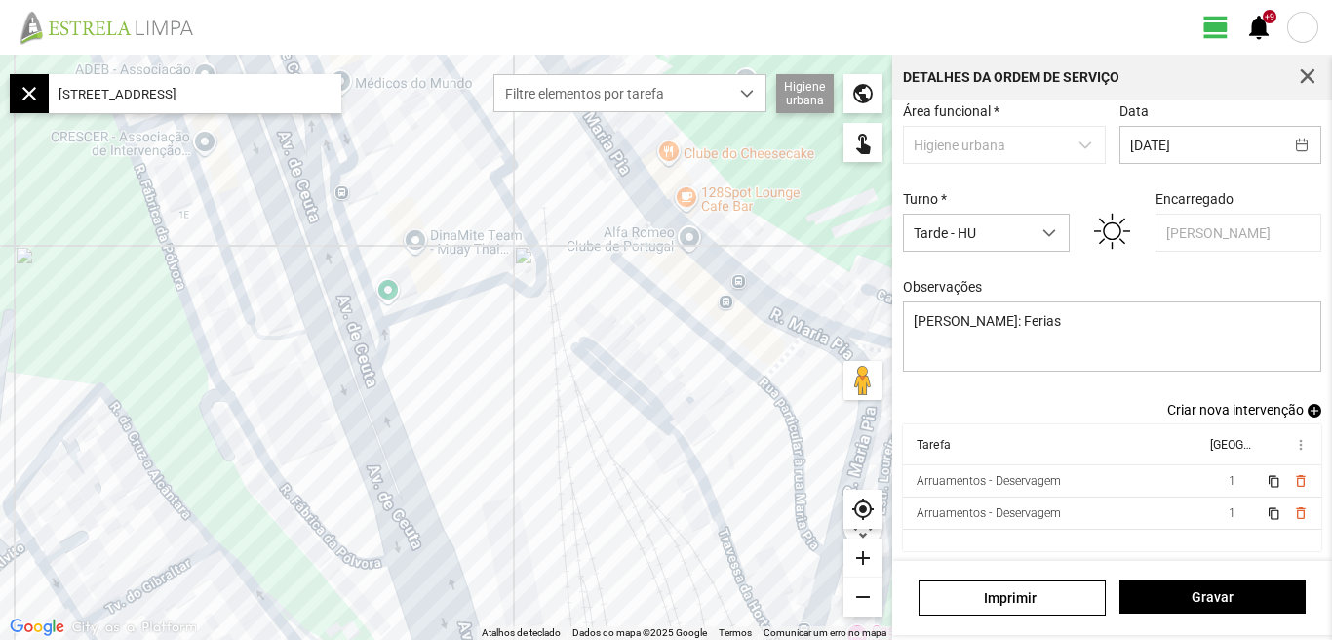
drag, startPoint x: 560, startPoint y: 444, endPoint x: 432, endPoint y: 357, distance: 154.4
click at [432, 357] on div at bounding box center [446, 347] width 892 height 585
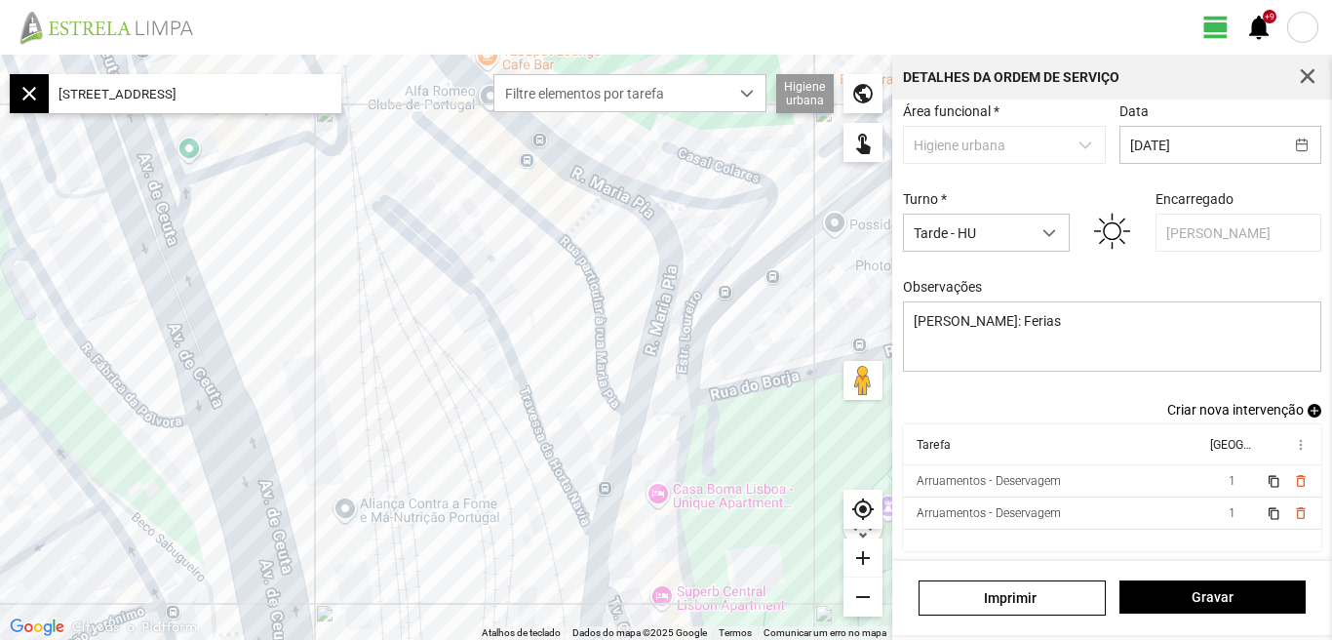
click at [868, 594] on div "remove" at bounding box center [862, 596] width 39 height 39
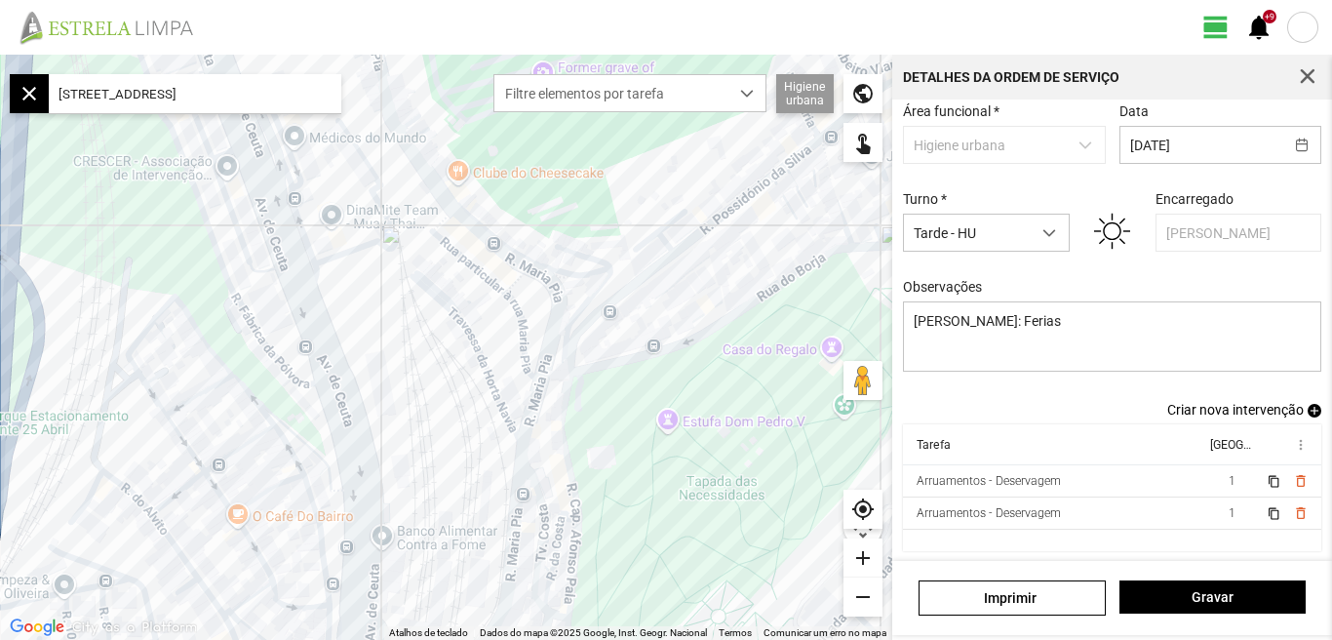
click at [868, 594] on div "remove" at bounding box center [862, 596] width 39 height 39
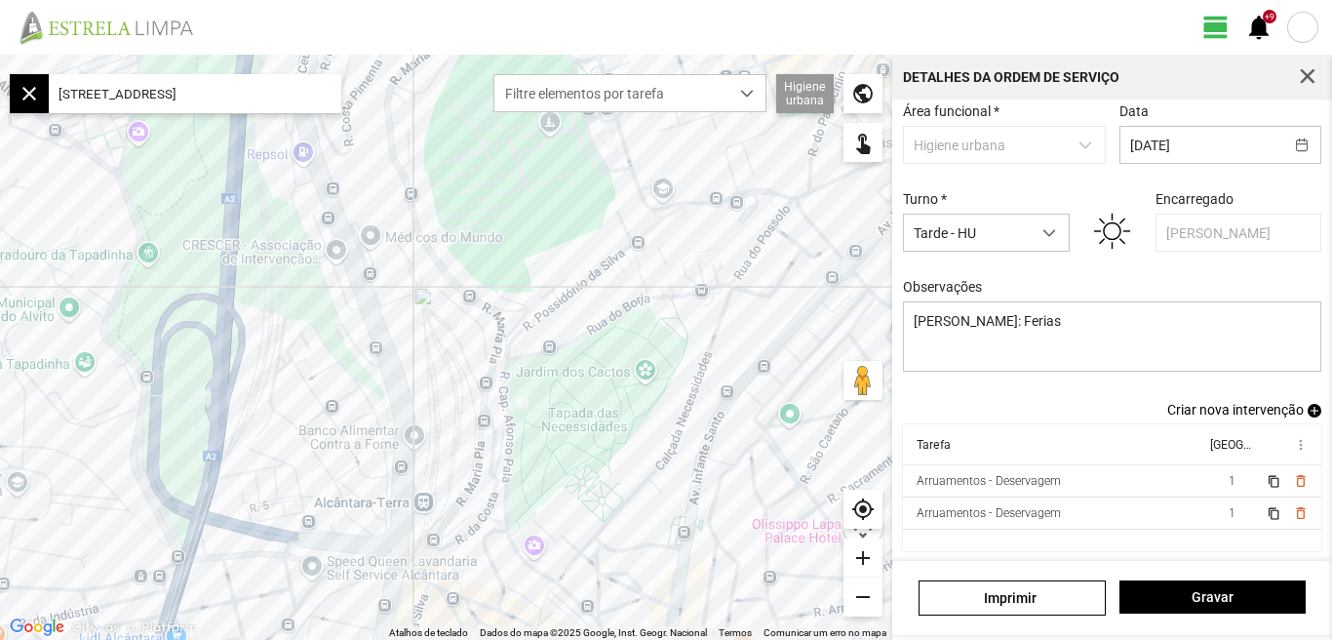
click at [860, 554] on div "add" at bounding box center [862, 557] width 39 height 39
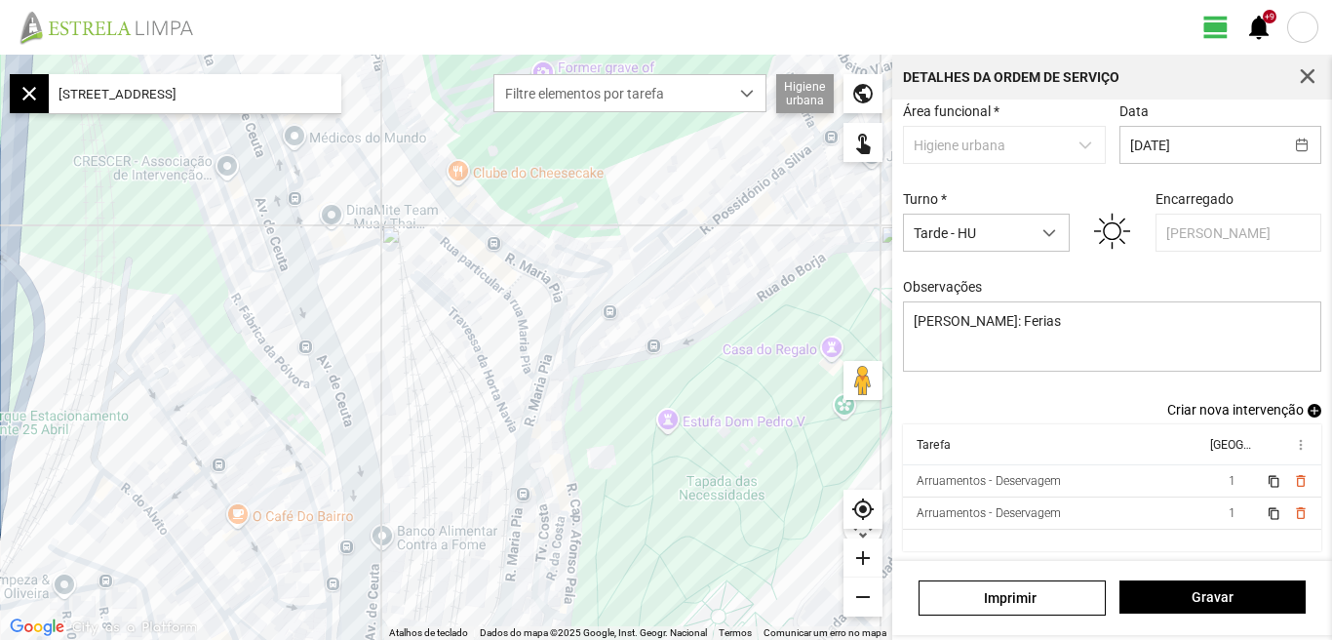
click at [860, 554] on div "add" at bounding box center [862, 557] width 39 height 39
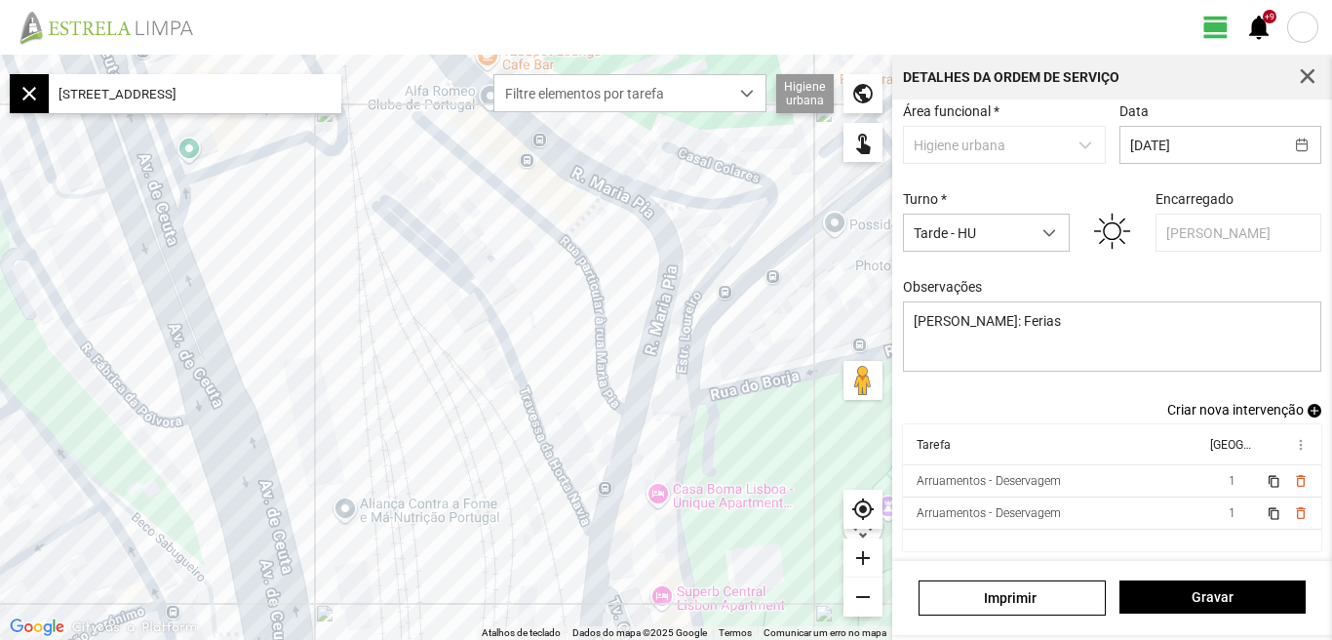
drag, startPoint x: 785, startPoint y: 446, endPoint x: 548, endPoint y: 476, distance: 238.8
click at [548, 476] on div at bounding box center [446, 347] width 892 height 585
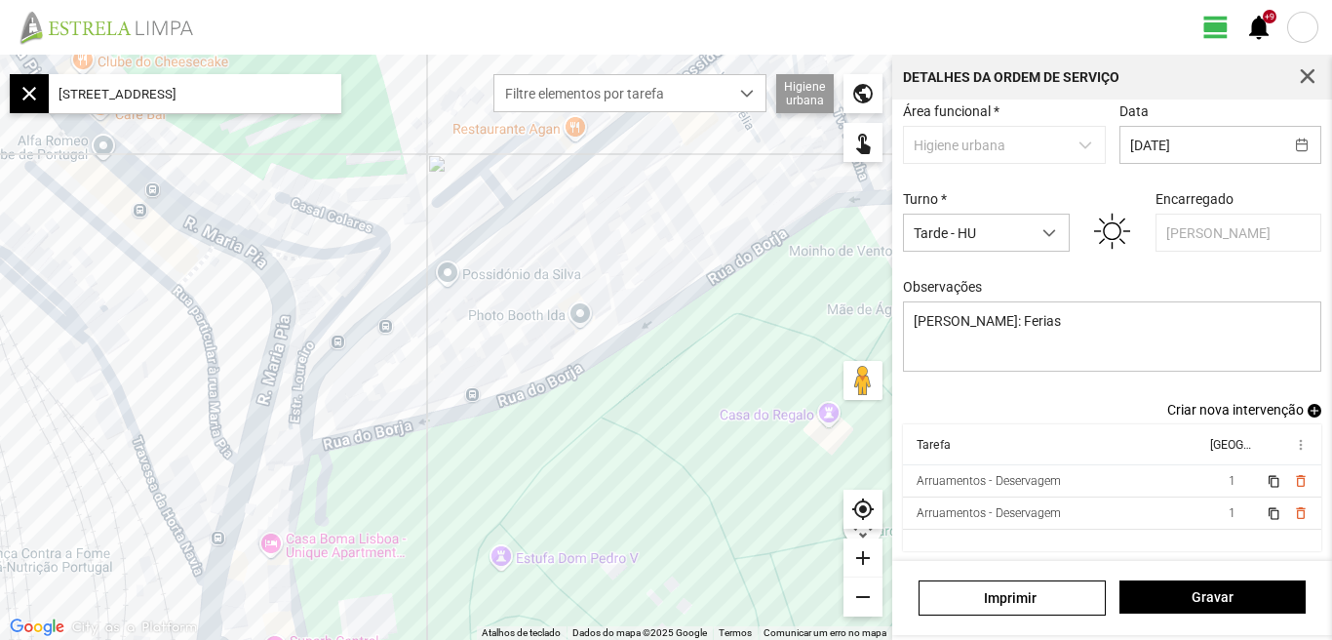
drag, startPoint x: 641, startPoint y: 416, endPoint x: 500, endPoint y: 477, distance: 152.9
click at [500, 477] on div at bounding box center [446, 347] width 892 height 585
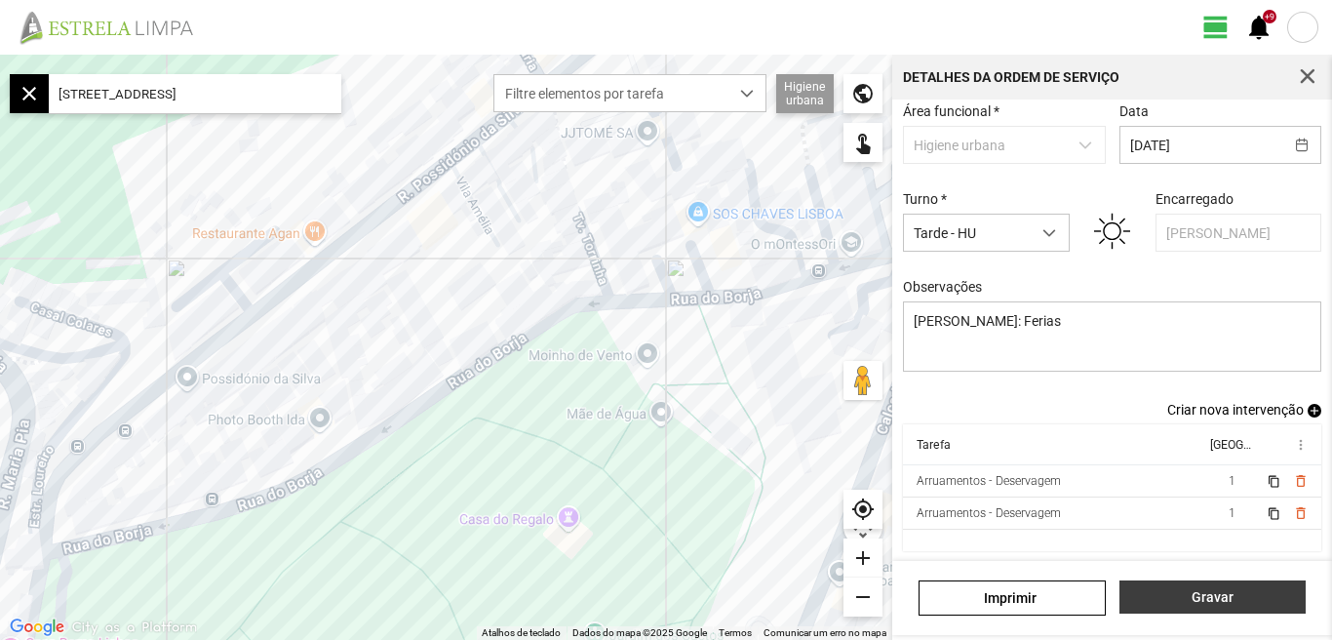
click at [1208, 600] on span "Gravar" at bounding box center [1212, 597] width 166 height 16
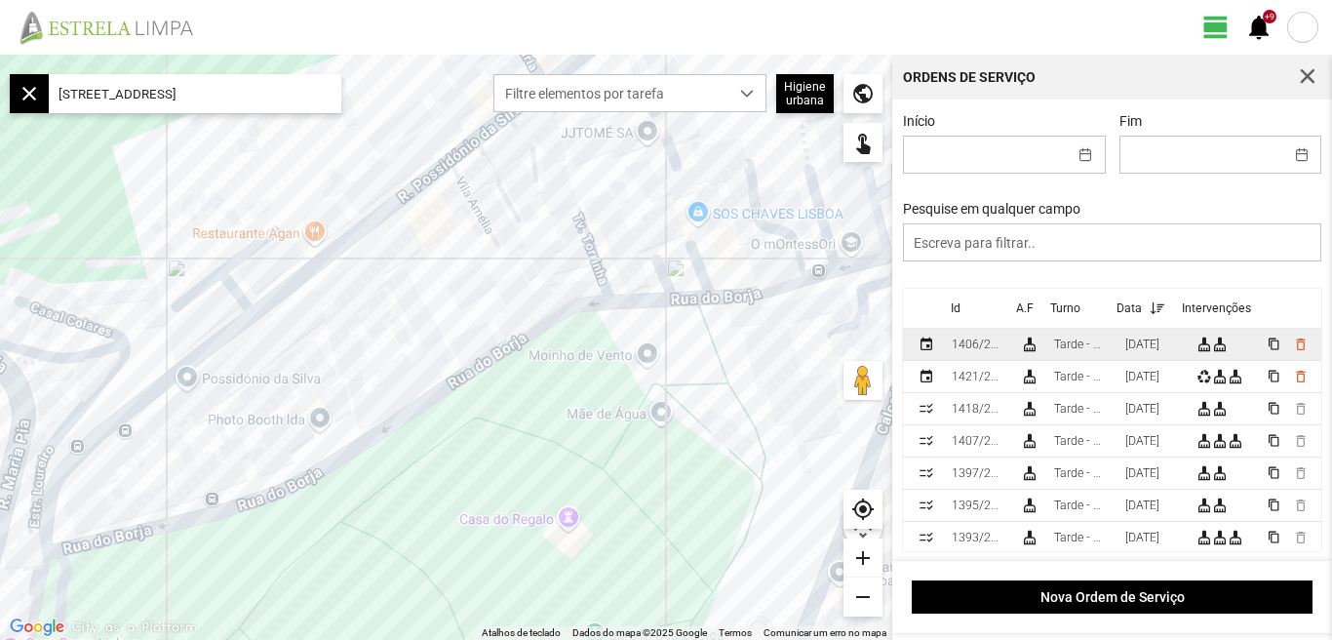
click at [1148, 344] on div "[DATE]" at bounding box center [1142, 344] width 34 height 14
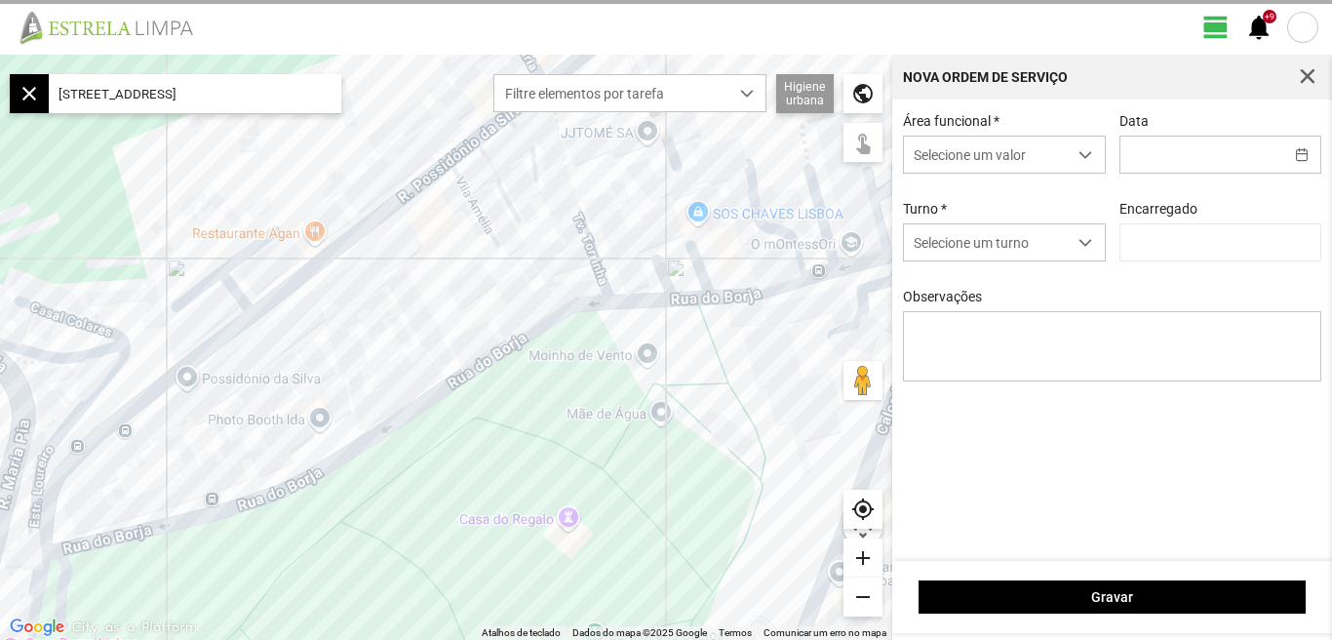
type input "[DATE]"
type input "[PERSON_NAME]"
type textarea "[PERSON_NAME]: Ferias"
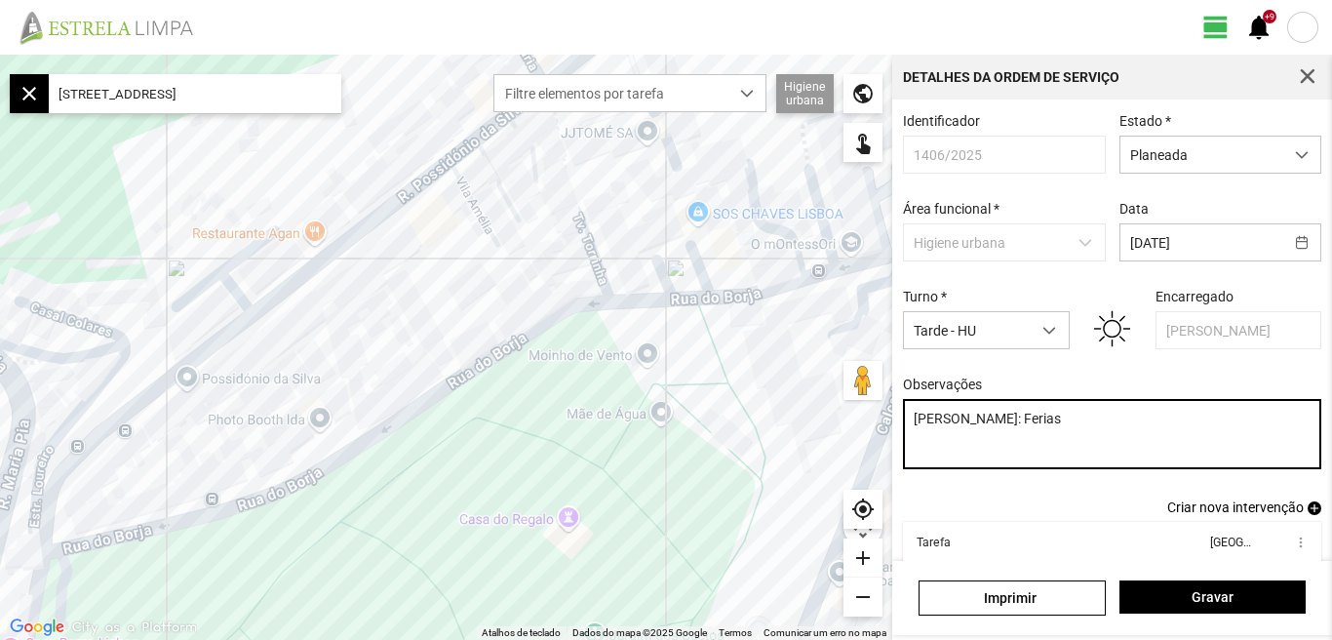
click at [1017, 430] on textarea "[PERSON_NAME]: Ferias" at bounding box center [1112, 434] width 419 height 70
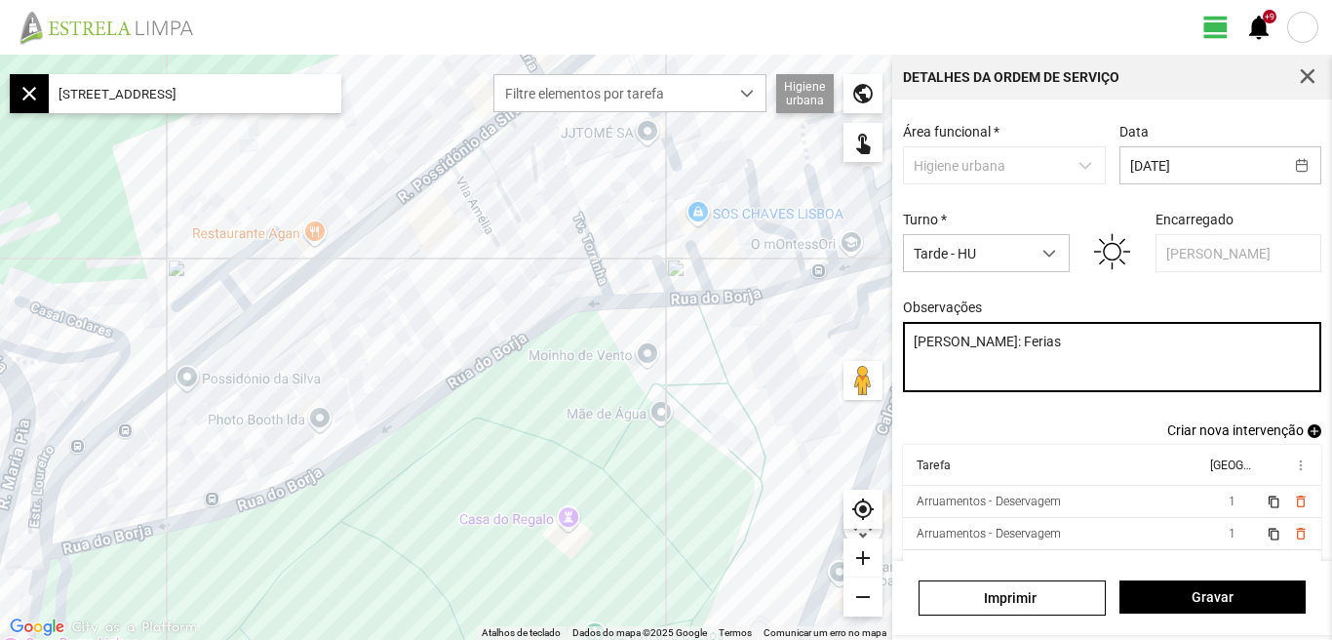
scroll to position [106, 0]
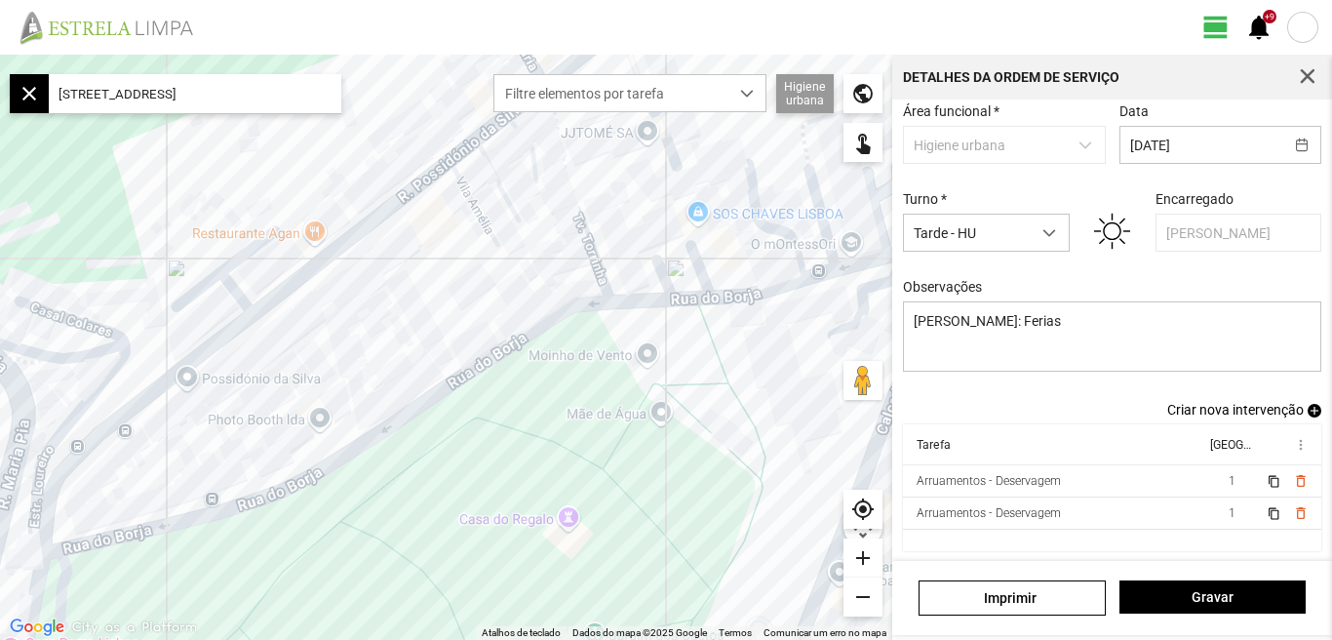
click at [1229, 410] on span "Criar nova intervenção" at bounding box center [1235, 410] width 136 height 16
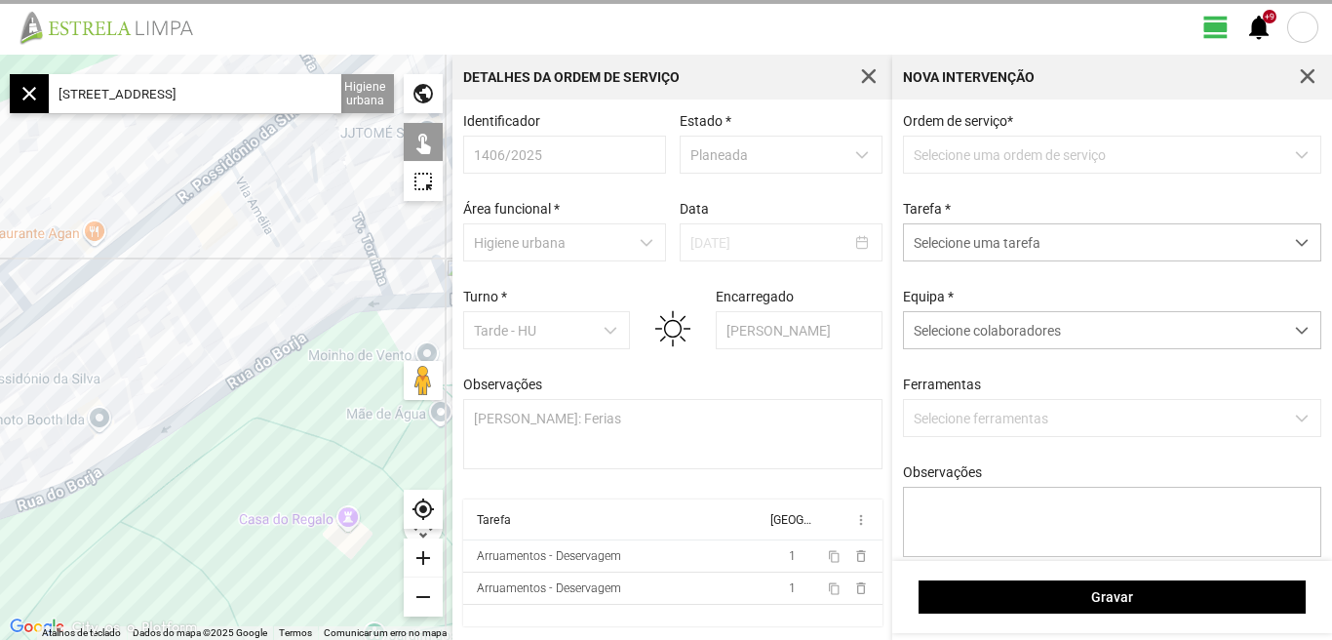
scroll to position [4, 0]
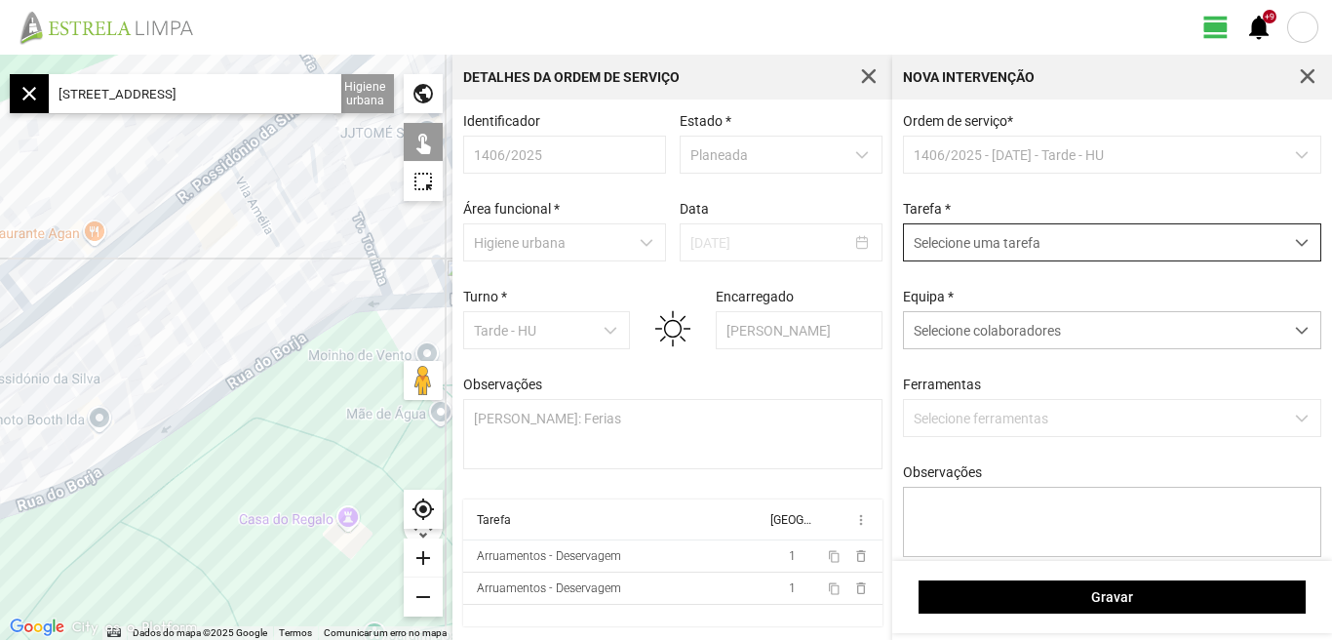
click at [1295, 244] on span "dropdown trigger" at bounding box center [1302, 243] width 14 height 14
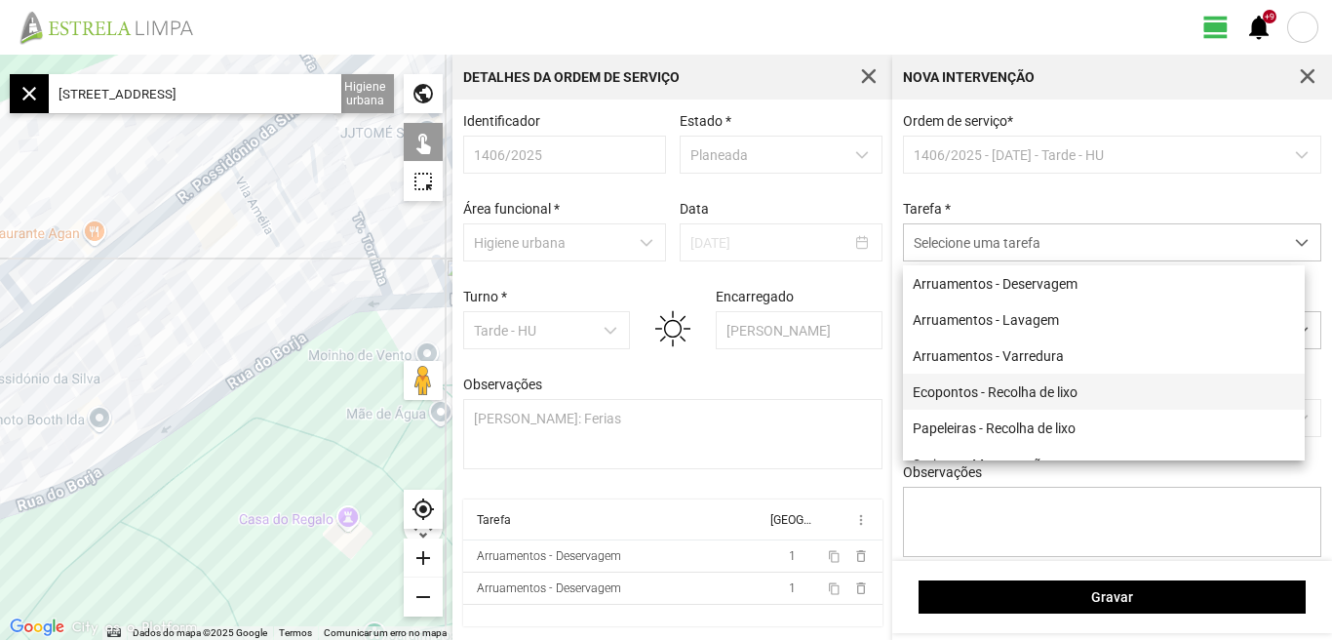
click at [1028, 399] on li "Ecopontos - Recolha de lixo" at bounding box center [1104, 391] width 402 height 36
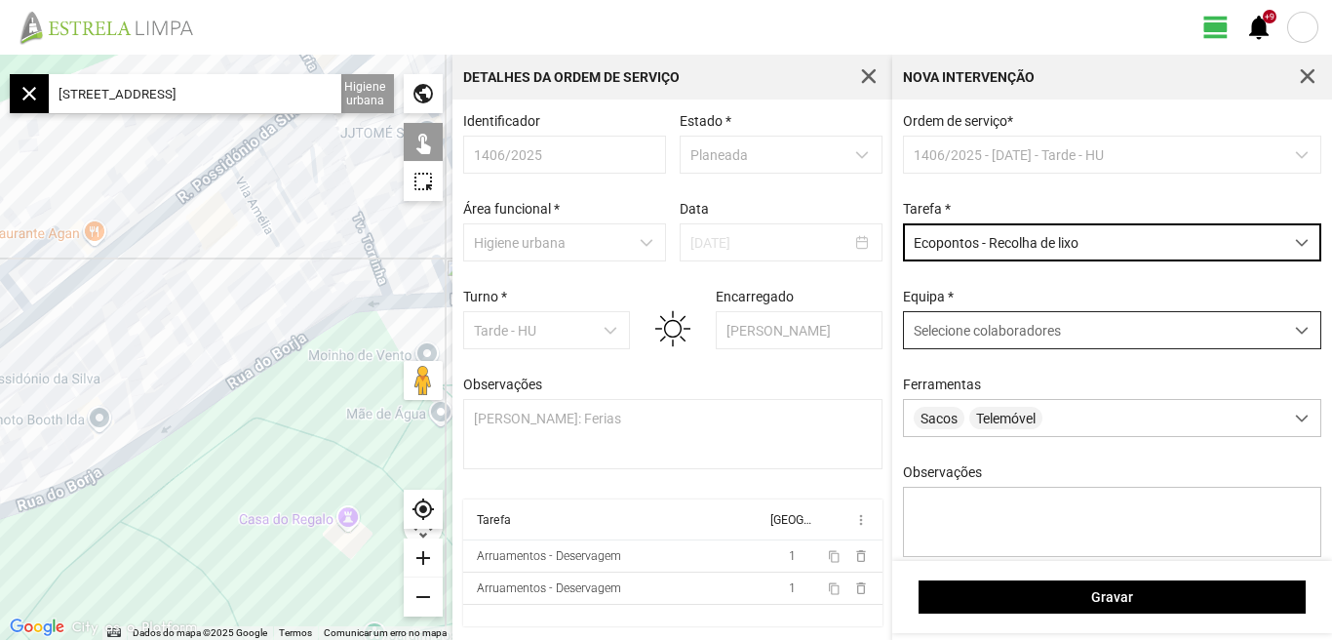
click at [1295, 329] on span at bounding box center [1302, 331] width 14 height 14
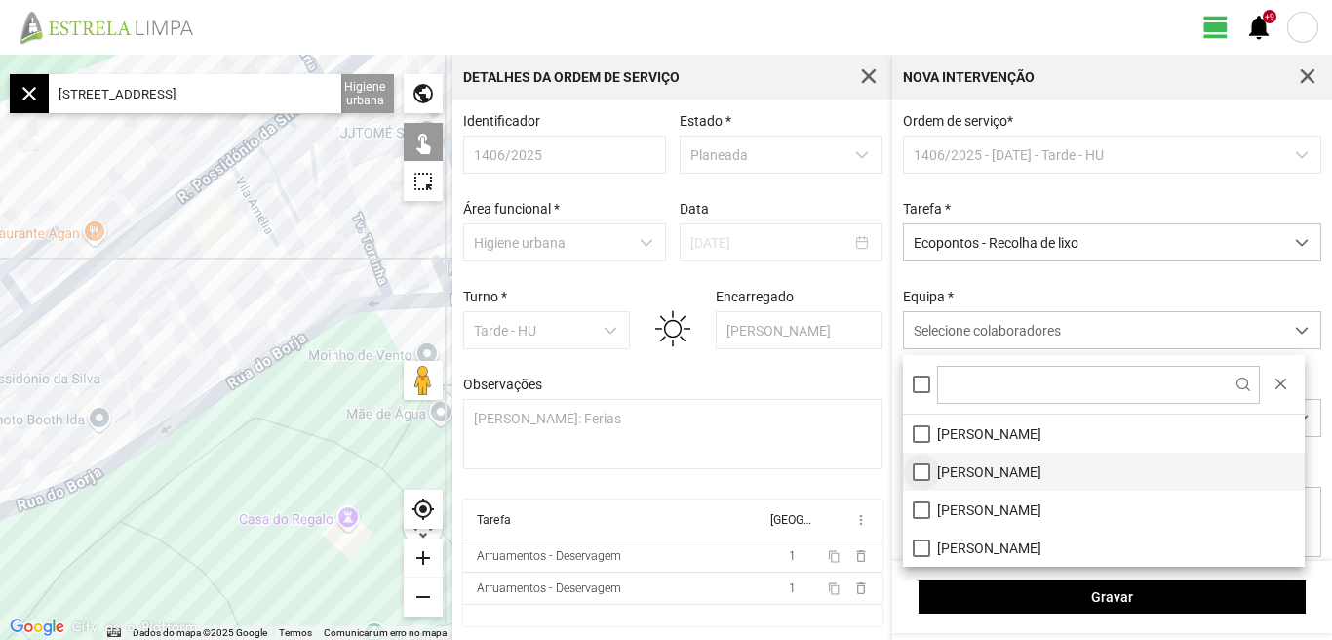
click at [924, 473] on li "[PERSON_NAME]" at bounding box center [1104, 471] width 402 height 38
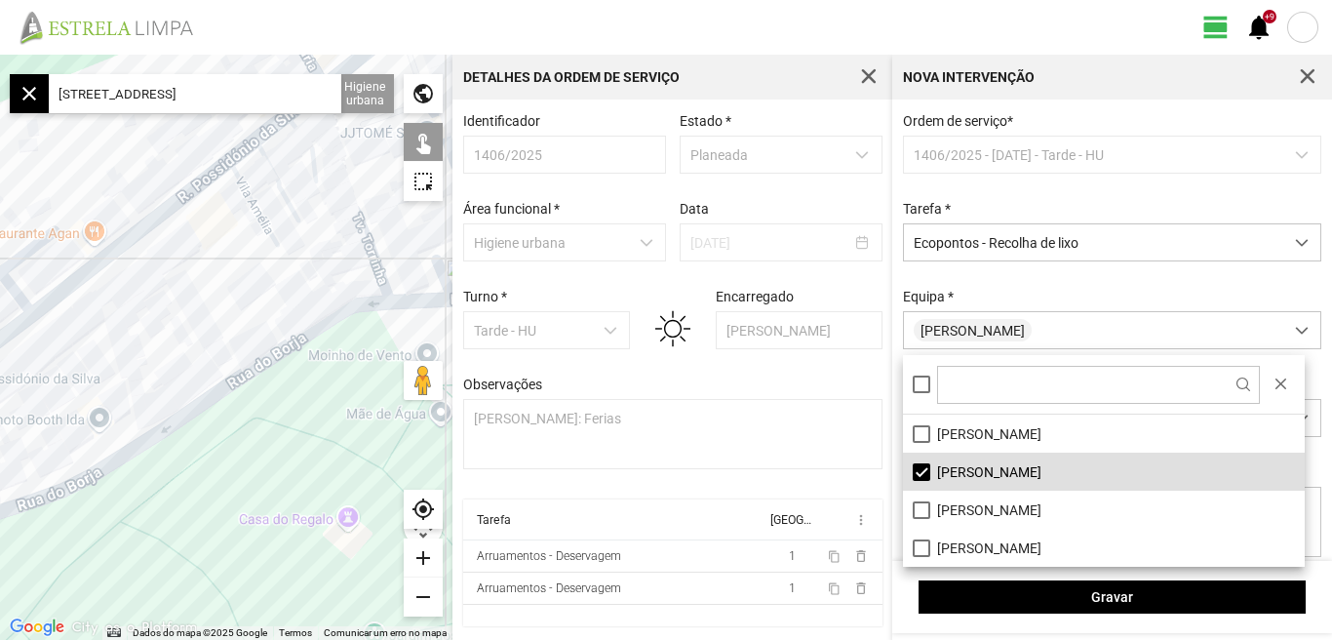
click at [756, 19] on fbc-header "view_day +9 notifications" at bounding box center [666, 27] width 1332 height 55
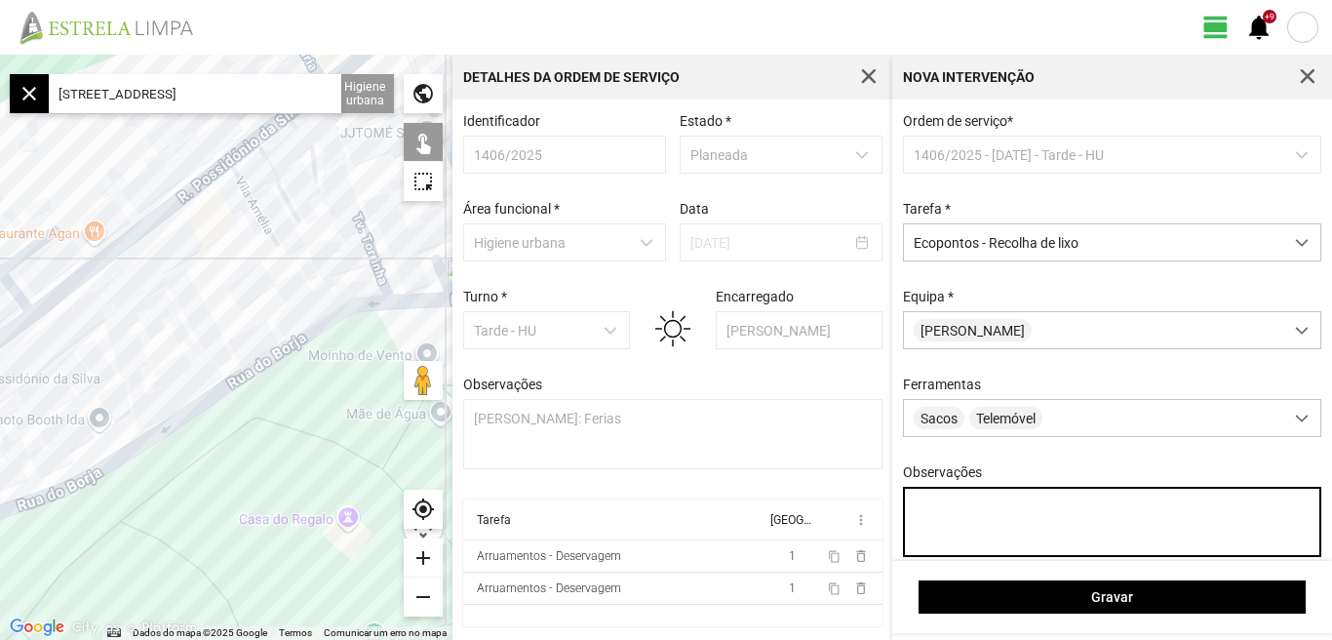
click at [937, 535] on textarea "Observações" at bounding box center [1112, 521] width 419 height 70
type textarea "[PERSON_NAME]"
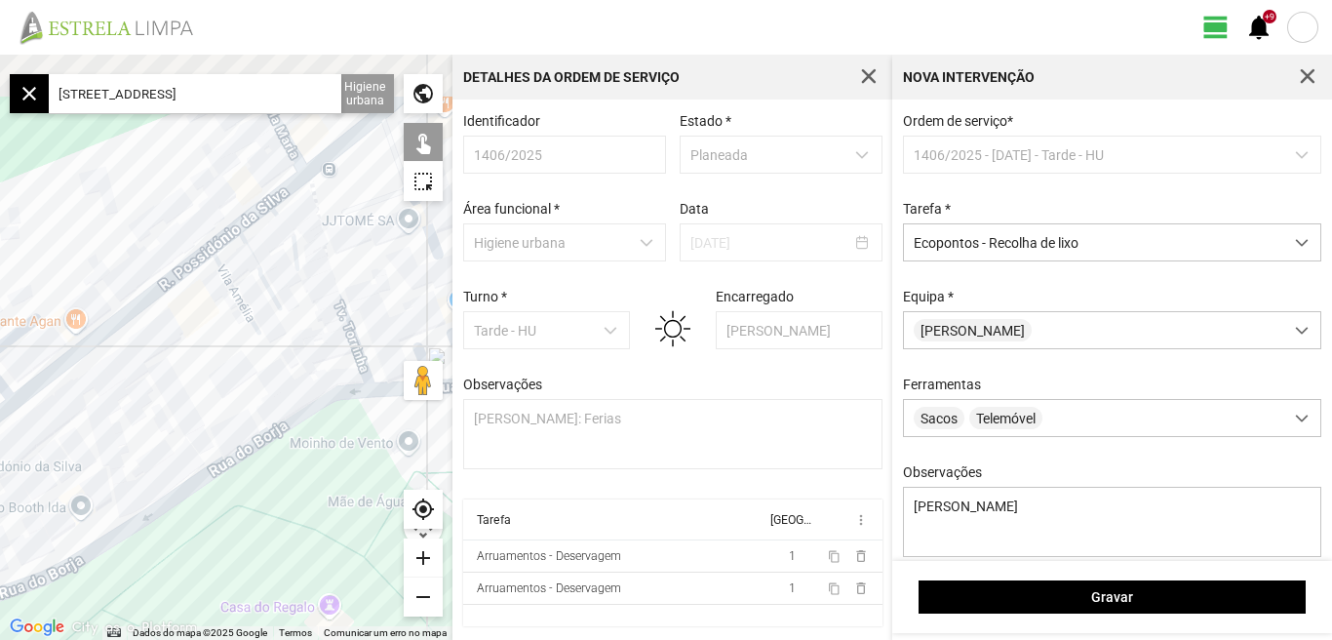
drag, startPoint x: 184, startPoint y: 303, endPoint x: 136, endPoint y: 448, distance: 152.9
click at [136, 448] on div at bounding box center [226, 347] width 452 height 585
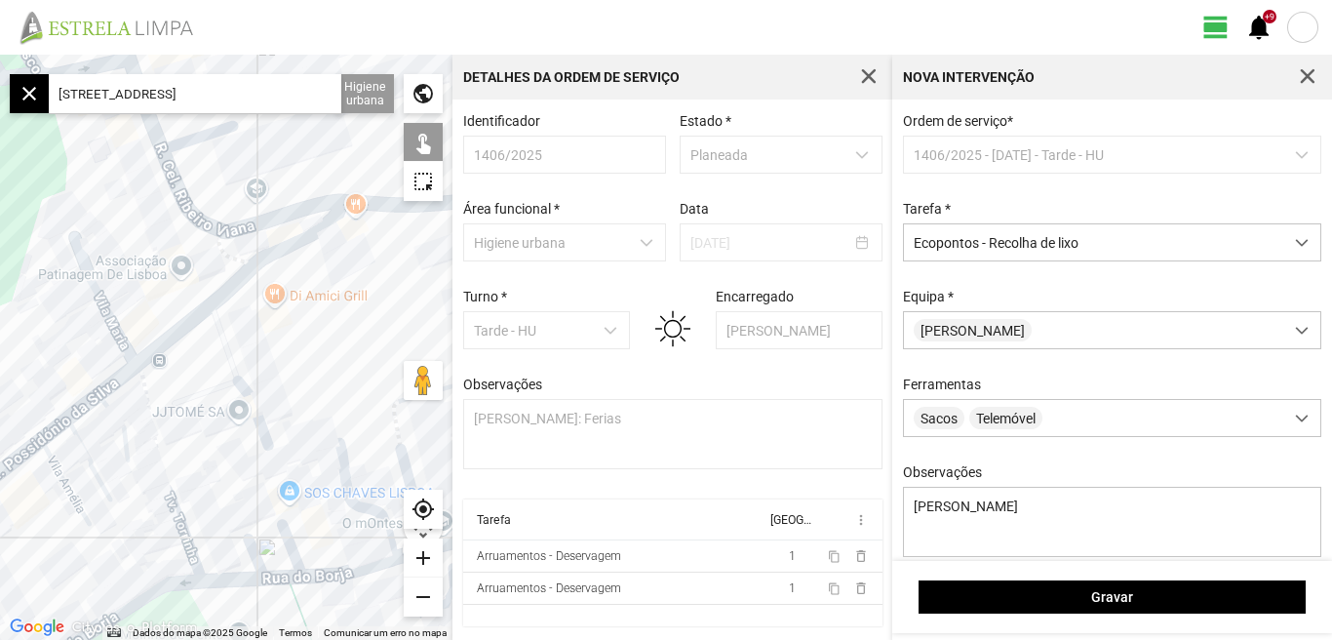
drag, startPoint x: 204, startPoint y: 378, endPoint x: 73, endPoint y: 469, distance: 159.0
click at [77, 469] on div at bounding box center [226, 347] width 452 height 585
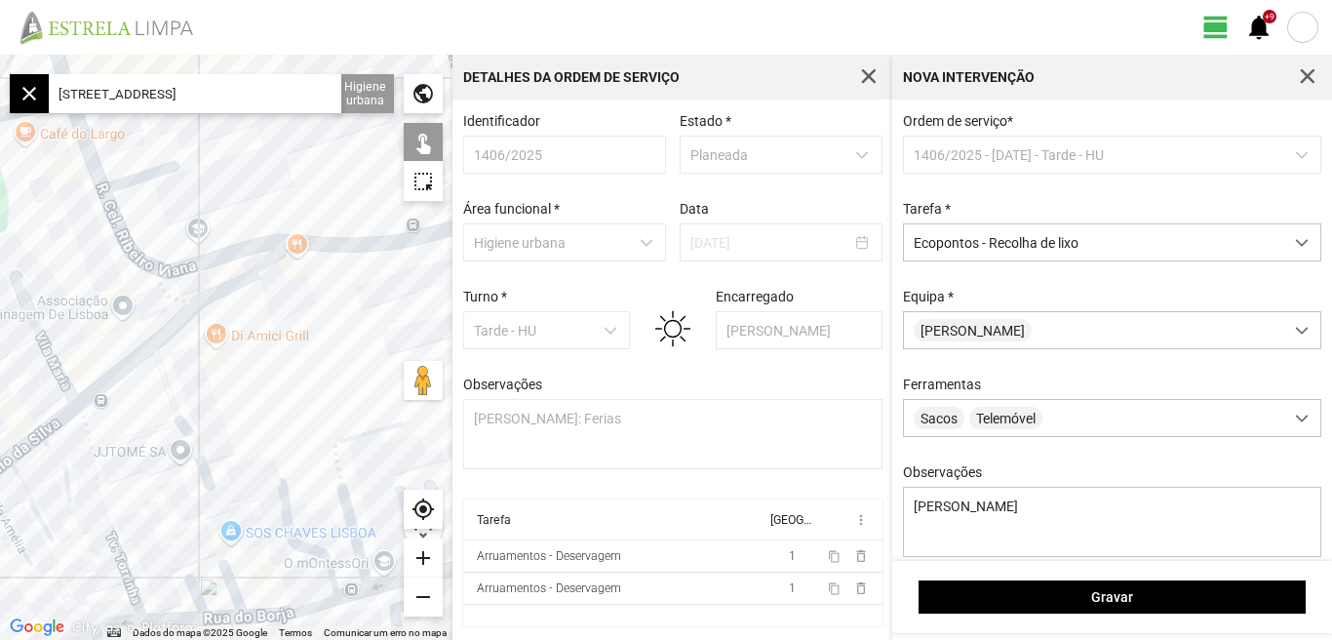
click at [378, 268] on div at bounding box center [226, 347] width 452 height 585
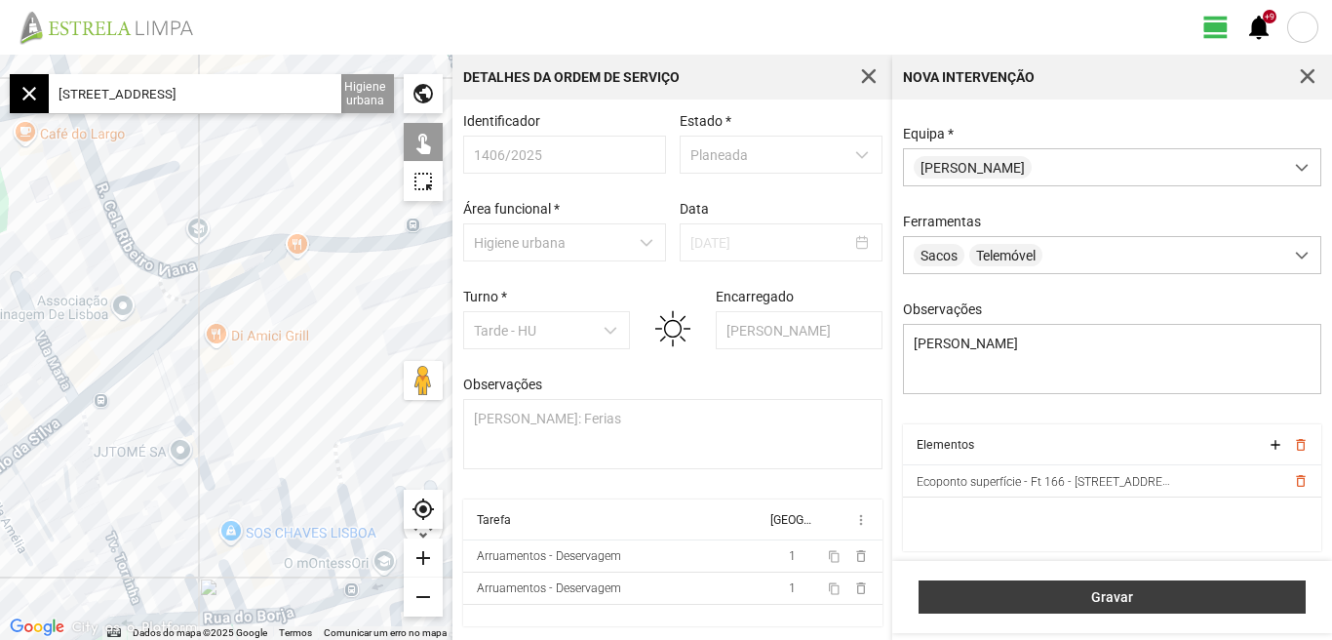
click at [1099, 605] on button "Gravar" at bounding box center [1111, 596] width 387 height 33
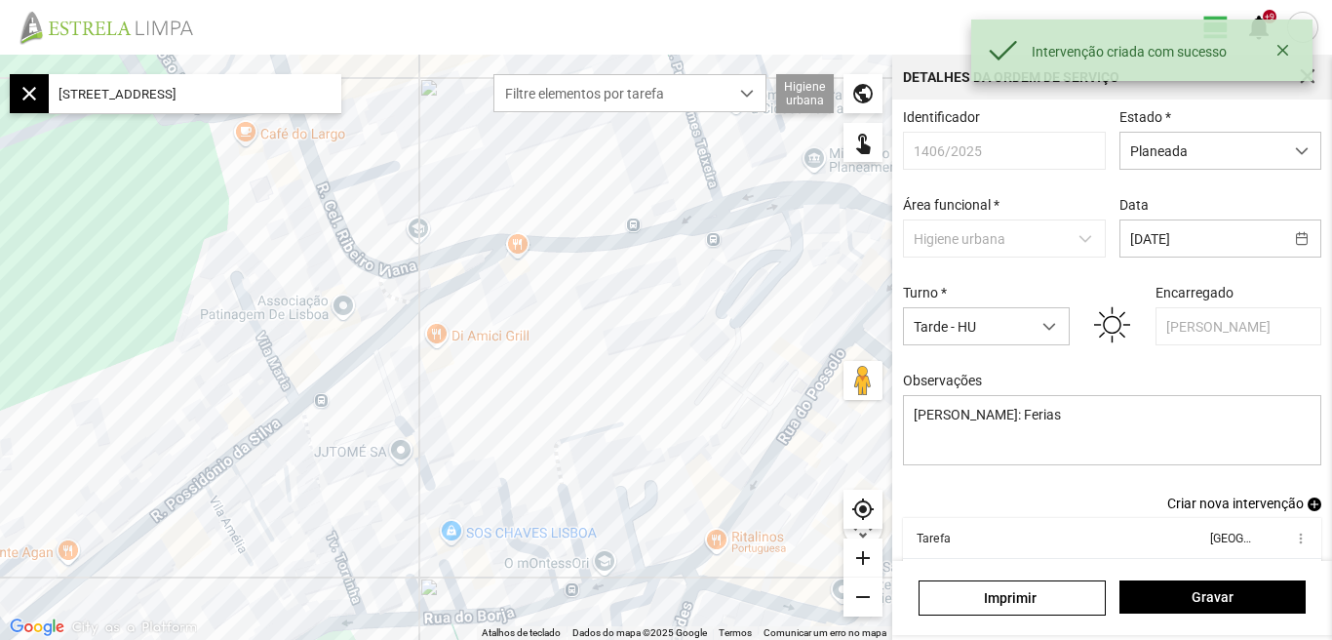
scroll to position [106, 0]
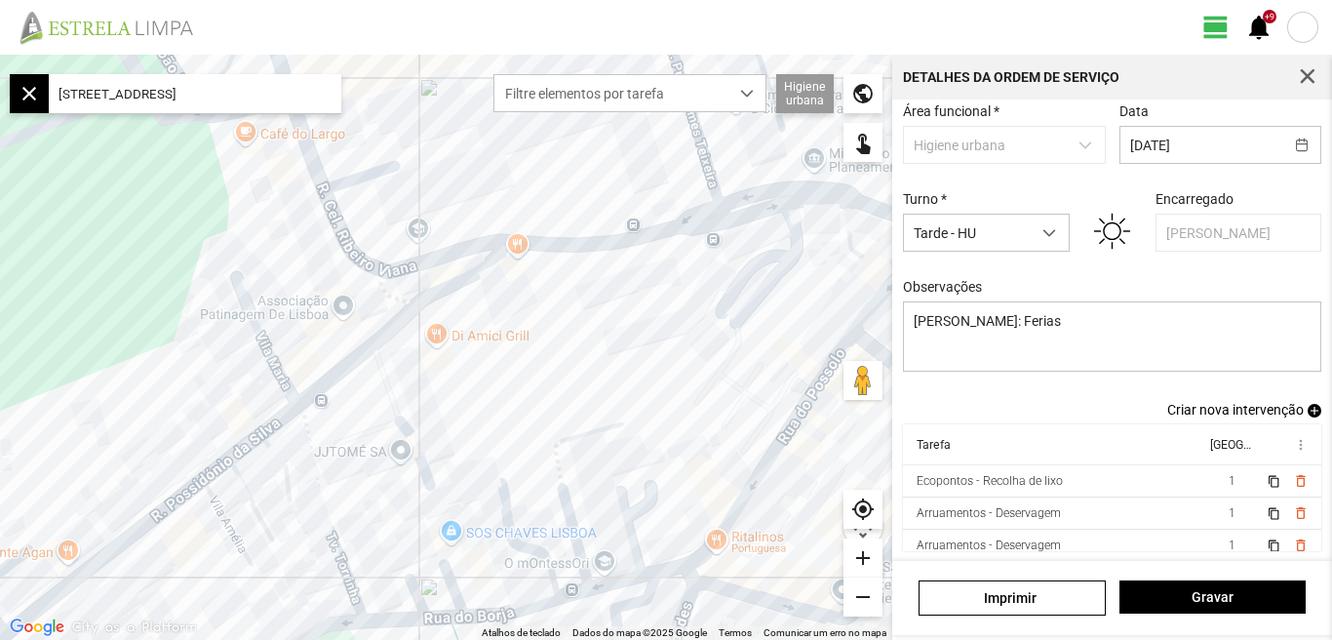
click at [1220, 409] on span "Criar nova intervenção" at bounding box center [1235, 410] width 136 height 16
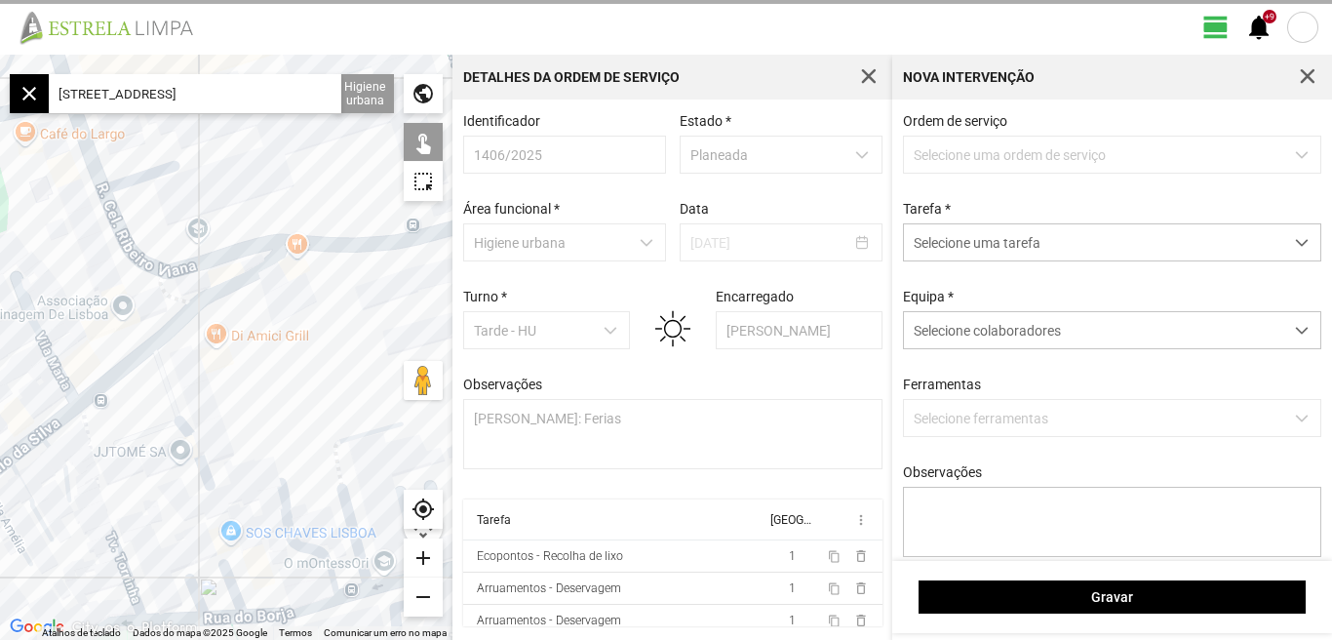
scroll to position [4, 0]
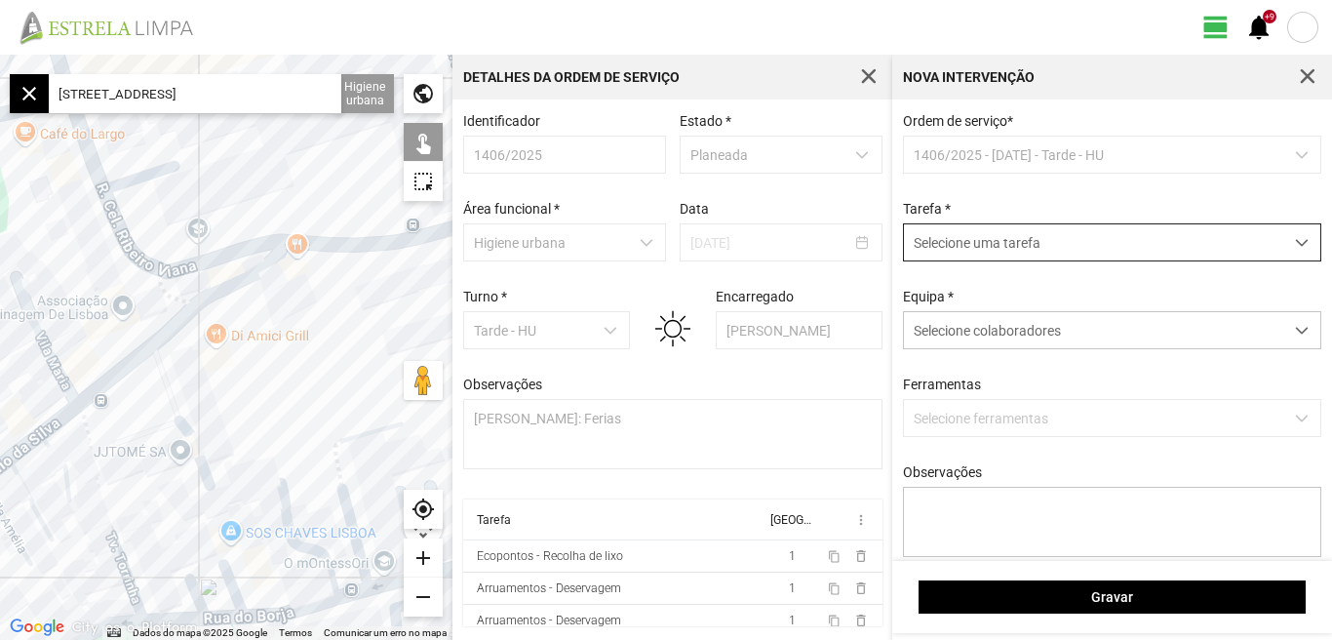
click at [1295, 249] on span "dropdown trigger" at bounding box center [1302, 243] width 14 height 14
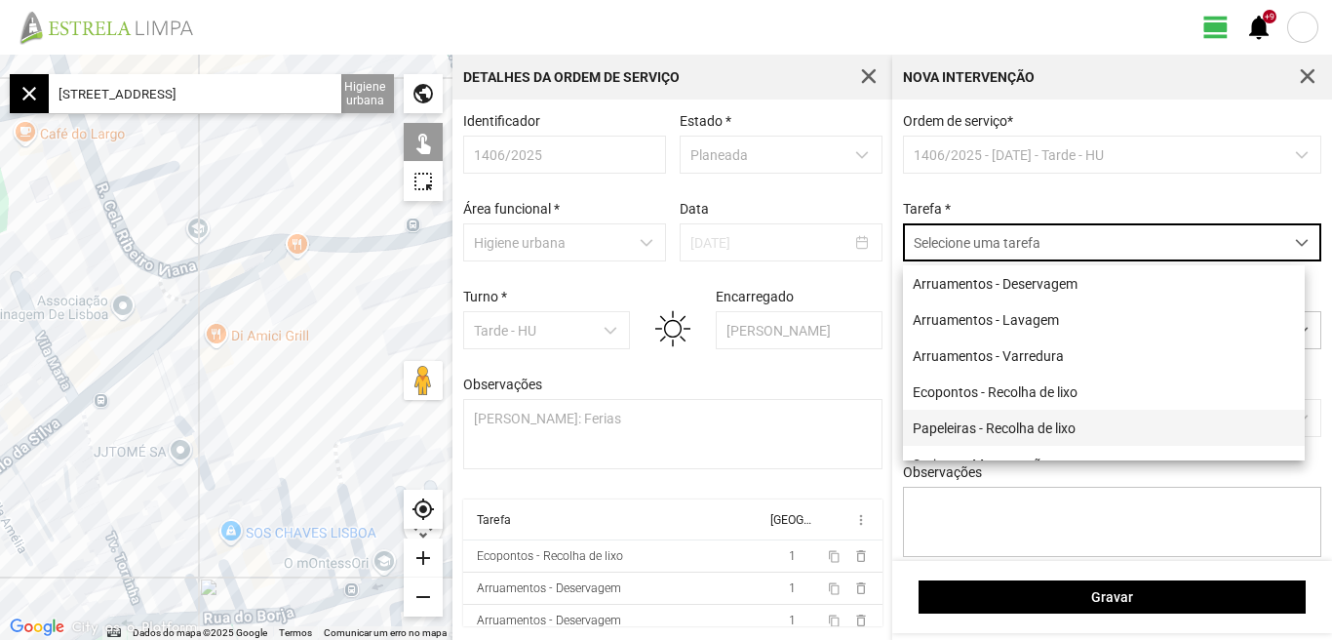
click at [1009, 436] on li "Papeleiras - Recolha de lixo" at bounding box center [1104, 427] width 402 height 36
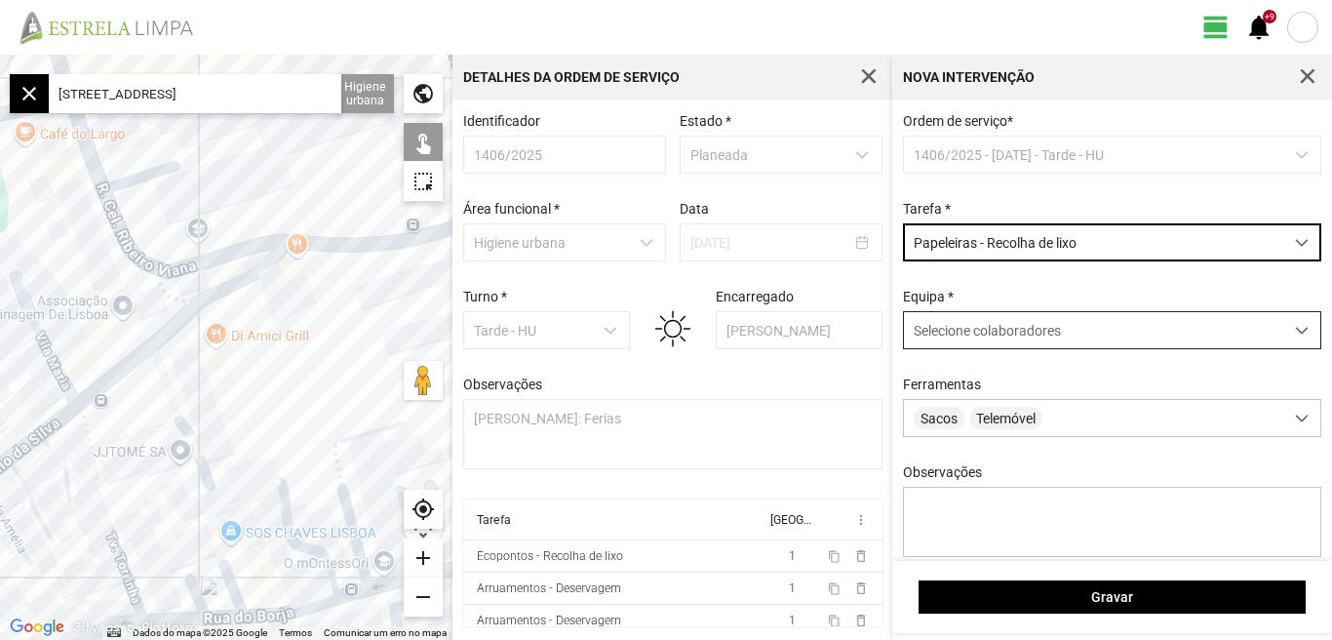
click at [1295, 337] on span at bounding box center [1302, 331] width 14 height 14
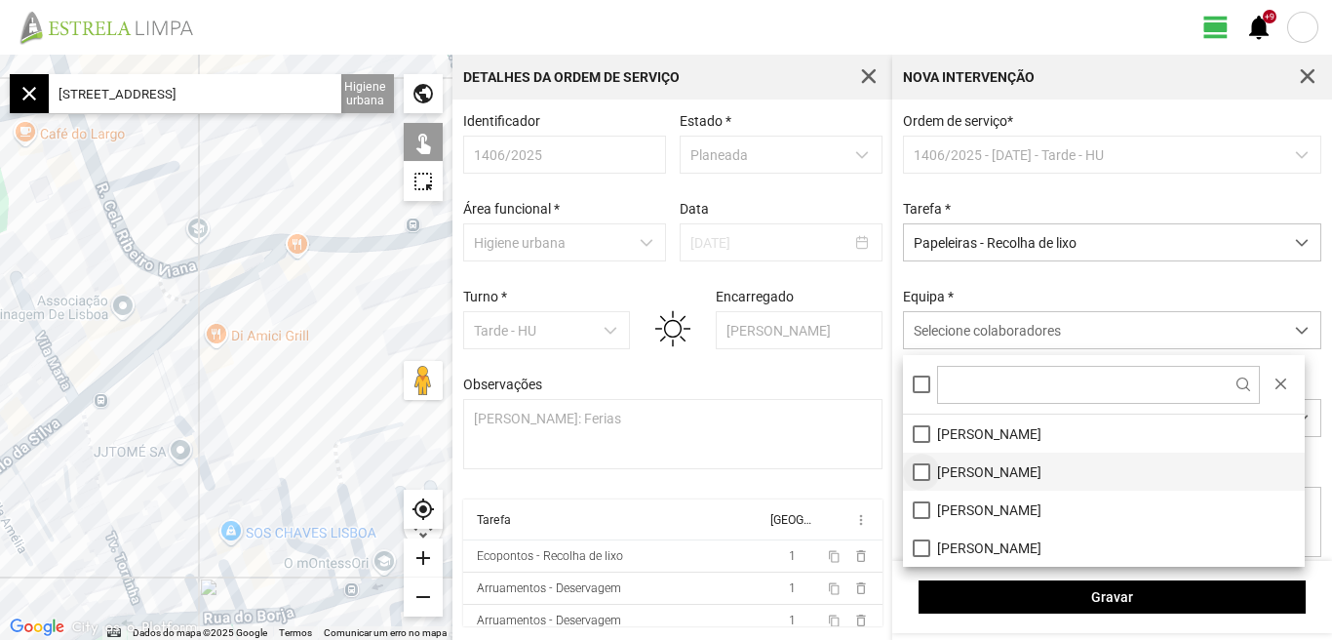
click at [927, 467] on li "[PERSON_NAME]" at bounding box center [1104, 471] width 402 height 38
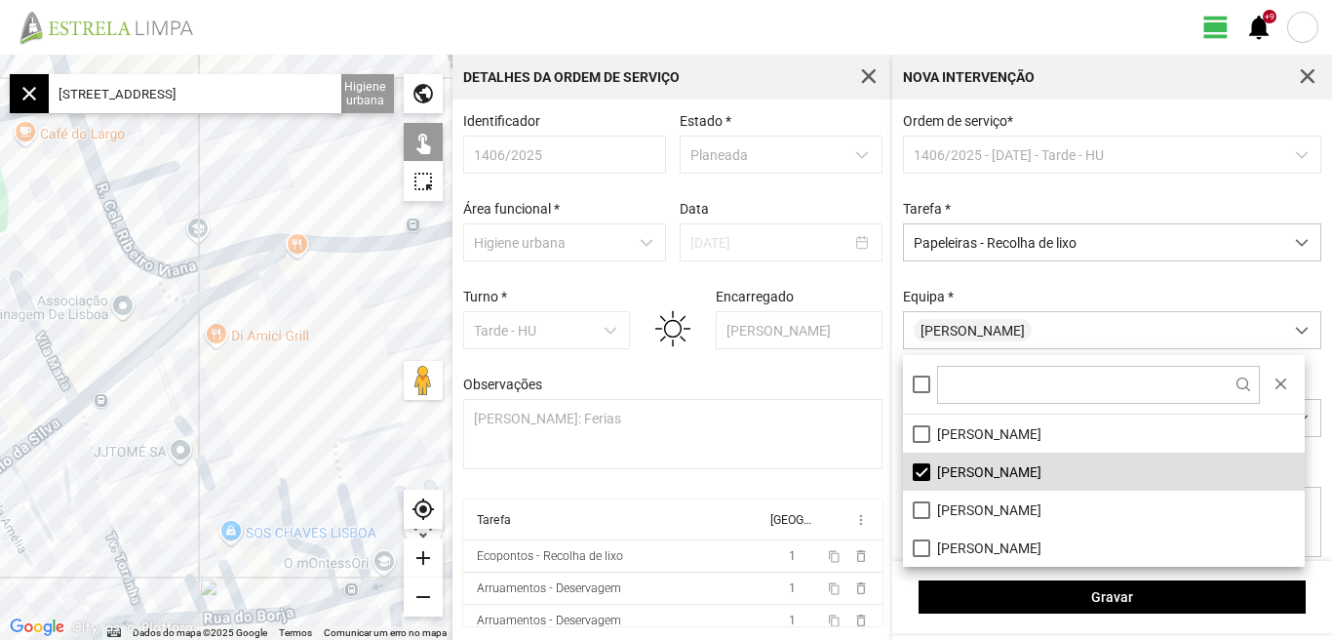
click at [752, 20] on fbc-header "view_day +9 notifications" at bounding box center [666, 27] width 1332 height 55
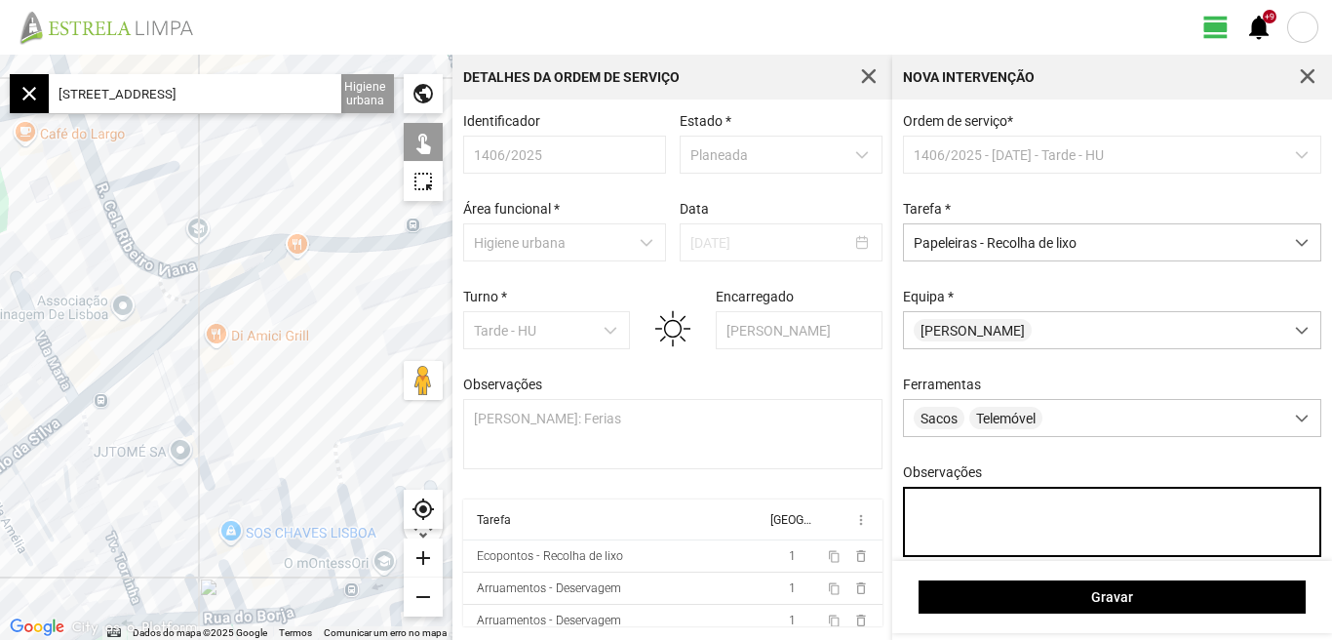
click at [942, 527] on textarea "Observações" at bounding box center [1112, 521] width 419 height 70
type textarea "[PERSON_NAME]"
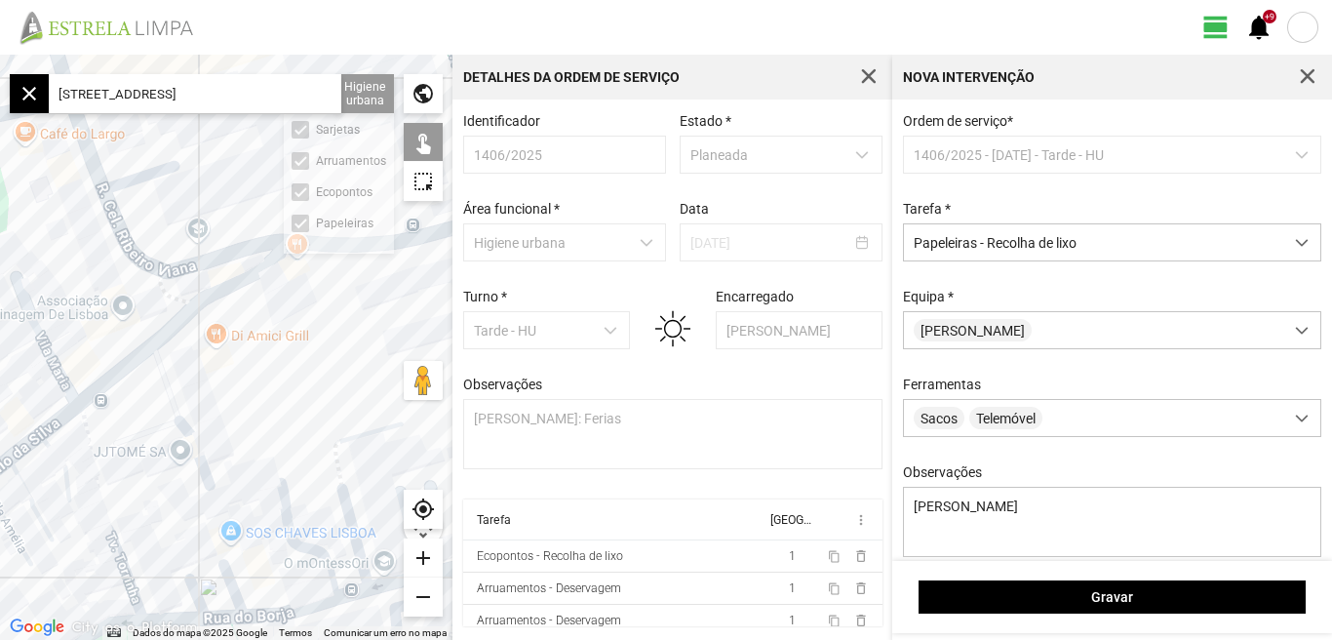
drag, startPoint x: 57, startPoint y: 90, endPoint x: 381, endPoint y: 98, distance: 324.8
click at [0, 55] on fbc-map "← Mover para a esquerda → Mover para a direita ↑ Mover para cima ↓ Mover para b…" at bounding box center [0, 55] width 0 height 0
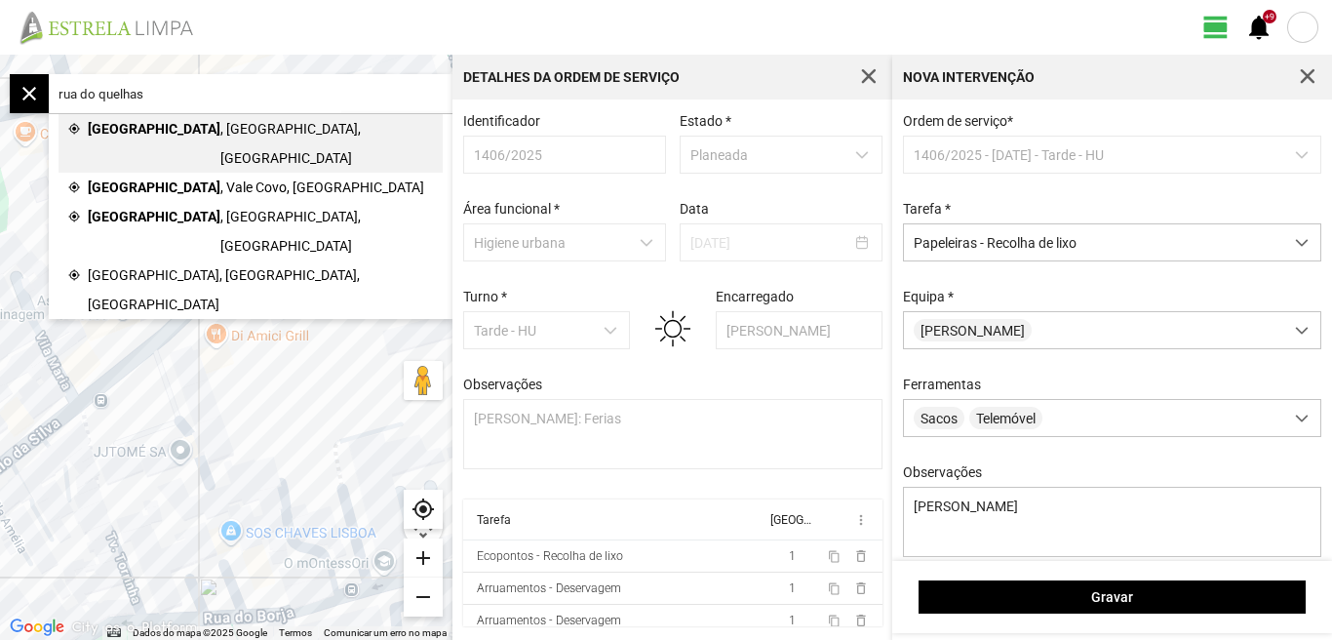
click at [143, 130] on span "[GEOGRAPHIC_DATA]" at bounding box center [154, 143] width 133 height 58
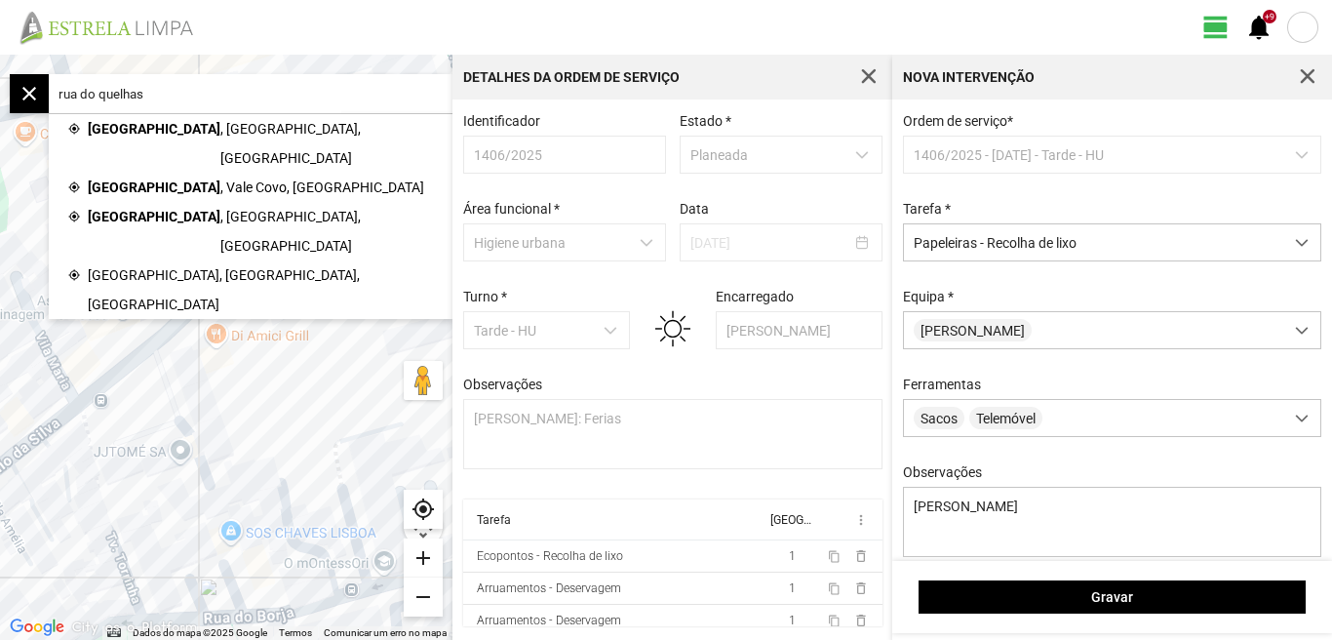
type input "[STREET_ADDRESS]"
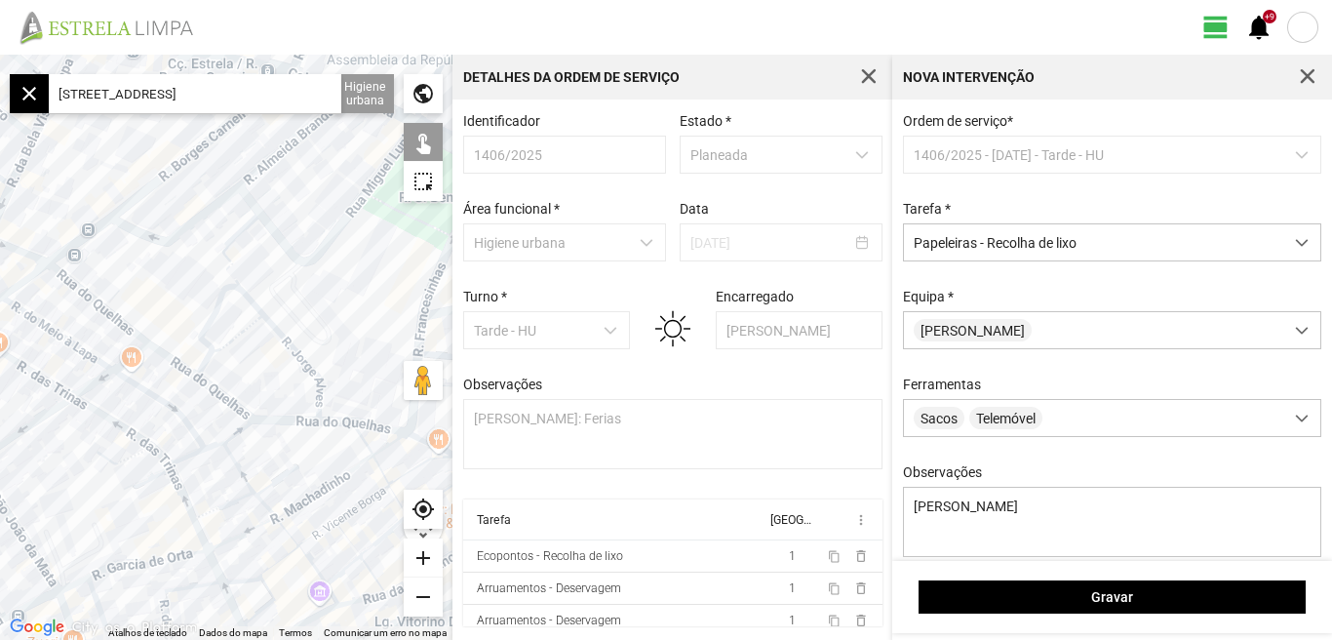
click at [425, 553] on div "add" at bounding box center [423, 557] width 39 height 39
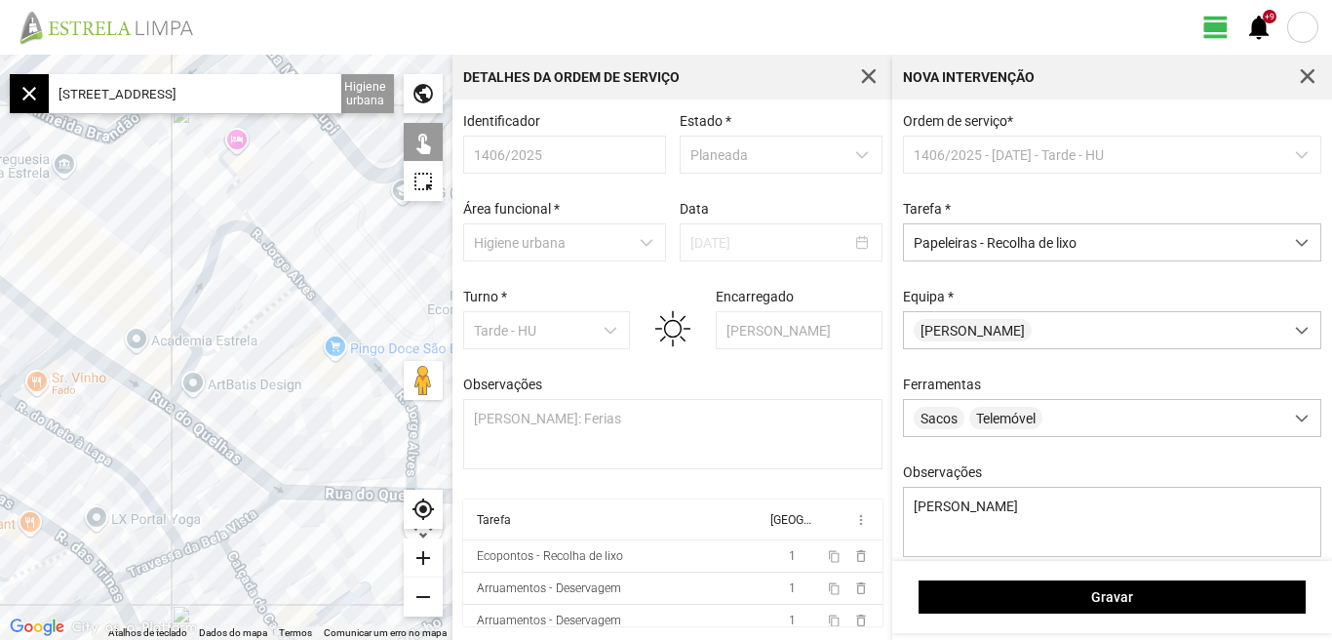
click at [169, 389] on div at bounding box center [226, 347] width 452 height 585
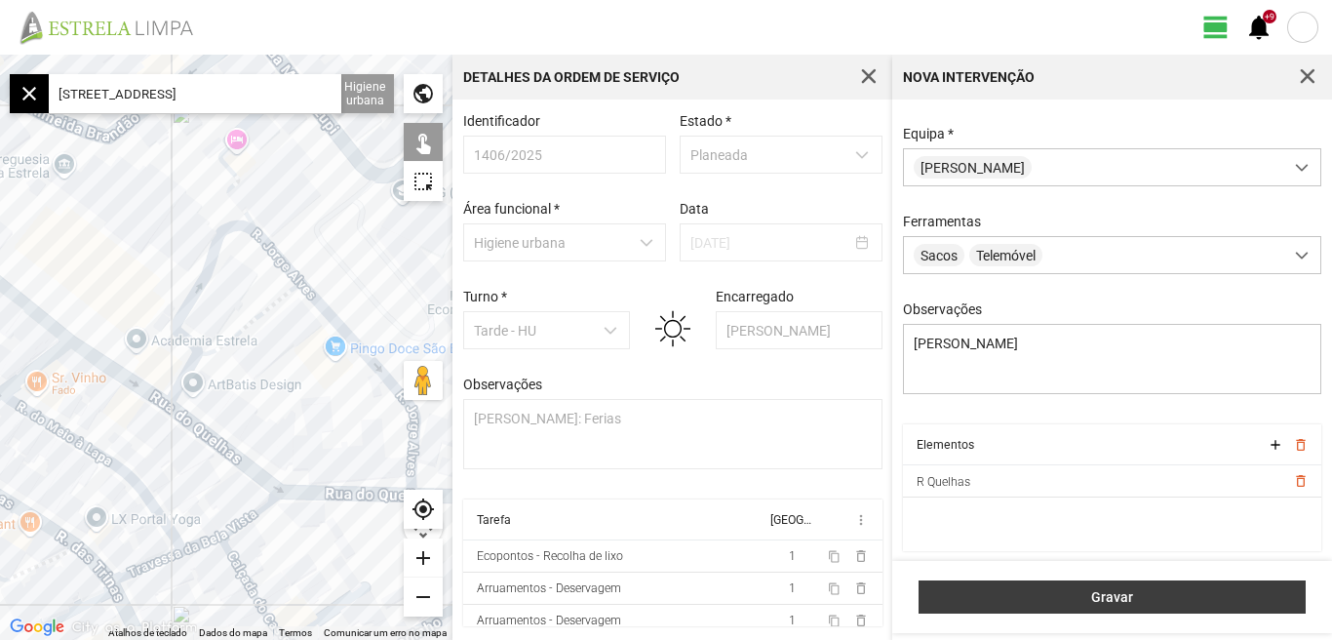
click at [1110, 592] on span "Gravar" at bounding box center [1112, 597] width 367 height 16
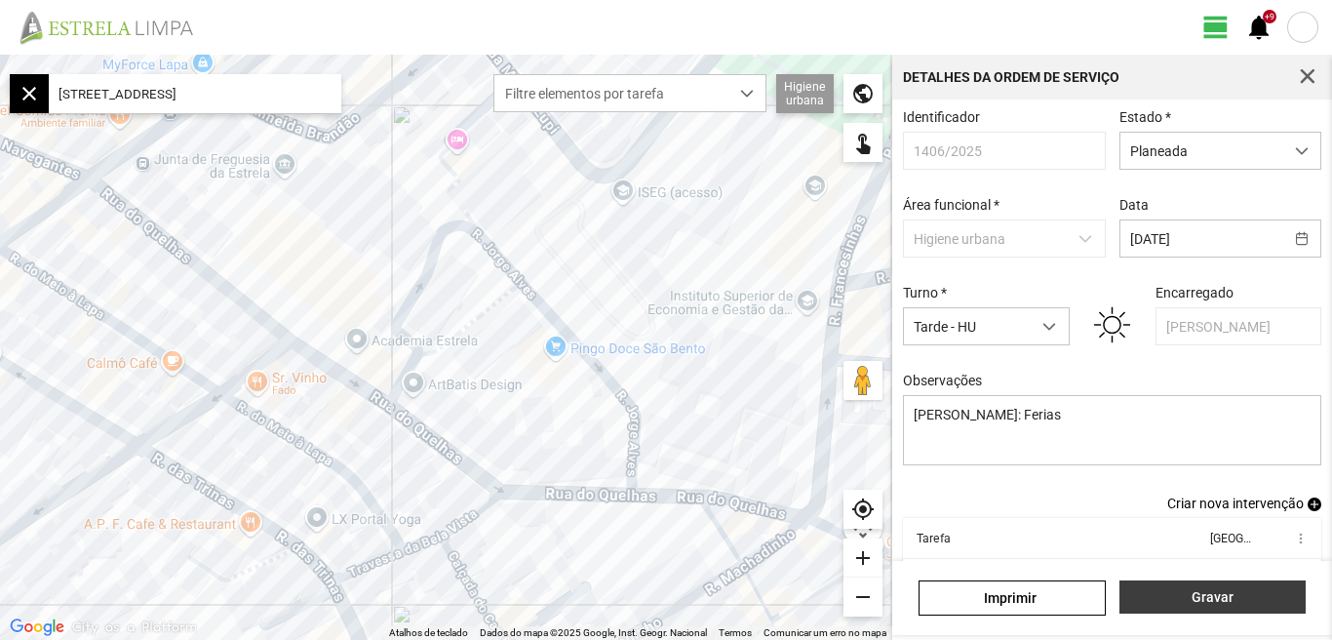
click at [1213, 596] on span "Gravar" at bounding box center [1212, 597] width 166 height 16
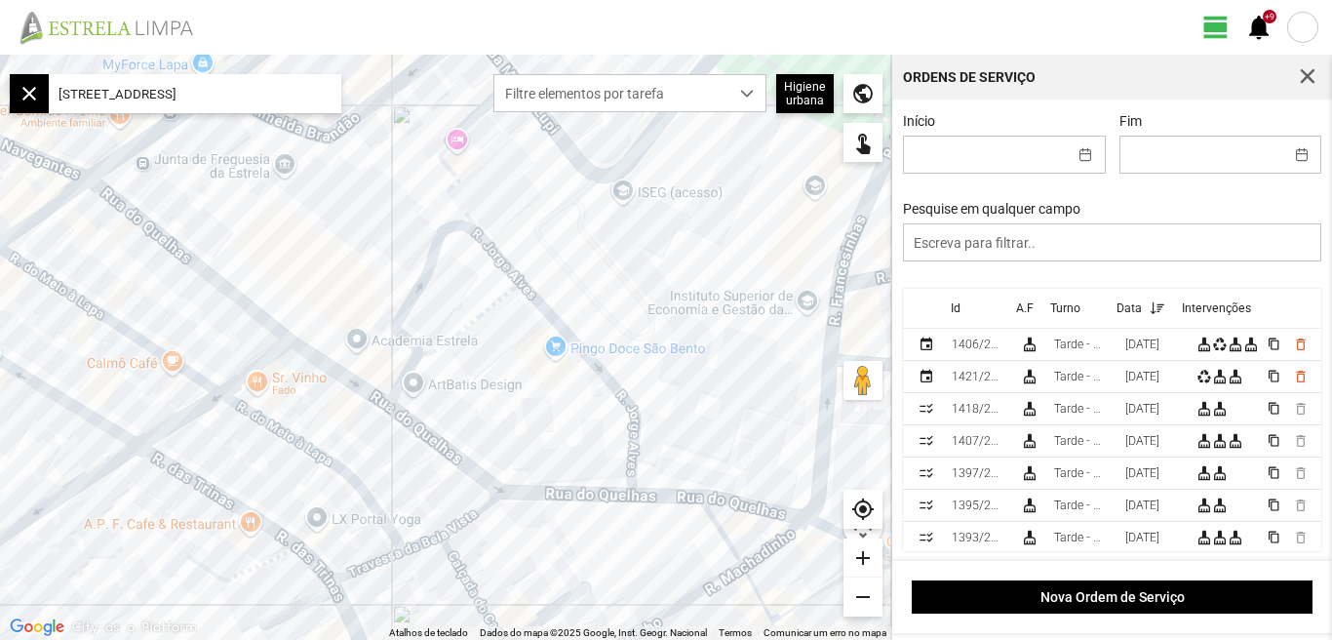
scroll to position [4, 0]
click at [1159, 346] on div "[DATE]" at bounding box center [1142, 344] width 34 height 14
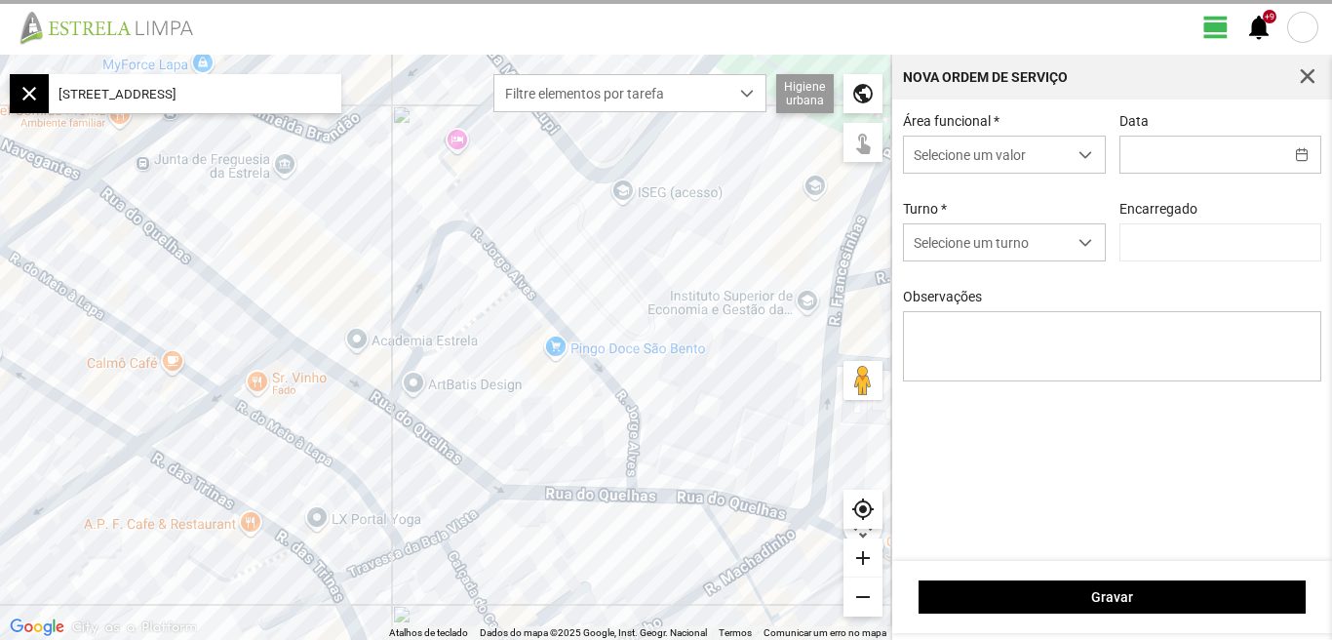
type input "[DATE]"
type input "[PERSON_NAME]"
type textarea "[PERSON_NAME]: Ferias"
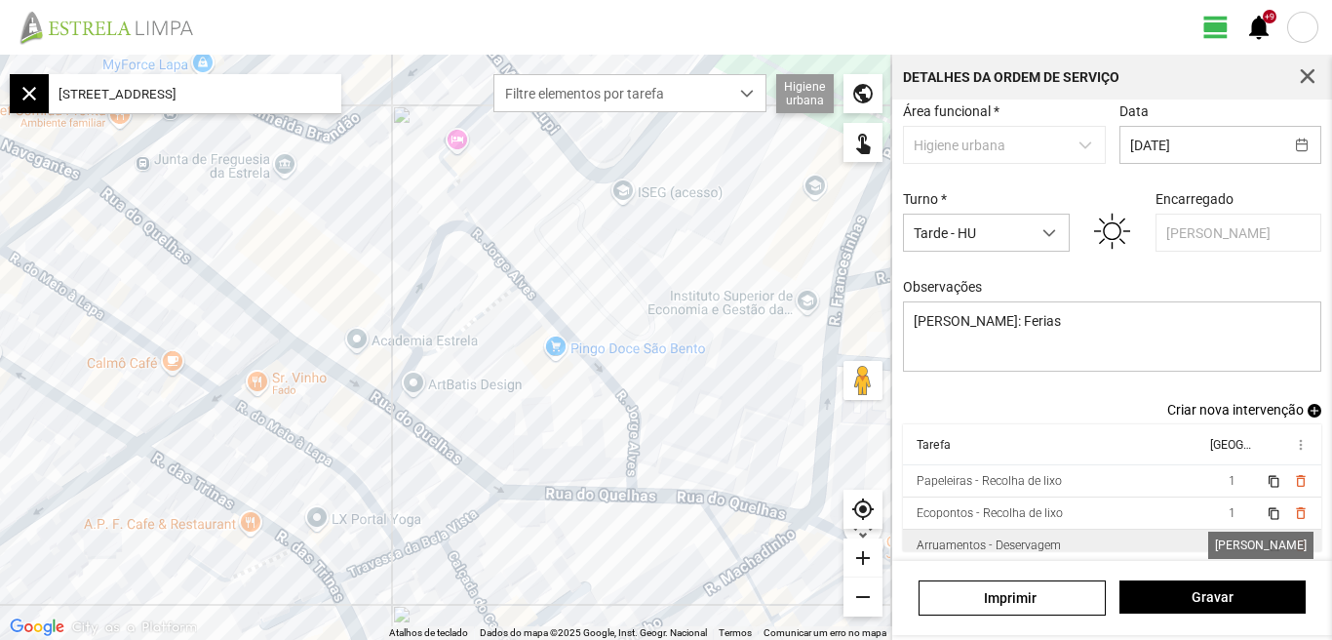
click at [1228, 541] on span "1" at bounding box center [1231, 545] width 7 height 14
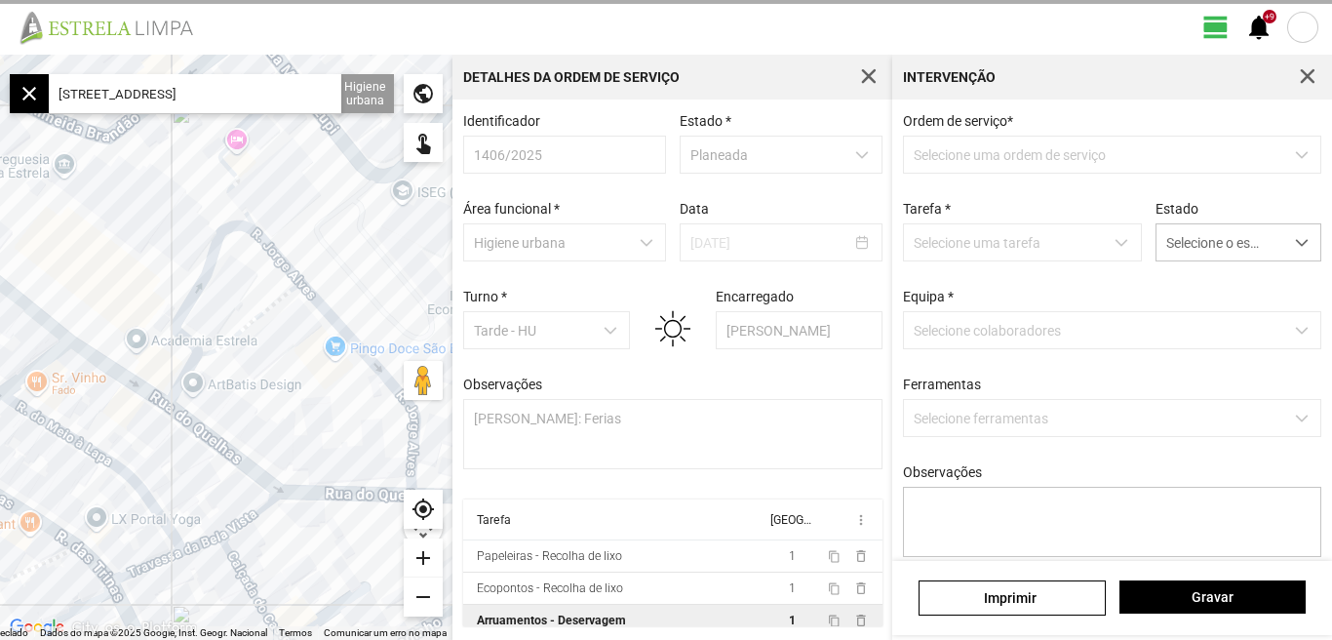
scroll to position [4, 0]
type textarea "[PERSON_NAME]"
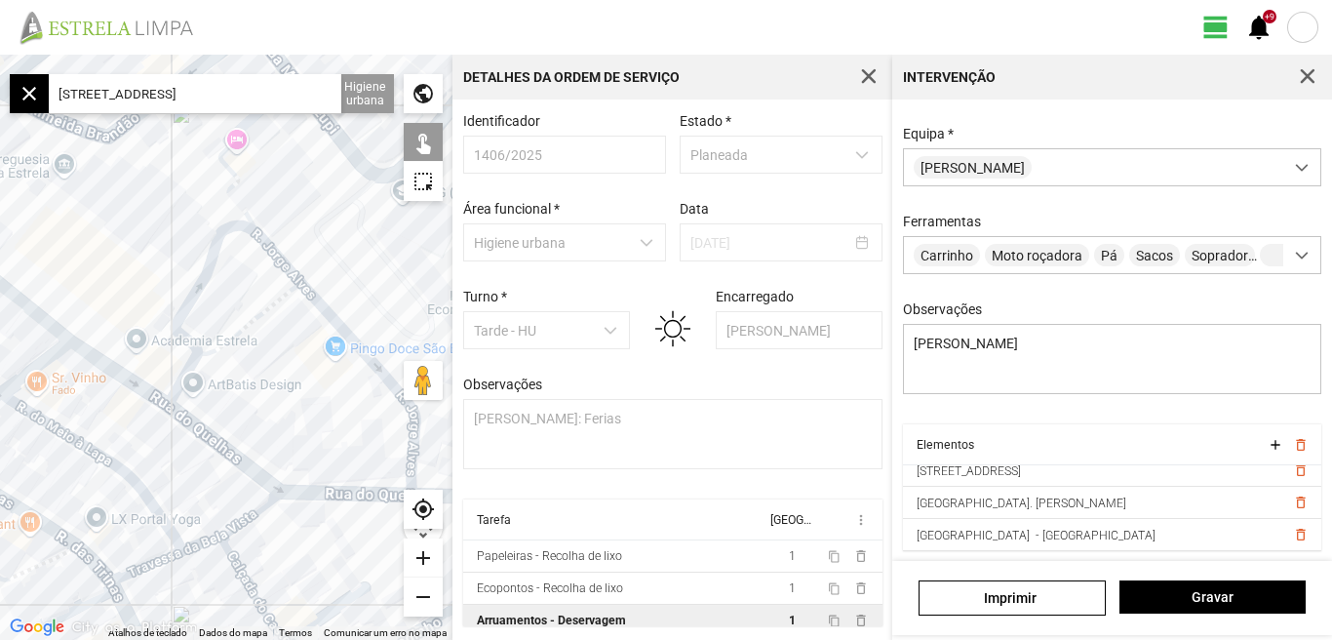
scroll to position [0, 0]
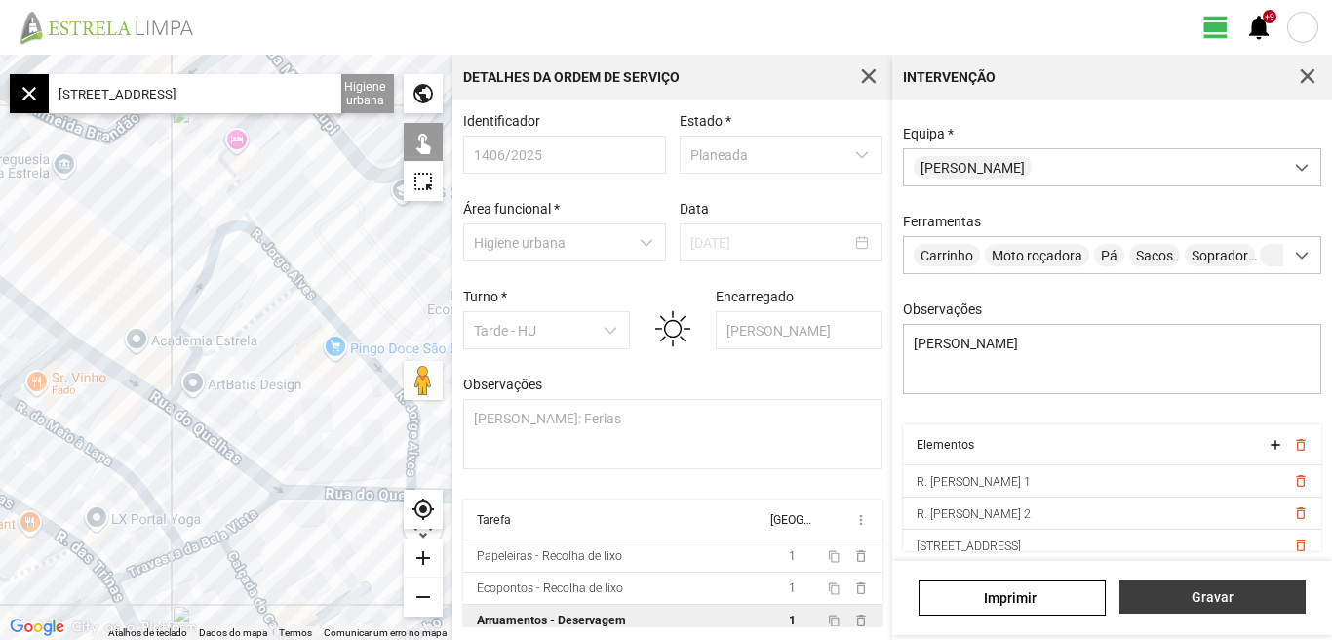
click at [1216, 600] on span "Gravar" at bounding box center [1212, 597] width 166 height 16
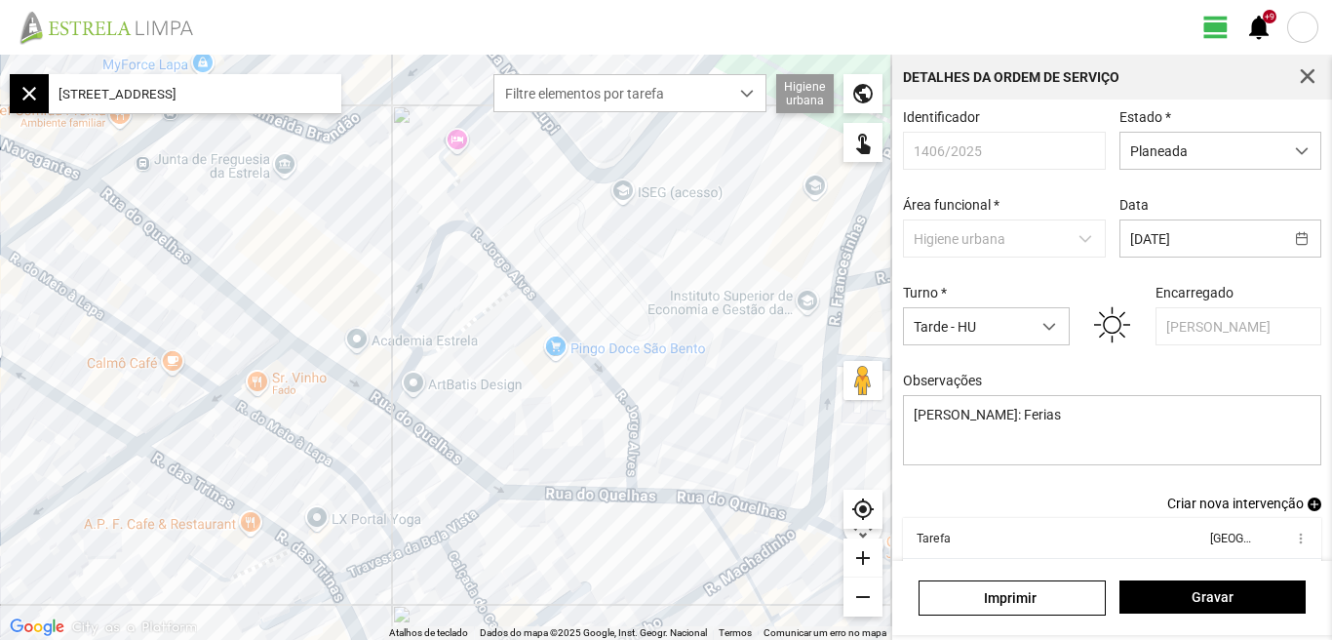
scroll to position [106, 0]
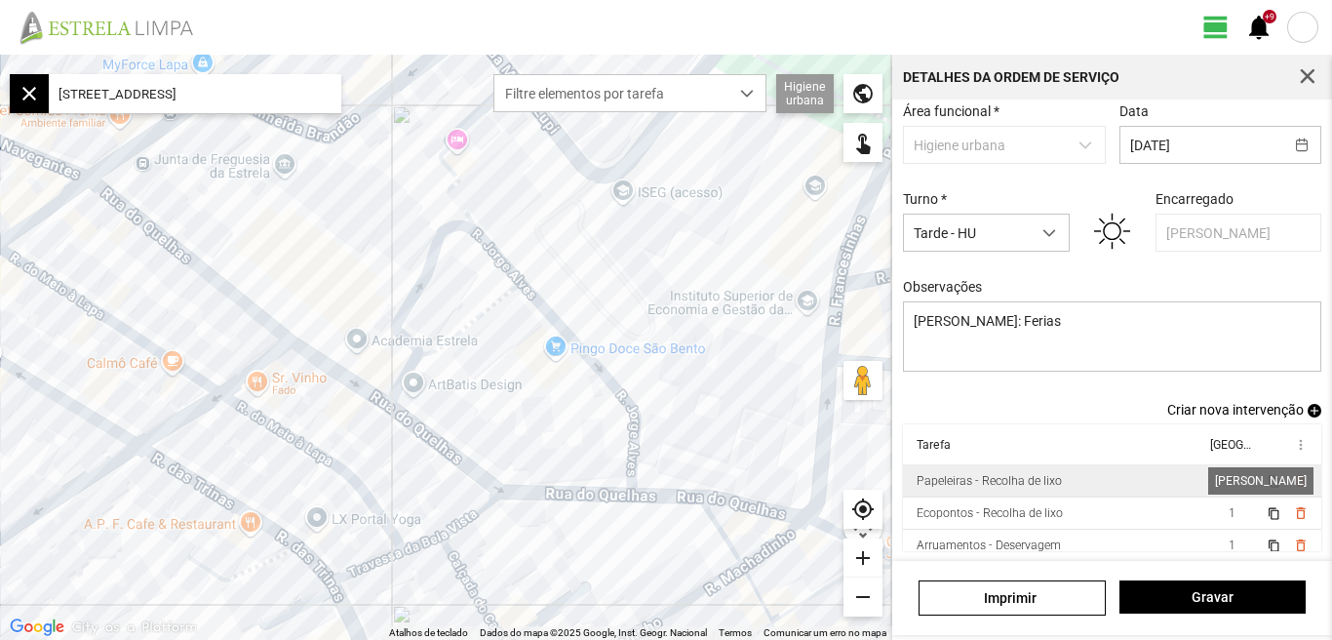
click at [1228, 478] on span "1" at bounding box center [1231, 481] width 7 height 14
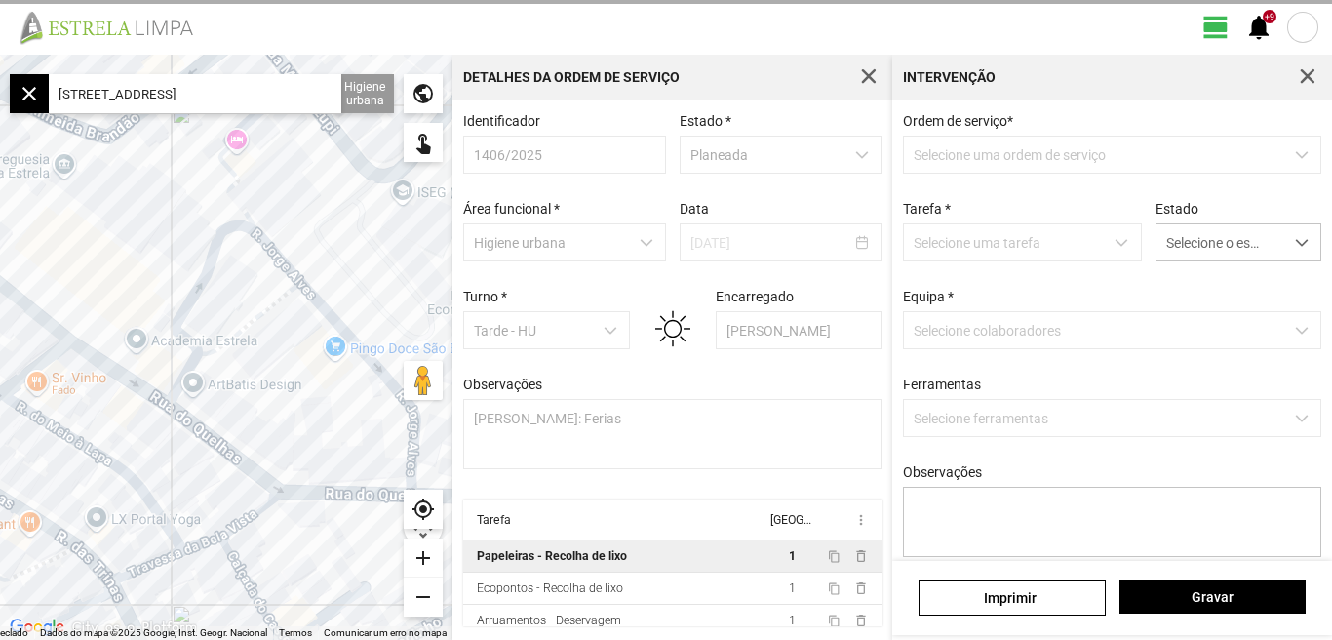
scroll to position [4, 0]
type textarea "[PERSON_NAME]"
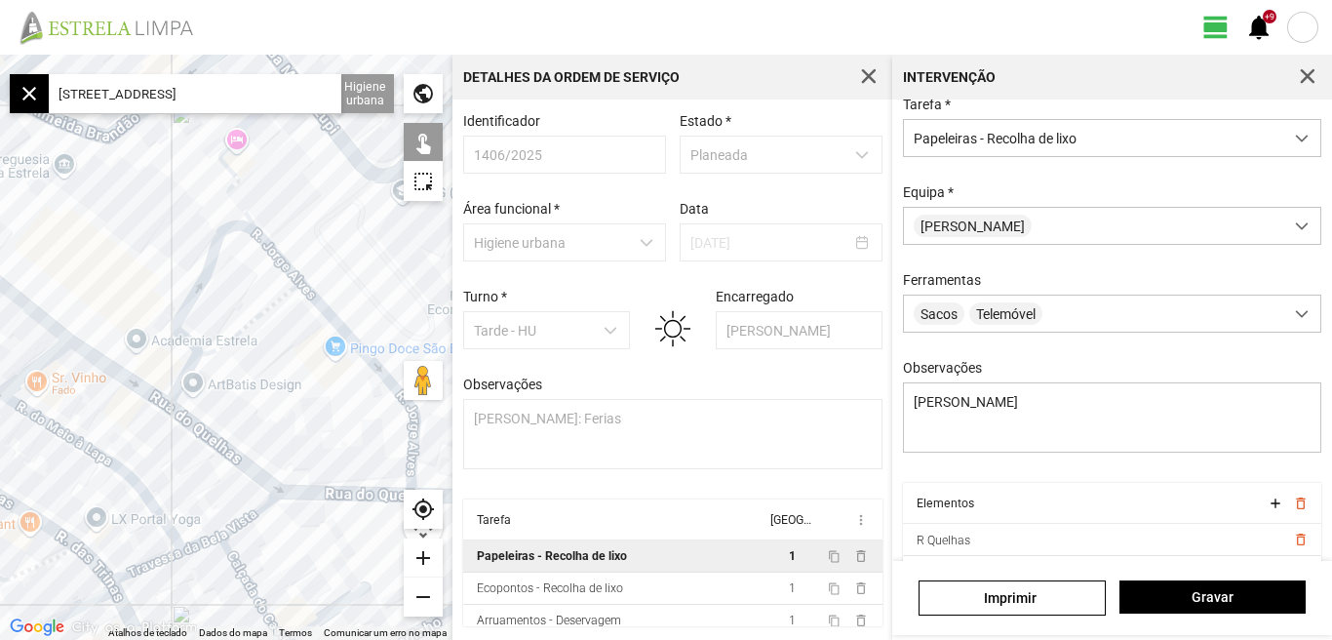
scroll to position [173, 0]
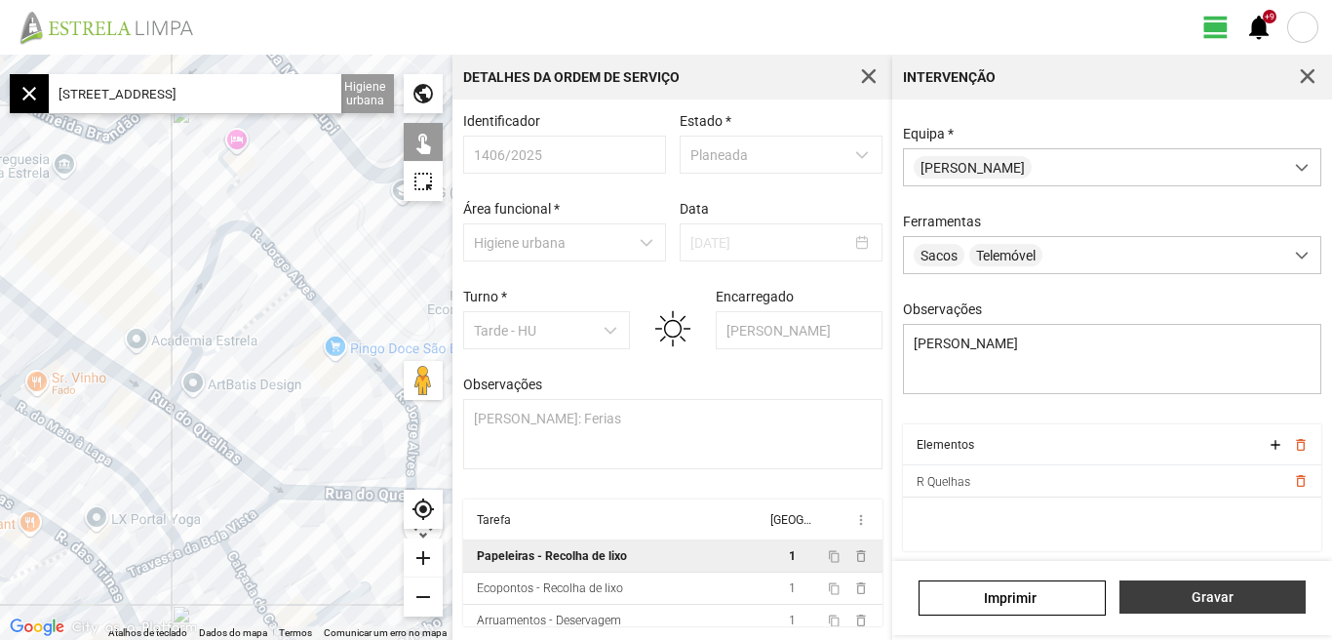
click at [1206, 602] on span "Gravar" at bounding box center [1212, 597] width 166 height 16
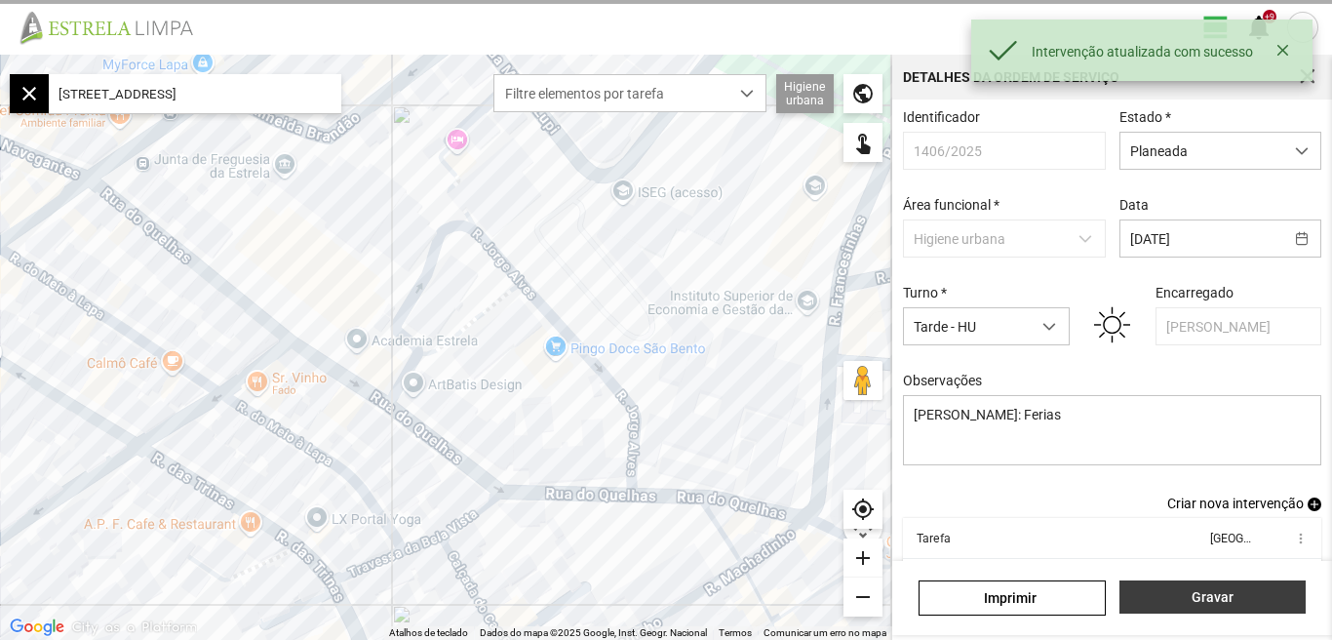
click at [1206, 599] on span "Gravar" at bounding box center [1212, 597] width 166 height 16
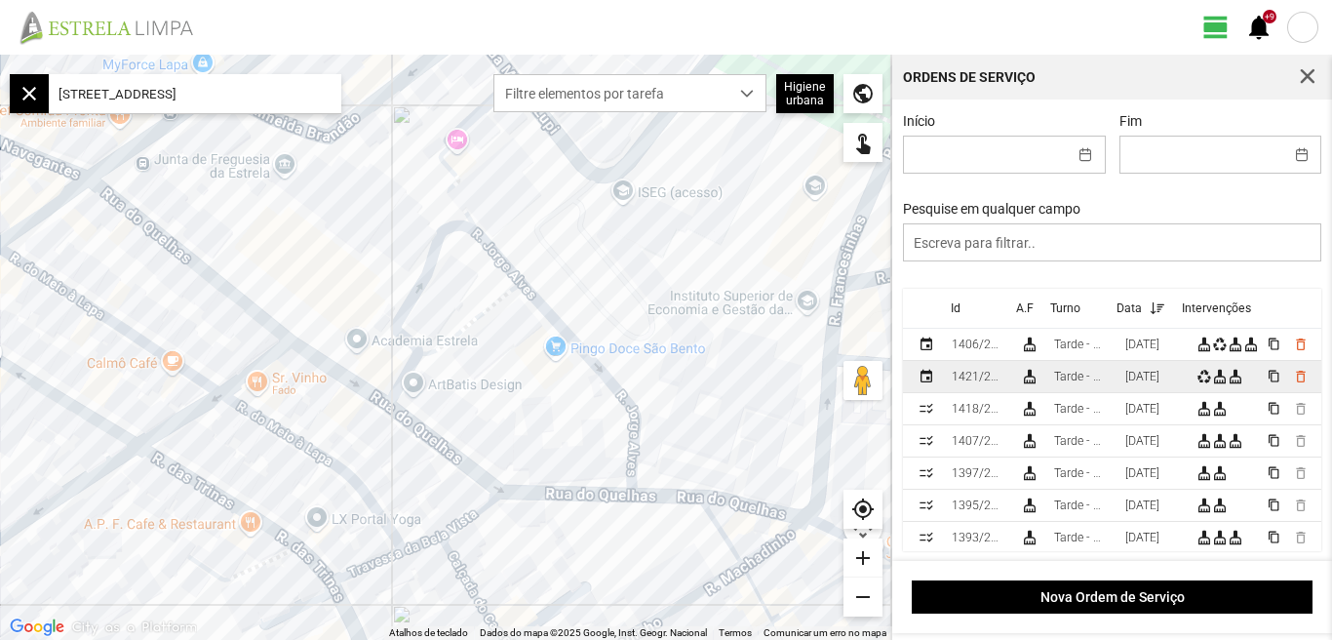
click at [1151, 383] on div "[DATE]" at bounding box center [1142, 377] width 34 height 14
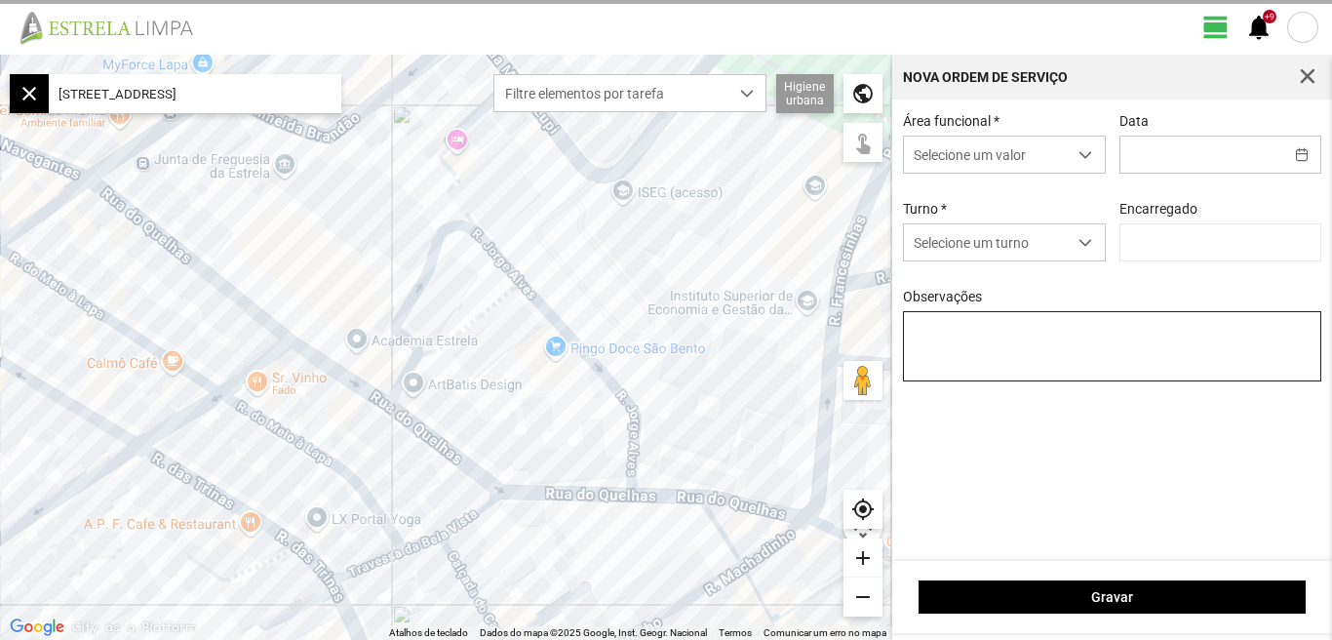
type input "[DATE]"
type input "[PERSON_NAME]"
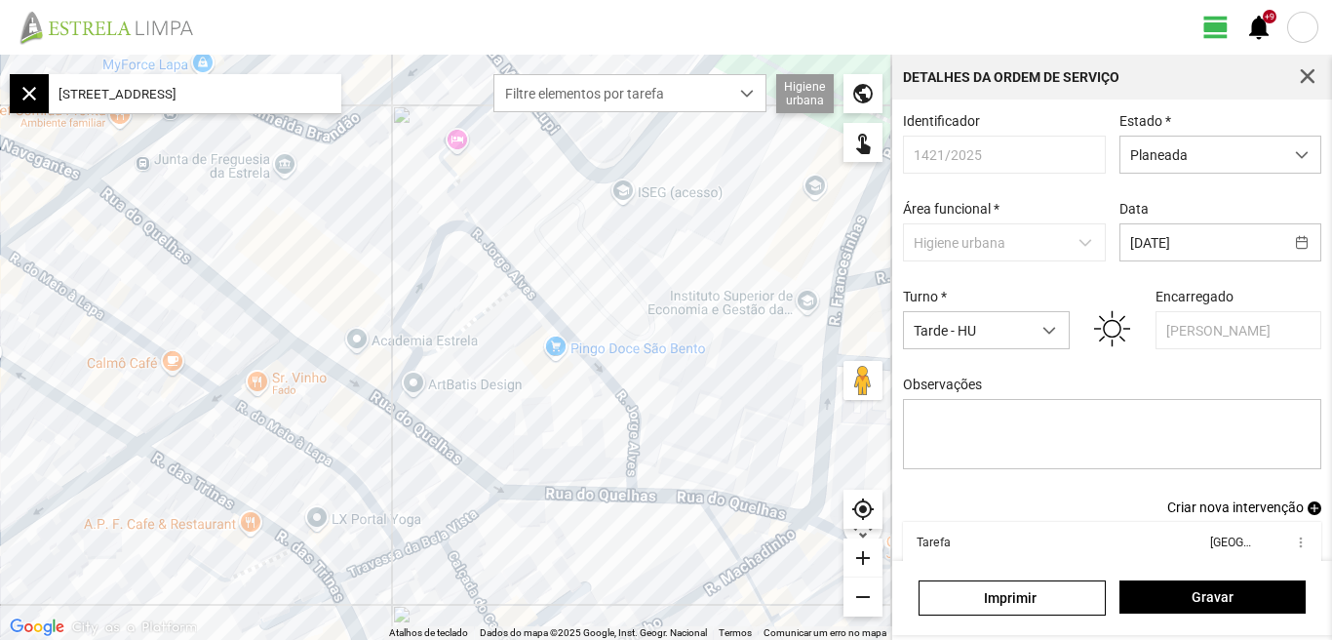
scroll to position [106, 0]
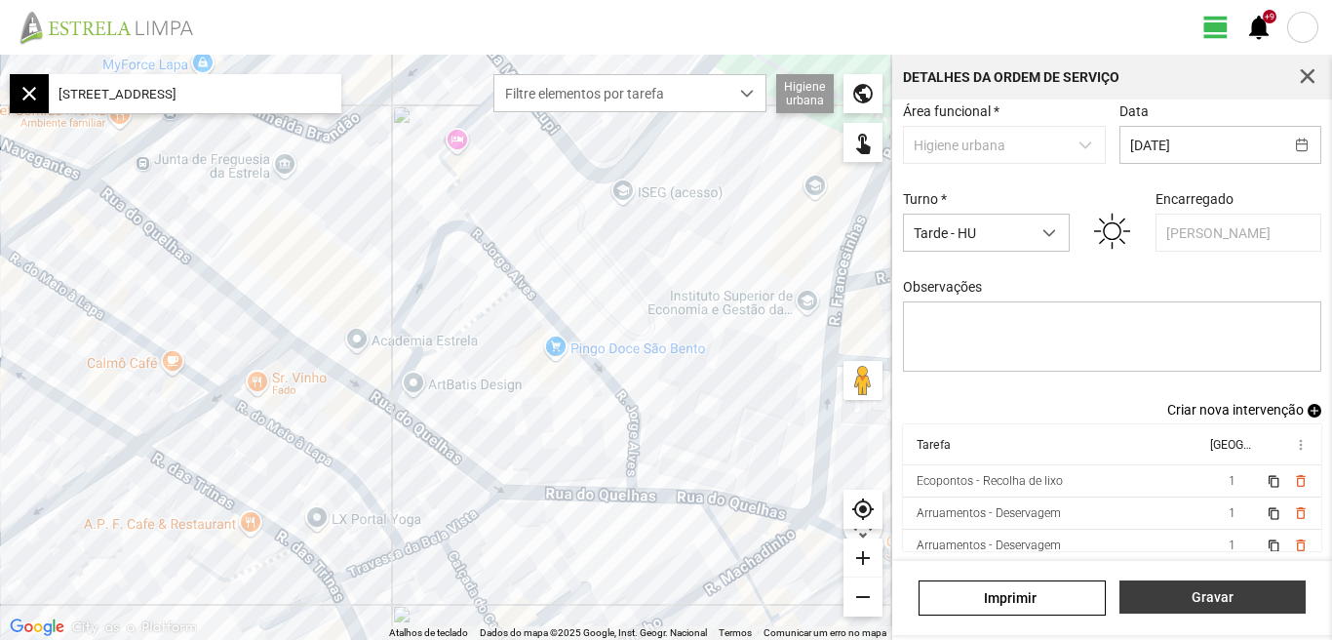
click at [1216, 599] on span "Gravar" at bounding box center [1212, 597] width 166 height 16
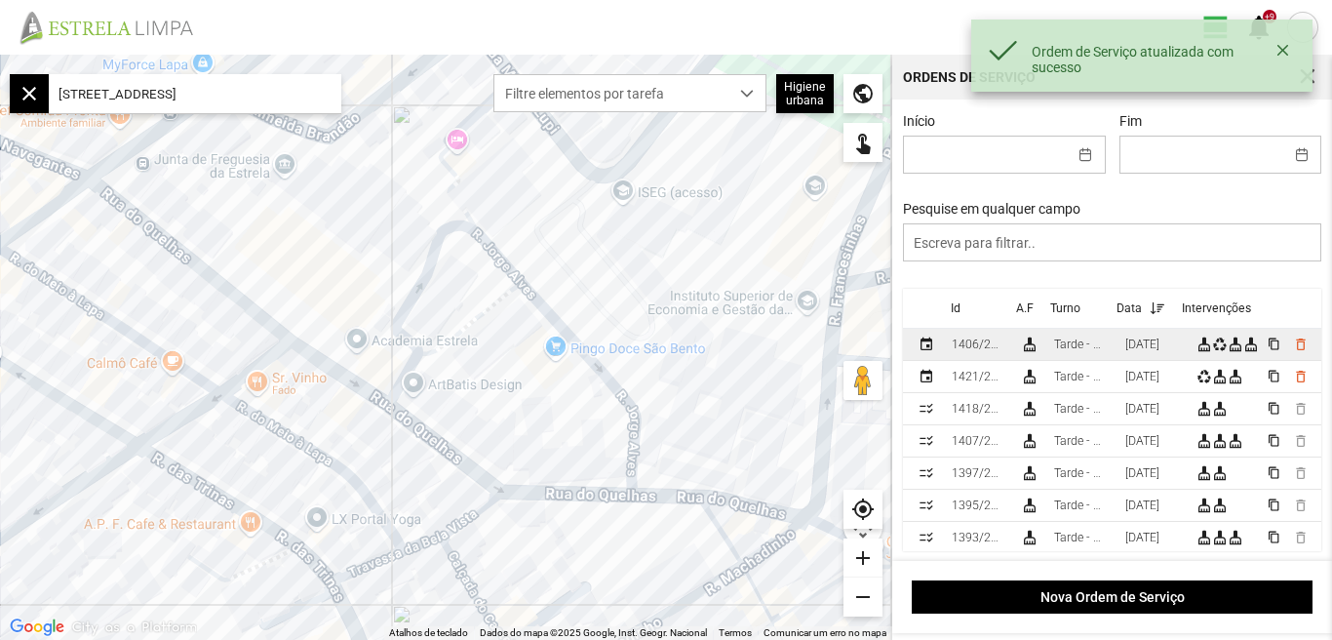
click at [1159, 348] on div "[DATE]" at bounding box center [1142, 344] width 34 height 14
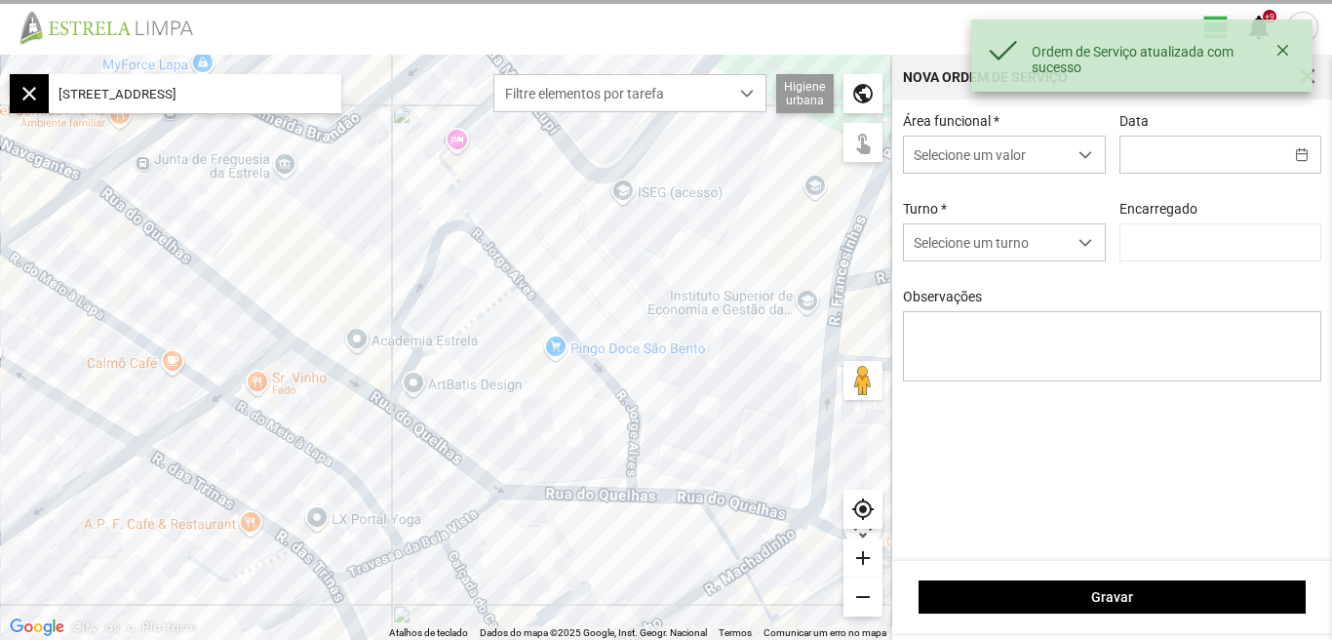
type input "[DATE]"
type textarea "[PERSON_NAME]: Ferias"
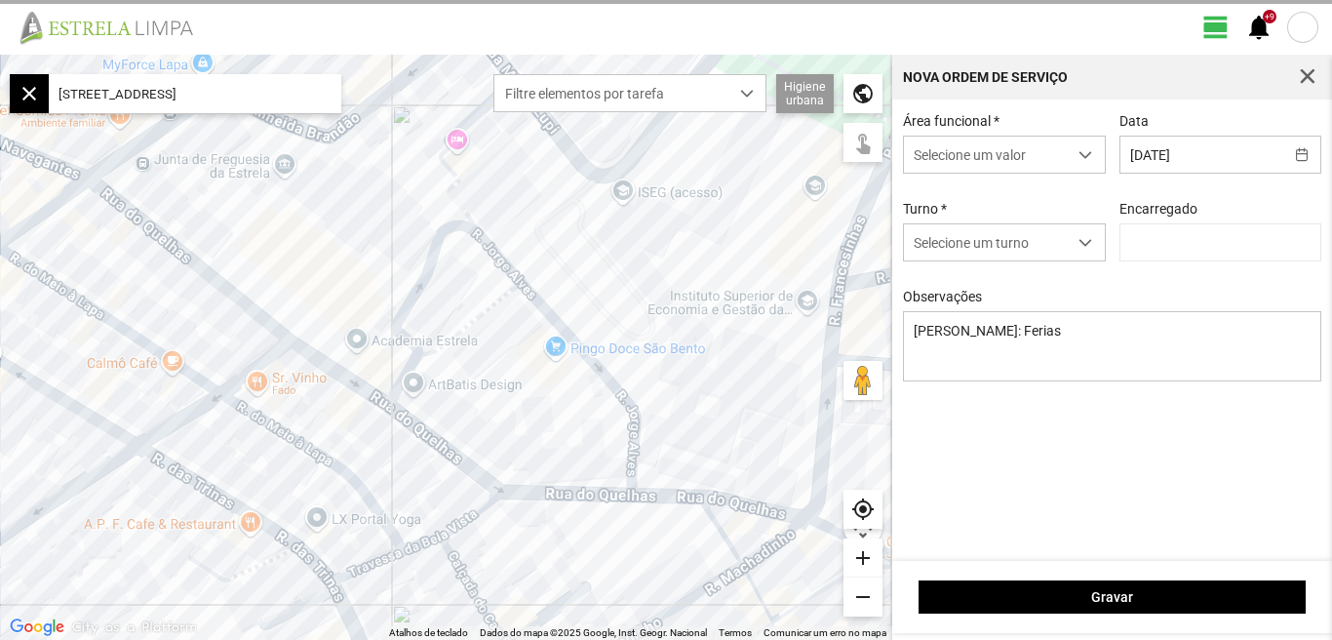
type input "[PERSON_NAME]"
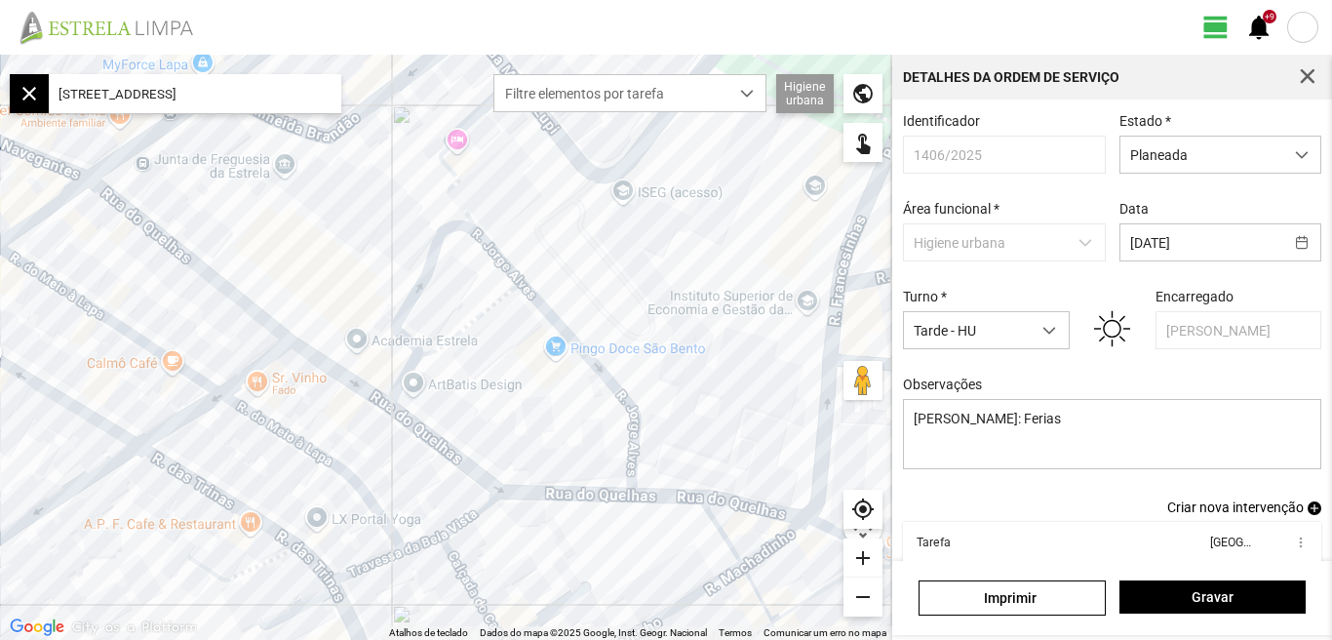
scroll to position [106, 0]
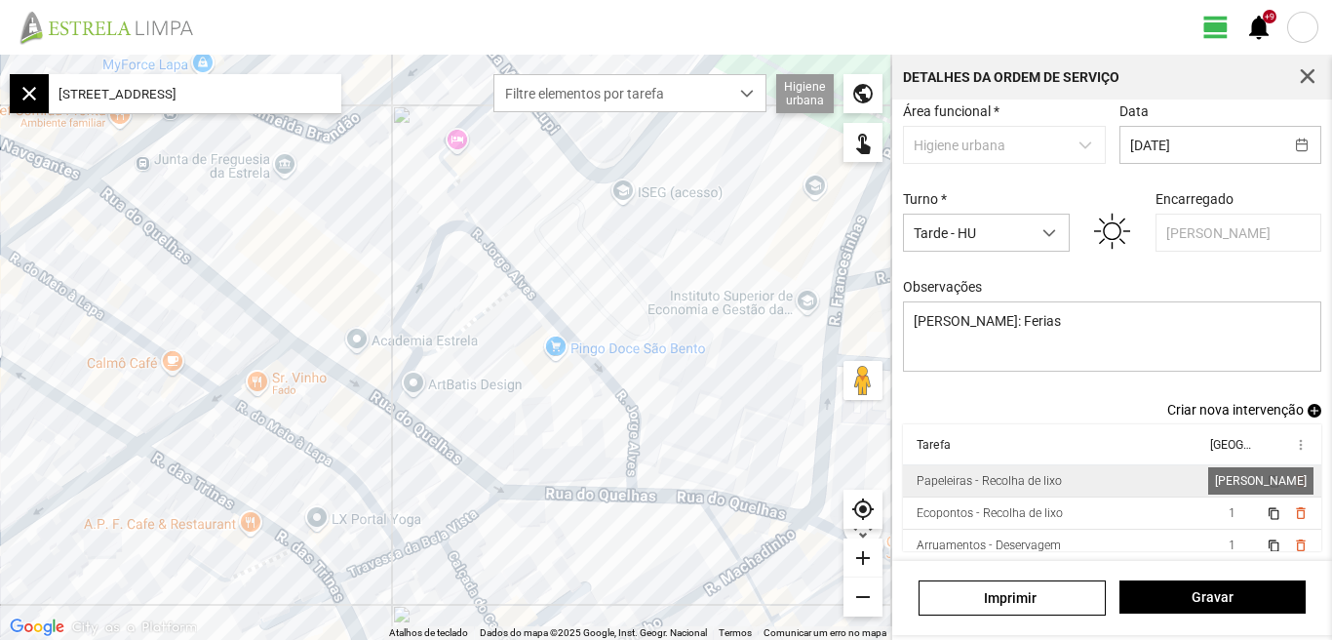
click at [1228, 476] on span "1" at bounding box center [1231, 481] width 7 height 14
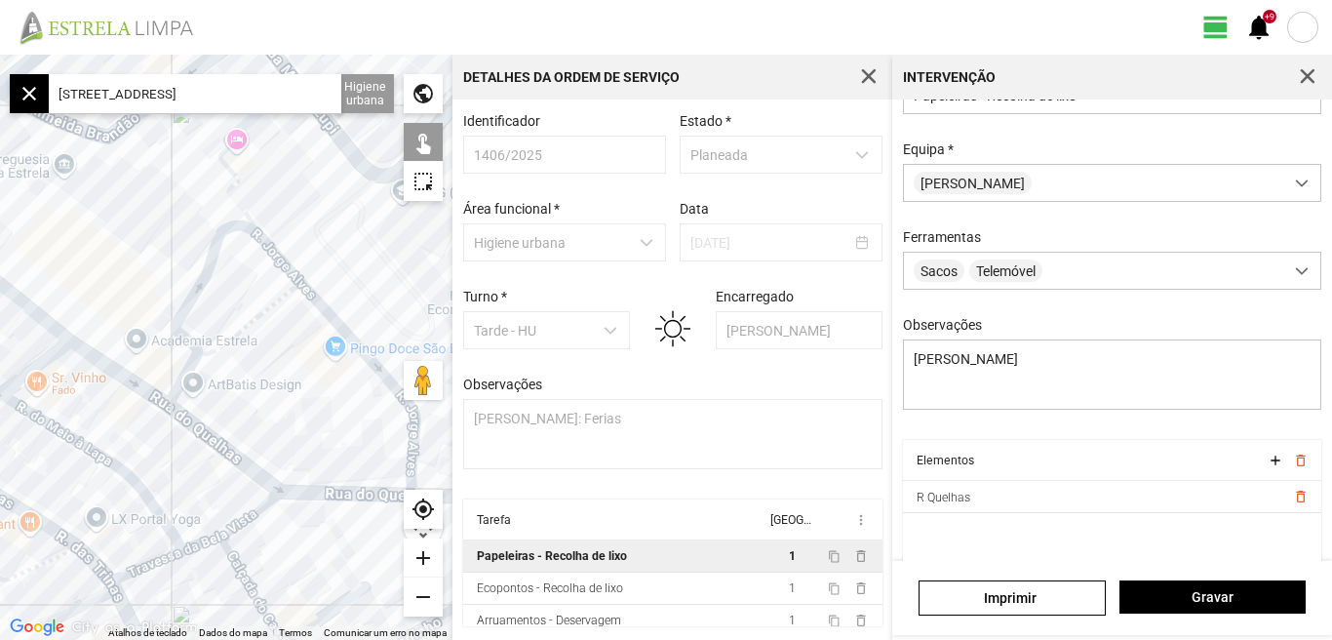
scroll to position [173, 0]
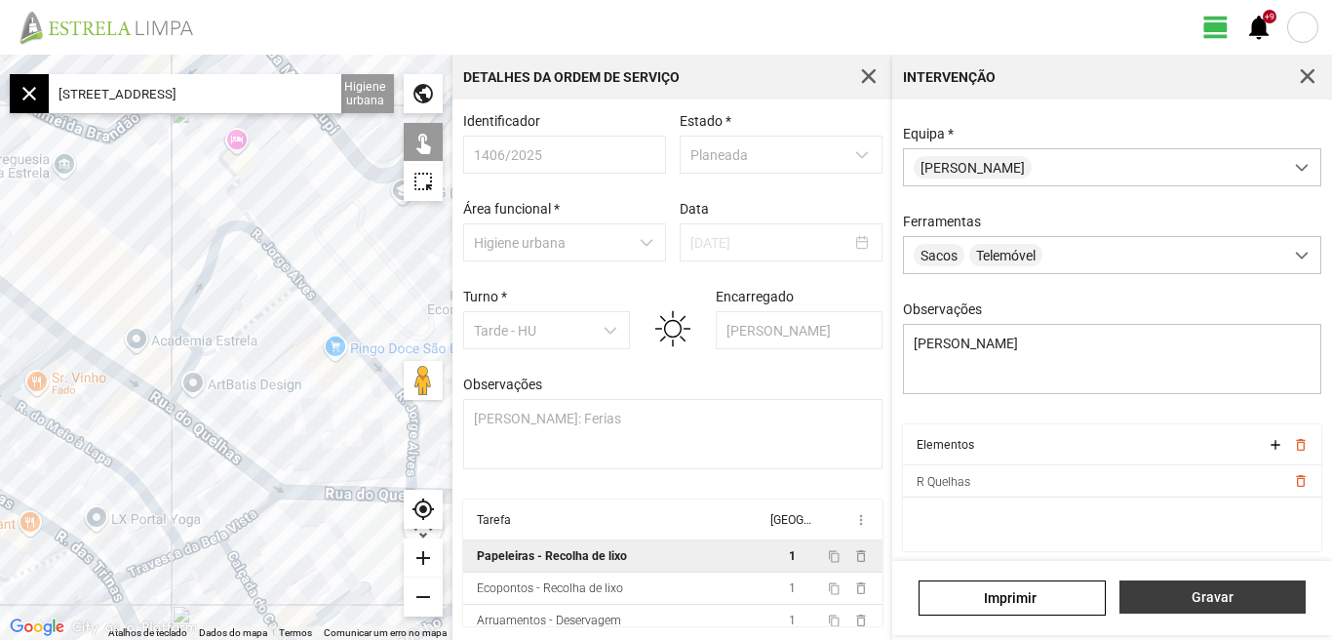
click at [1230, 593] on span "Gravar" at bounding box center [1212, 597] width 166 height 16
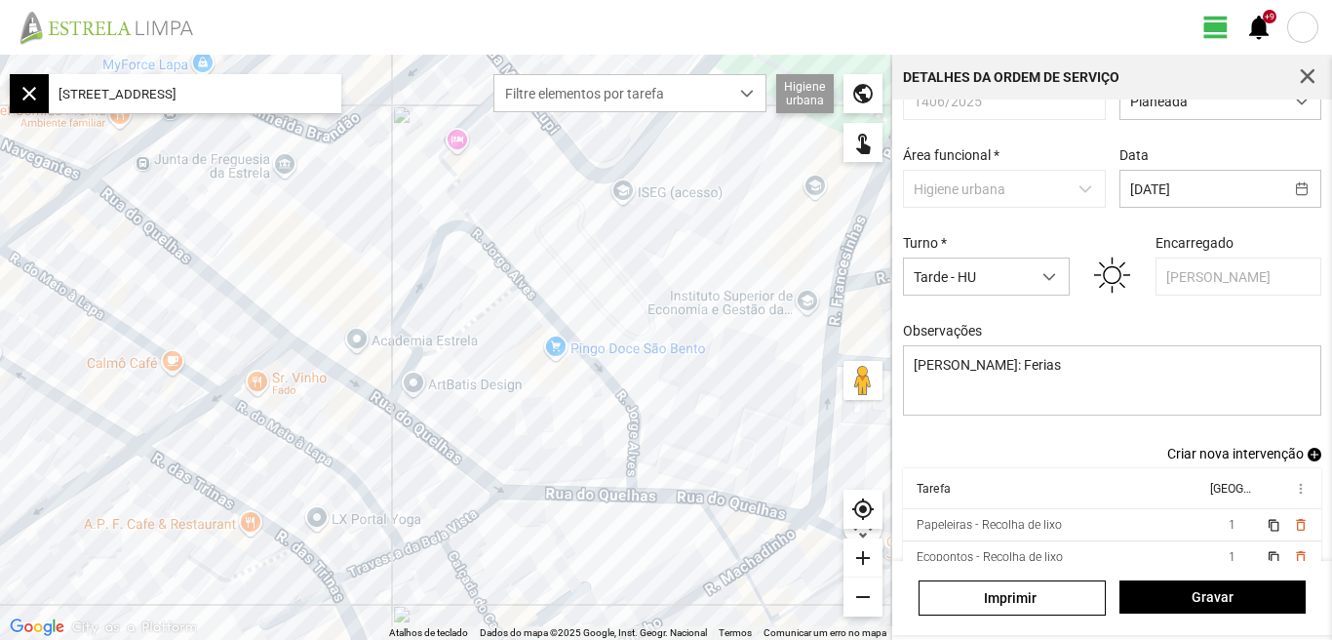
scroll to position [106, 0]
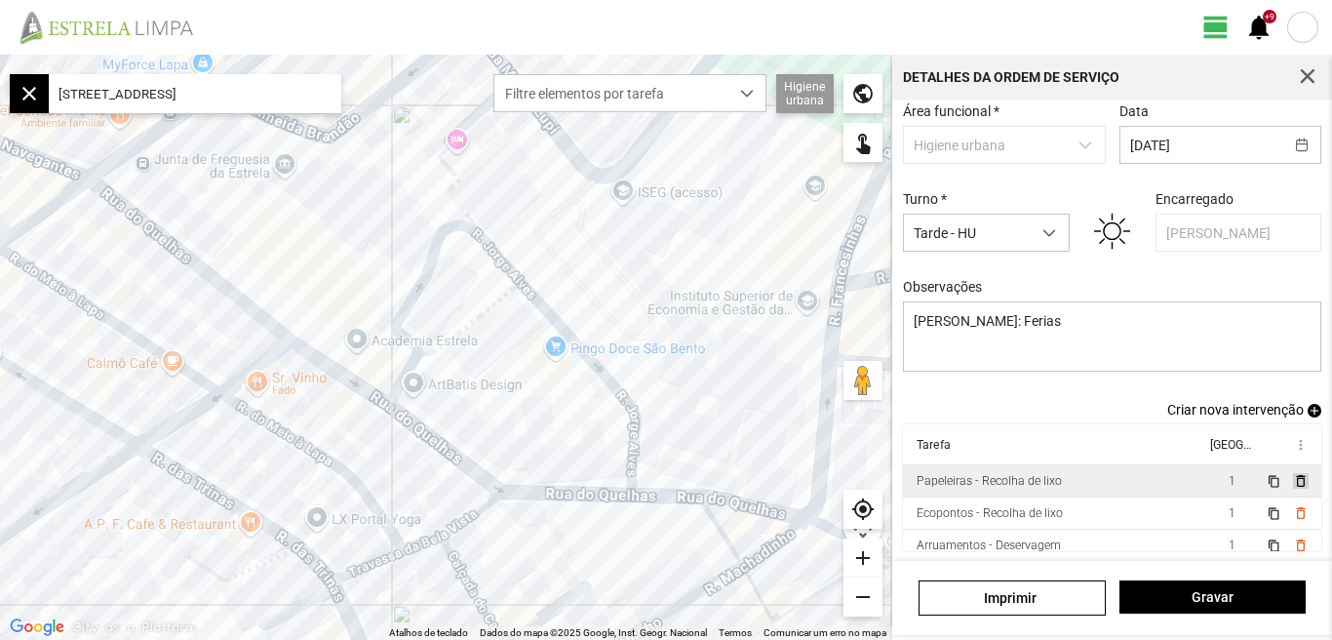
click at [1292, 477] on span "delete_outline" at bounding box center [1300, 481] width 16 height 16
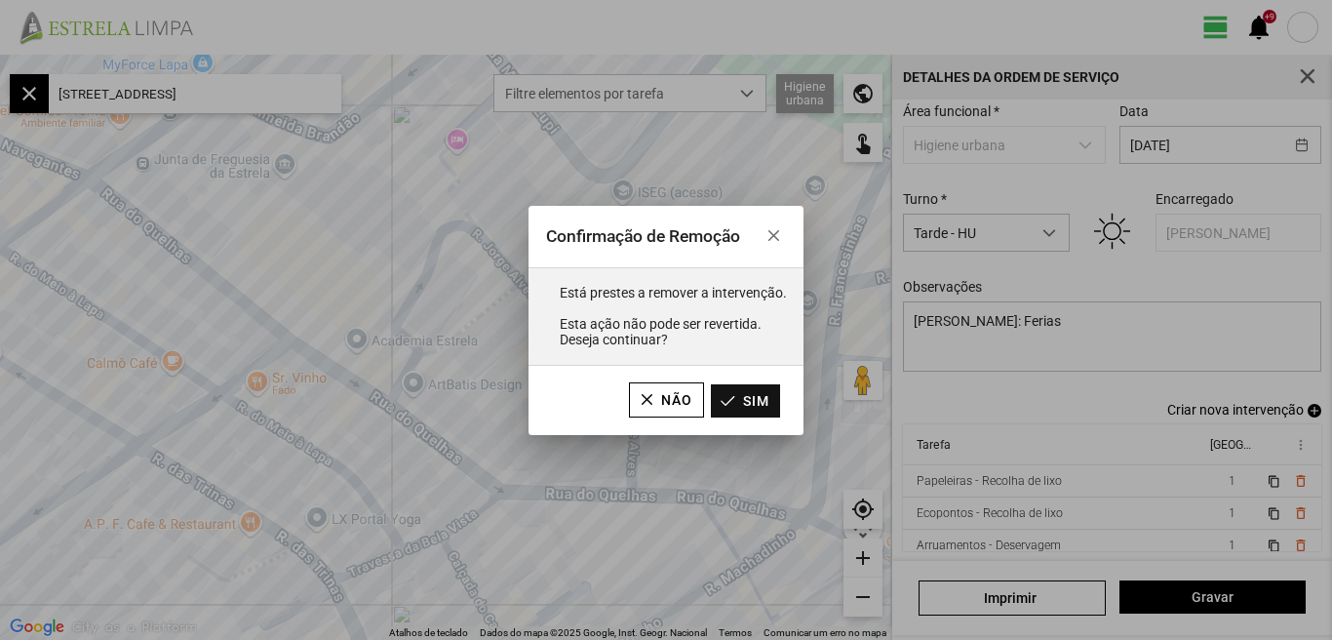
click at [760, 398] on button "Sim" at bounding box center [745, 400] width 69 height 33
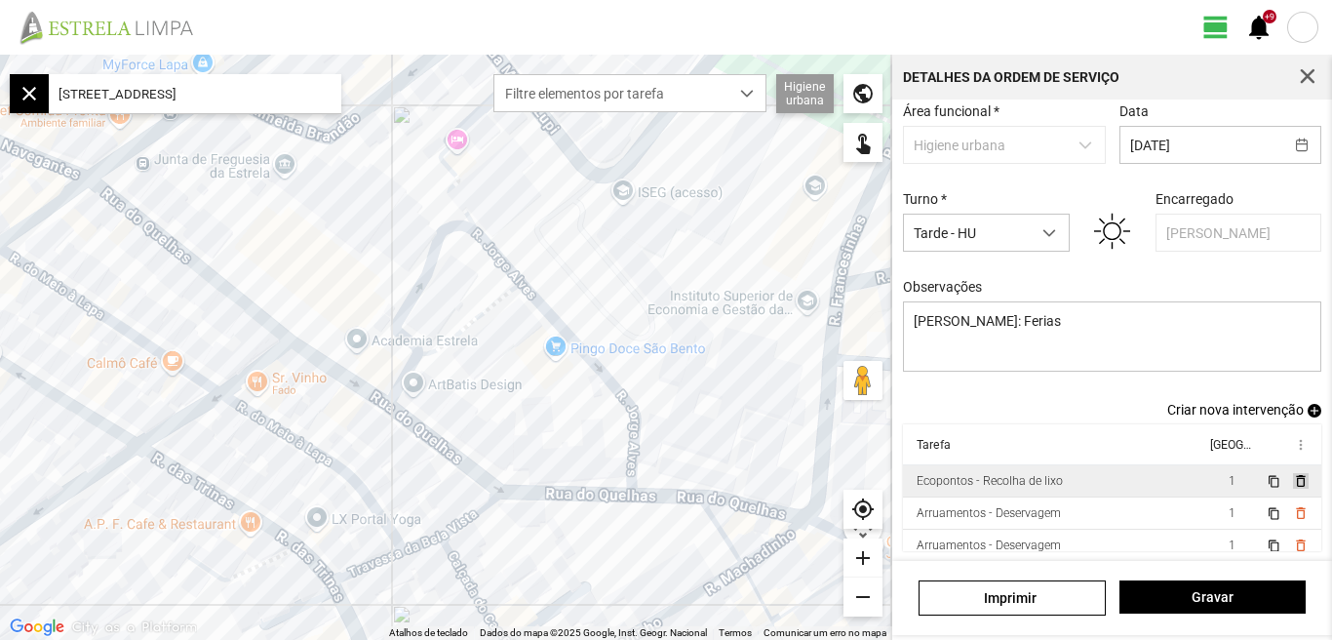
click at [1292, 481] on span "delete_outline" at bounding box center [1300, 481] width 16 height 16
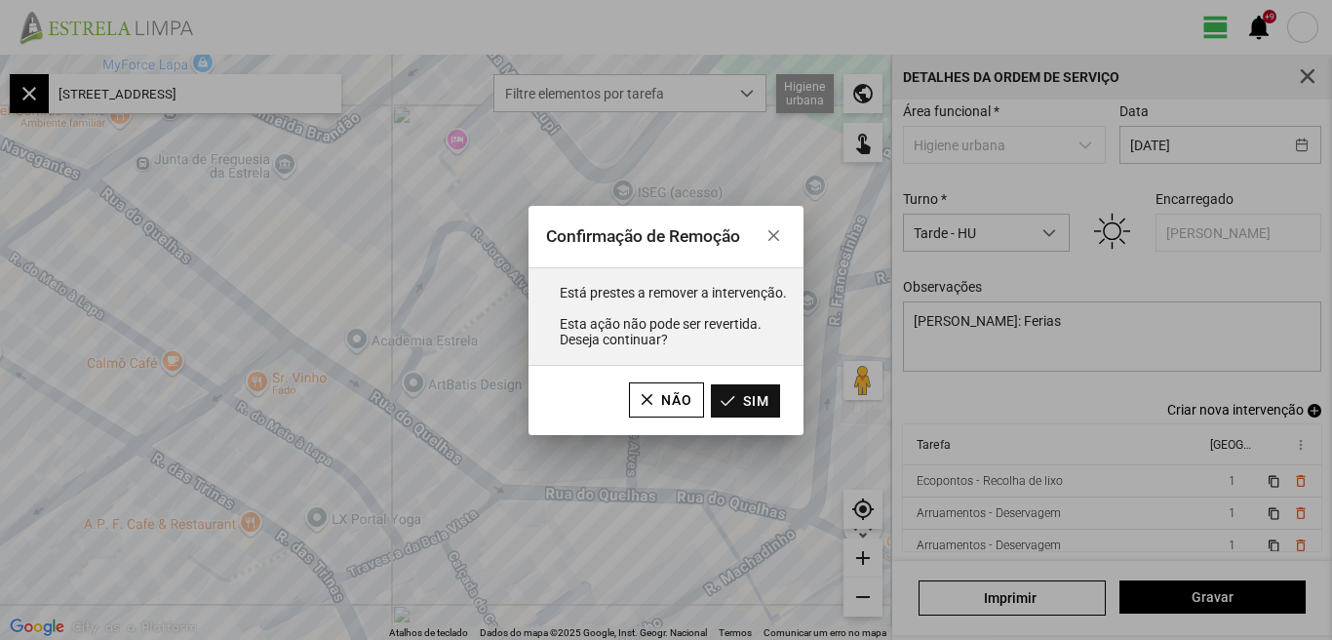
click at [759, 406] on button "Sim" at bounding box center [745, 400] width 69 height 33
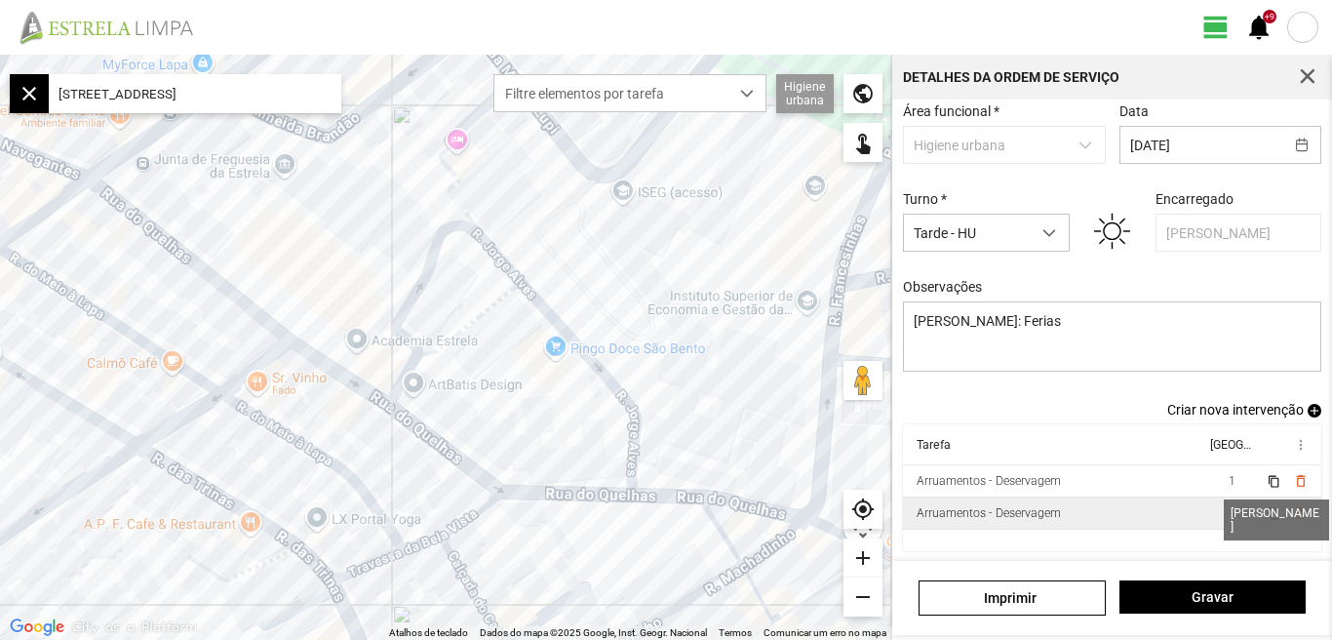
click at [1228, 511] on span "1" at bounding box center [1231, 513] width 7 height 14
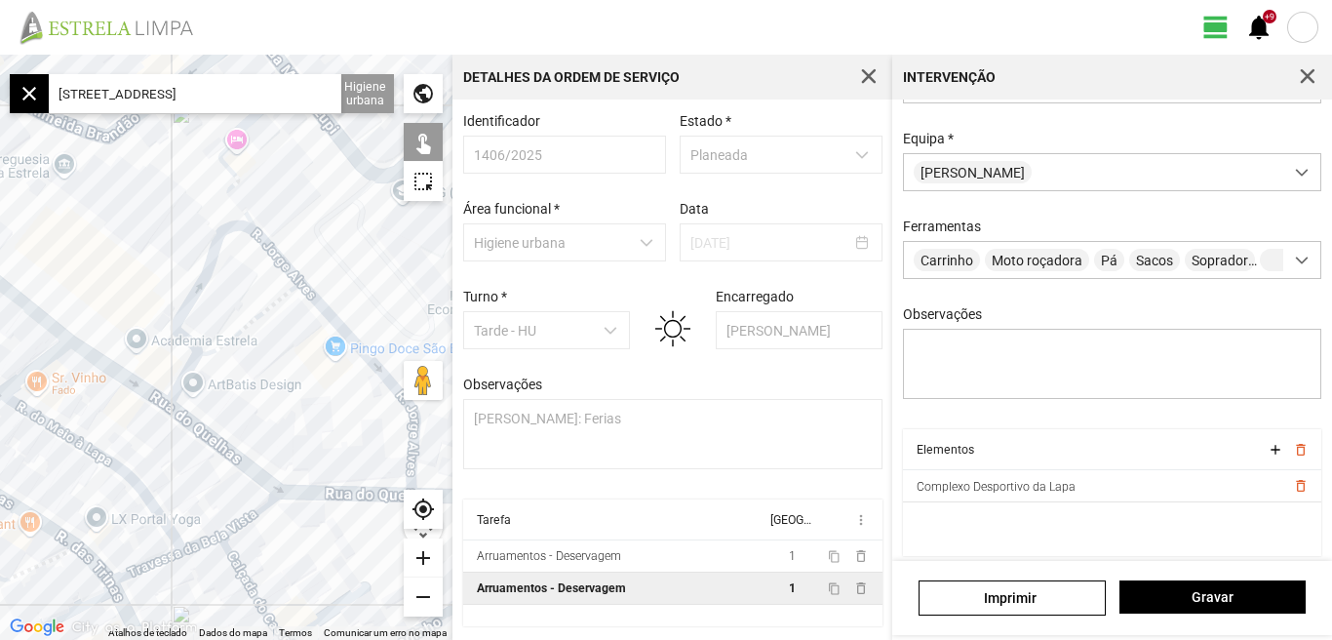
scroll to position [173, 0]
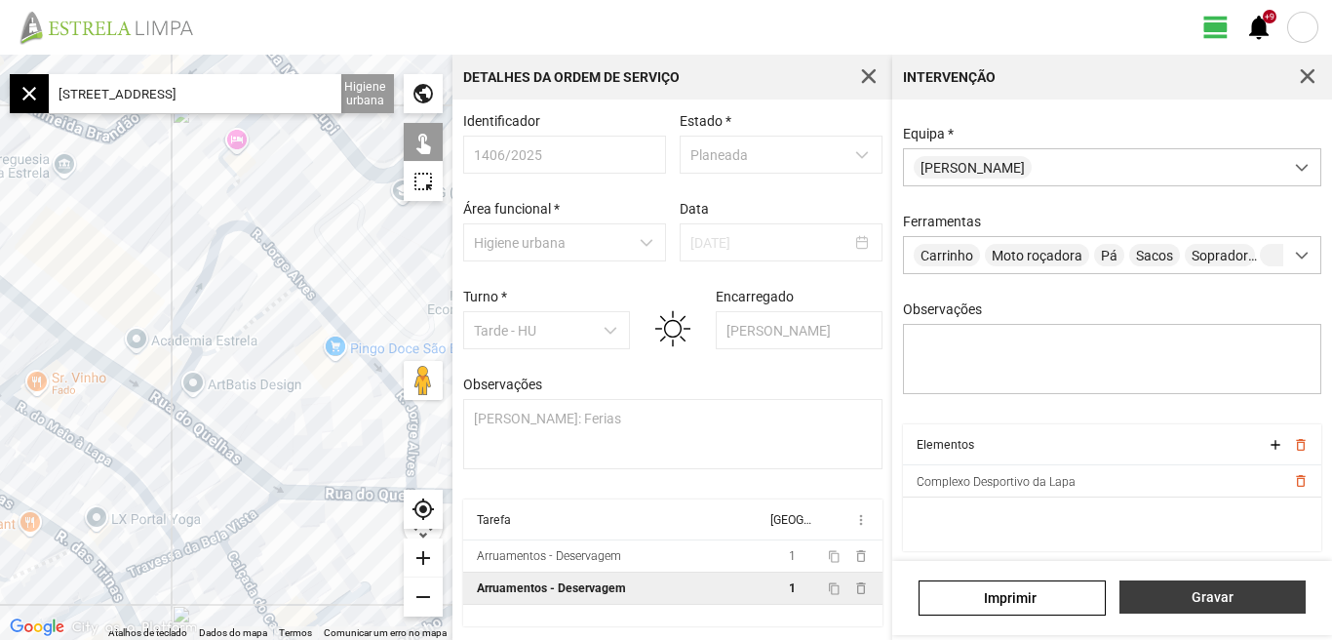
click at [1206, 592] on span "Gravar" at bounding box center [1212, 597] width 166 height 16
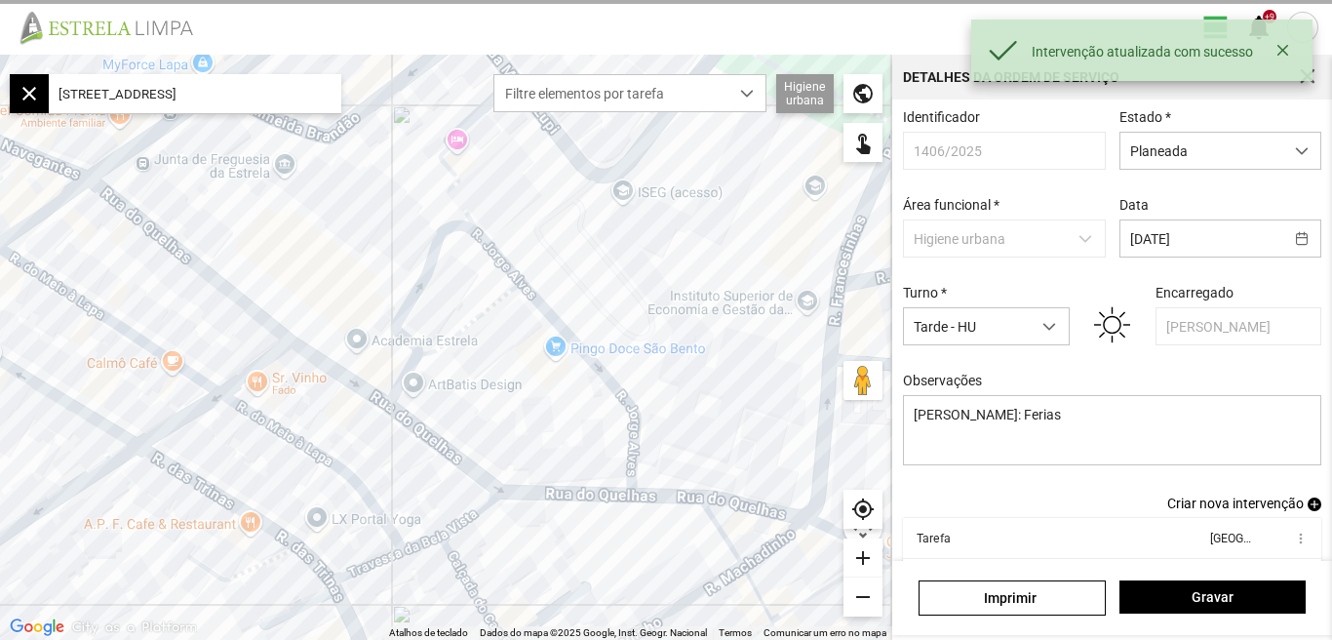
scroll to position [106, 0]
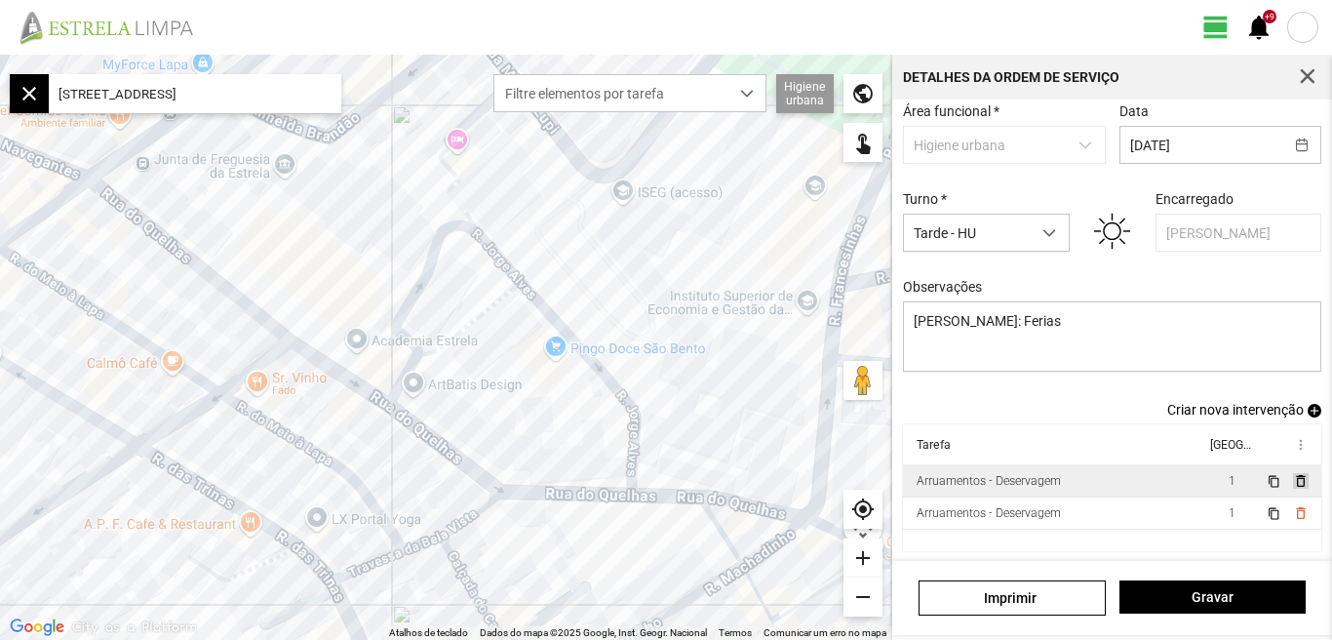
click at [1292, 482] on span "delete_outline" at bounding box center [1300, 481] width 16 height 16
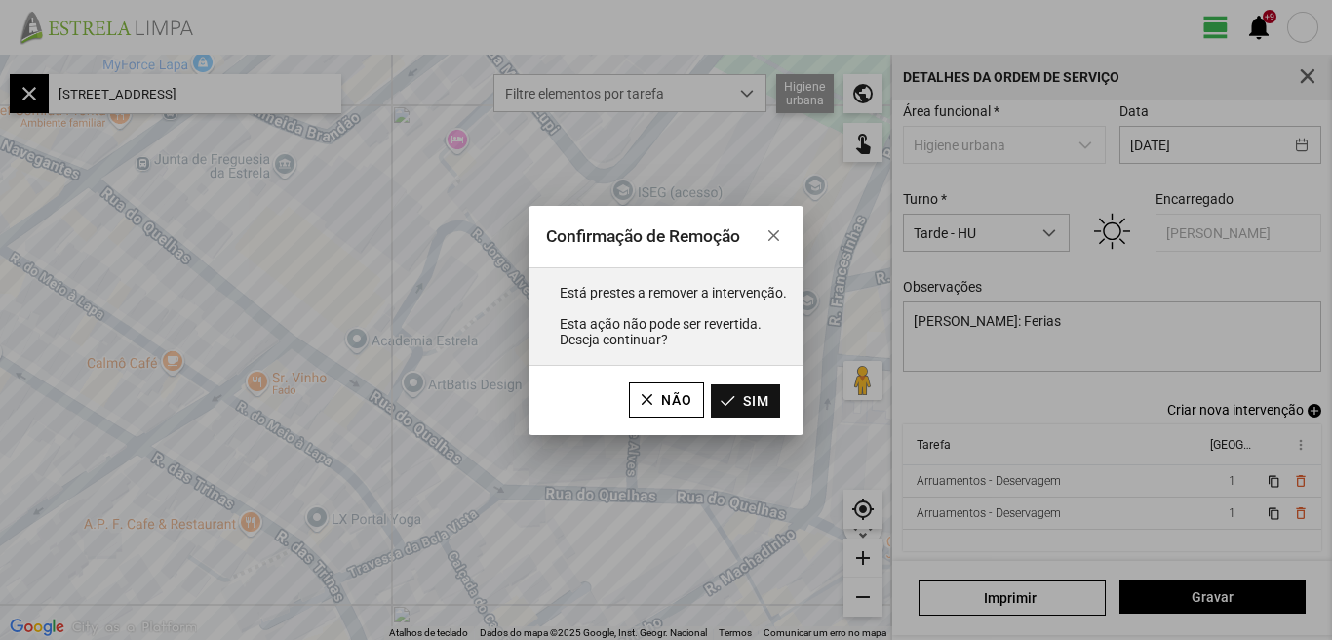
click at [759, 403] on button "Sim" at bounding box center [745, 400] width 69 height 33
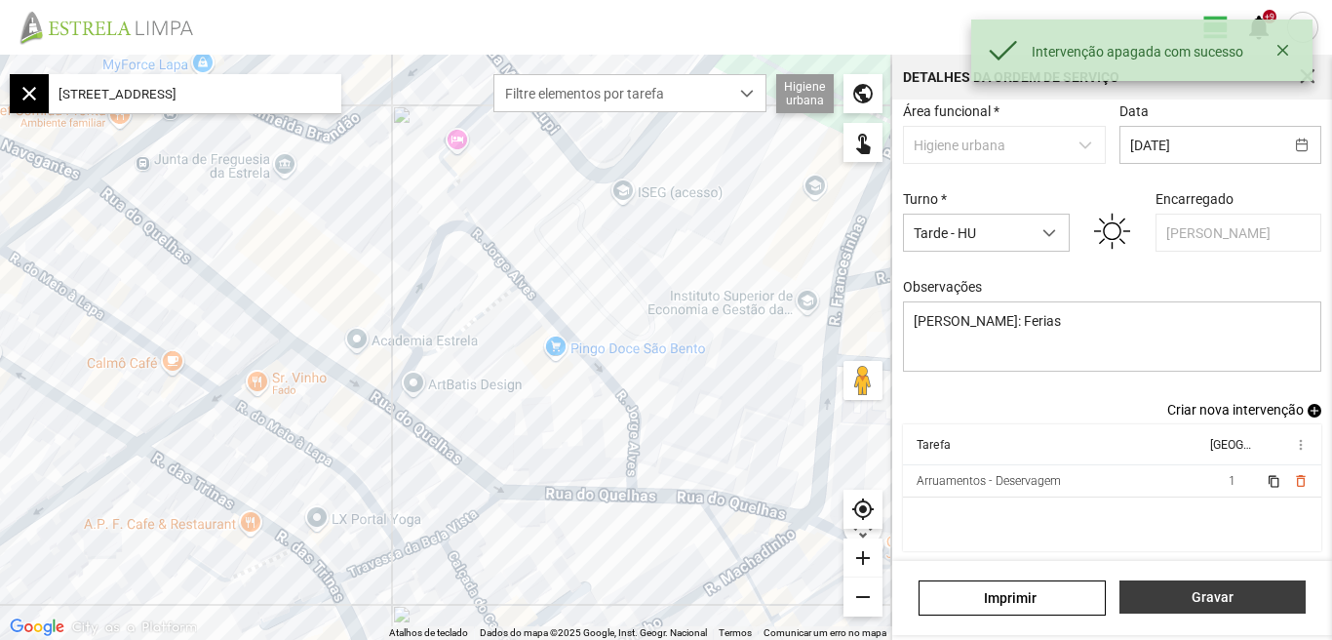
click at [1201, 593] on span "Gravar" at bounding box center [1212, 597] width 166 height 16
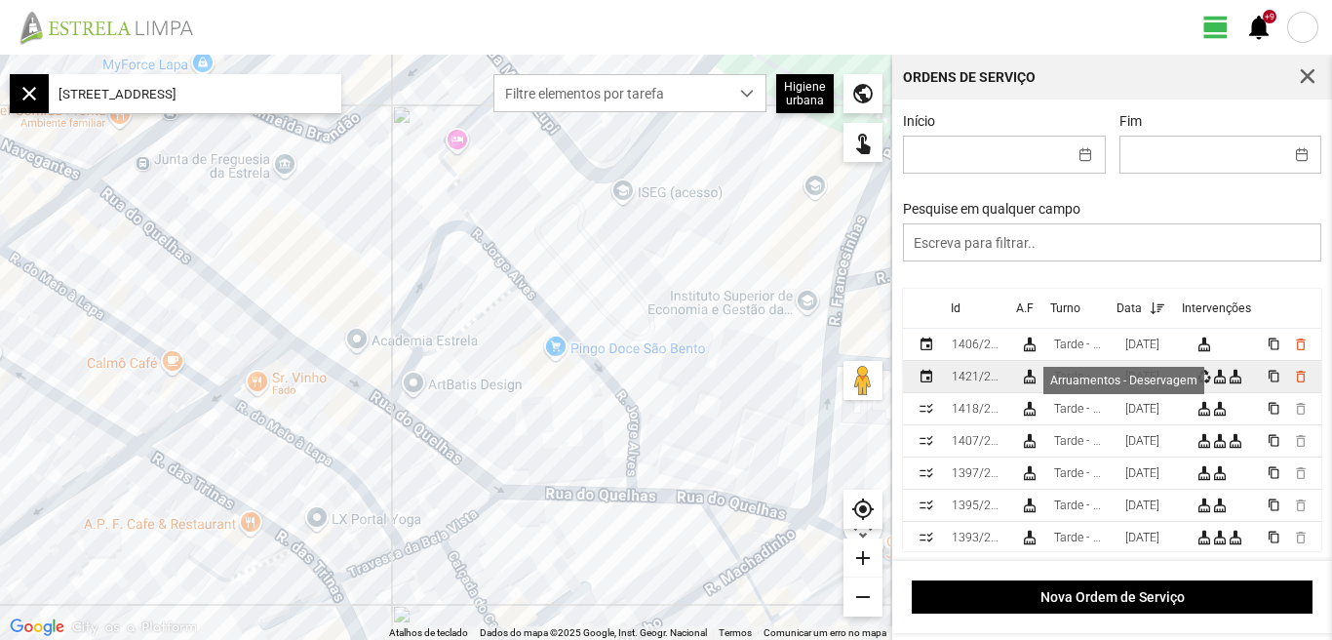
click at [1217, 381] on div "cleaning_services" at bounding box center [1220, 377] width 16 height 16
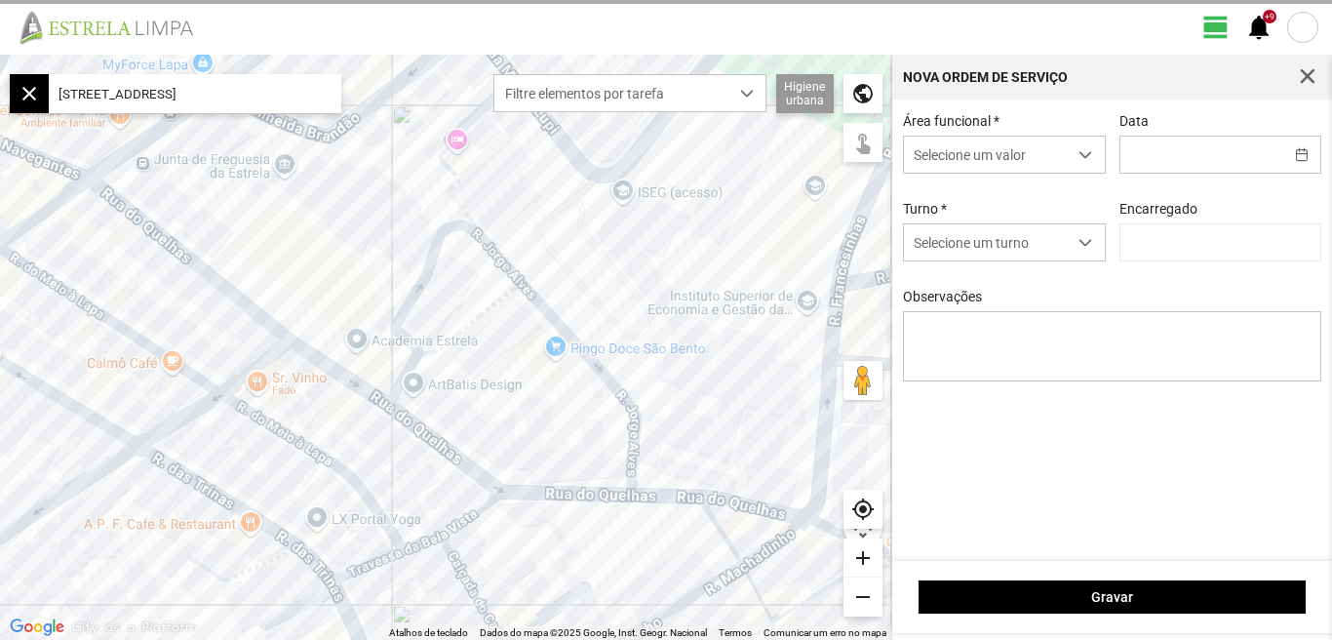
type input "[DATE]"
type input "[PERSON_NAME]"
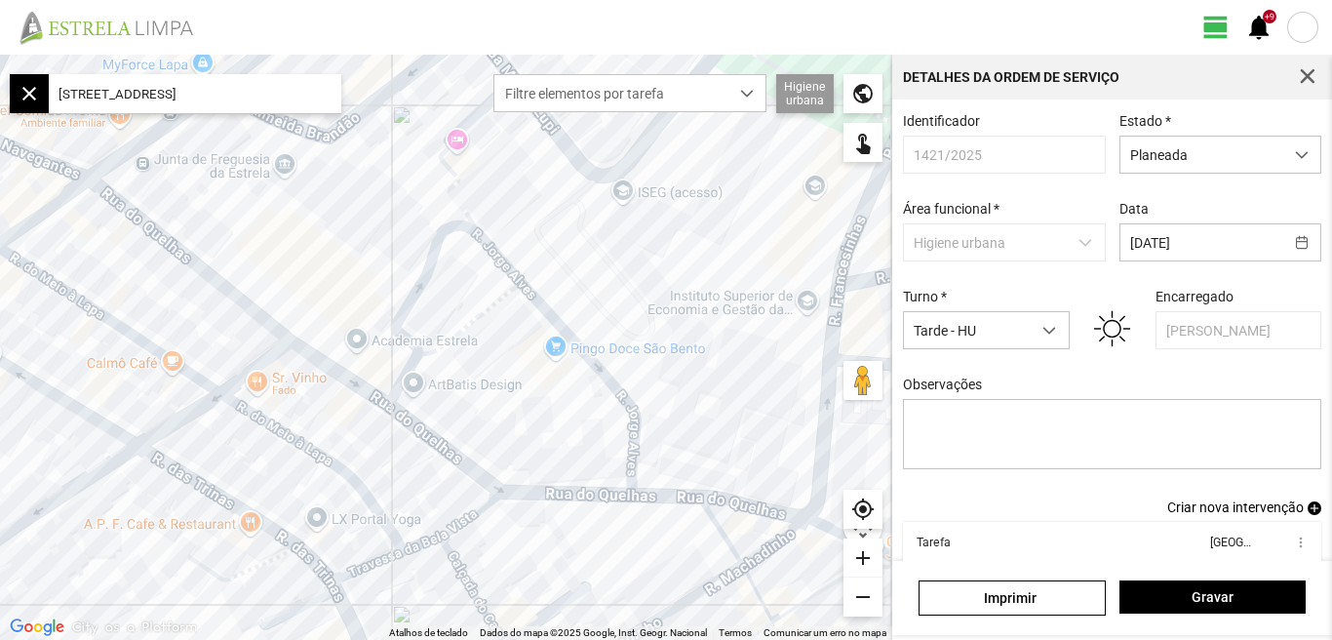
scroll to position [106, 0]
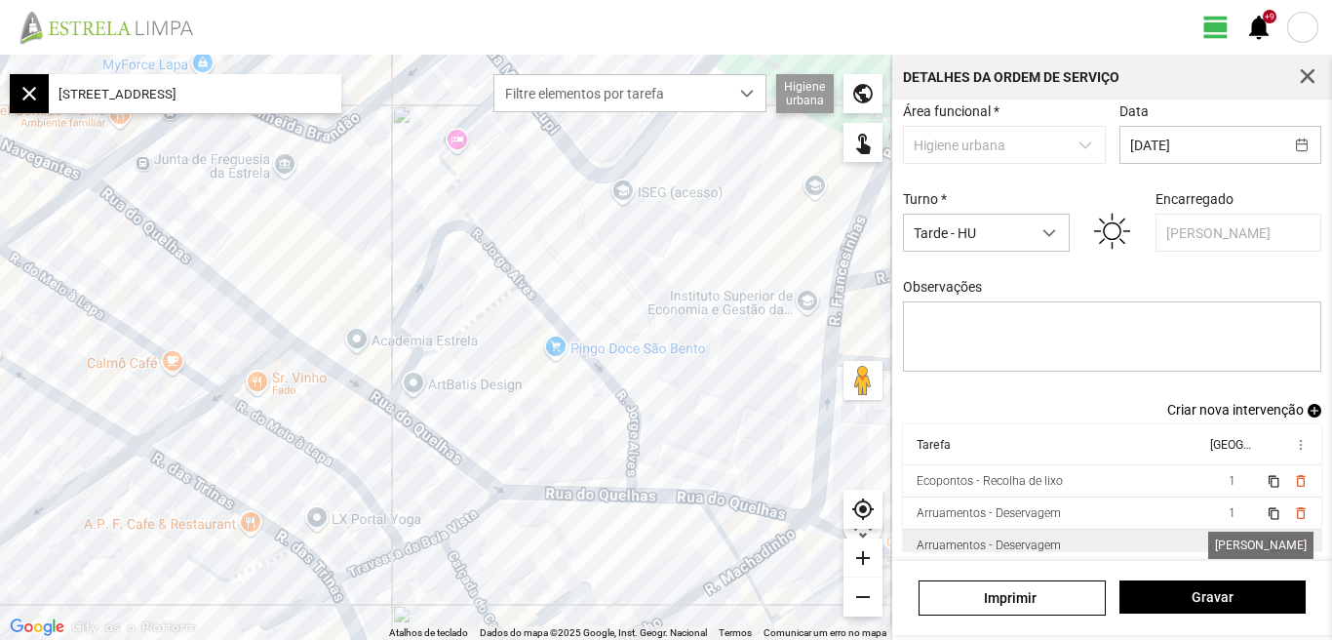
click at [1228, 543] on span "1" at bounding box center [1231, 545] width 7 height 14
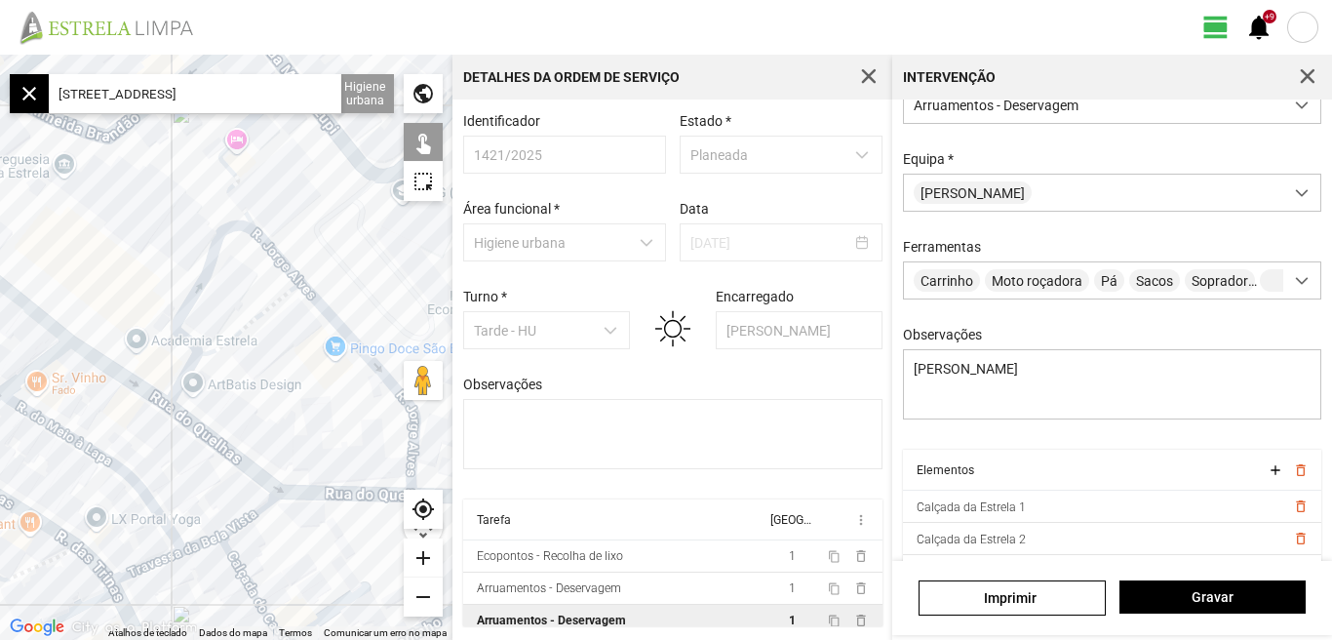
scroll to position [173, 0]
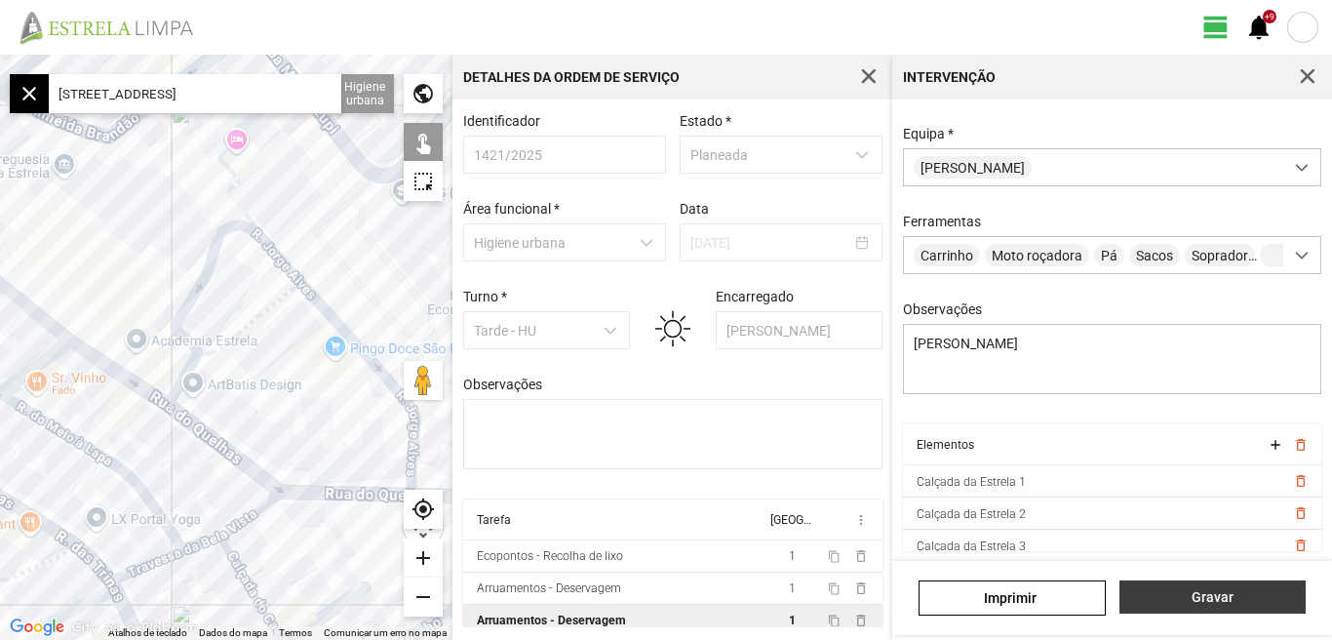
click at [1226, 594] on span "Gravar" at bounding box center [1212, 597] width 166 height 16
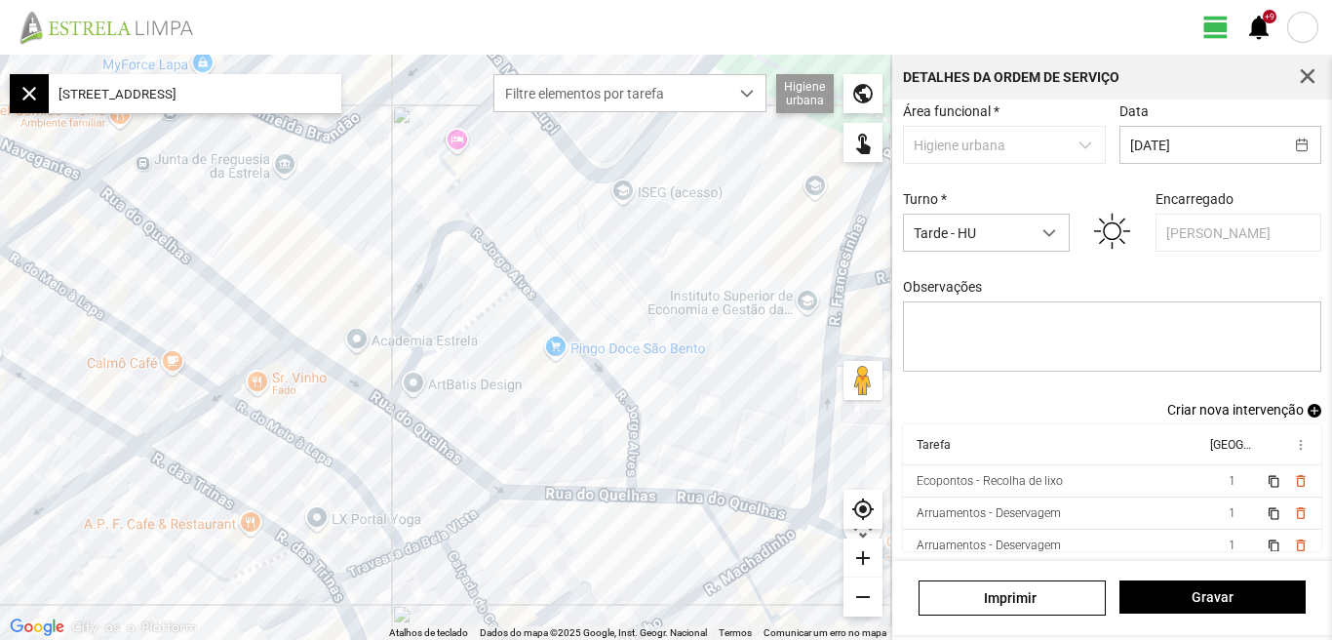
scroll to position [11, 0]
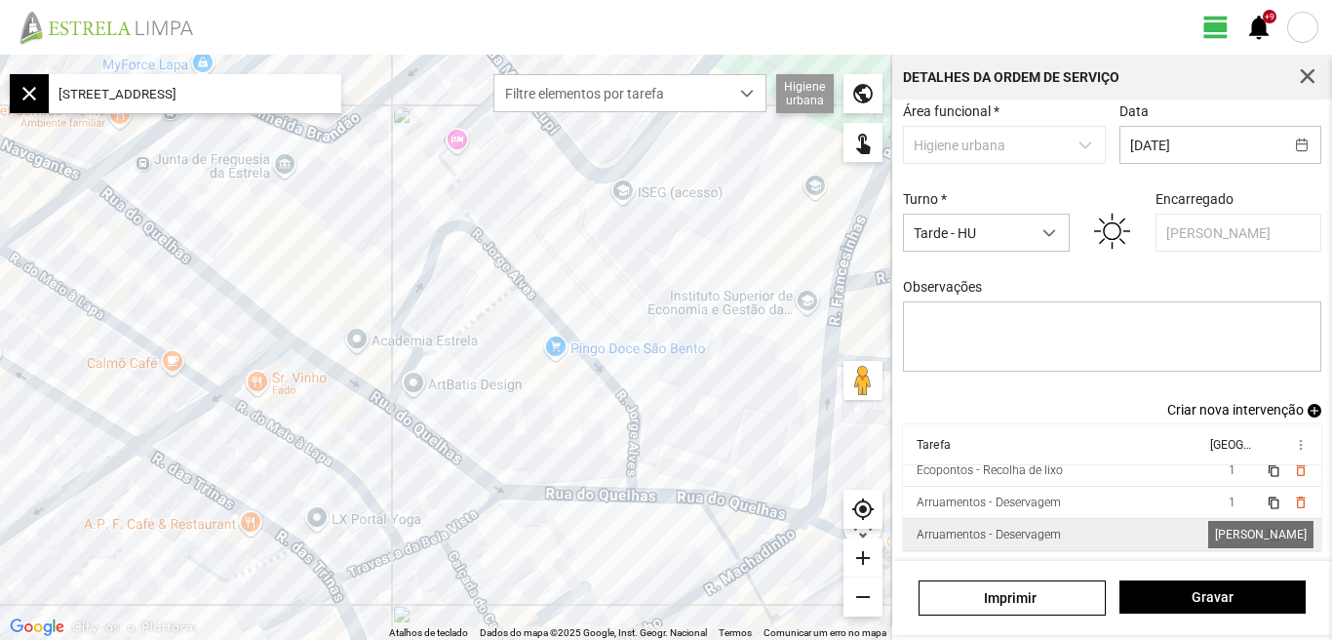
click at [1228, 538] on span "1" at bounding box center [1231, 534] width 7 height 14
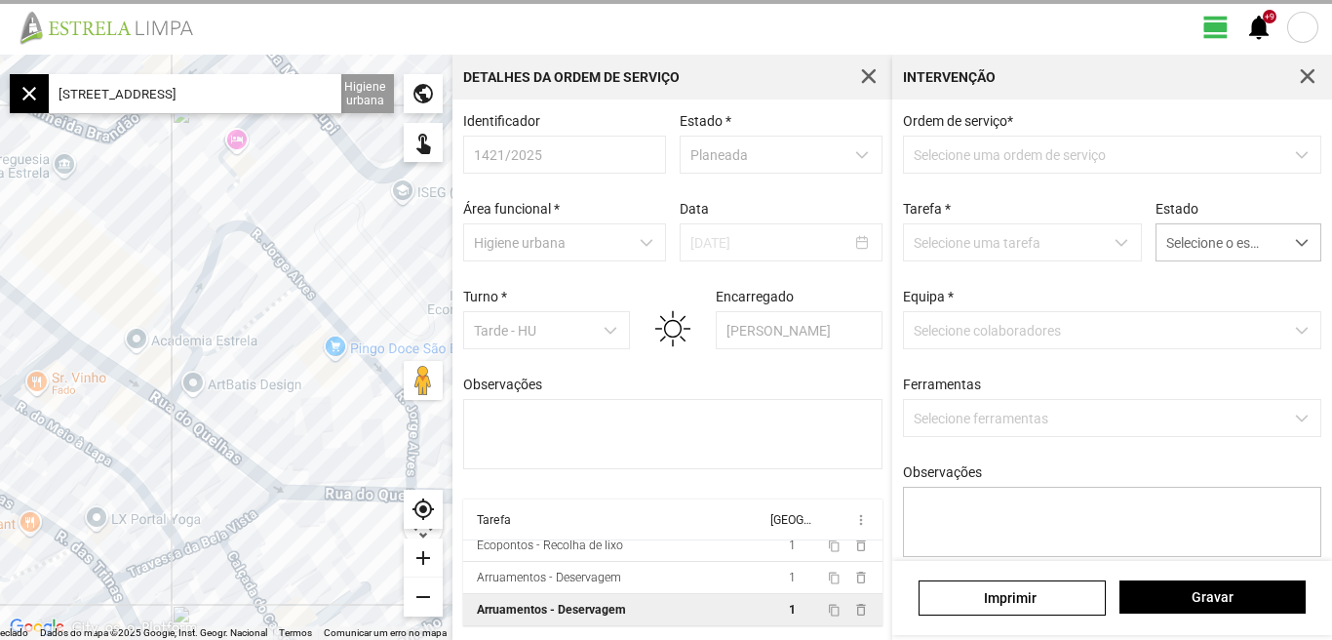
type textarea "[PERSON_NAME]"
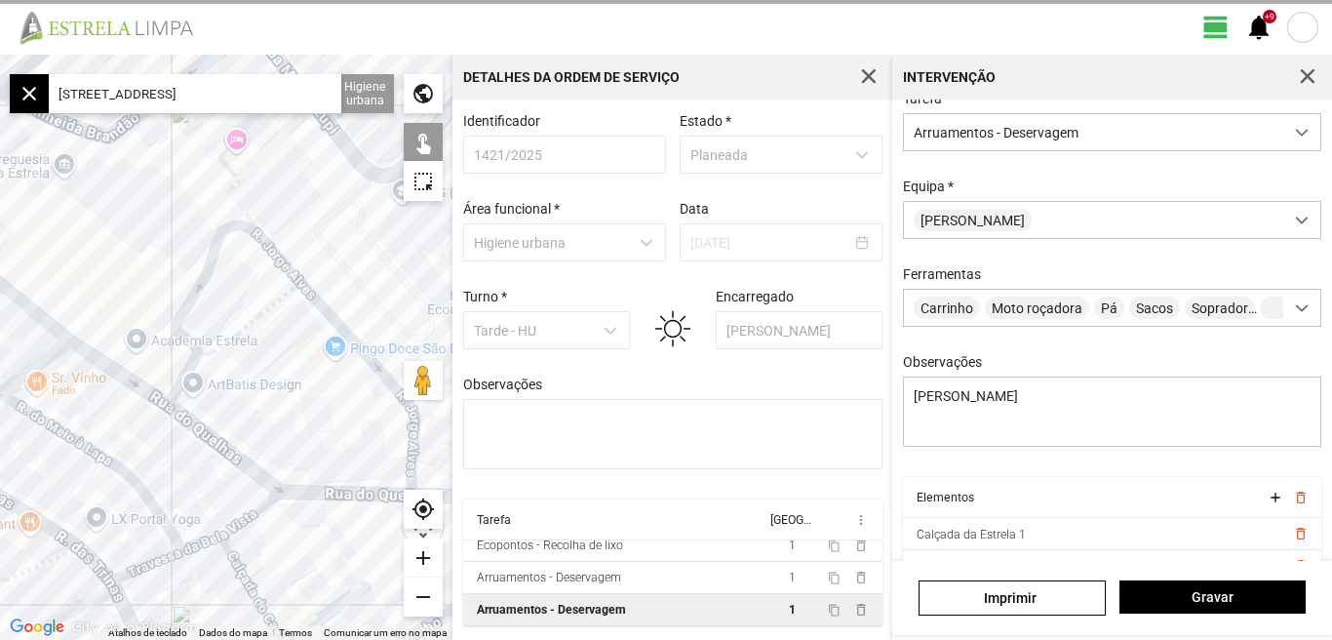
scroll to position [173, 0]
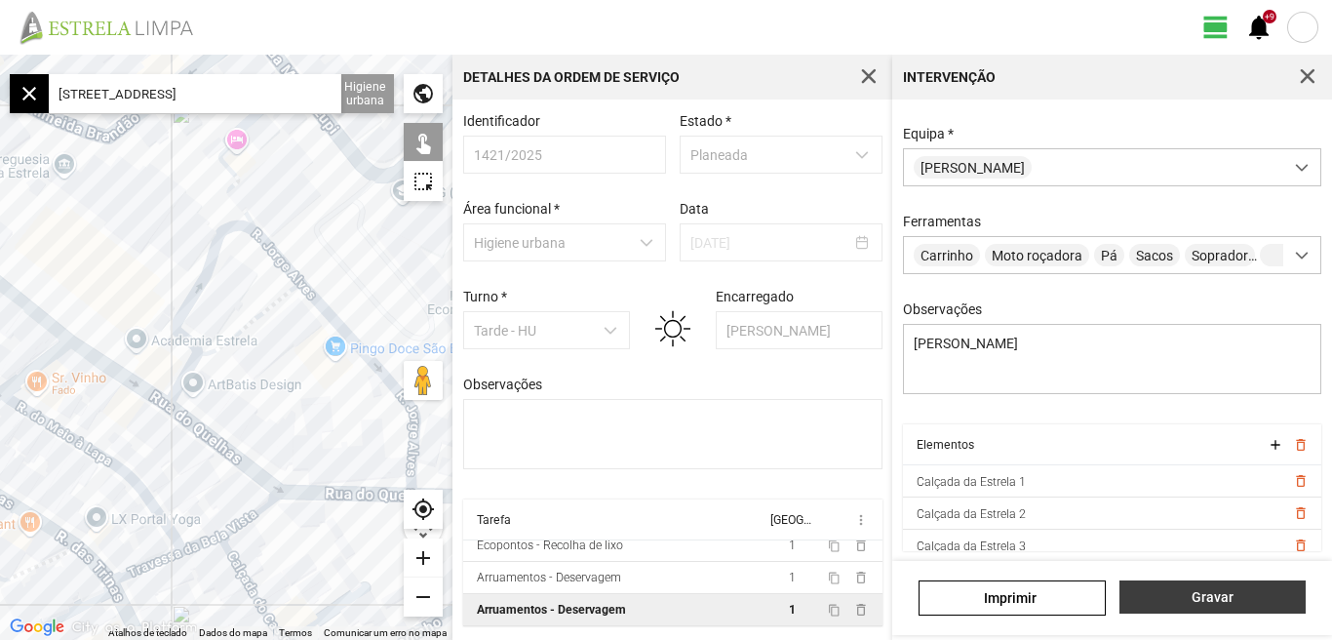
click at [1200, 604] on span "Gravar" at bounding box center [1212, 597] width 166 height 16
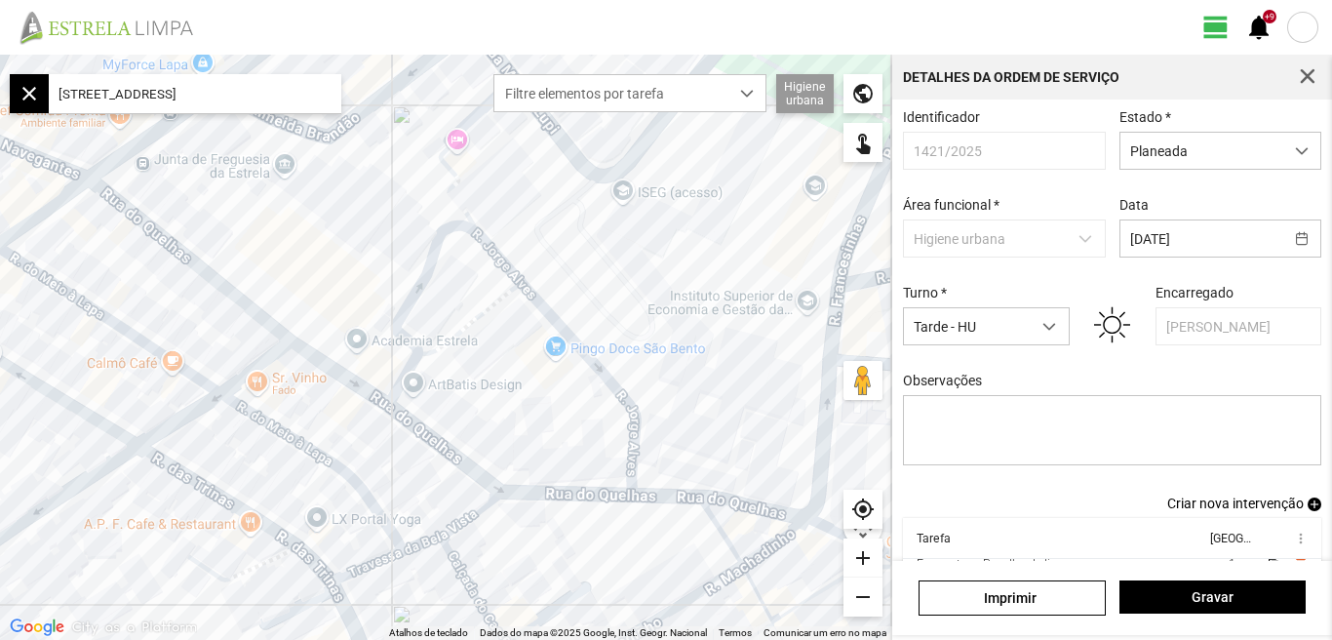
scroll to position [106, 0]
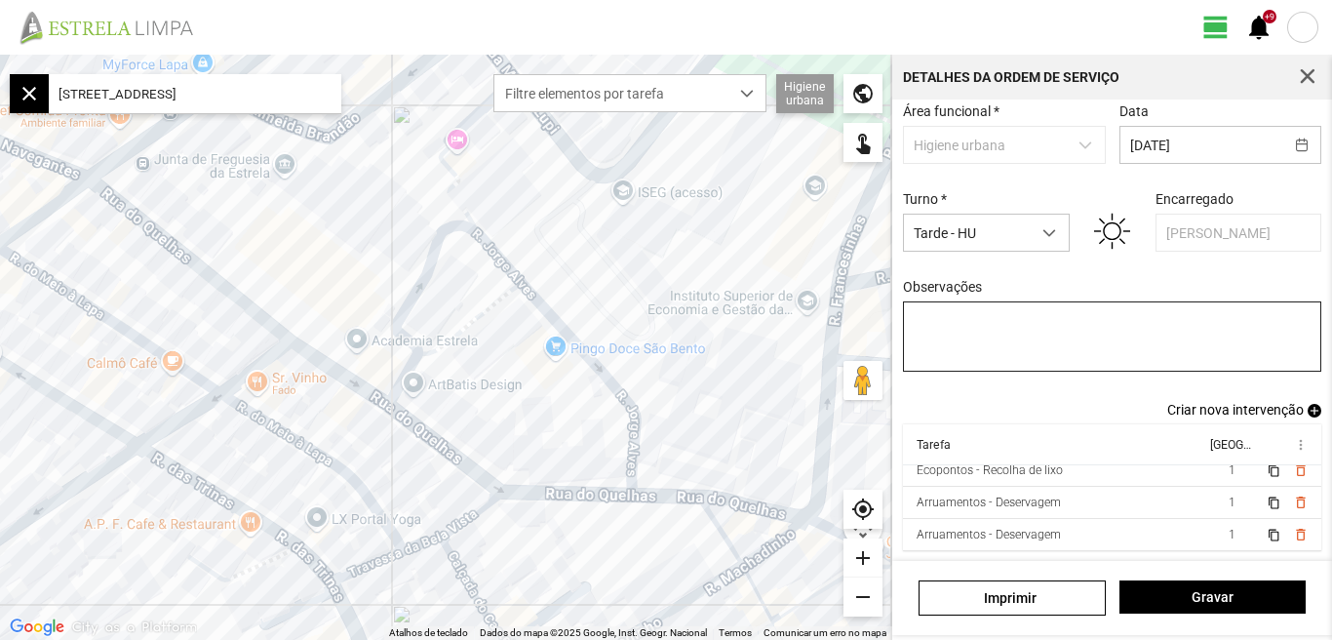
click at [1231, 408] on span "Criar nova intervenção" at bounding box center [1235, 410] width 136 height 16
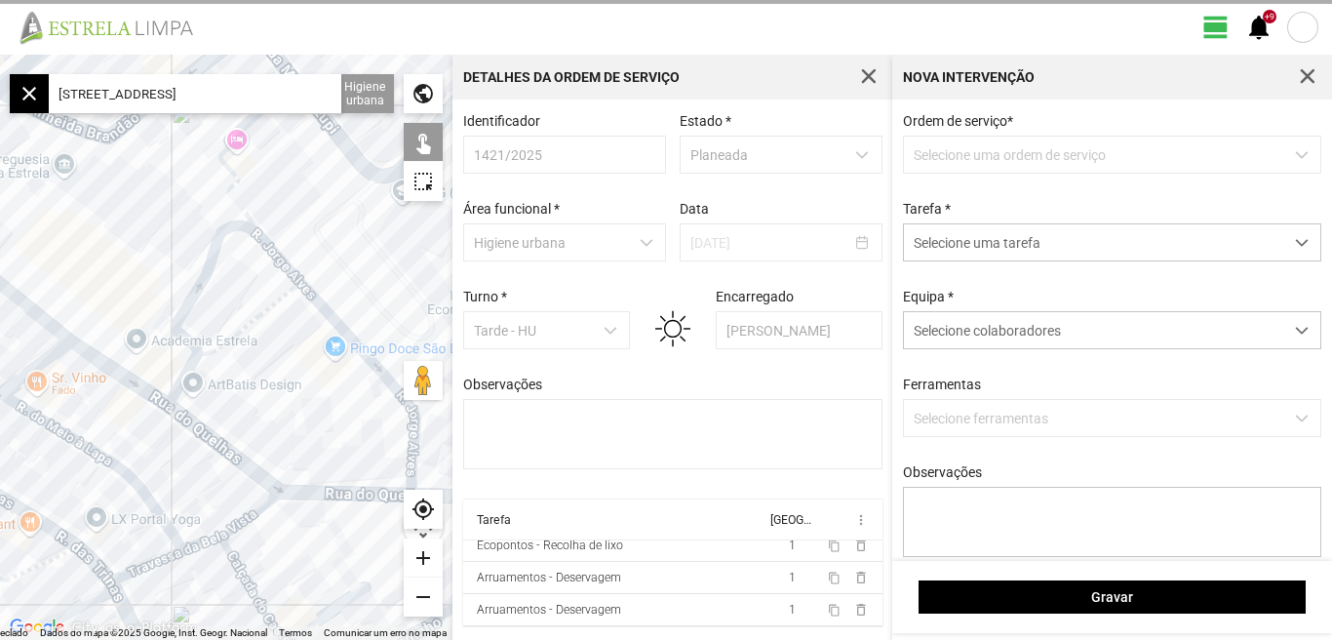
scroll to position [4, 0]
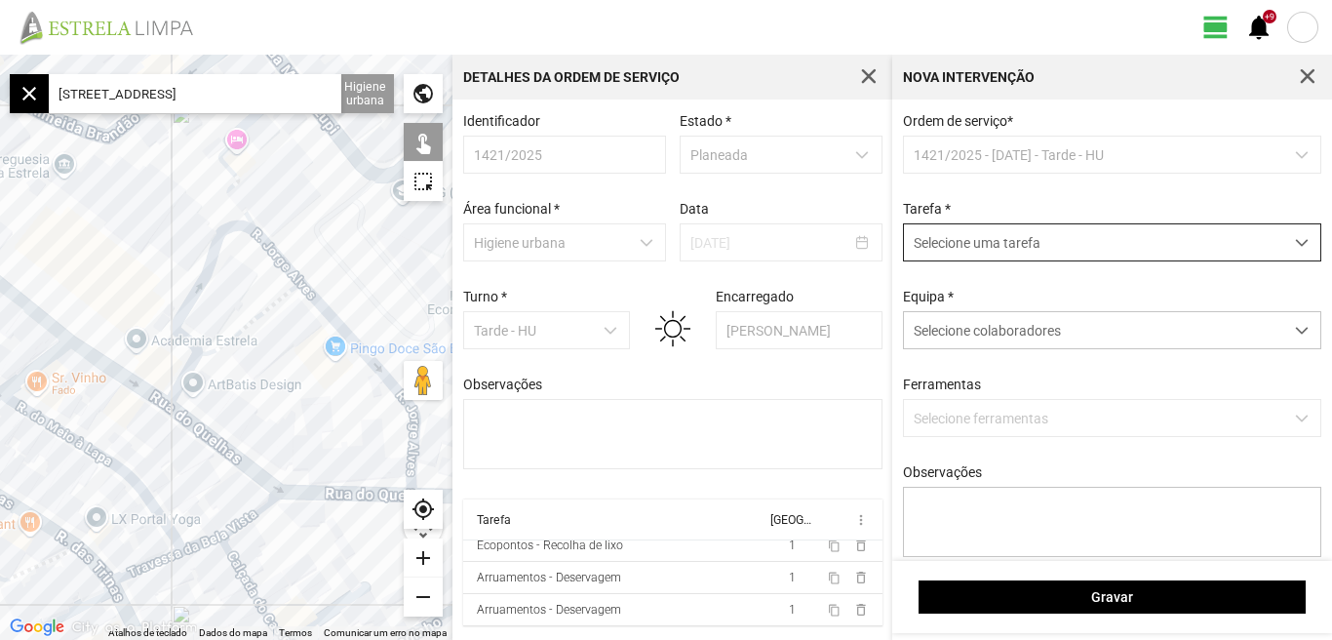
click at [1295, 246] on span "dropdown trigger" at bounding box center [1302, 243] width 14 height 14
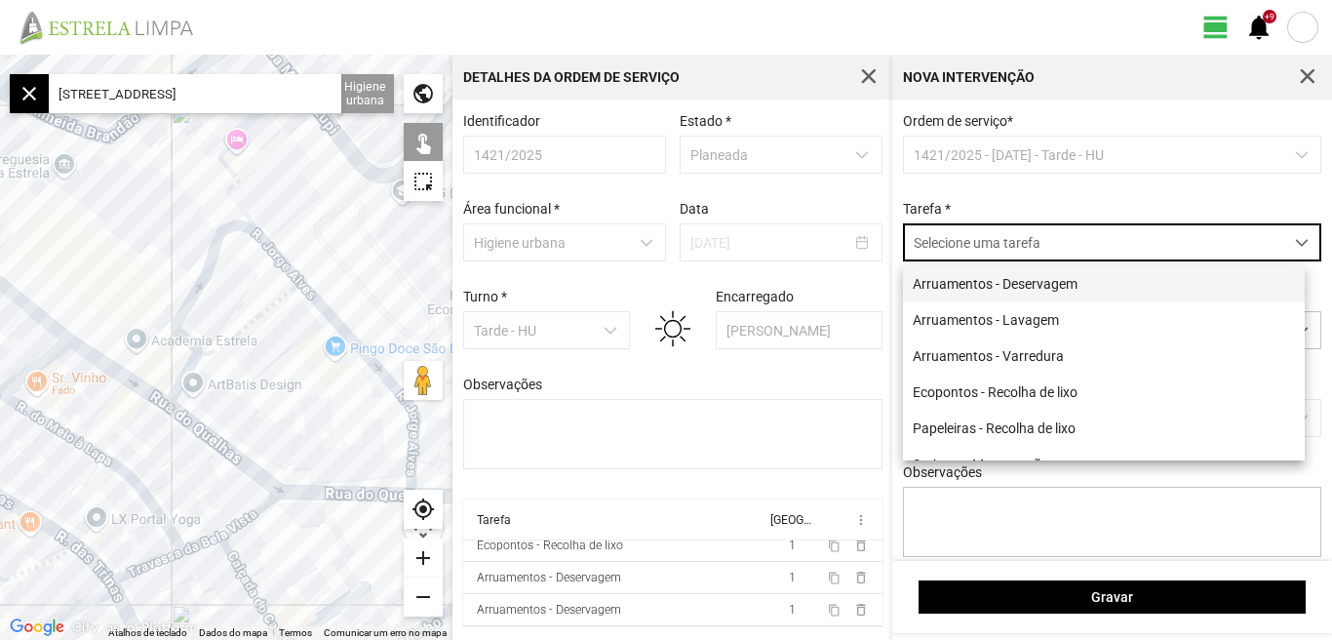
click at [1061, 282] on li "Arruamentos - Deservagem" at bounding box center [1104, 283] width 402 height 36
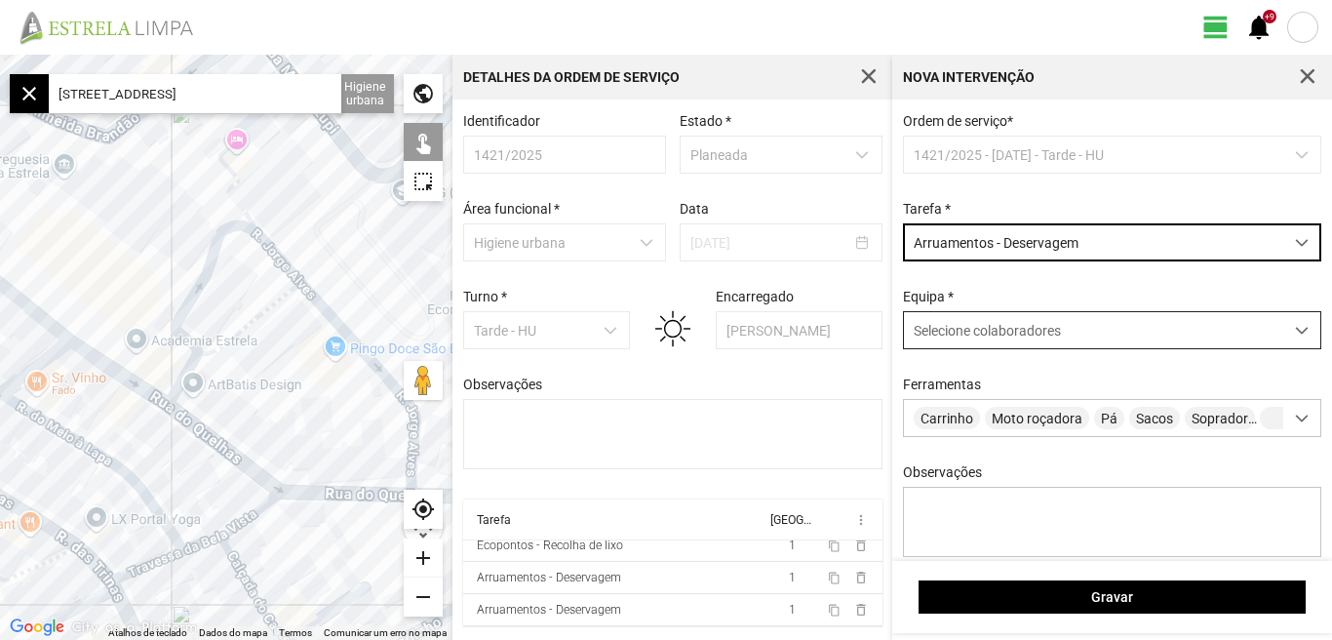
click at [1295, 331] on span at bounding box center [1302, 331] width 14 height 14
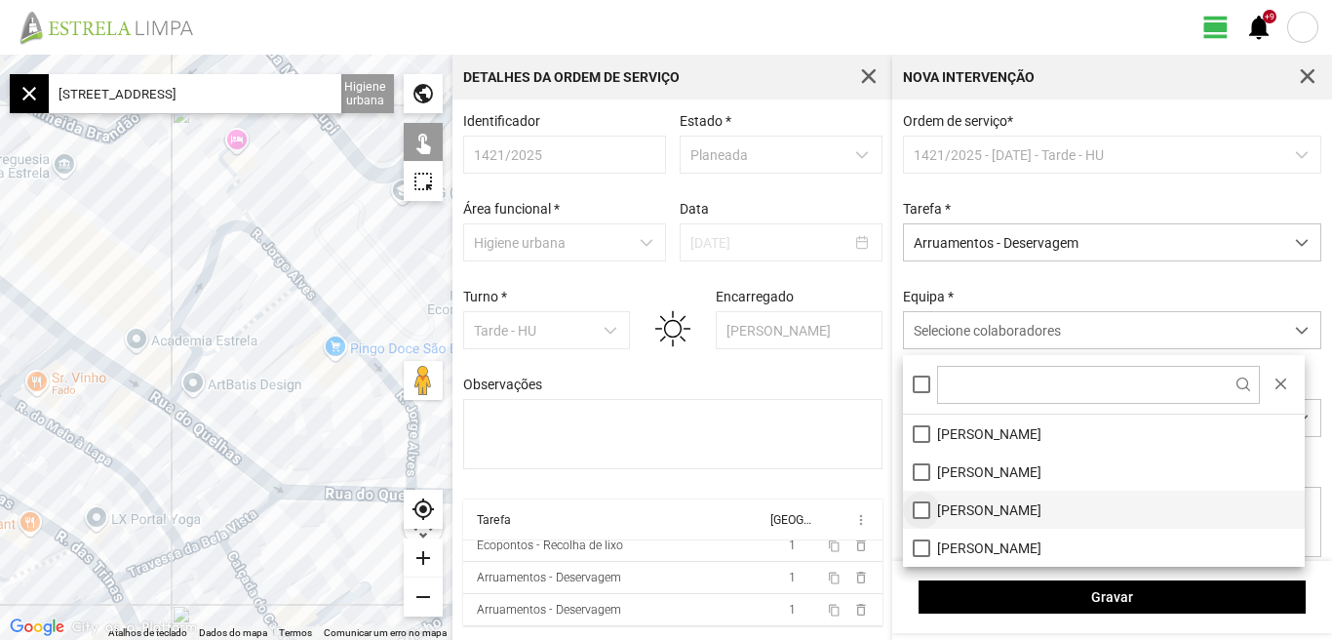
click at [918, 508] on li "[PERSON_NAME]" at bounding box center [1104, 509] width 402 height 38
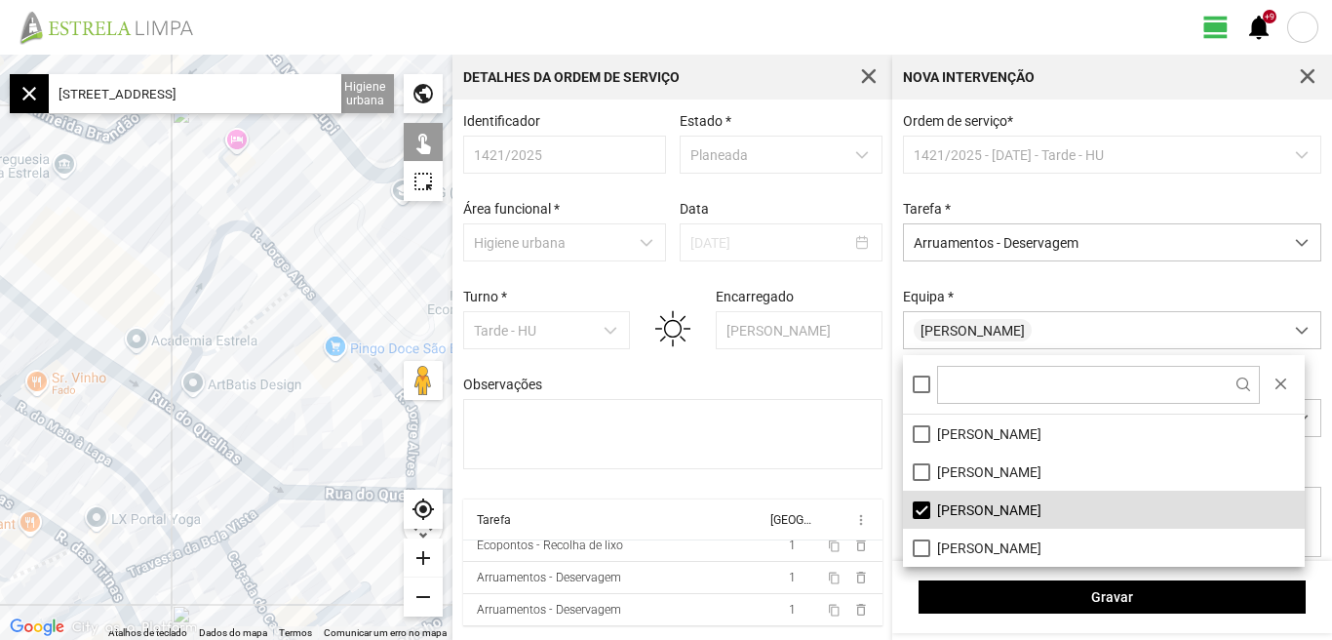
click at [697, 5] on fbc-header "view_day +9 notifications" at bounding box center [666, 27] width 1332 height 55
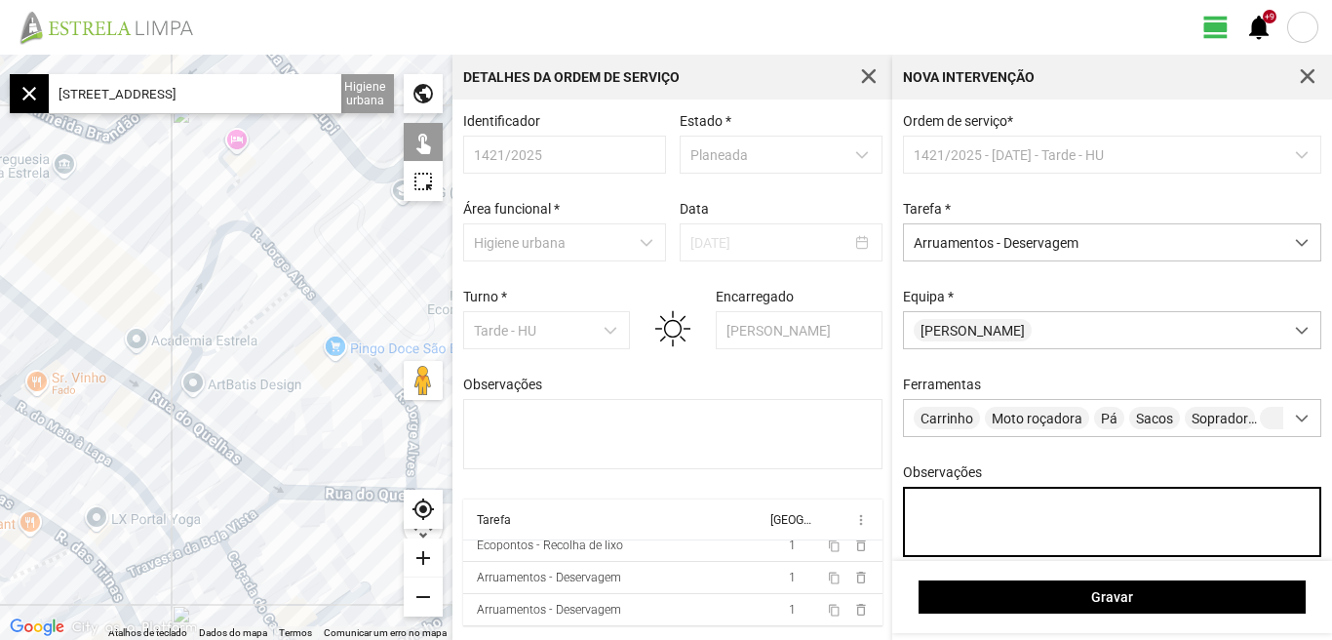
click at [924, 526] on textarea "Observações" at bounding box center [1112, 521] width 419 height 70
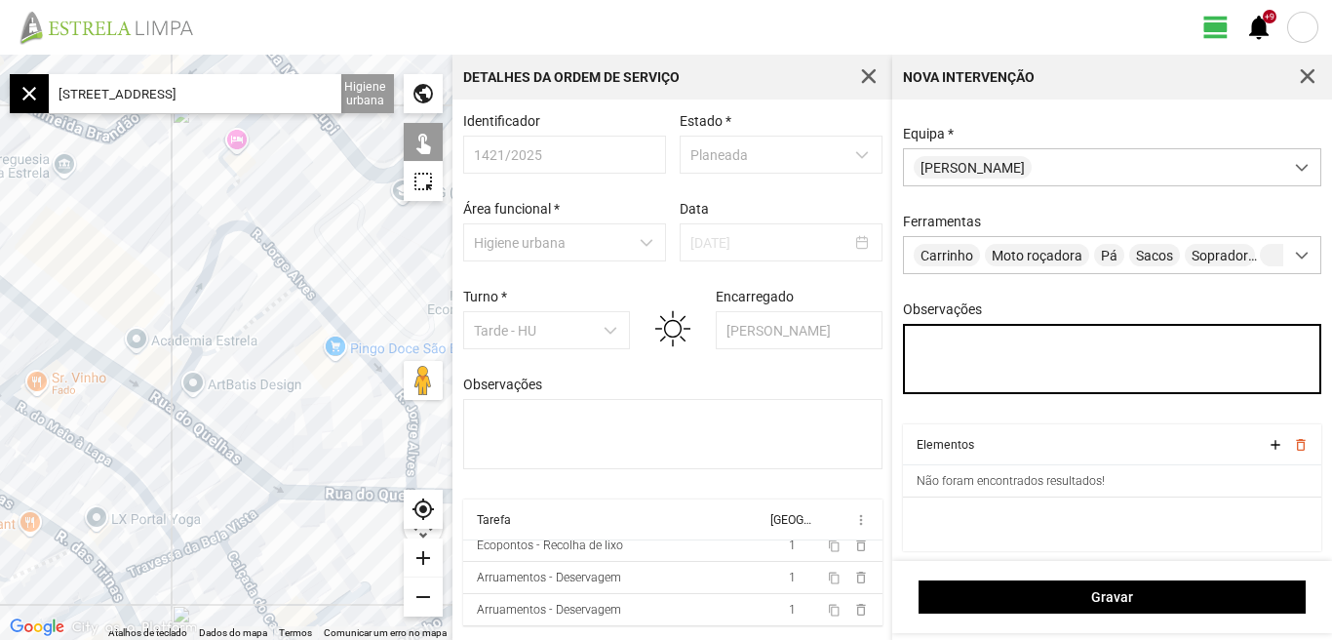
scroll to position [173, 0]
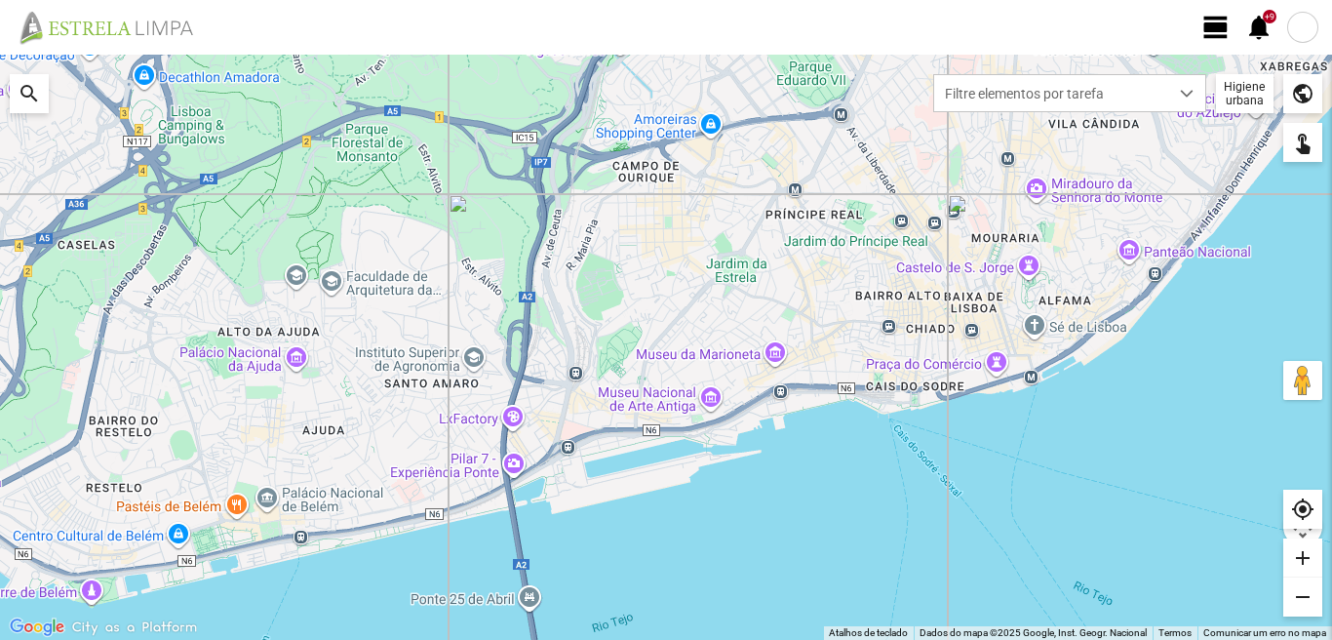
click at [1210, 35] on span "view_day" at bounding box center [1215, 27] width 29 height 29
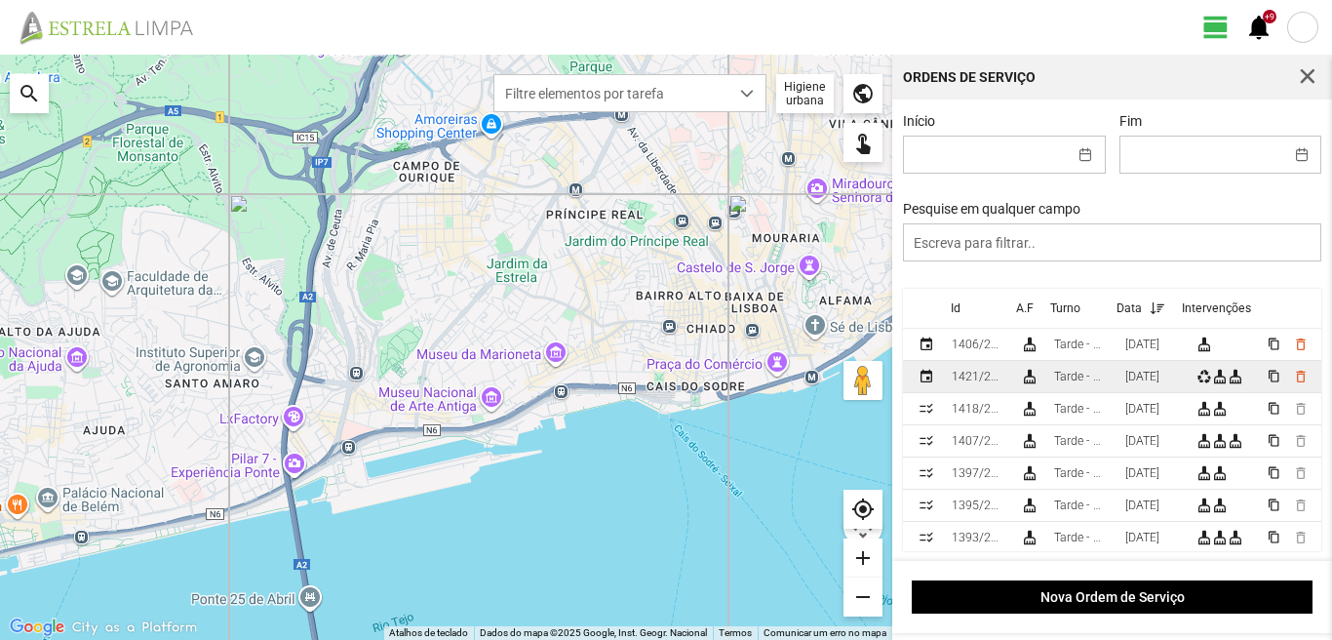
click at [1159, 383] on div "[DATE]" at bounding box center [1142, 377] width 34 height 14
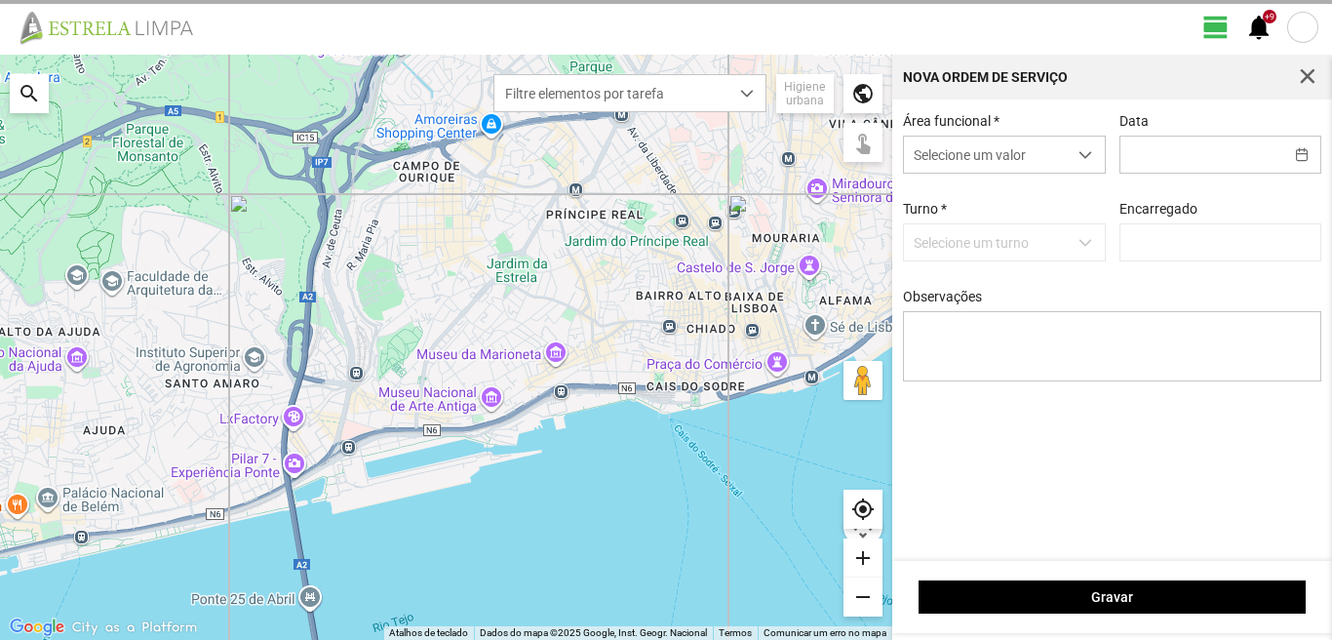
type input "[DATE]"
type input "[PERSON_NAME]"
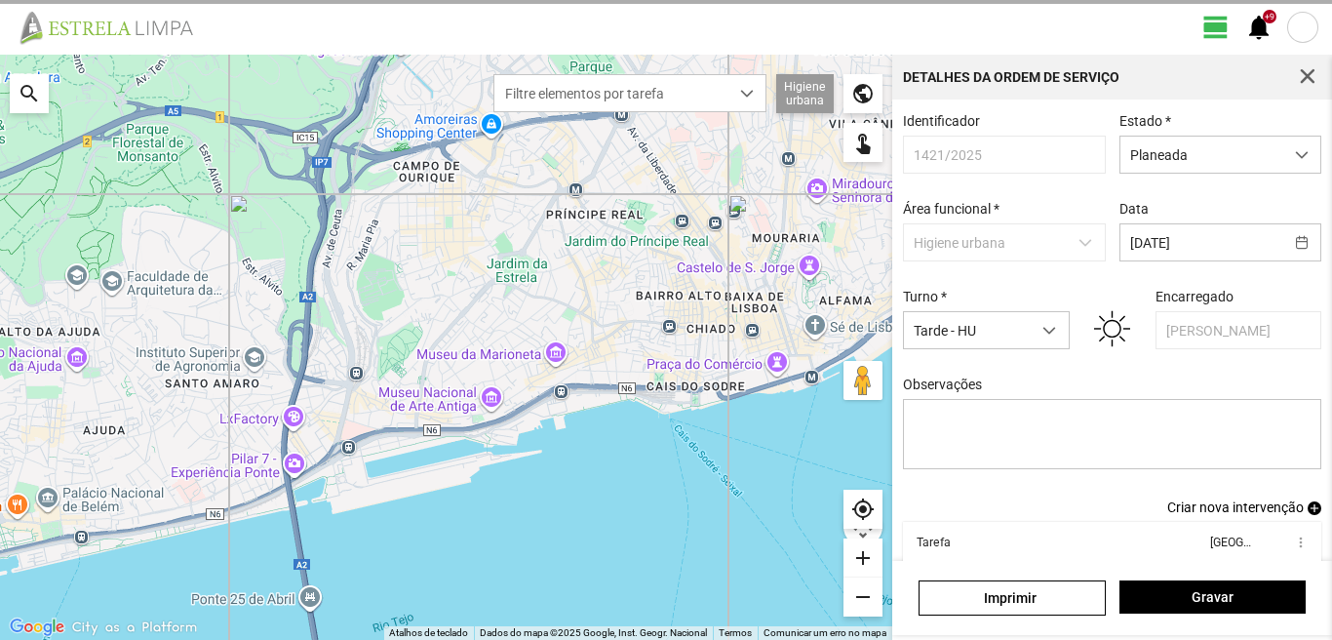
scroll to position [106, 0]
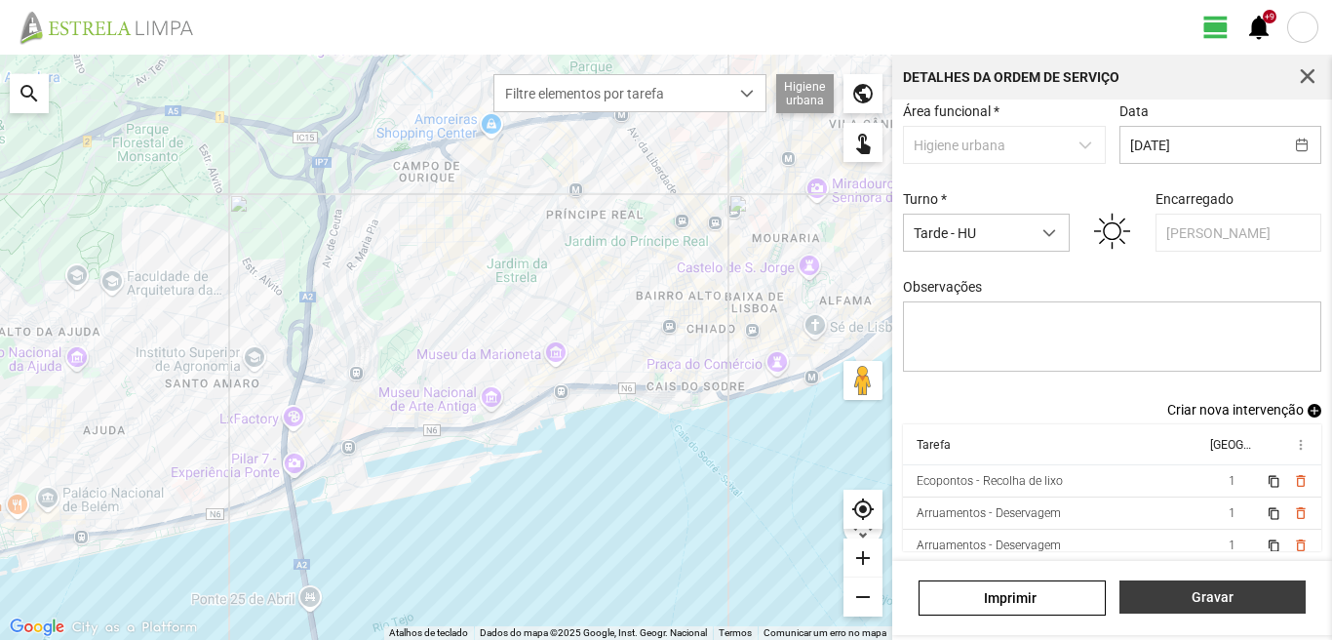
click at [1210, 599] on span "Gravar" at bounding box center [1212, 597] width 166 height 16
